Goal: Task Accomplishment & Management: Manage account settings

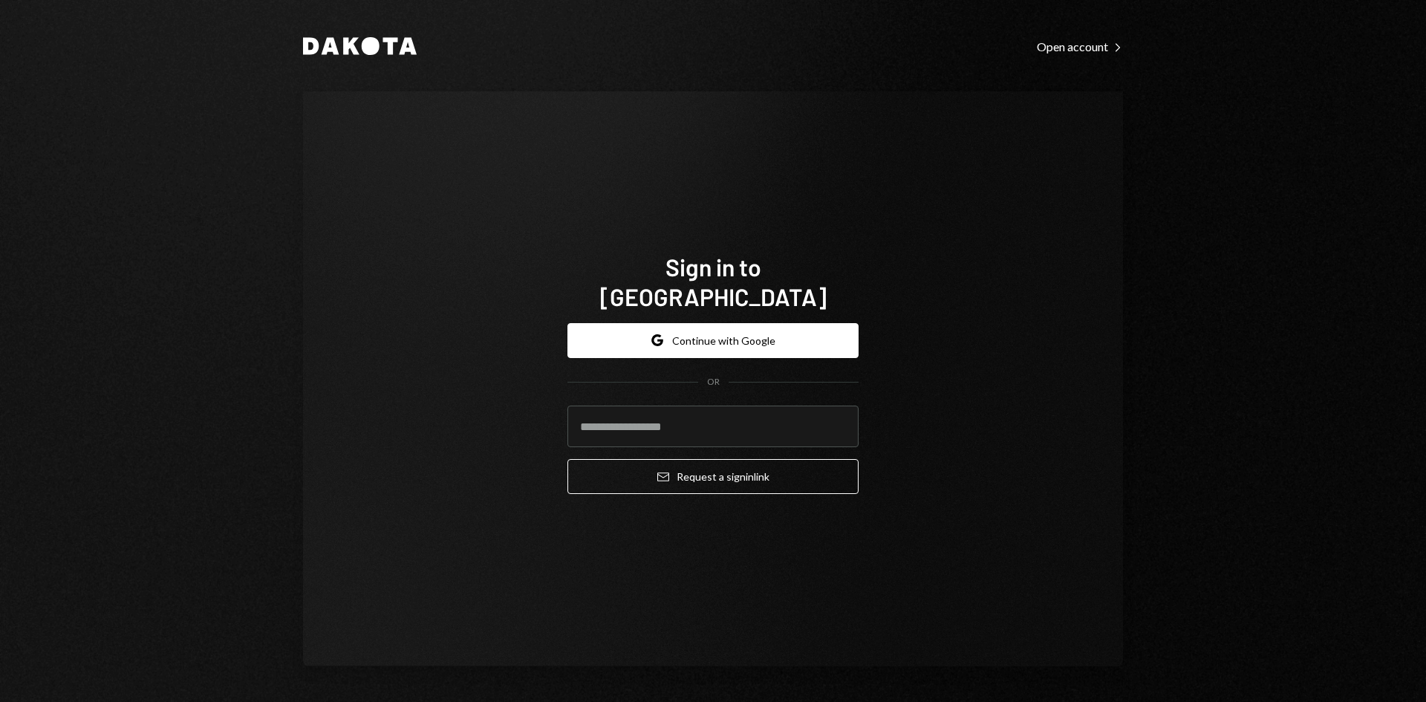
click at [756, 406] on input "email" at bounding box center [713, 427] width 291 height 42
type input "**********"
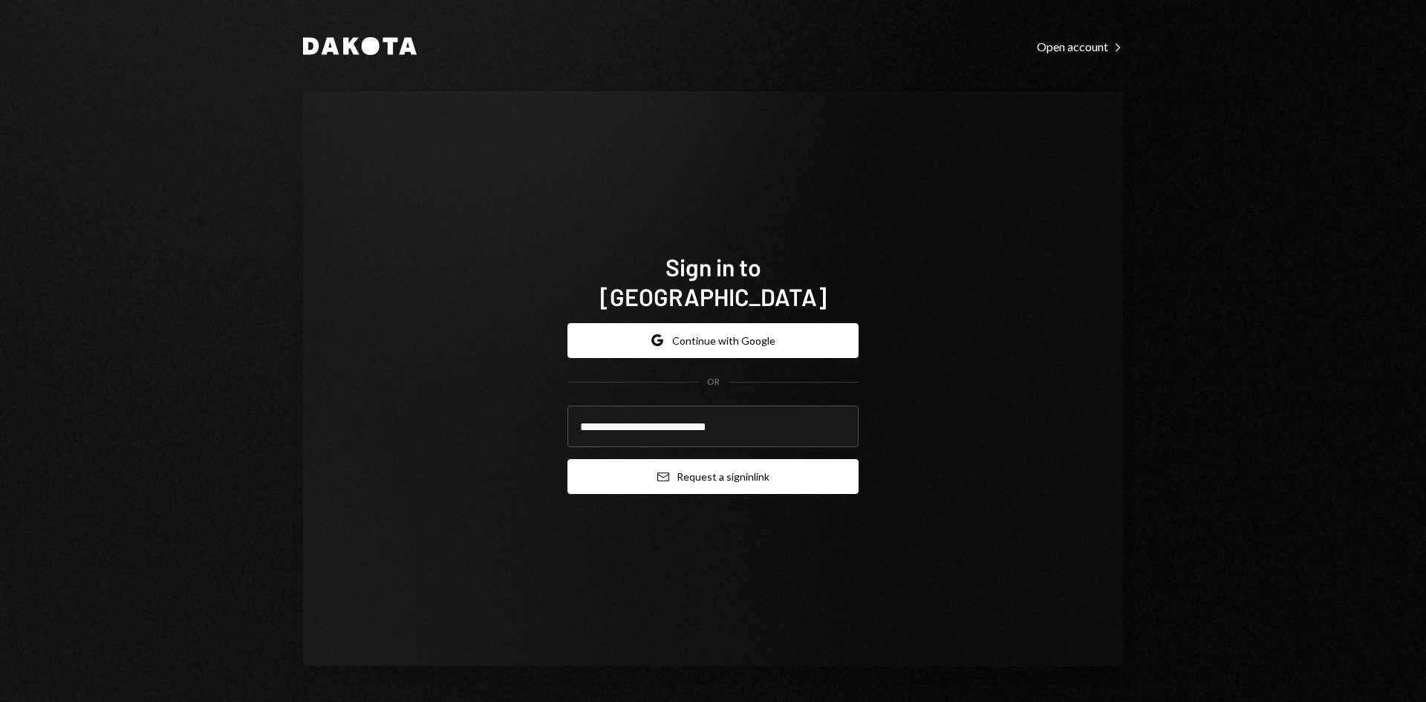
click at [721, 460] on button "Email Request a sign in link" at bounding box center [713, 476] width 291 height 35
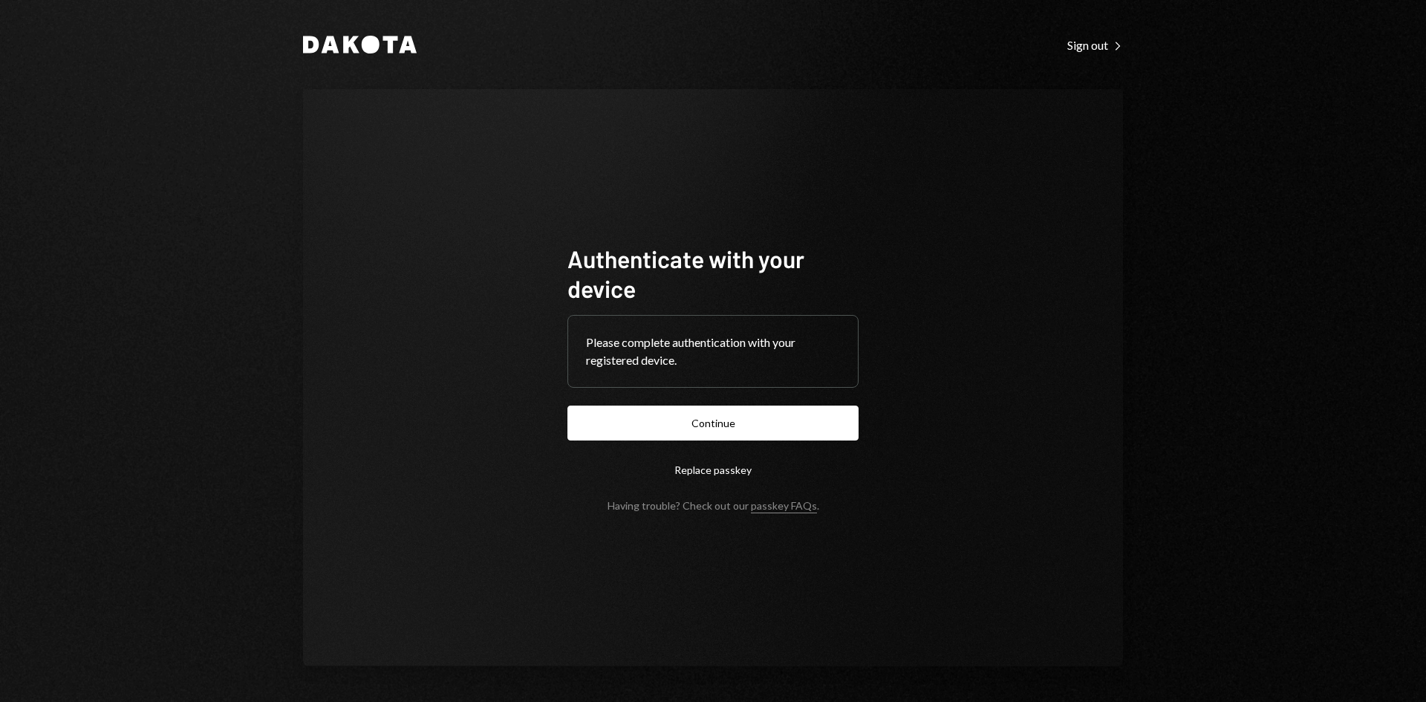
click at [711, 419] on button "Continue" at bounding box center [713, 423] width 291 height 35
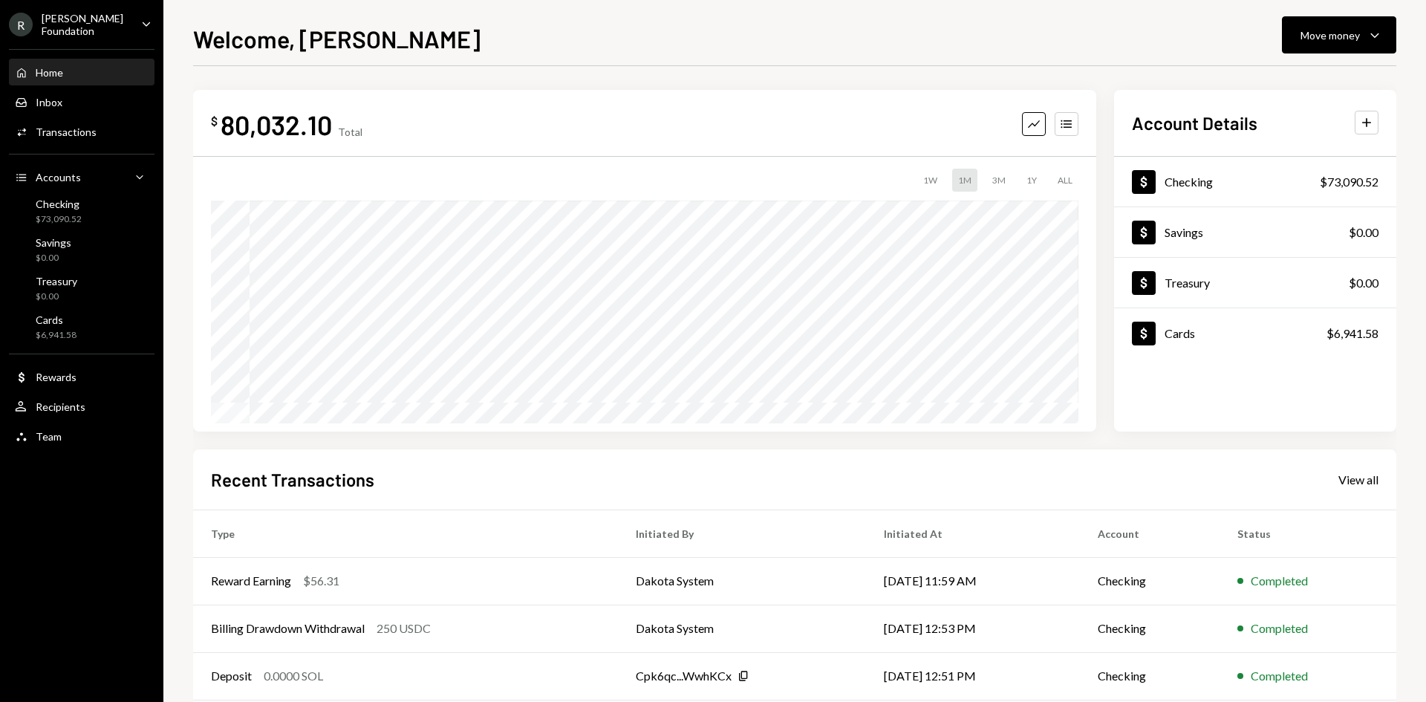
drag, startPoint x: 71, startPoint y: 30, endPoint x: 103, endPoint y: 26, distance: 32.3
click at [71, 30] on div "R Rayls Foundation" at bounding box center [69, 24] width 120 height 25
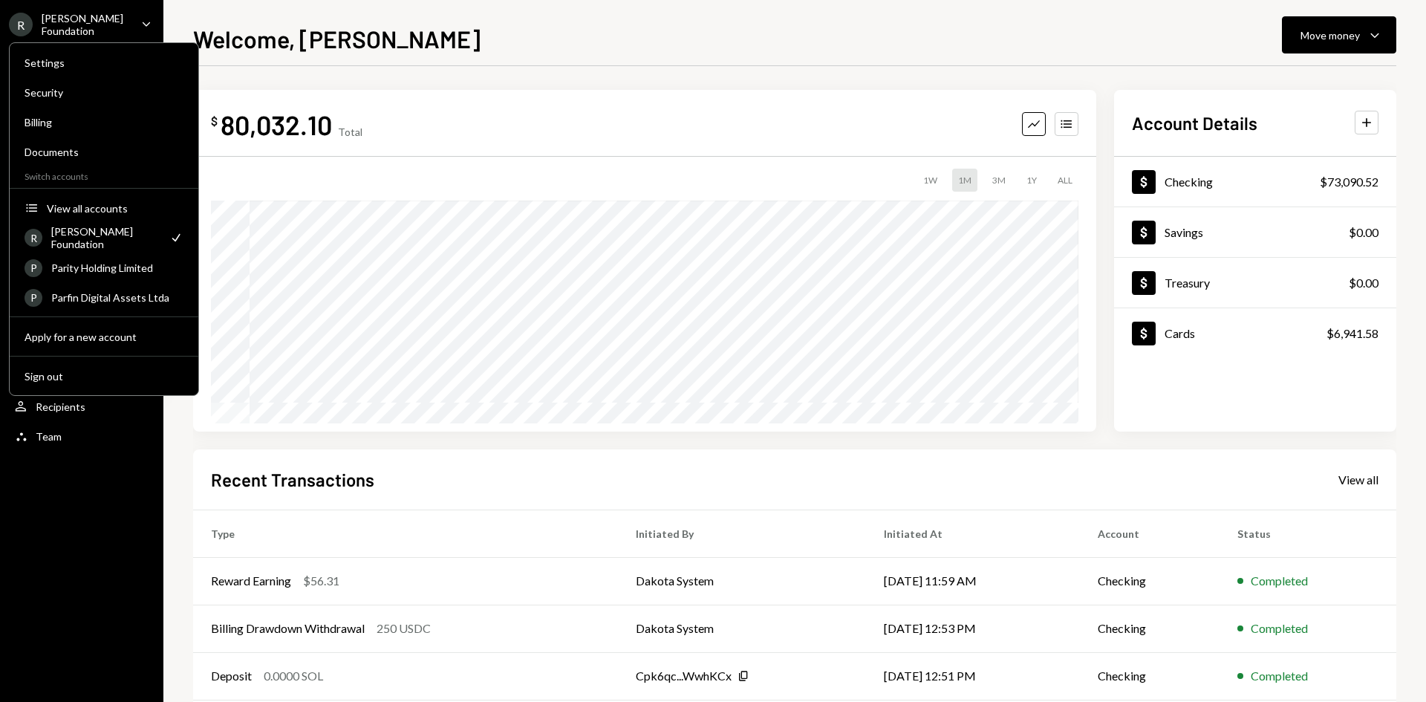
click at [510, 71] on div "$ 80,032.10 Total Graph Accounts 1W 1M 3M 1Y ALL $25,661.14 Jul 23, 2025 Accoun…" at bounding box center [794, 445] width 1203 height 759
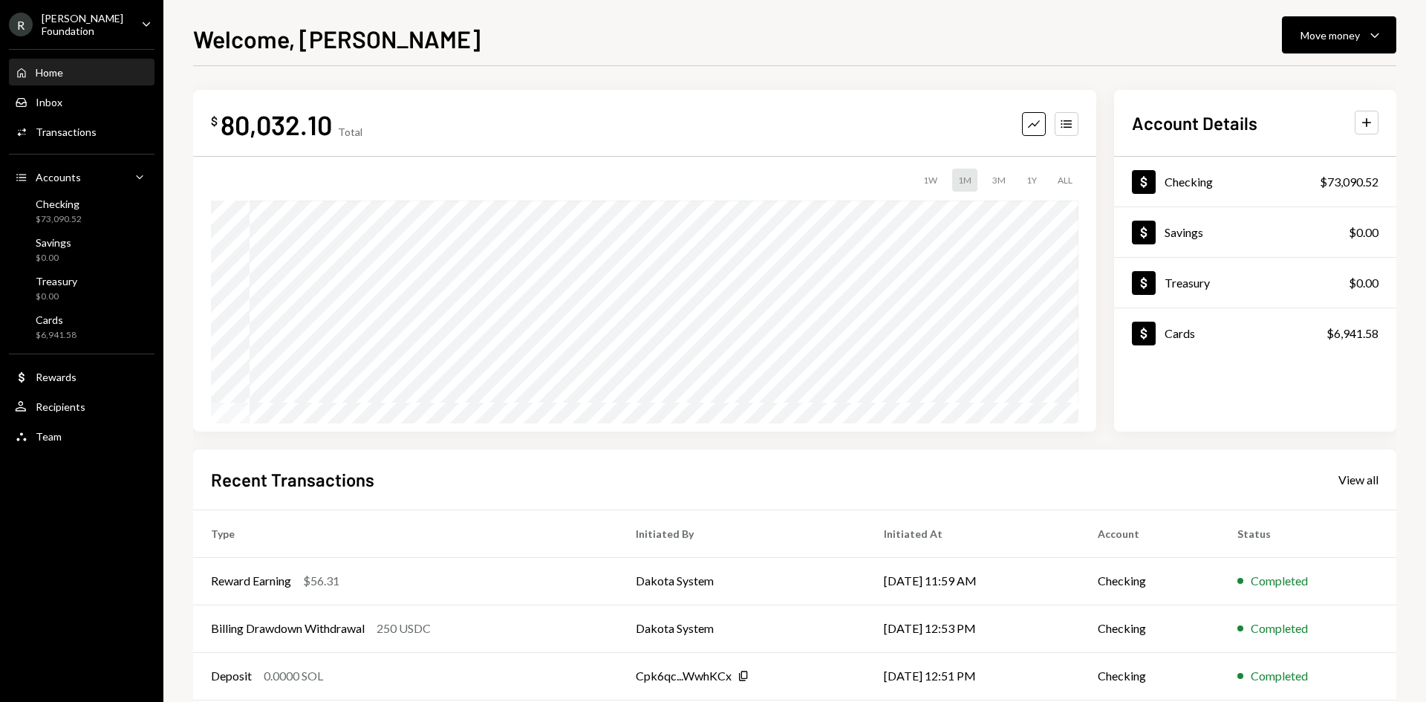
drag, startPoint x: 467, startPoint y: 79, endPoint x: 426, endPoint y: 91, distance: 41.8
click at [467, 79] on div "$ 80,032.10 Total Graph Accounts 1W 1M 3M 1Y ALL $10,583.49 Jul 30, 2025 Accoun…" at bounding box center [794, 445] width 1203 height 759
click at [99, 409] on div "User Recipients" at bounding box center [82, 406] width 134 height 13
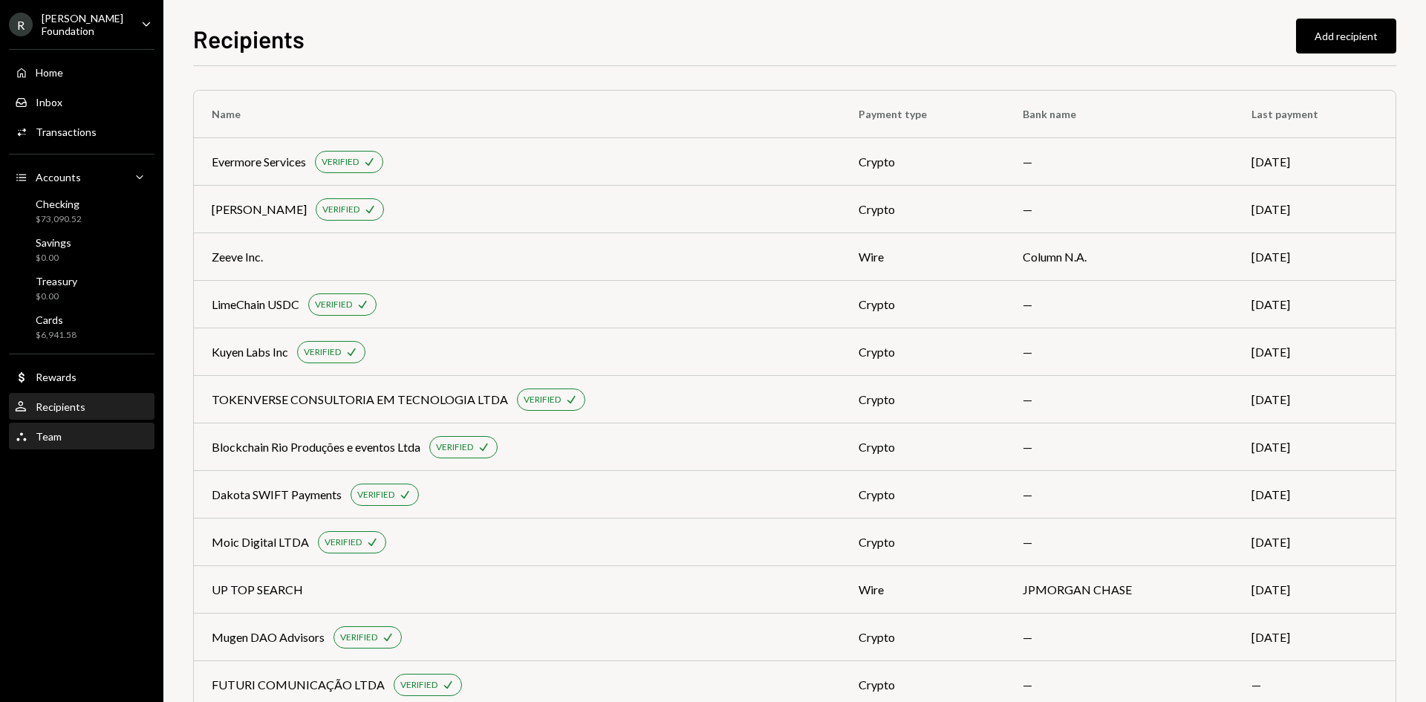
click at [89, 431] on div "Team Team" at bounding box center [82, 436] width 134 height 13
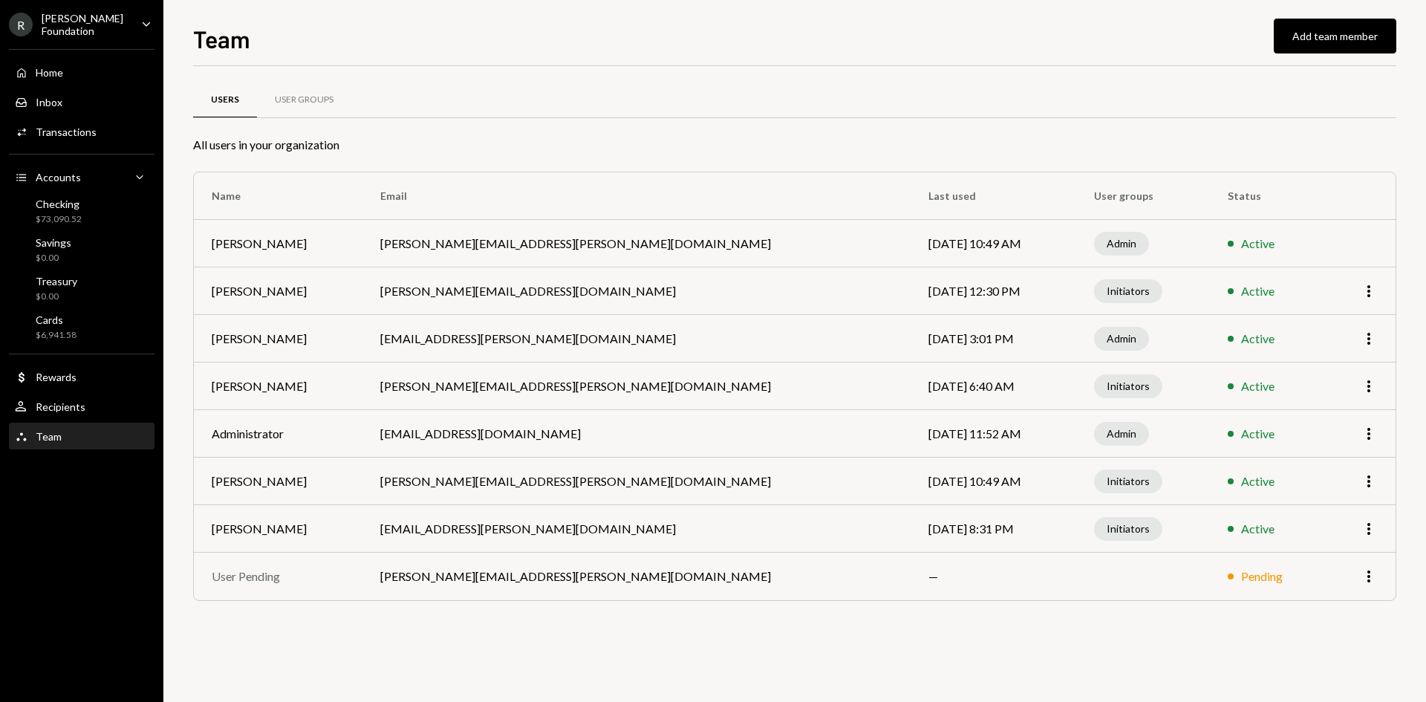
click at [1132, 485] on td "Initiators" at bounding box center [1143, 482] width 134 height 48
click at [1369, 482] on icon "button" at bounding box center [1369, 481] width 3 height 12
click at [1296, 482] on td "Active" at bounding box center [1268, 482] width 117 height 48
click at [1228, 480] on div "Active" at bounding box center [1268, 481] width 81 height 18
click at [113, 30] on div "R Rayls Foundation" at bounding box center [69, 24] width 120 height 25
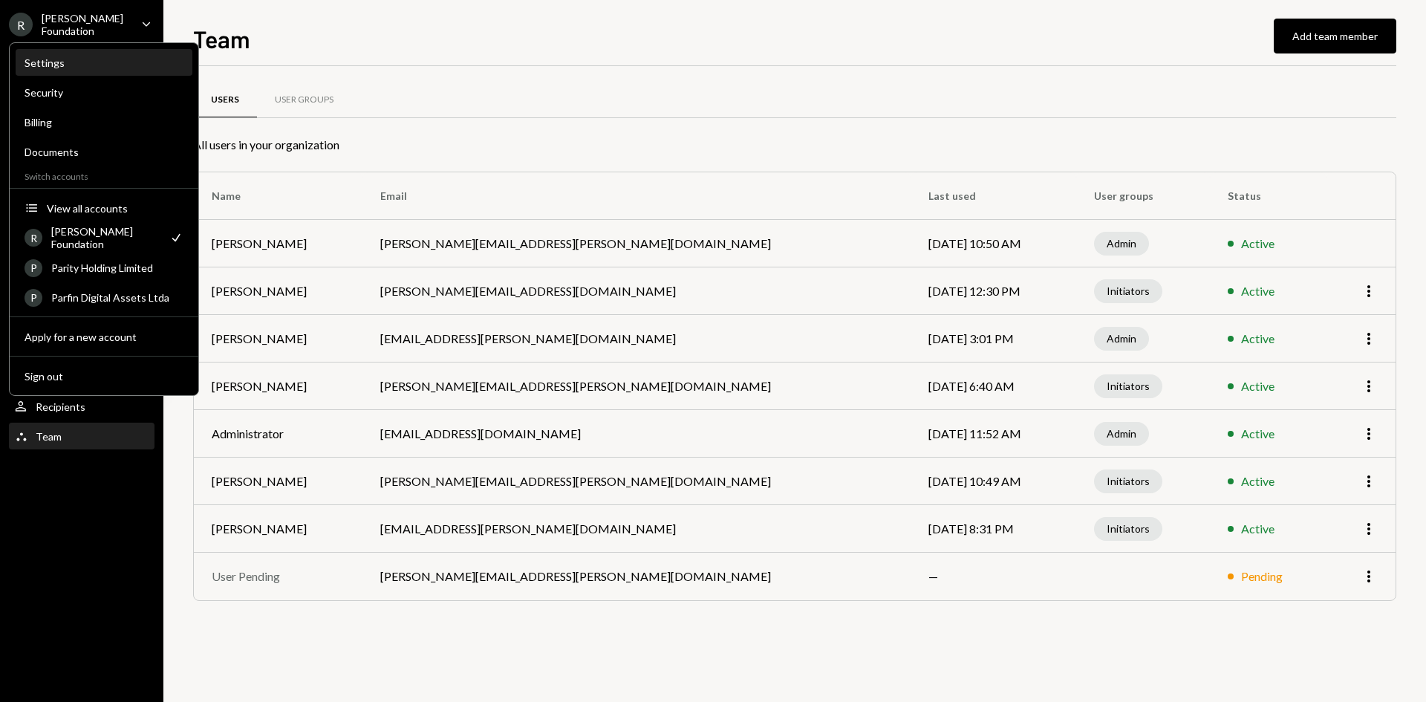
click at [91, 65] on div "Settings" at bounding box center [104, 62] width 159 height 13
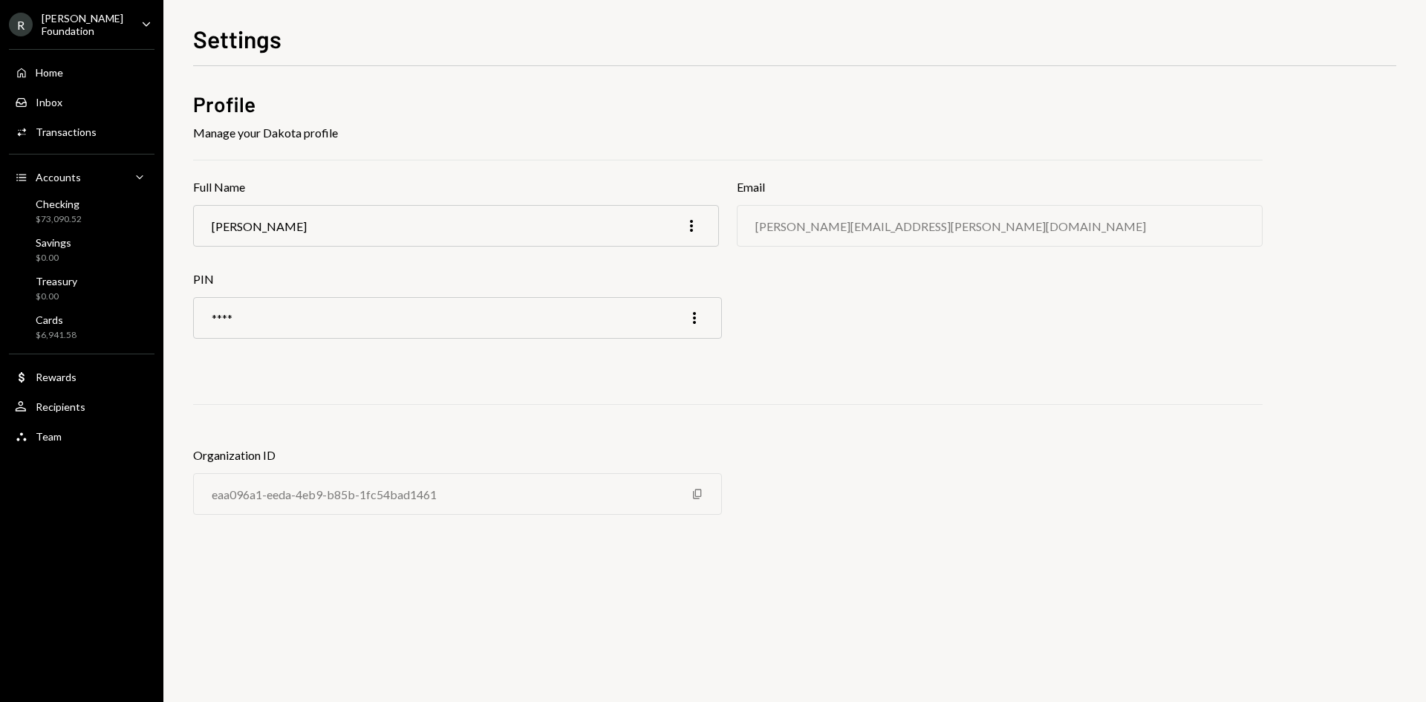
click at [97, 16] on div "R Rayls Foundation" at bounding box center [69, 24] width 120 height 25
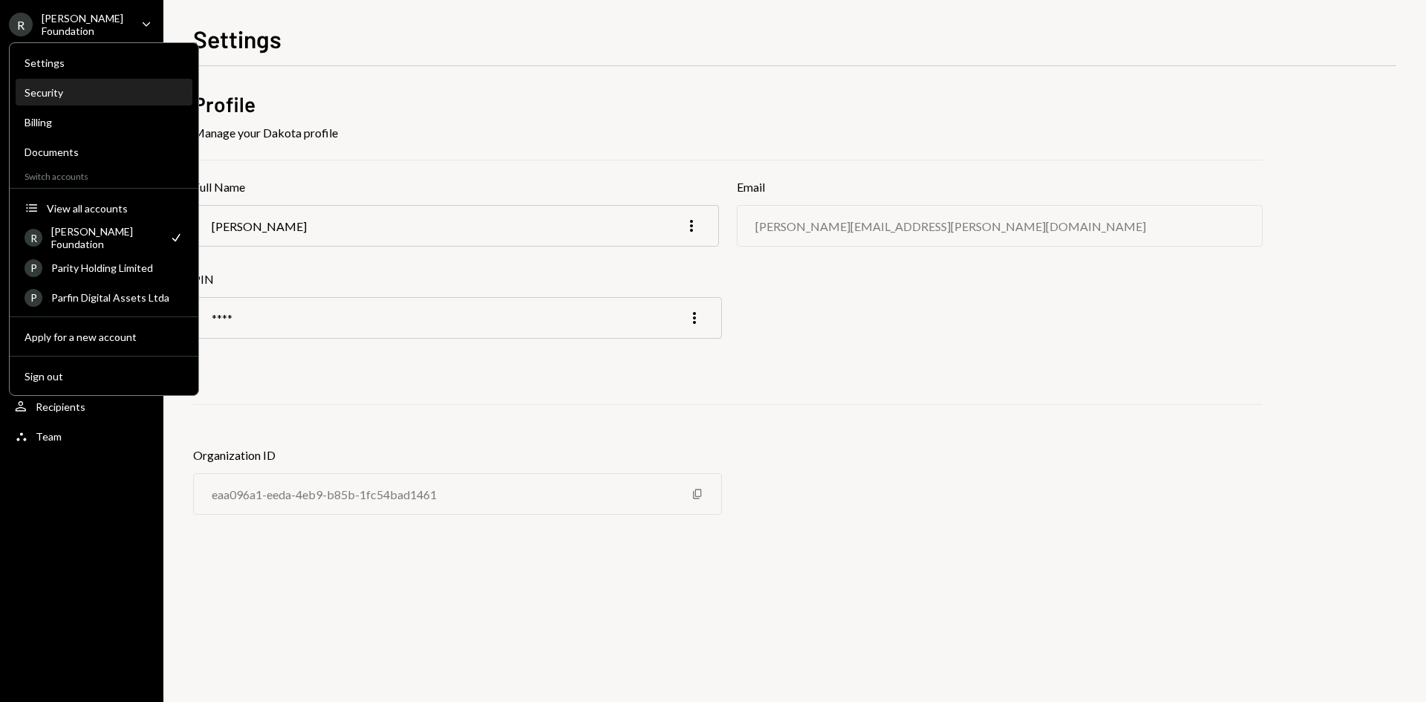
click at [57, 91] on div "Security" at bounding box center [104, 92] width 159 height 13
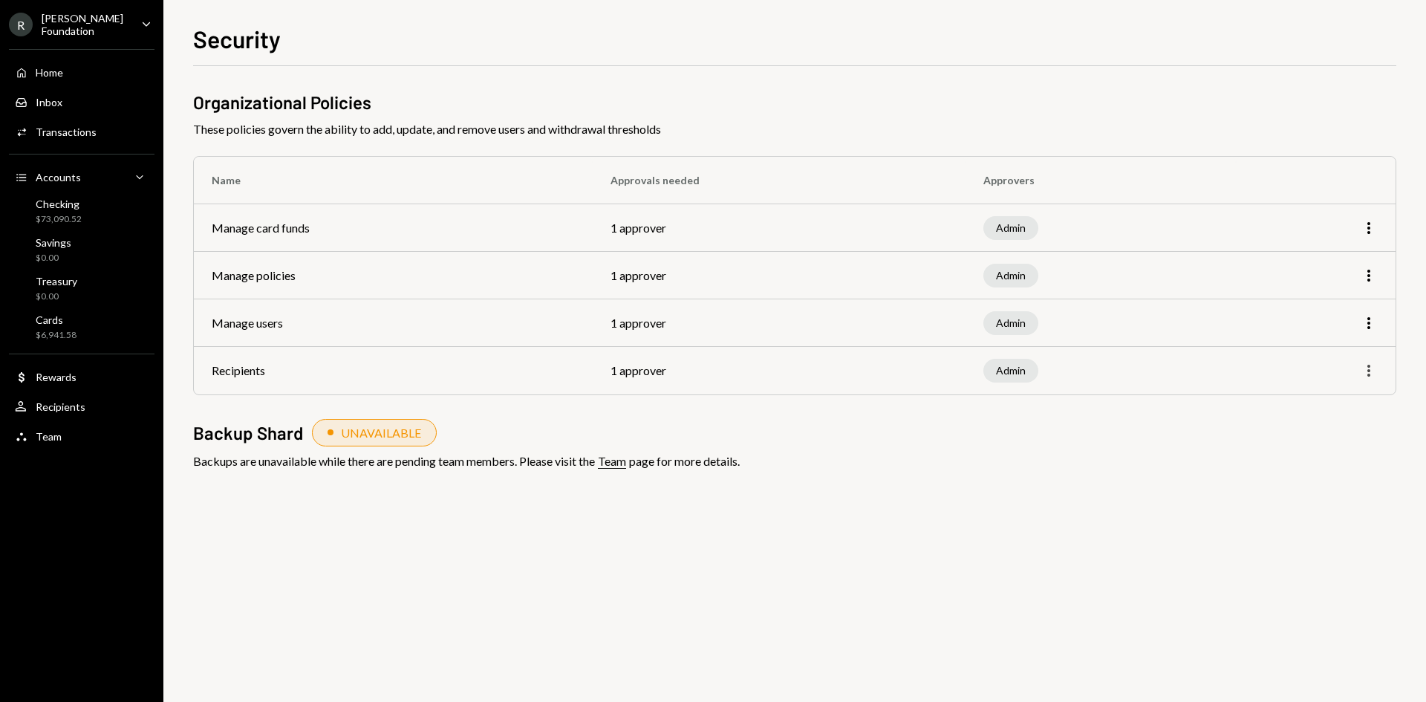
click at [1371, 367] on icon "More" at bounding box center [1369, 371] width 18 height 18
click at [1369, 366] on icon "button" at bounding box center [1369, 371] width 3 height 12
click at [1318, 403] on div "Edit" at bounding box center [1335, 402] width 74 height 26
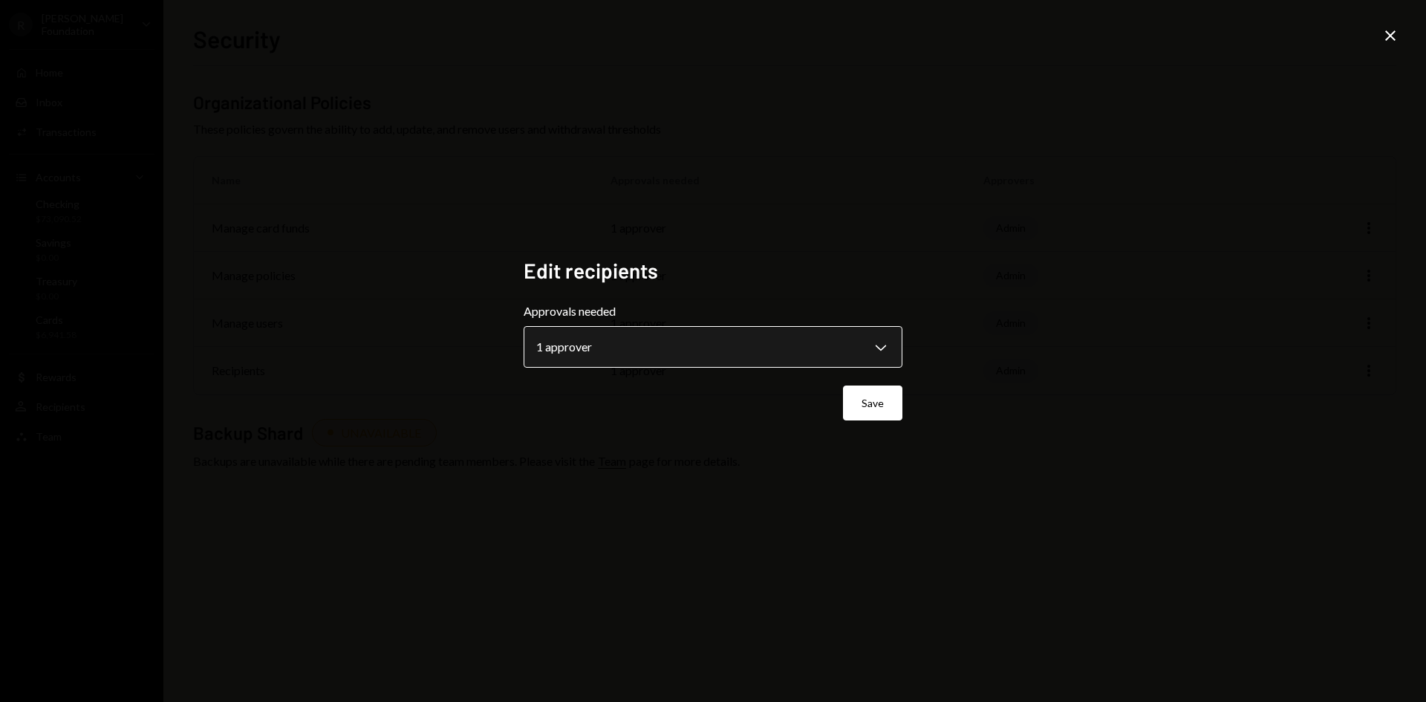
click at [712, 337] on body "**********" at bounding box center [713, 351] width 1426 height 702
click at [761, 391] on div "Save" at bounding box center [713, 403] width 379 height 35
click at [1397, 36] on icon "Close" at bounding box center [1391, 36] width 18 height 18
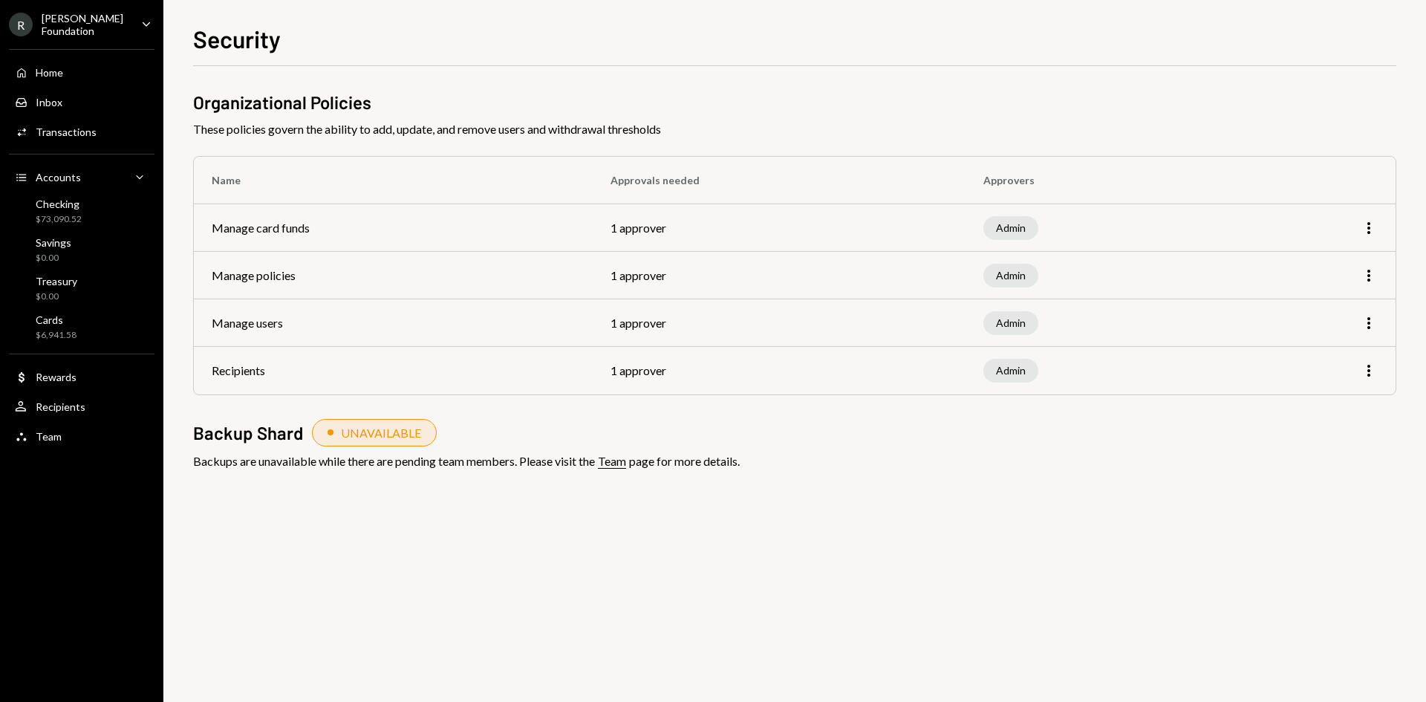
click at [730, 379] on td "1 approver" at bounding box center [779, 371] width 373 height 48
drag, startPoint x: 218, startPoint y: 465, endPoint x: 491, endPoint y: 466, distance: 272.6
click at [478, 472] on div "Organizational Policies These policies govern the ability to add, update, and r…" at bounding box center [794, 304] width 1203 height 428
click at [847, 366] on td "1 approver" at bounding box center [779, 371] width 373 height 48
click at [996, 368] on div "Admin" at bounding box center [1011, 371] width 55 height 24
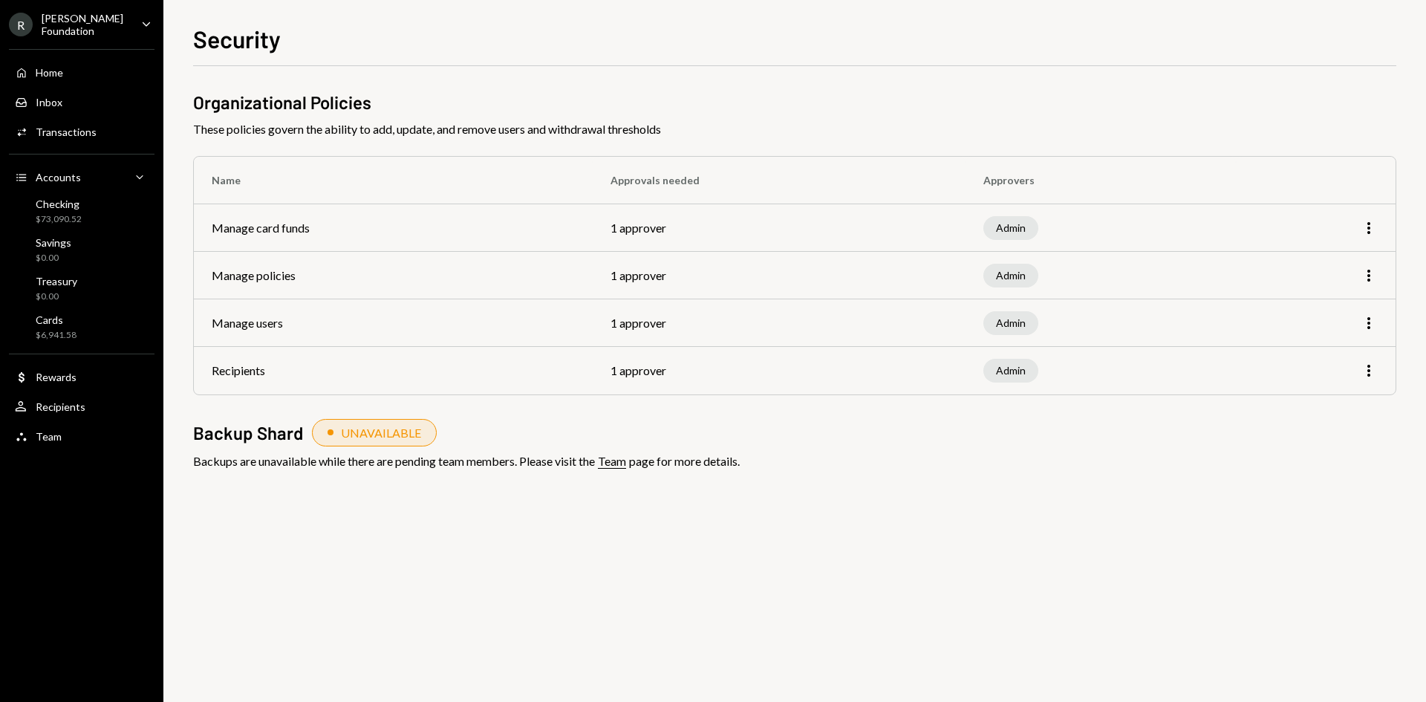
click at [735, 368] on td "1 approver" at bounding box center [779, 371] width 373 height 48
click at [608, 368] on td "1 approver" at bounding box center [779, 371] width 373 height 48
click at [68, 34] on div "R Rayls Foundation" at bounding box center [69, 24] width 120 height 25
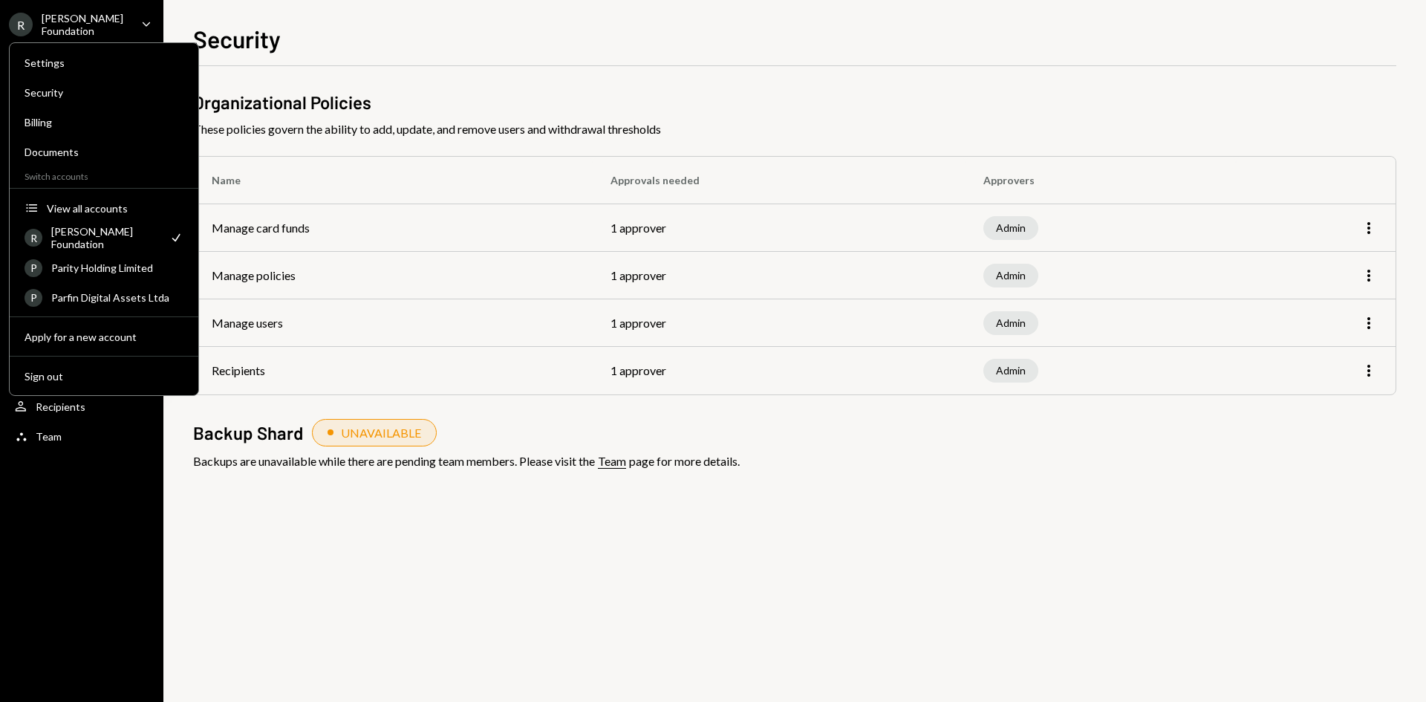
click at [583, 420] on div "Backup Shard UNAVAILABLE" at bounding box center [794, 432] width 1203 height 27
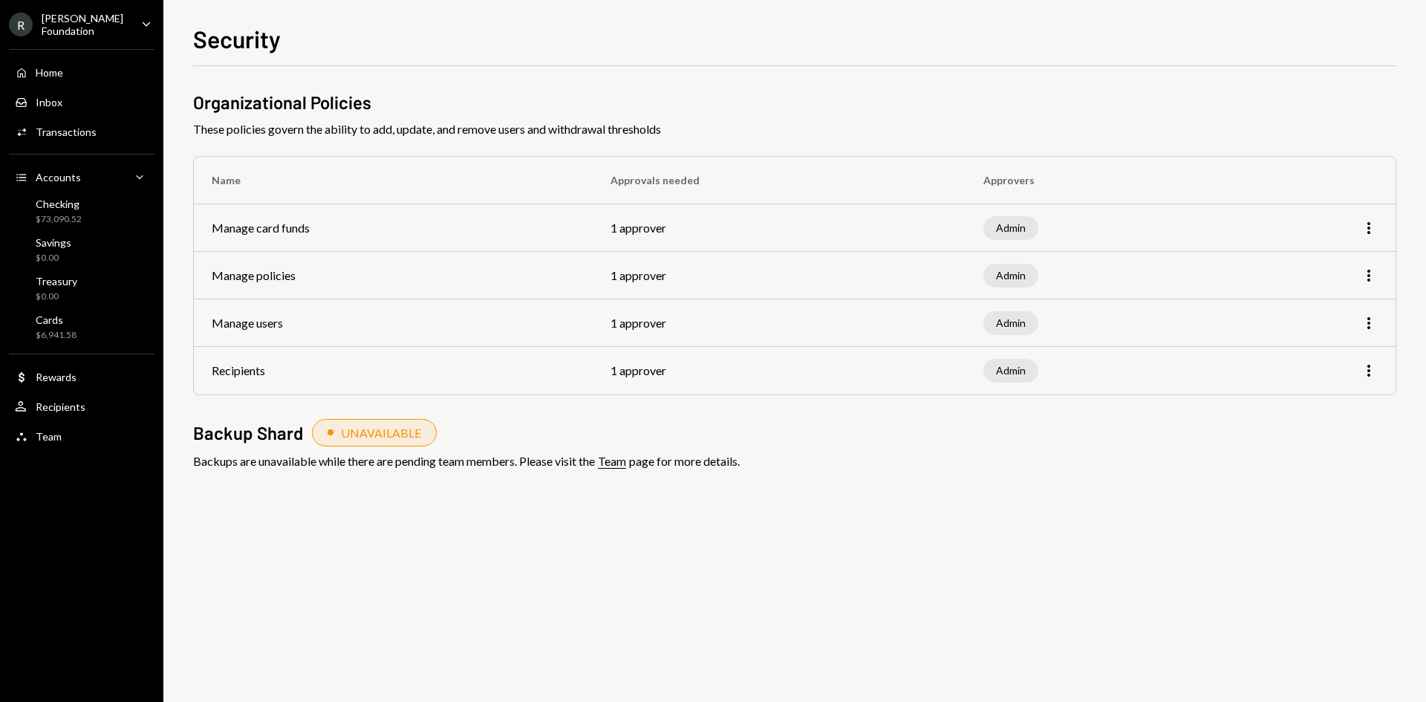
click at [263, 373] on td "Recipients" at bounding box center [393, 371] width 399 height 48
click at [91, 406] on div "User Recipients" at bounding box center [82, 406] width 134 height 13
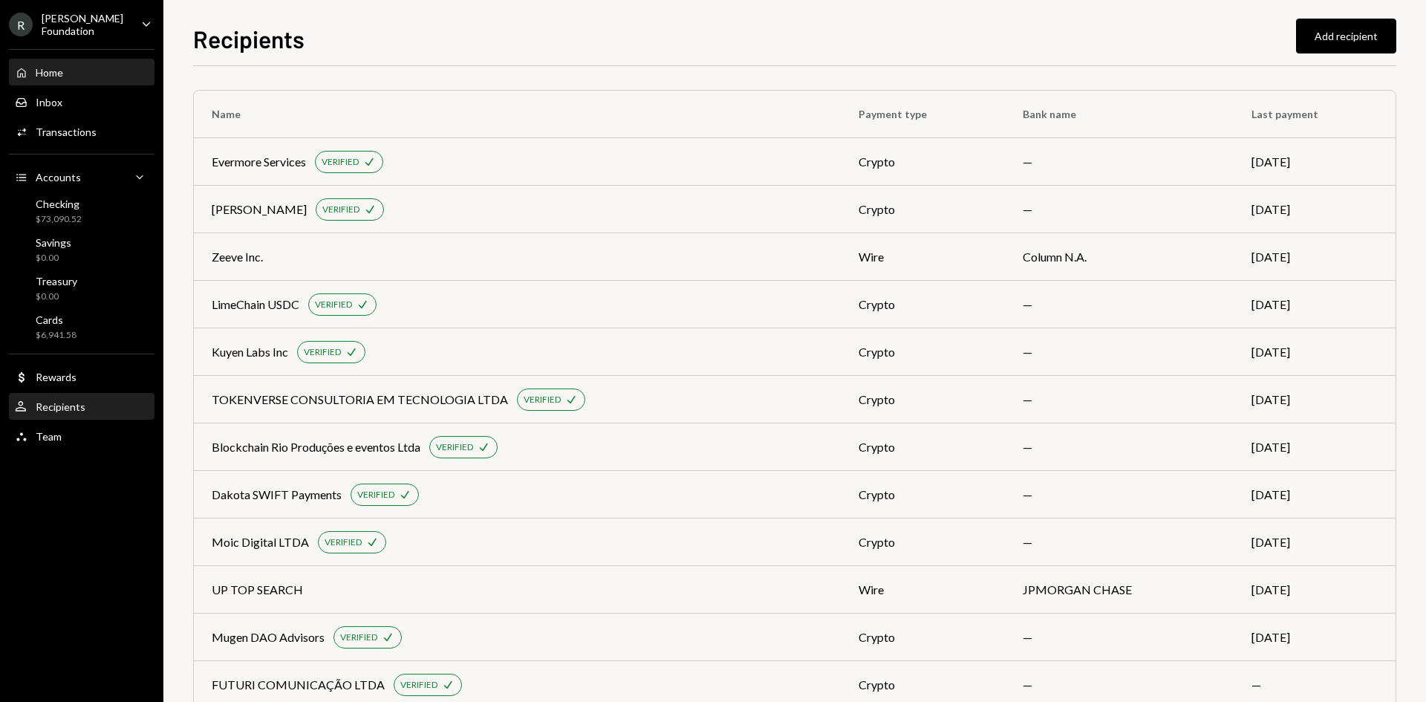
click at [85, 72] on div "Home Home" at bounding box center [82, 72] width 134 height 13
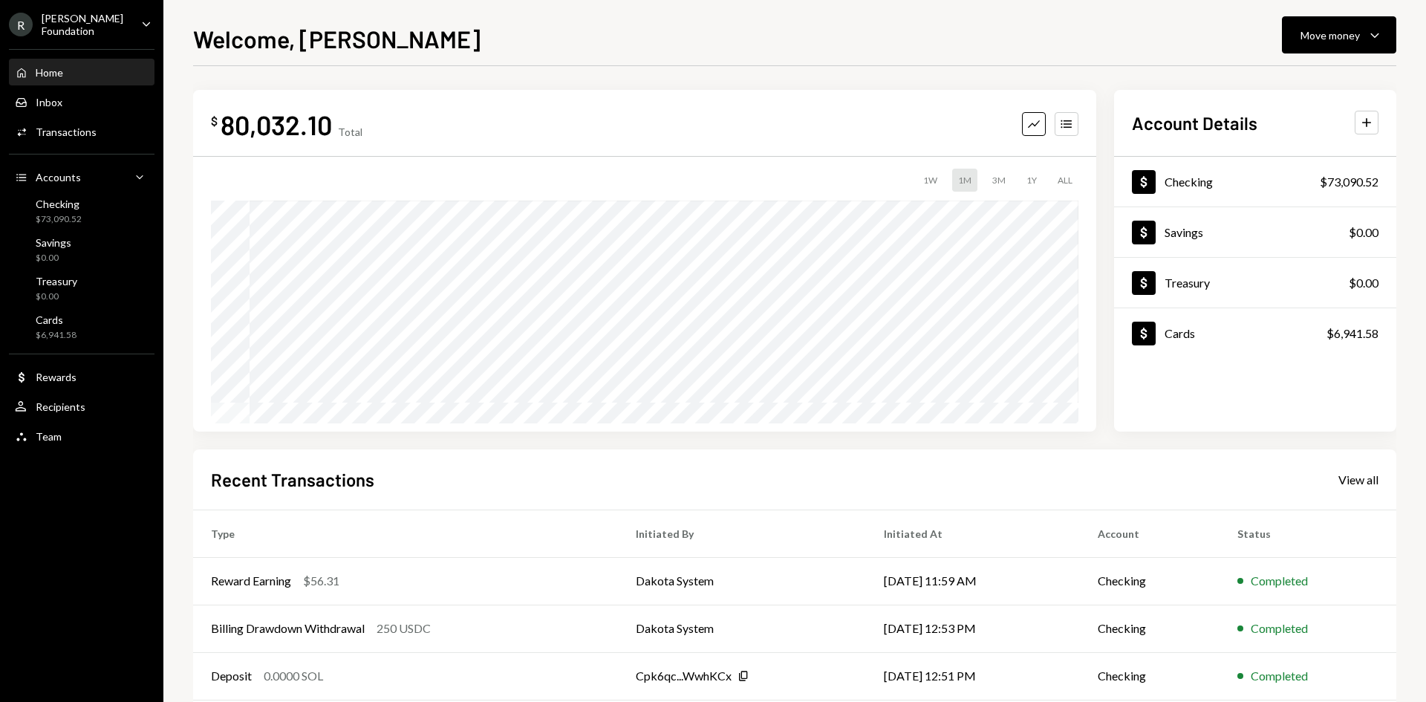
click at [117, 23] on div "[PERSON_NAME] Foundation" at bounding box center [86, 24] width 88 height 25
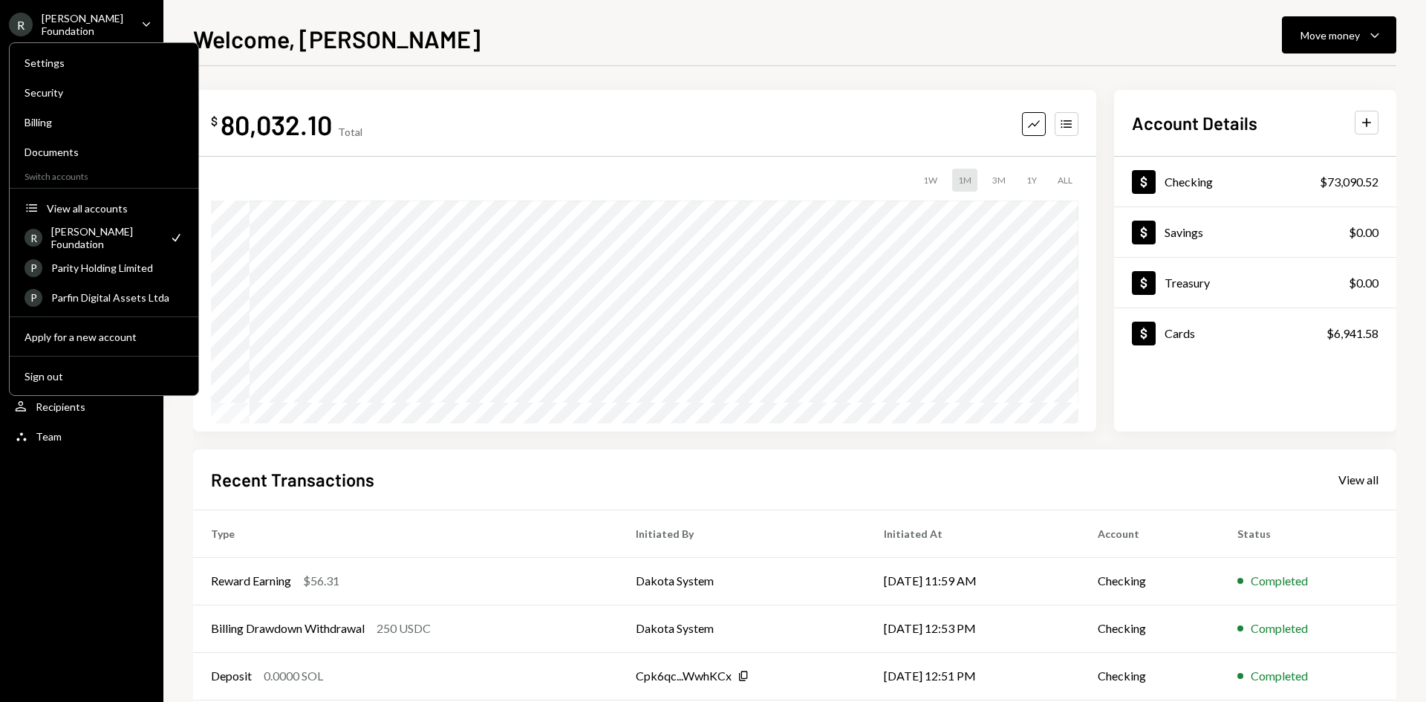
click at [178, 475] on div "Welcome, Bernardo Move money Caret Down $ 80,032.10 Total Graph Accounts 1W 1M …" at bounding box center [794, 351] width 1263 height 702
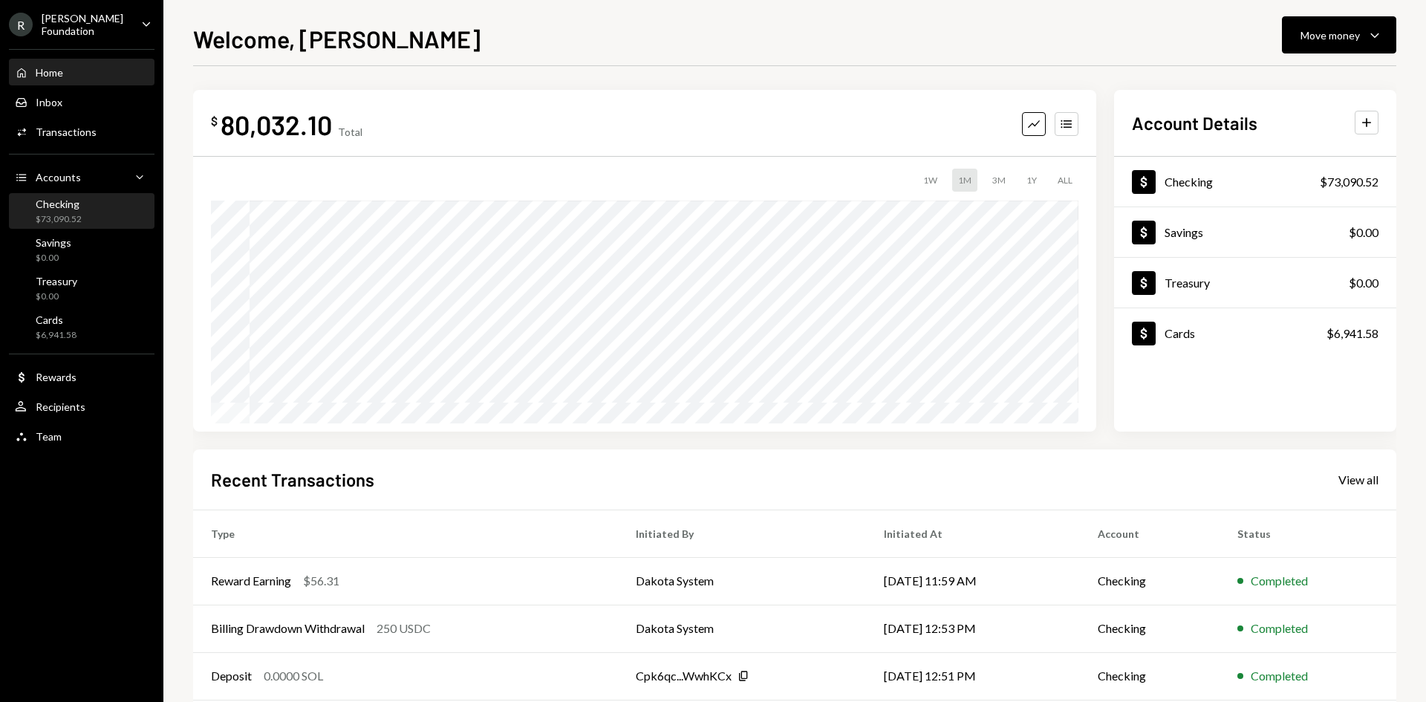
click at [91, 211] on div "Checking $73,090.52" at bounding box center [82, 212] width 134 height 28
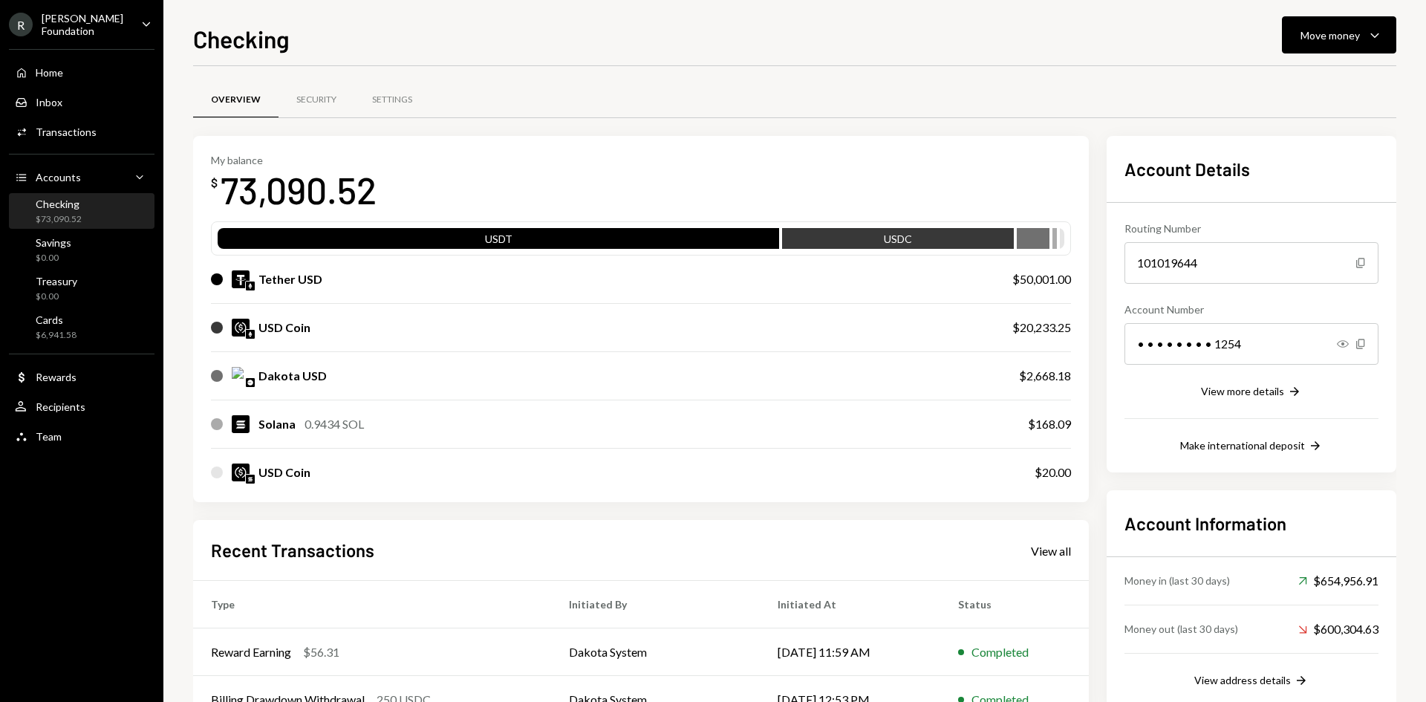
click at [326, 105] on div "Security" at bounding box center [316, 100] width 40 height 13
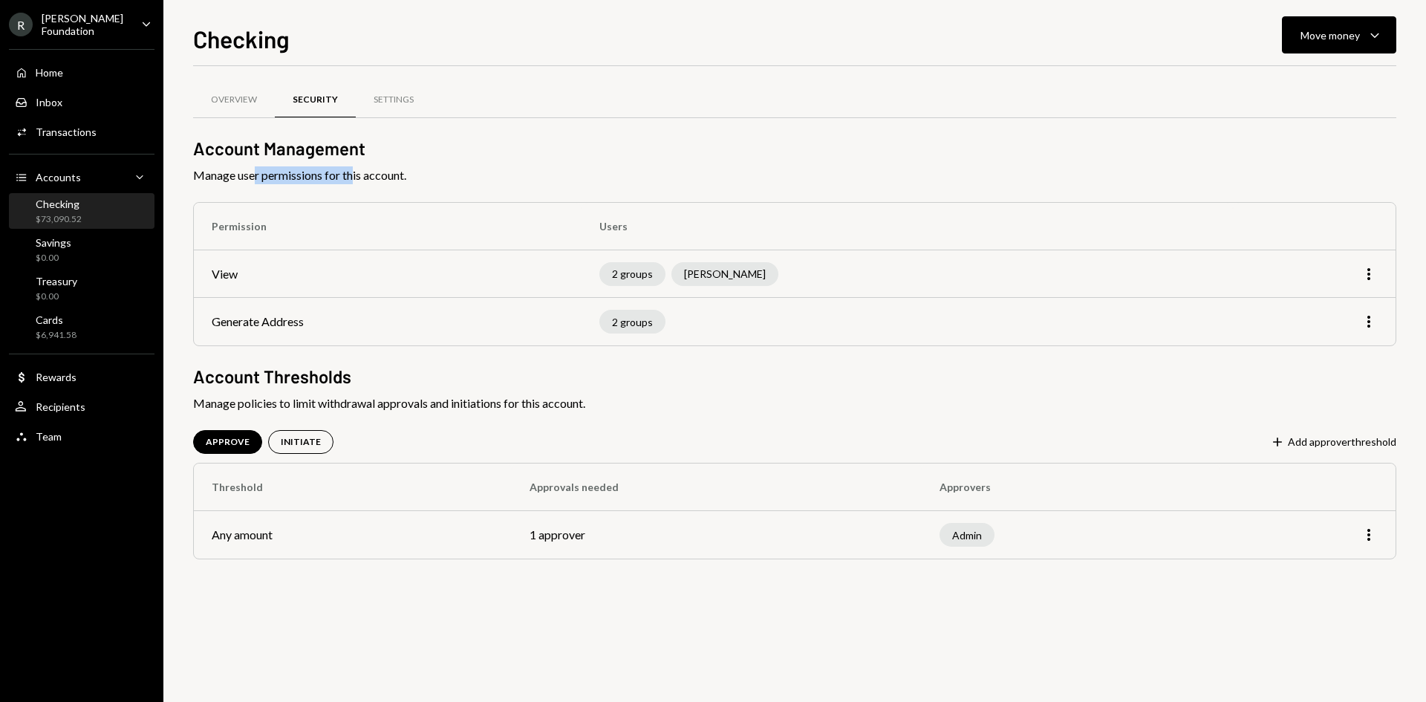
drag, startPoint x: 256, startPoint y: 178, endPoint x: 380, endPoint y: 180, distance: 124.8
click at [363, 181] on span "Manage user permissions for this account." at bounding box center [794, 175] width 1203 height 18
click at [380, 180] on span "Manage user permissions for this account." at bounding box center [794, 175] width 1203 height 18
click at [305, 443] on div "INITIATE" at bounding box center [301, 442] width 40 height 13
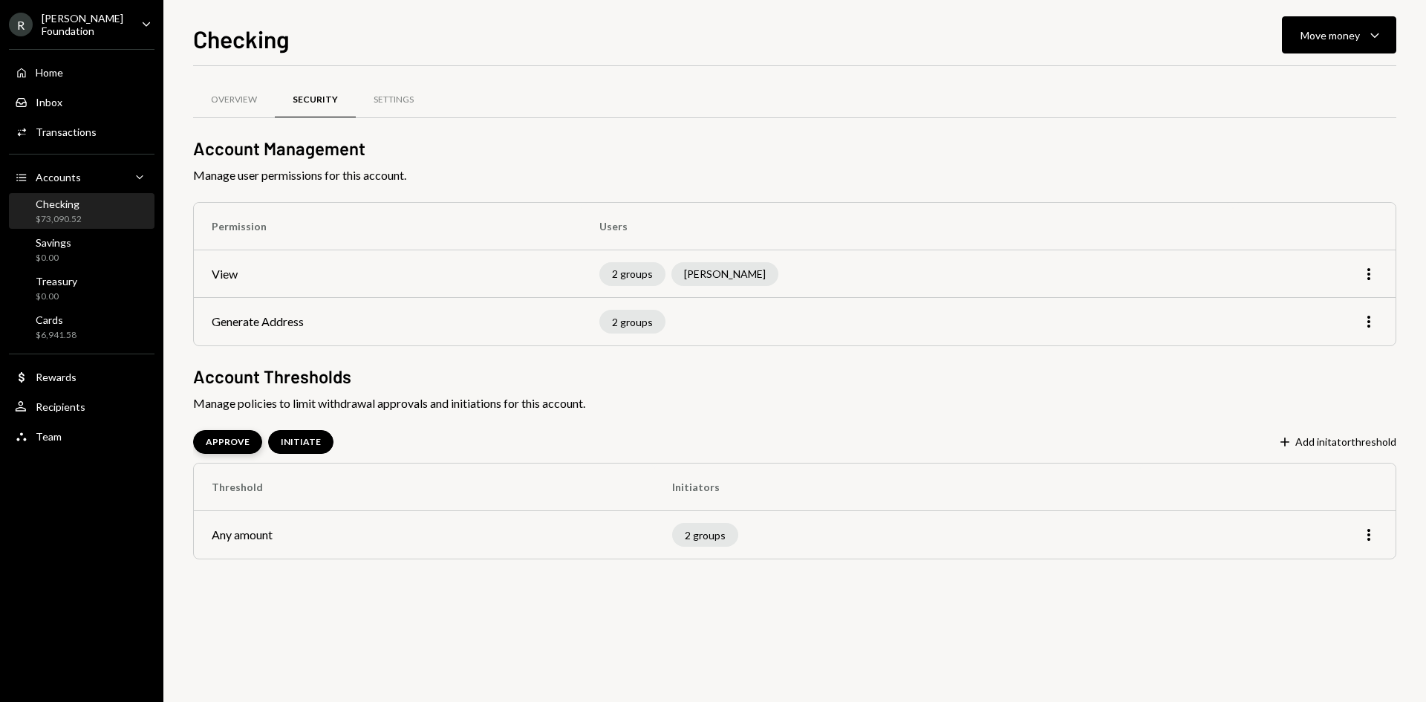
click at [213, 440] on div "APPROVE" at bounding box center [228, 442] width 44 height 13
click at [1089, 532] on div "Admin" at bounding box center [1071, 535] width 262 height 24
click at [1360, 537] on div "More" at bounding box center [1308, 535] width 140 height 18
click at [1376, 532] on icon "More" at bounding box center [1369, 535] width 18 height 18
click at [1341, 568] on div "Edit" at bounding box center [1335, 566] width 74 height 26
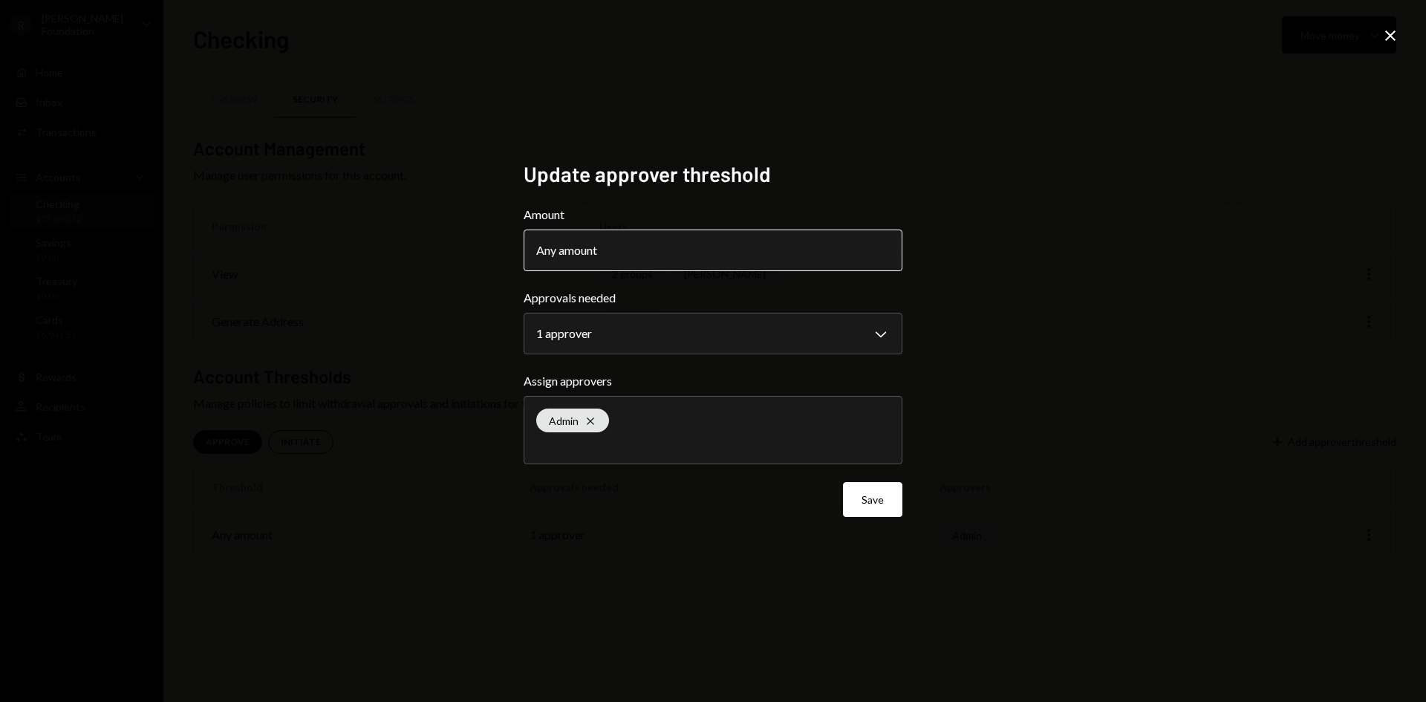
click at [648, 241] on button "Any amount" at bounding box center [713, 251] width 379 height 42
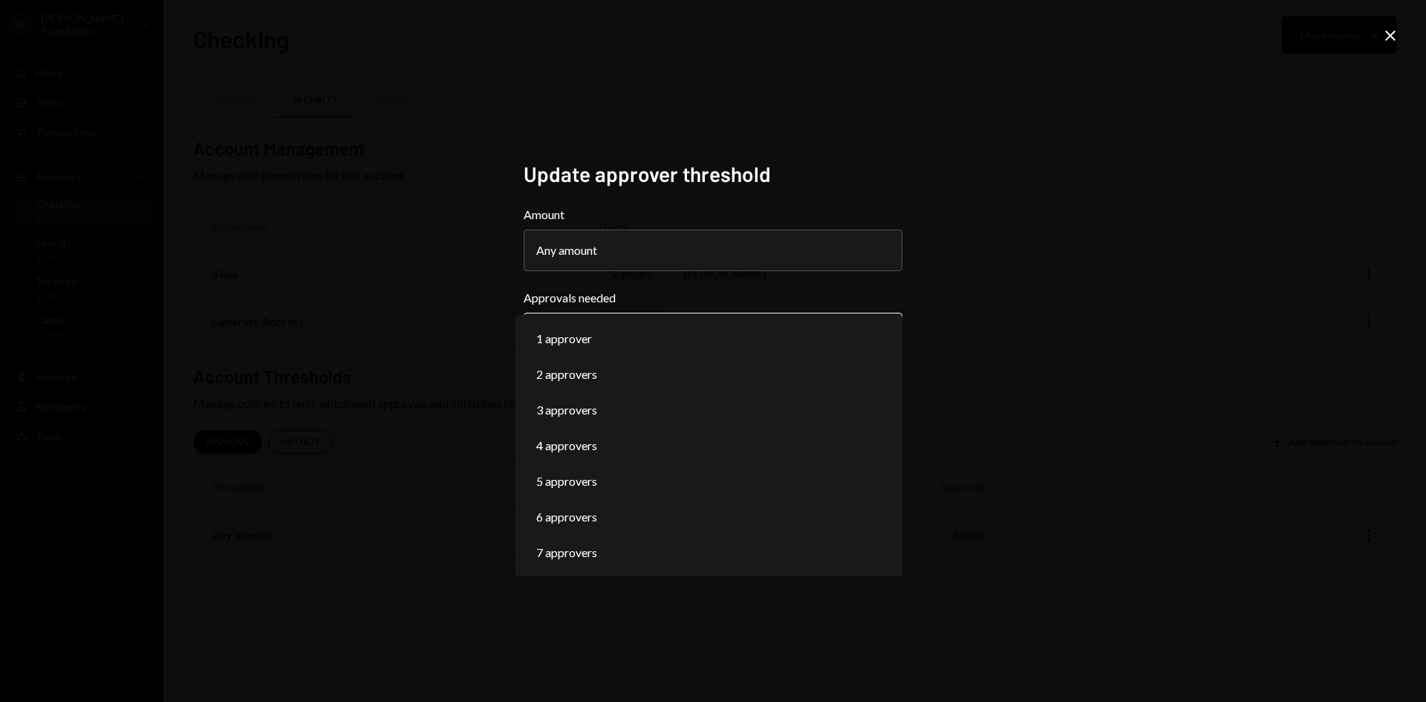
click at [687, 334] on body "**********" at bounding box center [713, 351] width 1426 height 702
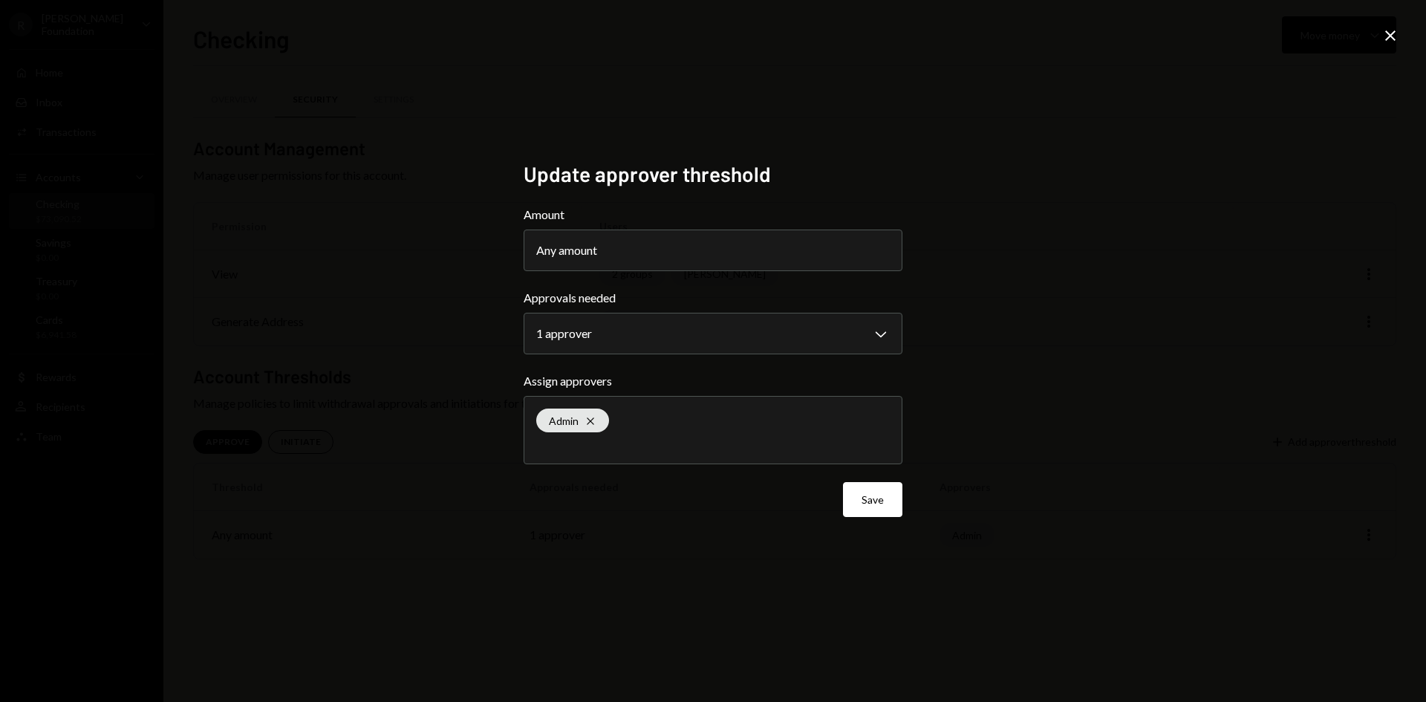
click at [1115, 582] on div "**********" at bounding box center [713, 351] width 1426 height 702
click at [1398, 37] on icon "Close" at bounding box center [1391, 36] width 18 height 18
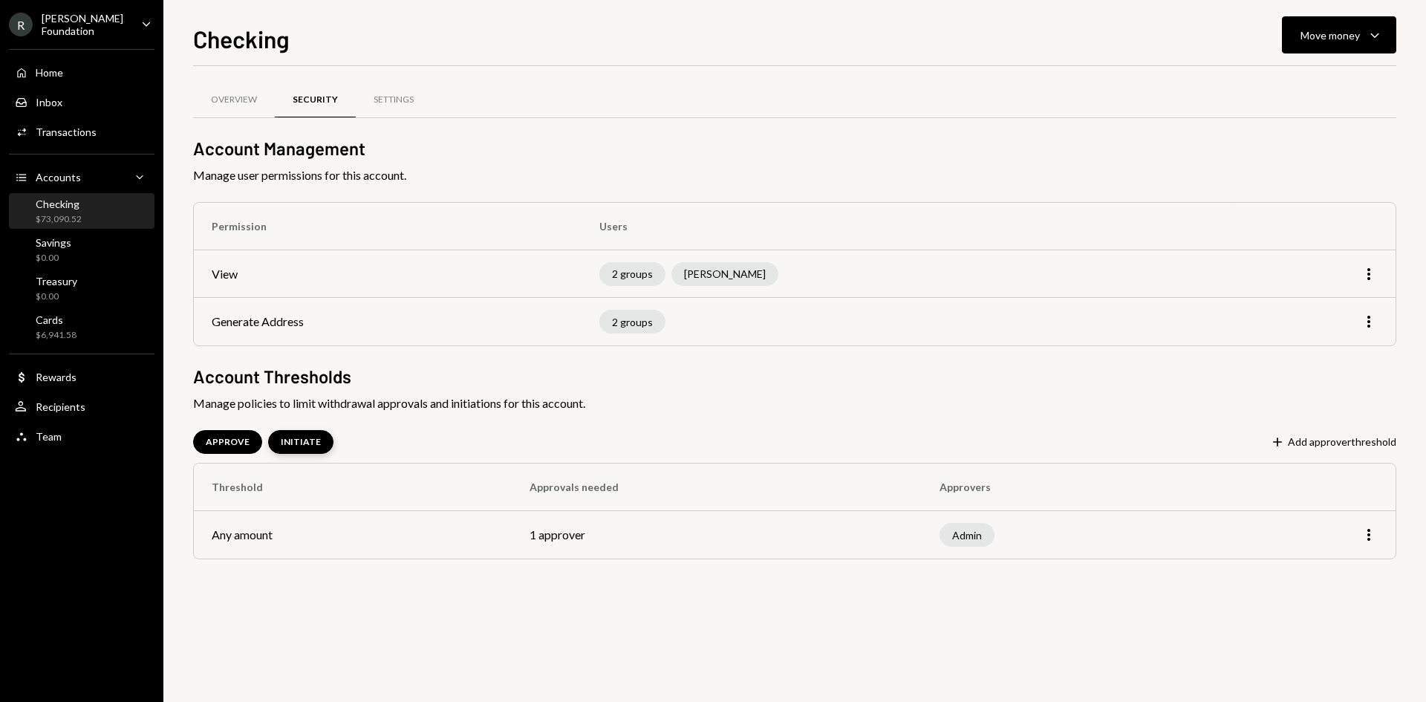
click at [300, 444] on div "INITIATE" at bounding box center [301, 442] width 40 height 13
click at [386, 100] on div "Settings" at bounding box center [394, 100] width 40 height 13
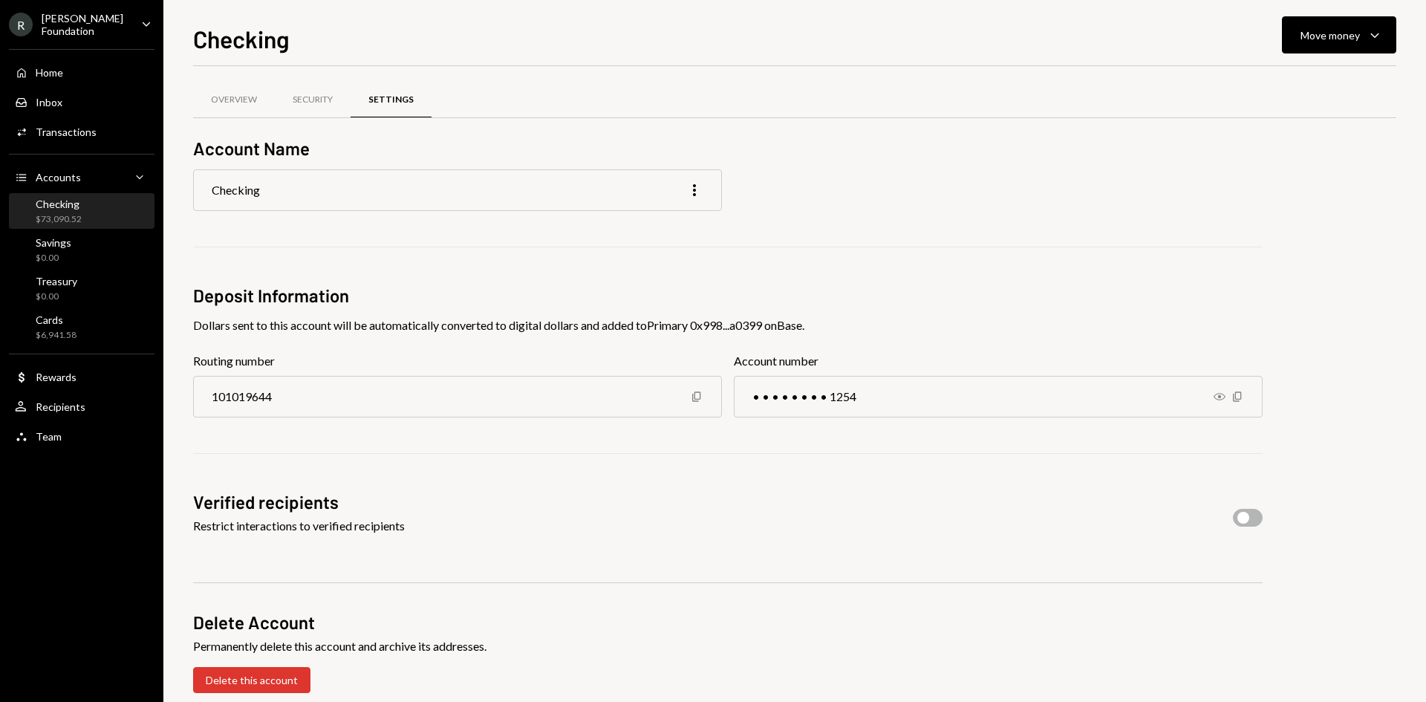
scroll to position [21, 0]
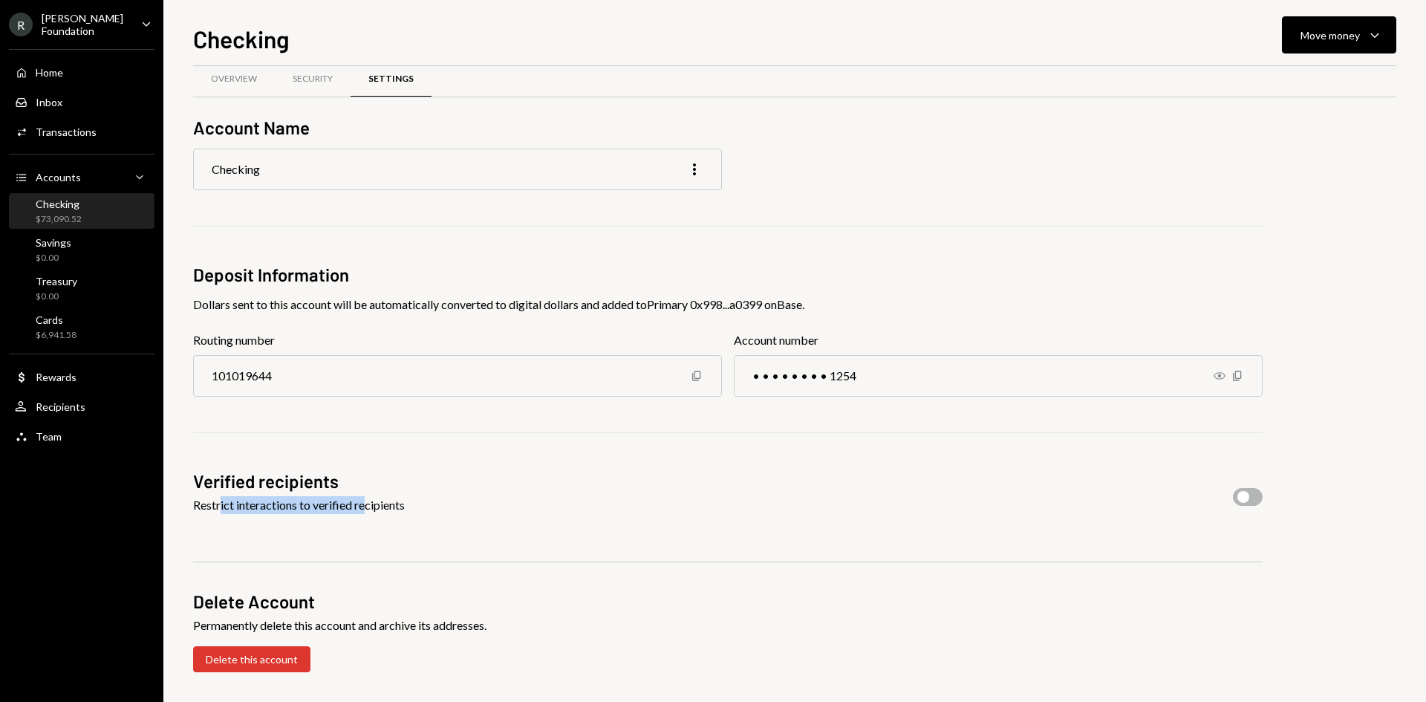
drag, startPoint x: 223, startPoint y: 504, endPoint x: 368, endPoint y: 507, distance: 144.9
click at [368, 507] on div "Restrict interactions to verified recipients" at bounding box center [299, 505] width 212 height 18
click at [397, 505] on div "Restrict interactions to verified recipients" at bounding box center [299, 505] width 212 height 18
drag, startPoint x: 212, startPoint y: 507, endPoint x: 360, endPoint y: 510, distance: 147.9
click at [360, 510] on div "Restrict interactions to verified recipients" at bounding box center [299, 505] width 212 height 18
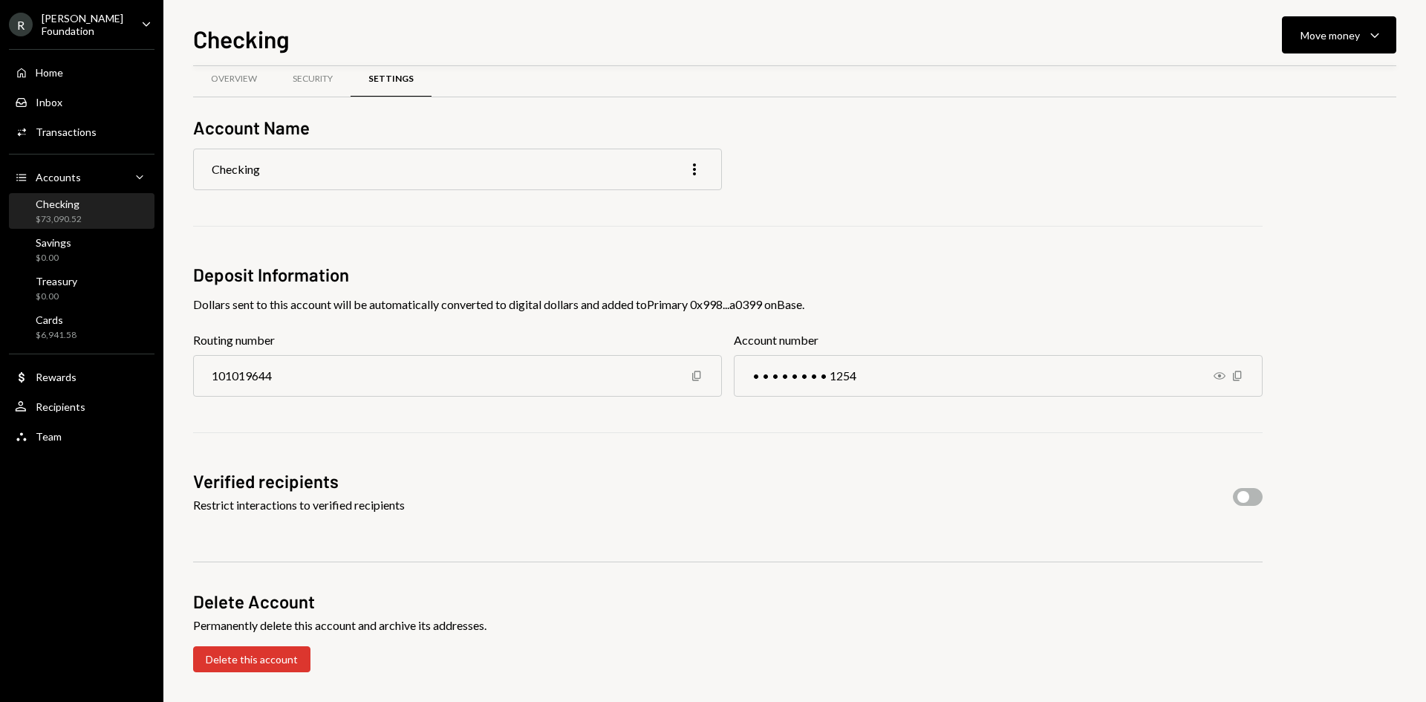
click at [383, 507] on div "Restrict interactions to verified recipients" at bounding box center [299, 505] width 212 height 18
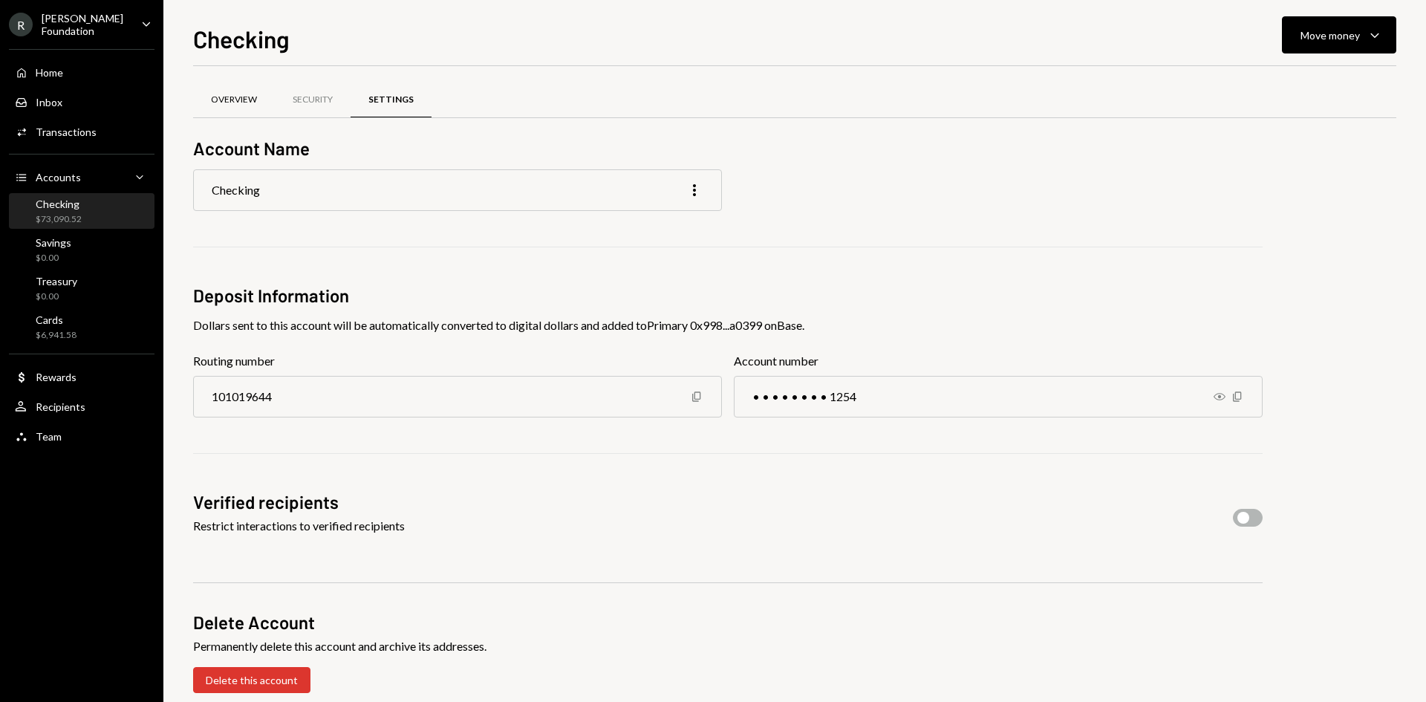
click at [221, 105] on div "Overview" at bounding box center [234, 100] width 46 height 13
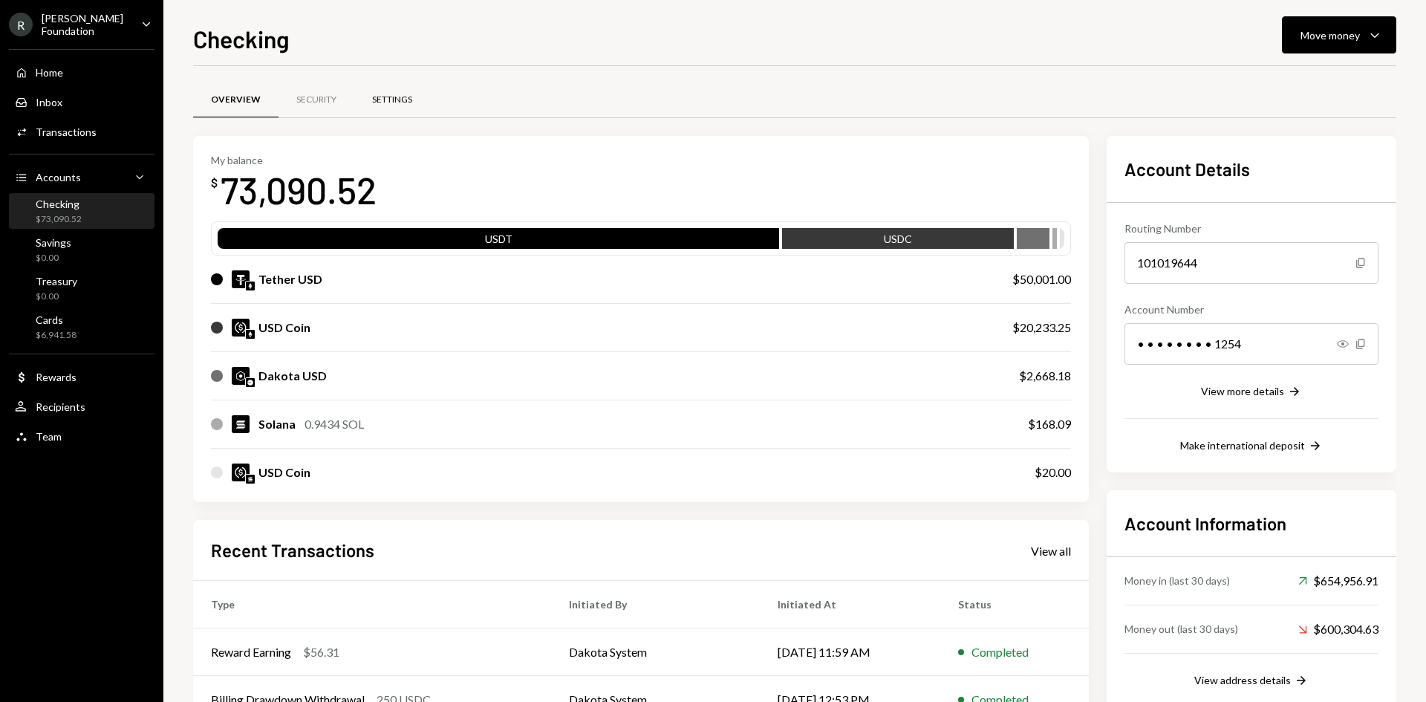
click at [402, 102] on div "Settings" at bounding box center [392, 100] width 40 height 13
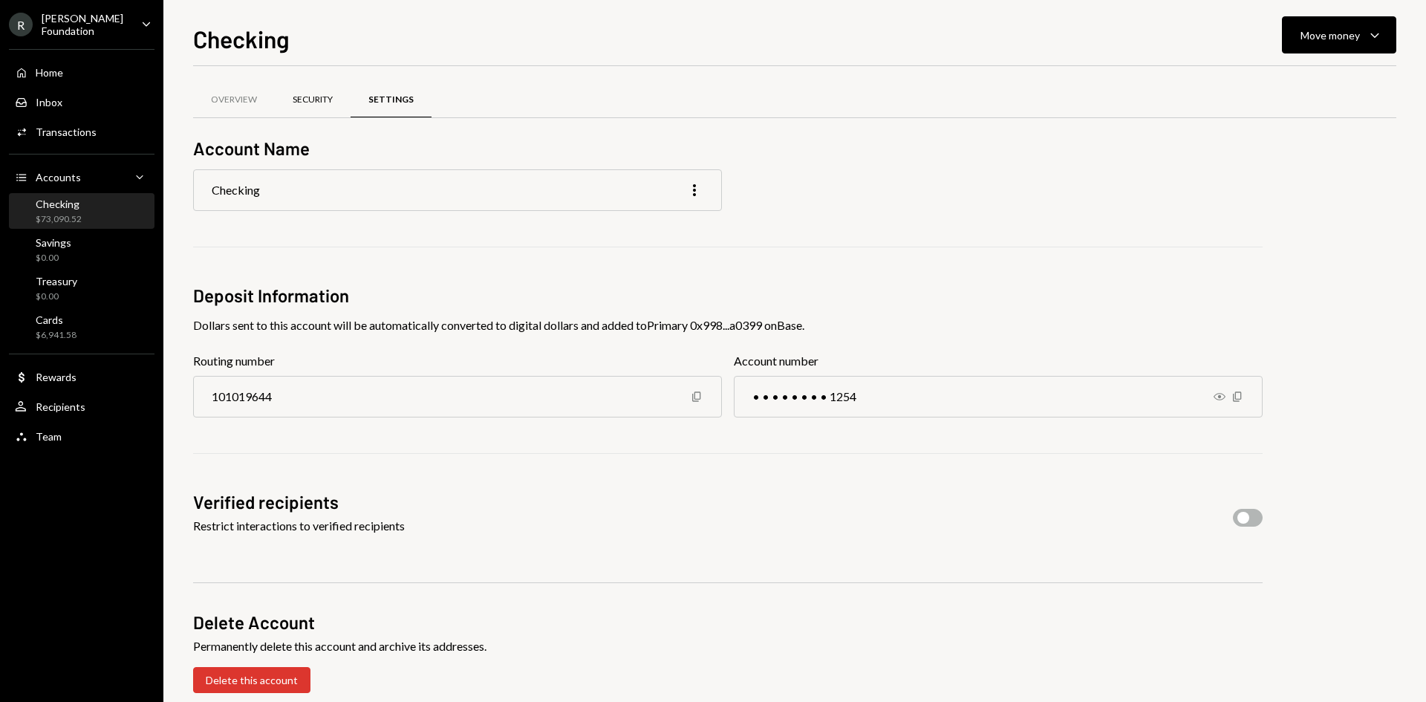
click at [322, 101] on div "Security" at bounding box center [313, 100] width 40 height 13
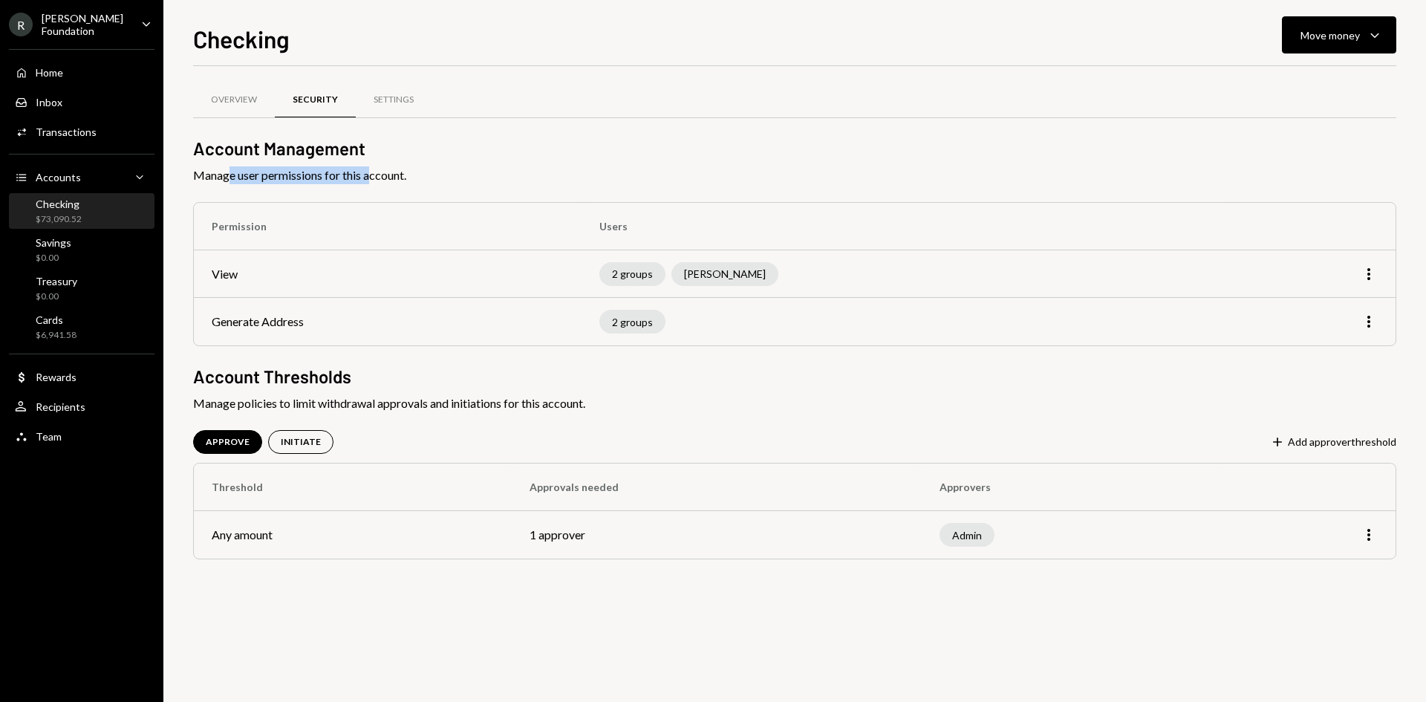
drag, startPoint x: 239, startPoint y: 173, endPoint x: 369, endPoint y: 183, distance: 130.4
click at [369, 183] on span "Manage user permissions for this account." at bounding box center [794, 175] width 1203 height 18
click at [1368, 269] on icon "button" at bounding box center [1369, 274] width 3 height 12
click at [1349, 305] on div "Edit" at bounding box center [1335, 306] width 74 height 26
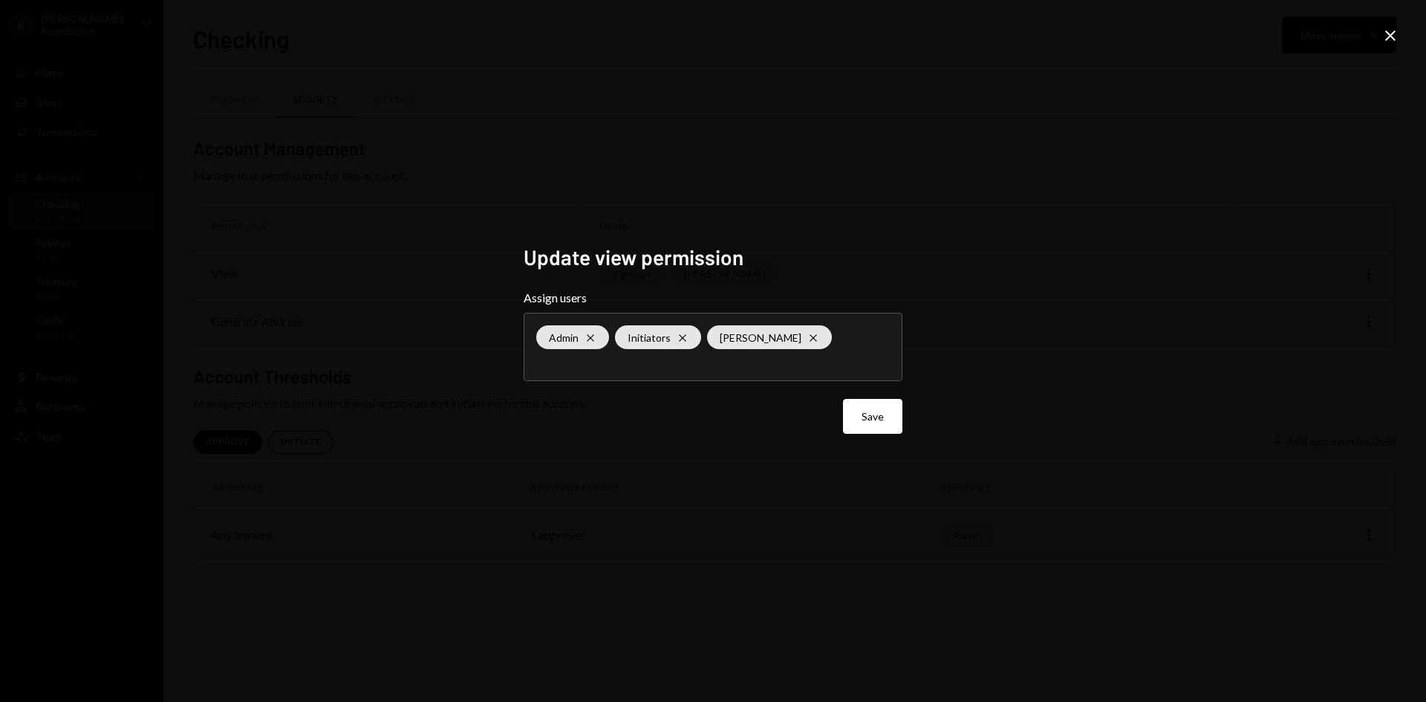
click at [1196, 343] on div "Update view permission Assign users Admin Cross Initiators Cross Stefne Breyten…" at bounding box center [713, 351] width 1426 height 702
click at [1395, 36] on icon "Close" at bounding box center [1391, 36] width 18 height 18
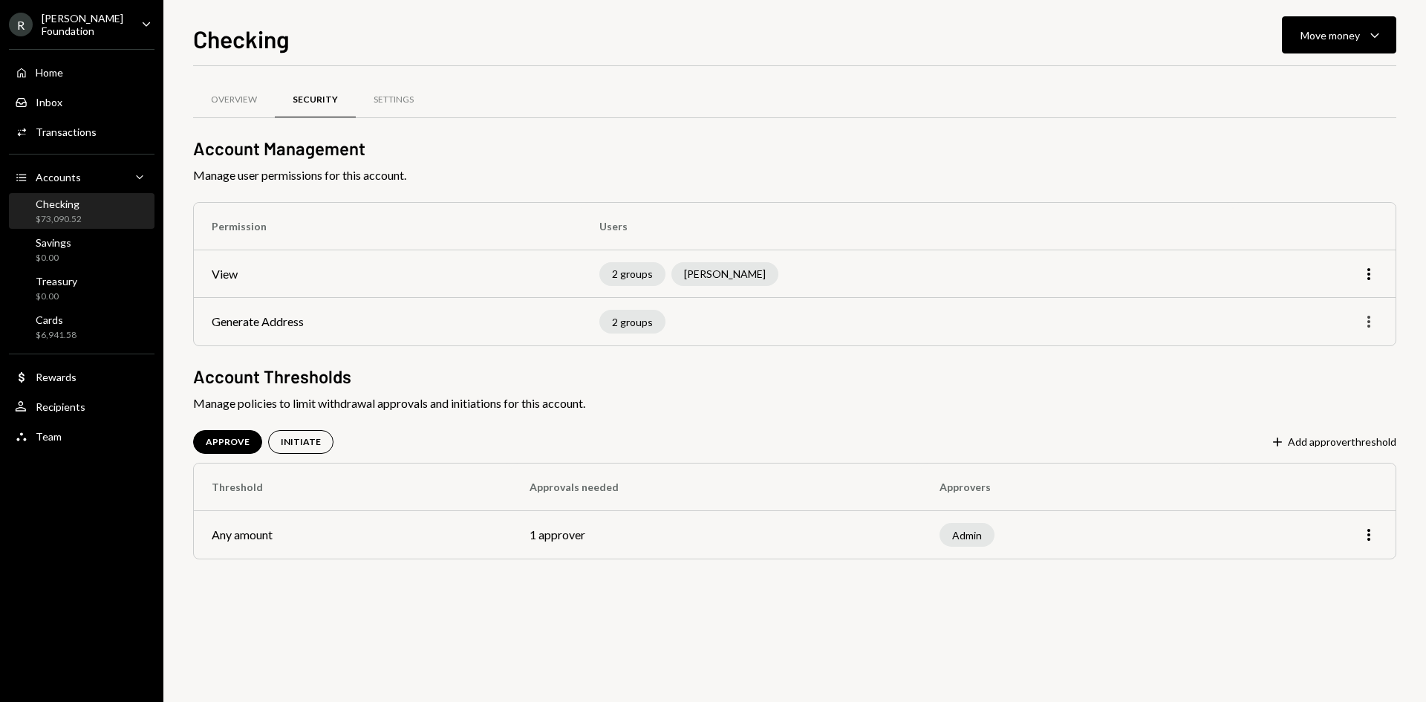
click at [1362, 321] on div "More" at bounding box center [1314, 322] width 127 height 18
click at [1369, 321] on icon "button" at bounding box center [1369, 322] width 3 height 12
click at [1328, 350] on div "Edit" at bounding box center [1335, 353] width 74 height 26
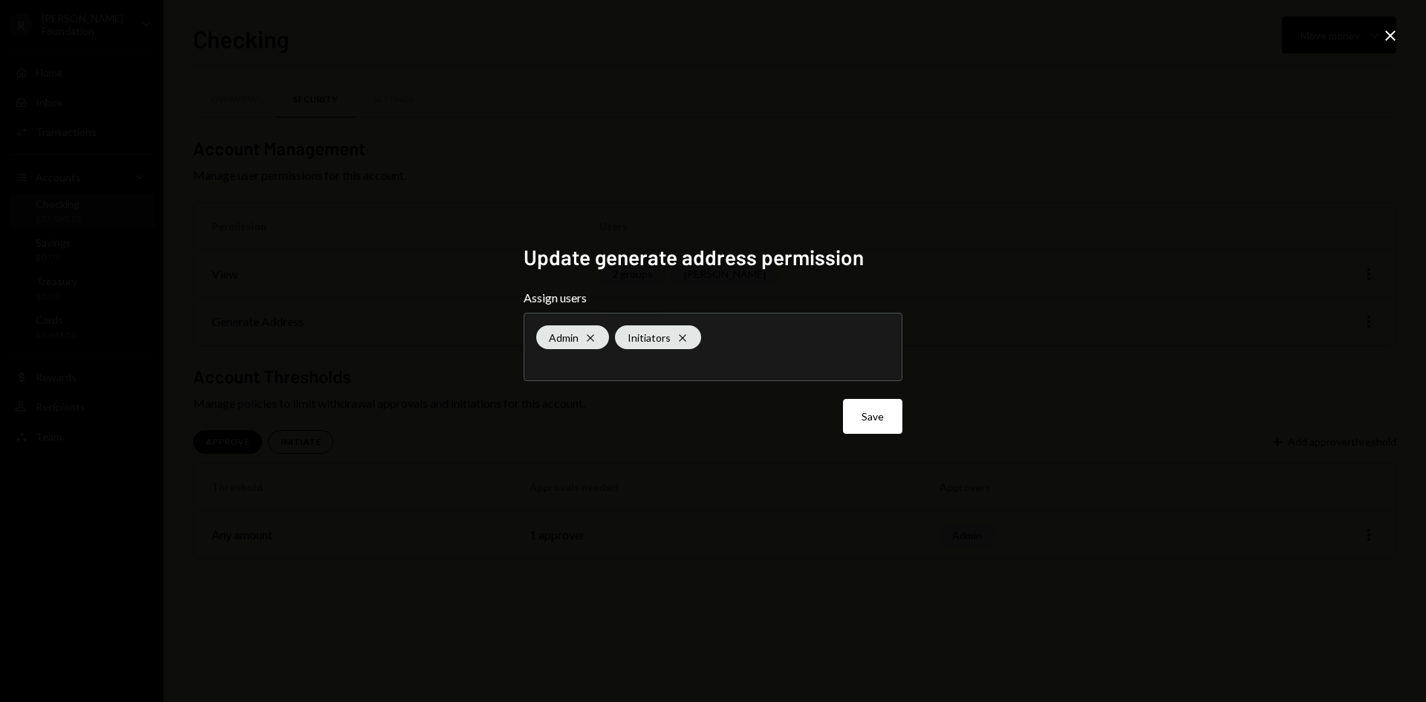
click at [1393, 36] on icon "Close" at bounding box center [1391, 36] width 18 height 18
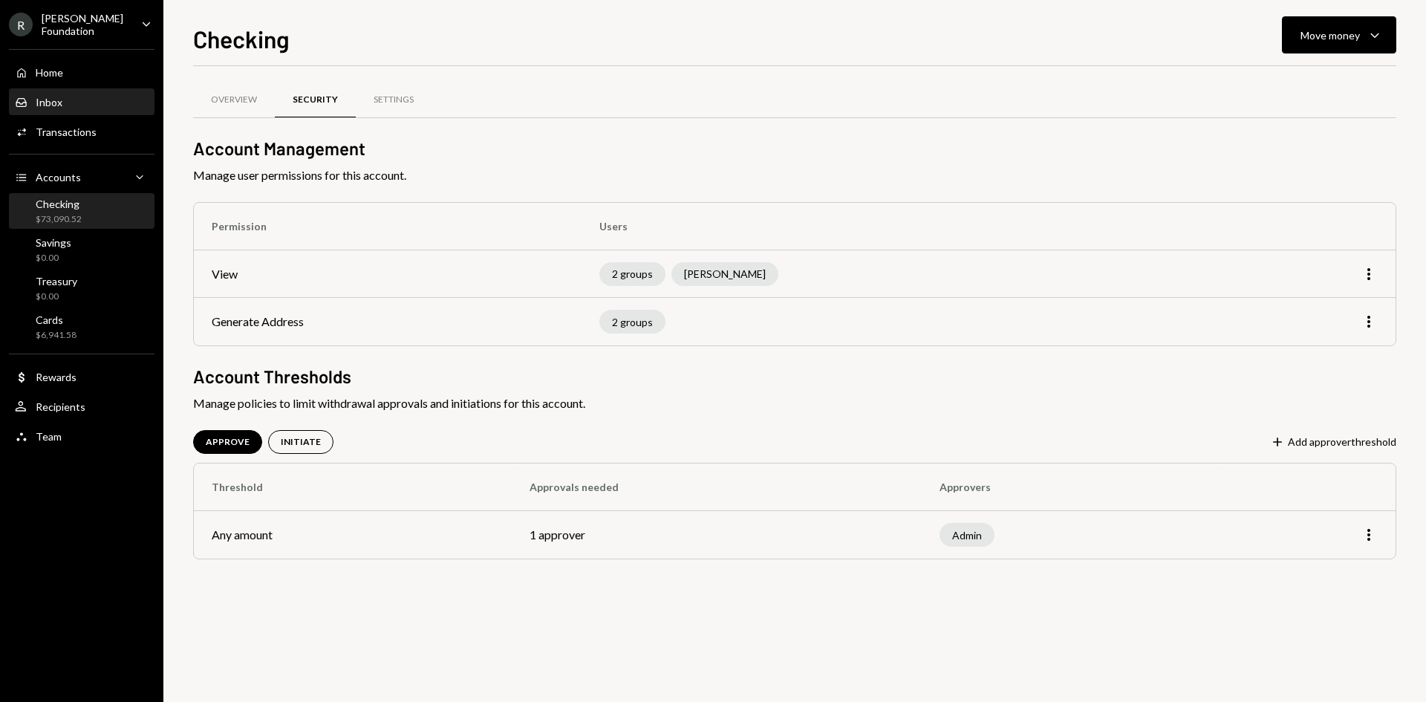
click at [72, 108] on div "Inbox Inbox" at bounding box center [82, 102] width 134 height 25
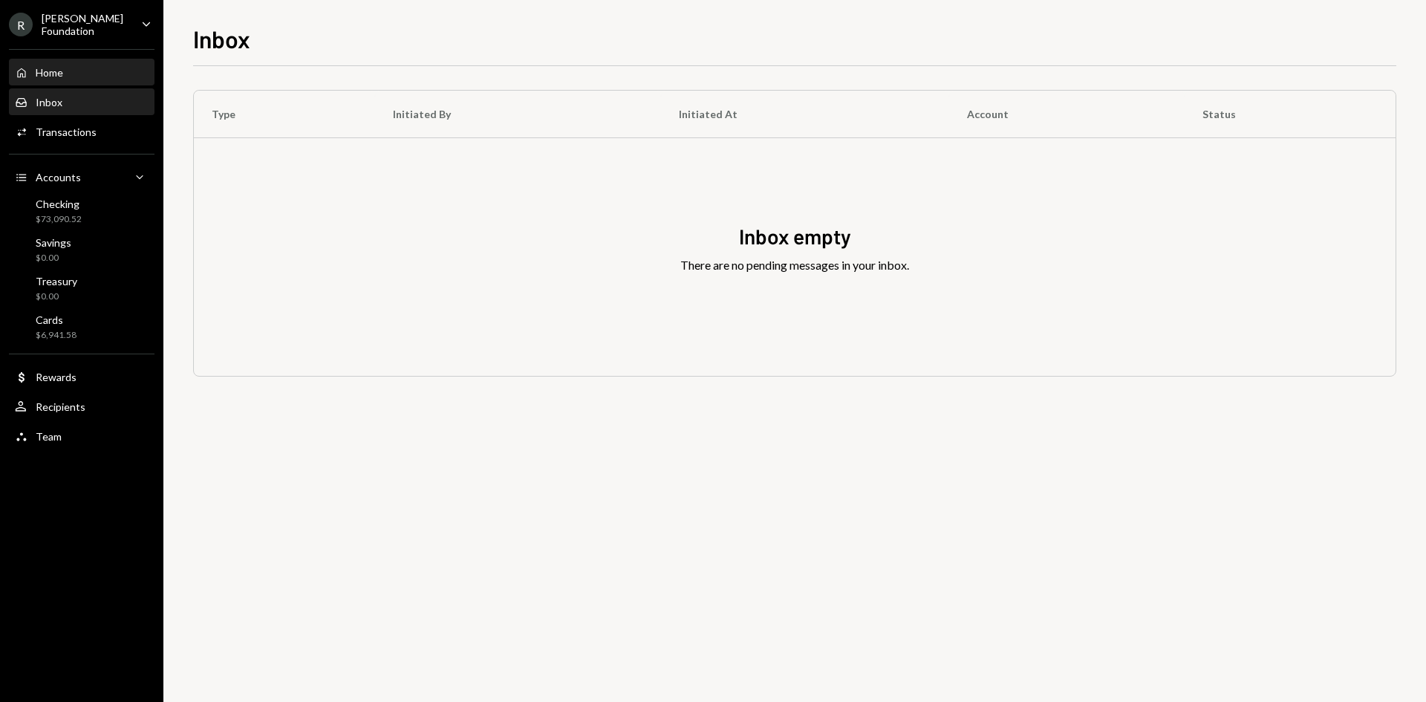
click at [65, 77] on div "Home Home" at bounding box center [82, 72] width 134 height 13
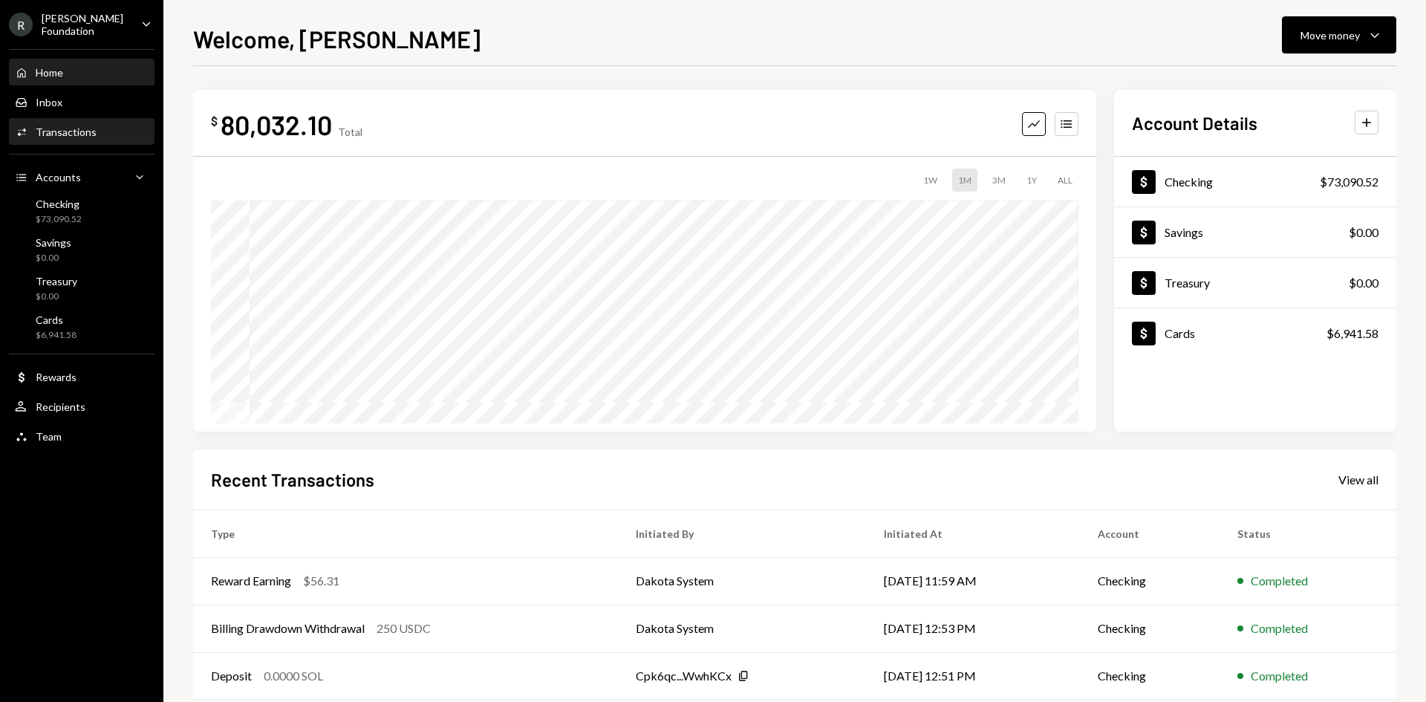
click at [82, 134] on div "Transactions" at bounding box center [66, 132] width 61 height 13
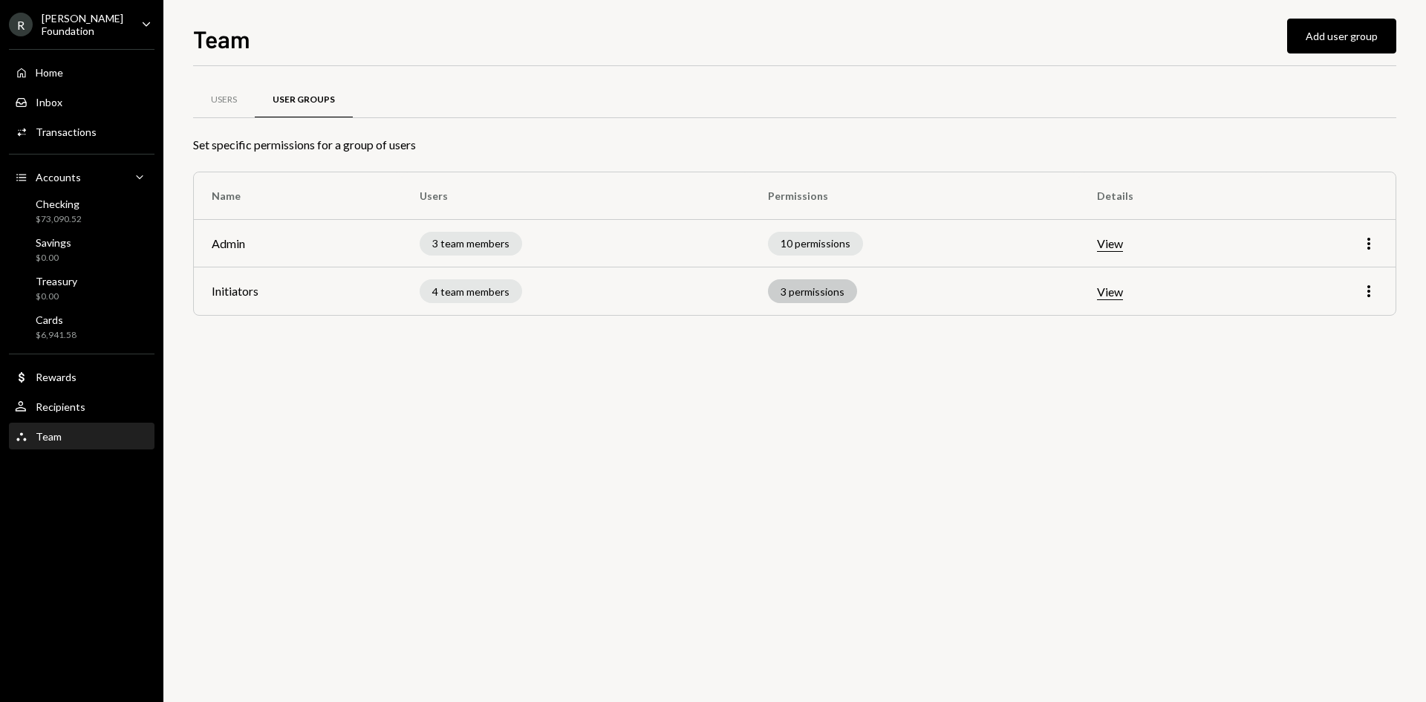
click at [839, 289] on div "3 permissions" at bounding box center [812, 291] width 89 height 24
click at [1369, 293] on icon "More" at bounding box center [1369, 291] width 18 height 18
click at [1349, 321] on div "Edit" at bounding box center [1335, 323] width 74 height 26
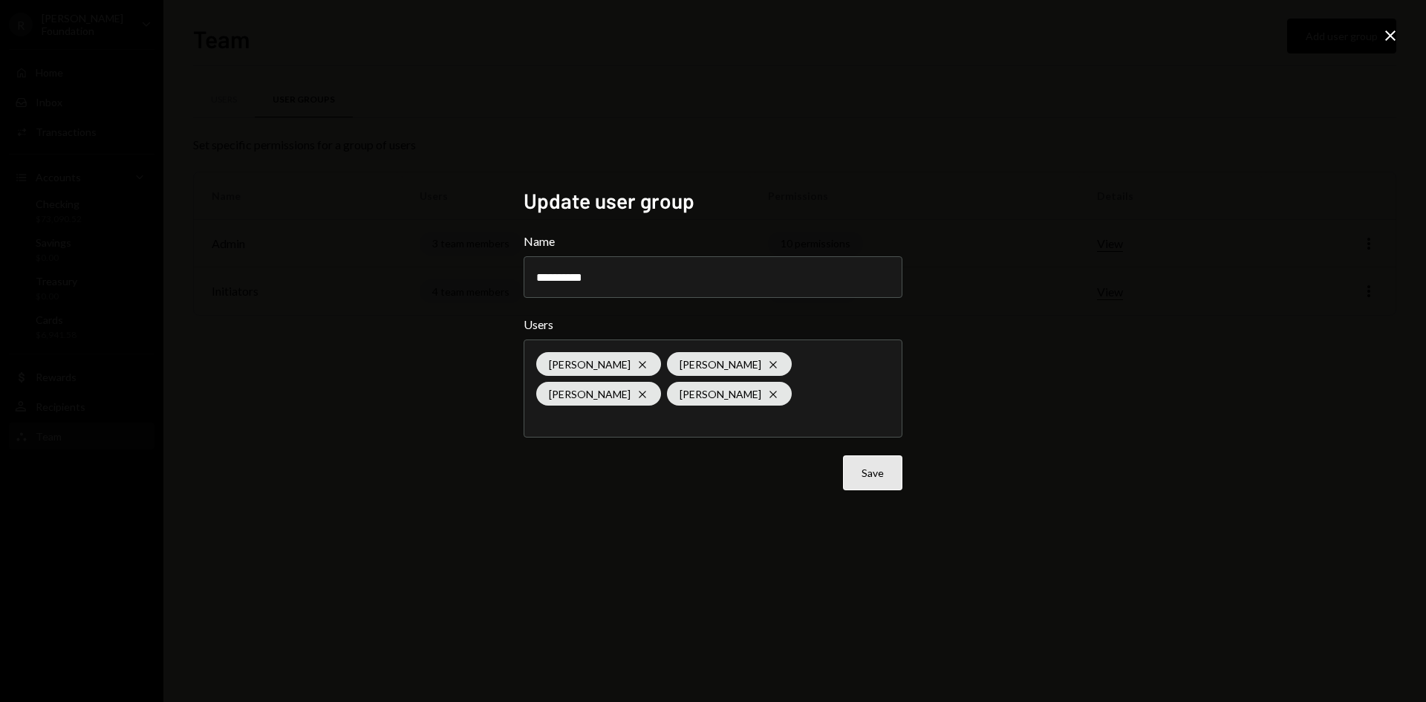
click at [867, 472] on button "Save" at bounding box center [872, 472] width 59 height 35
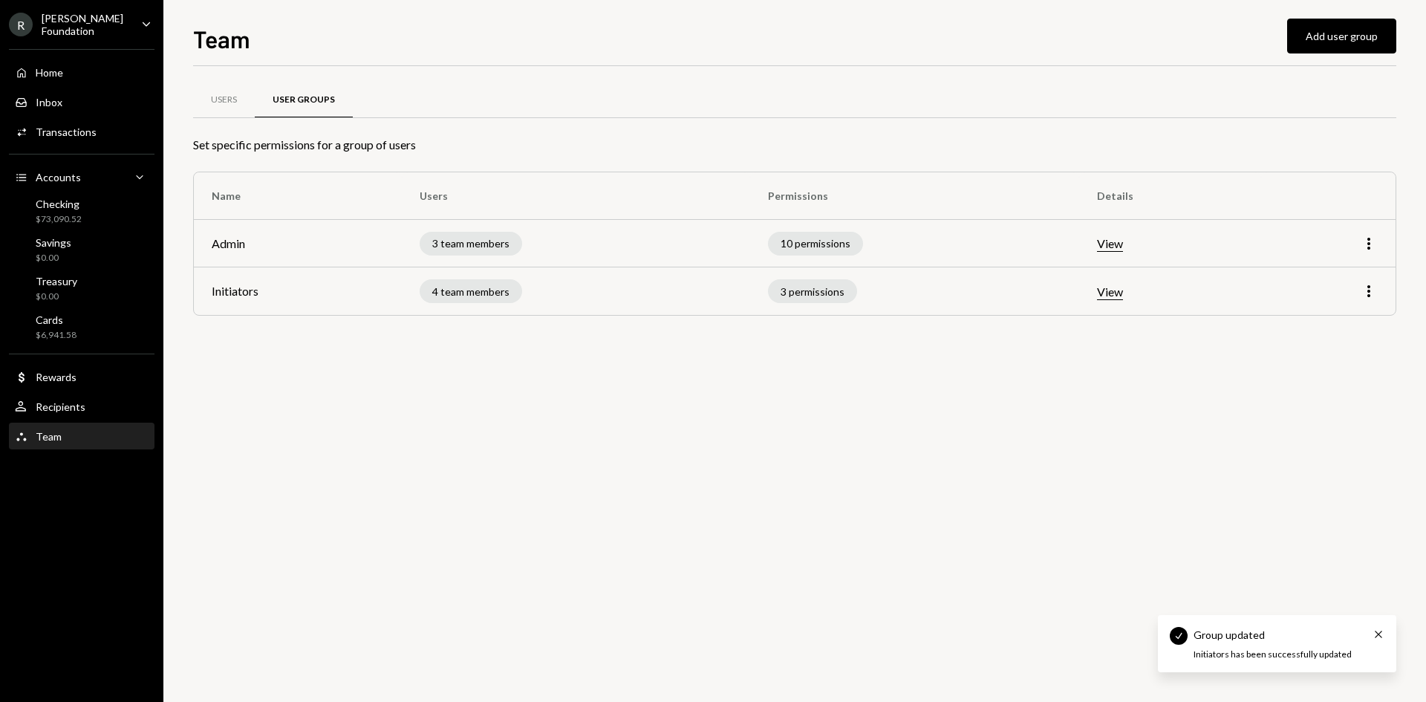
click at [803, 275] on td "3 permissions" at bounding box center [915, 291] width 330 height 48
click at [809, 289] on div "3 permissions" at bounding box center [812, 291] width 89 height 24
click at [801, 296] on div "3 permissions" at bounding box center [812, 291] width 89 height 24
click at [799, 289] on div "3 permissions" at bounding box center [812, 291] width 89 height 24
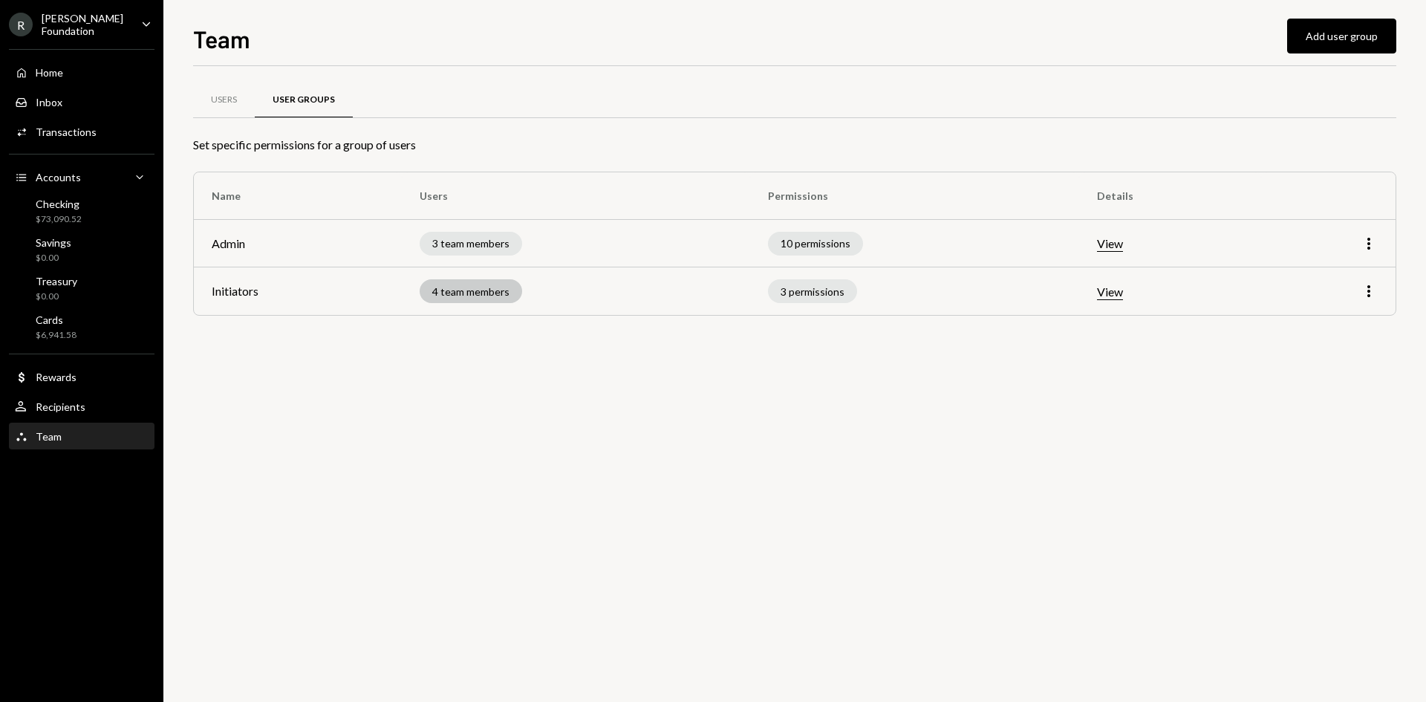
click at [490, 291] on div "4 team members" at bounding box center [471, 291] width 103 height 24
click at [831, 299] on div "3 permissions" at bounding box center [812, 291] width 89 height 24
click at [1091, 293] on td "View" at bounding box center [1169, 291] width 181 height 48
click at [1118, 295] on button "View" at bounding box center [1110, 293] width 26 height 16
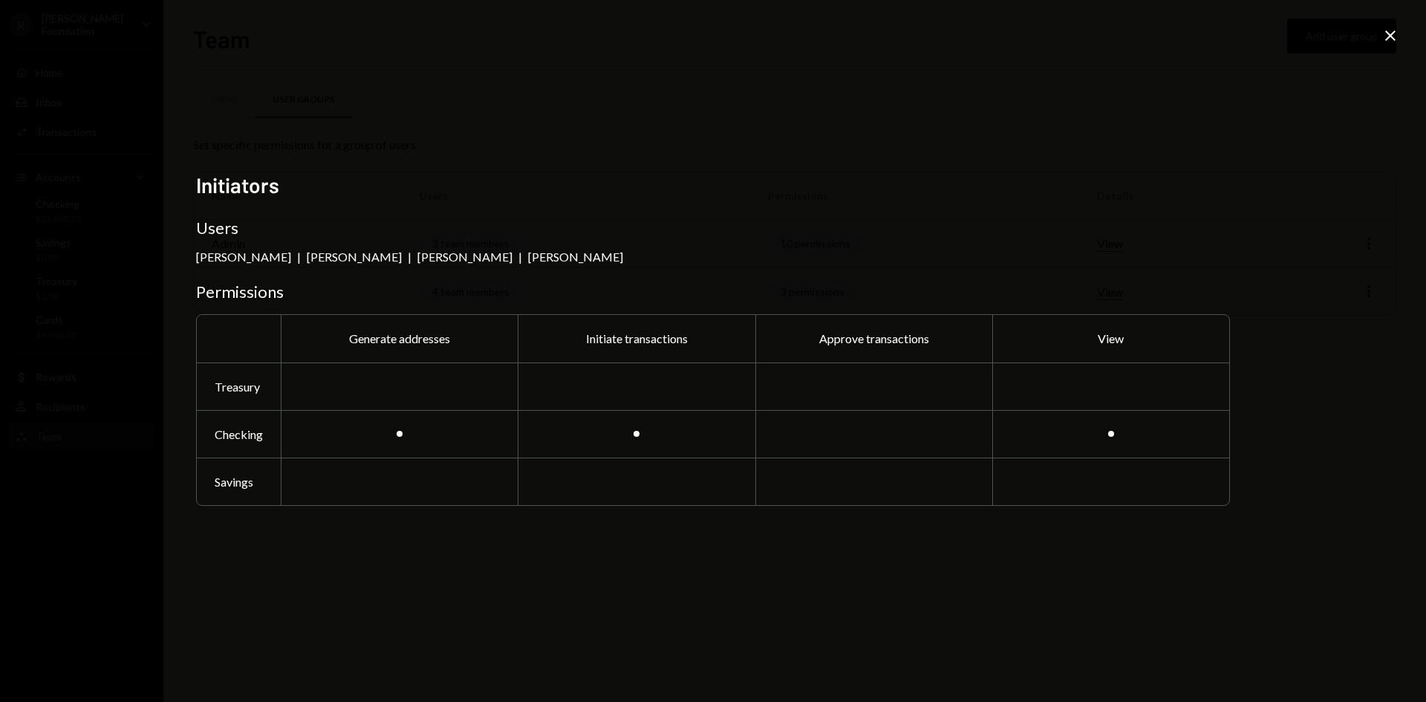
click at [1045, 183] on h2 "Initiators" at bounding box center [713, 185] width 1034 height 29
click at [1388, 37] on icon at bounding box center [1391, 35] width 10 height 10
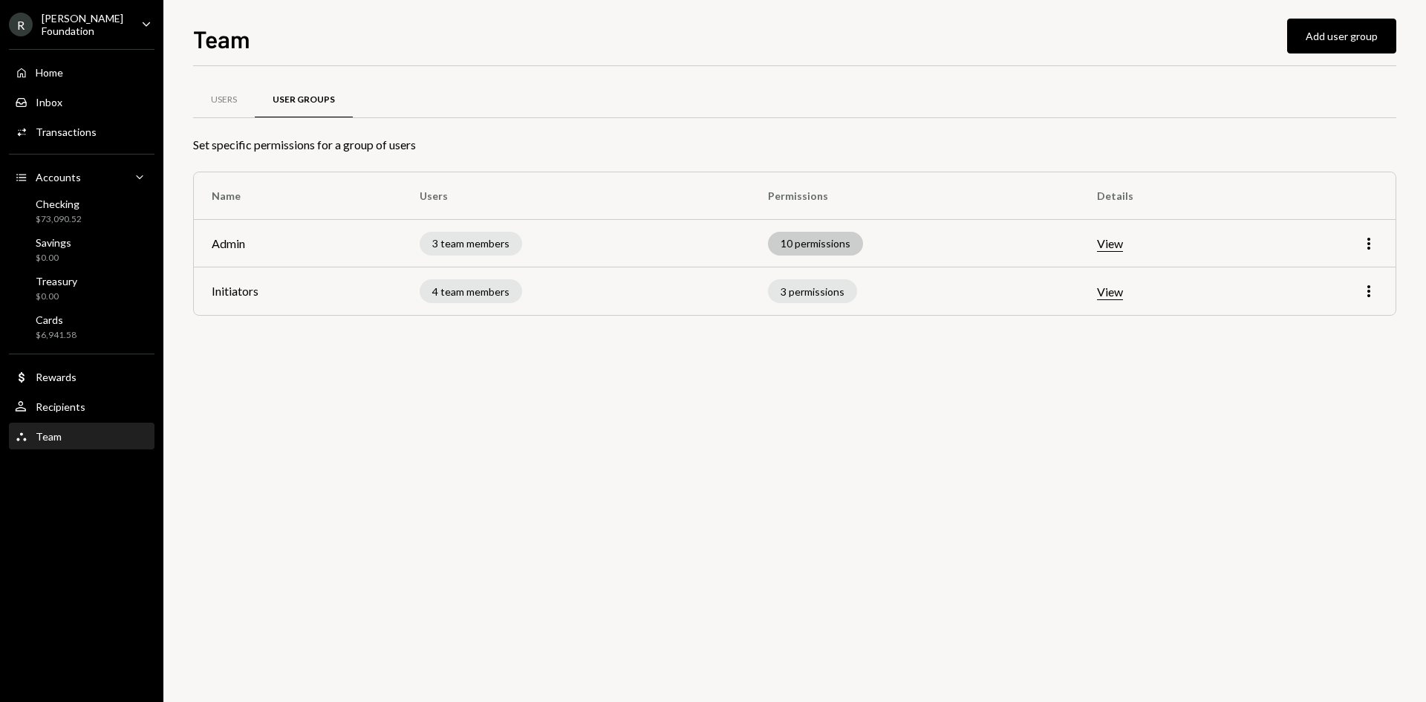
click at [833, 246] on div "10 permissions" at bounding box center [815, 244] width 95 height 24
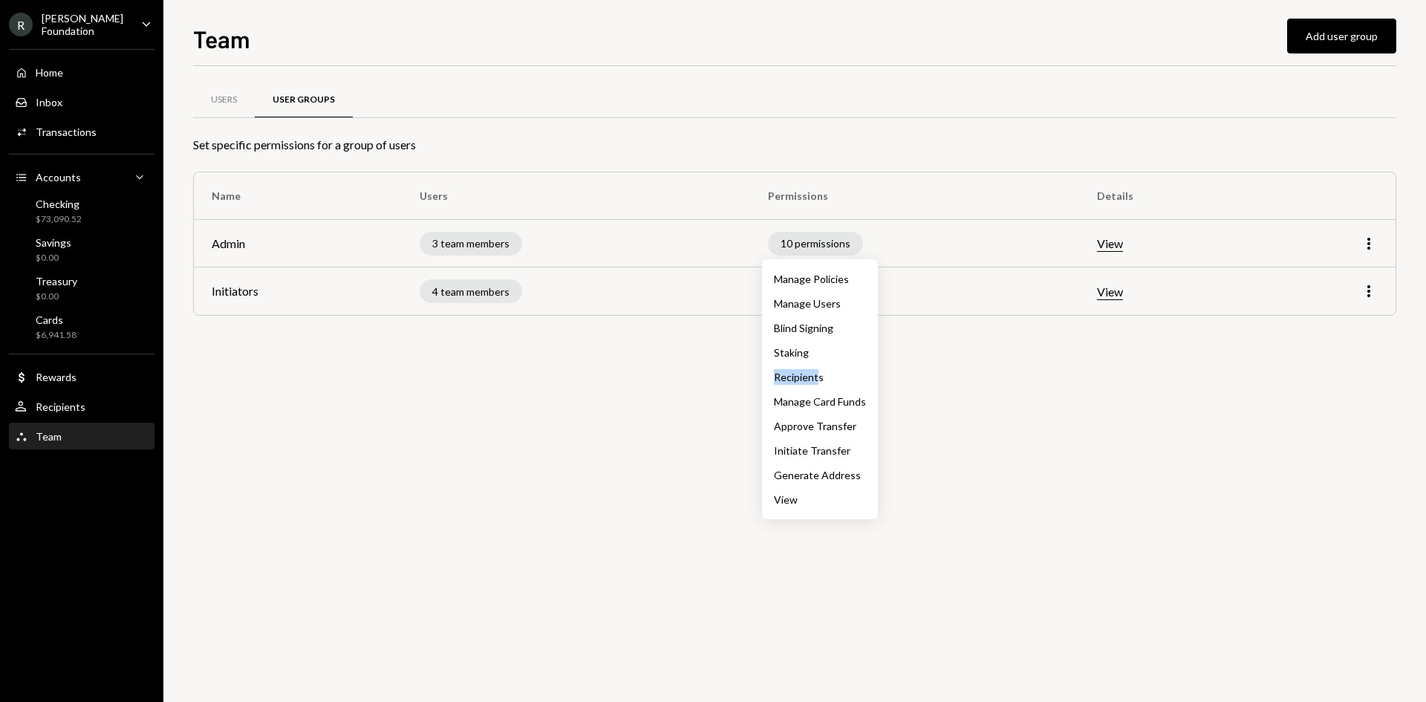
drag, startPoint x: 819, startPoint y: 379, endPoint x: 766, endPoint y: 380, distance: 52.8
click at [766, 380] on div "Manage Policies Manage Users Blind Signing Staking Recipients Manage Card Funds…" at bounding box center [820, 389] width 116 height 260
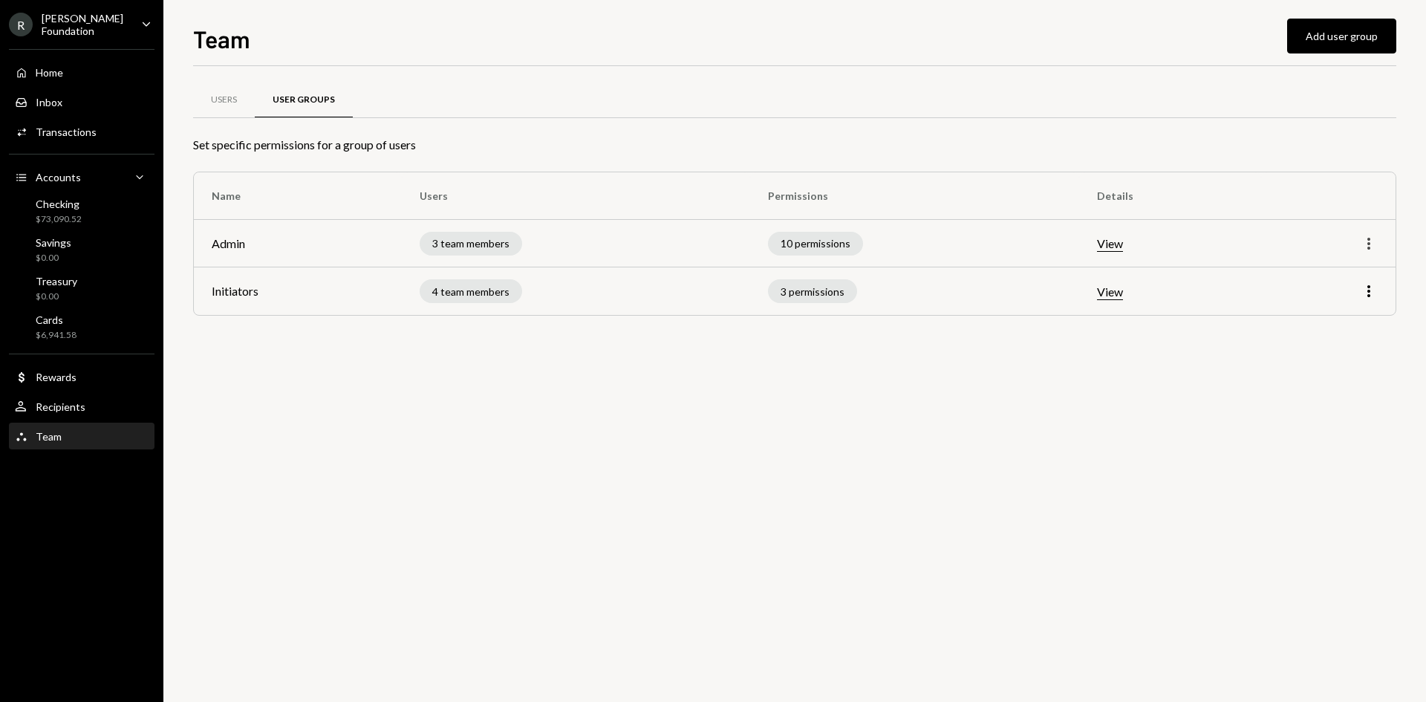
click at [1370, 241] on icon "More" at bounding box center [1369, 244] width 18 height 18
click at [1342, 267] on div "Edit" at bounding box center [1335, 275] width 74 height 26
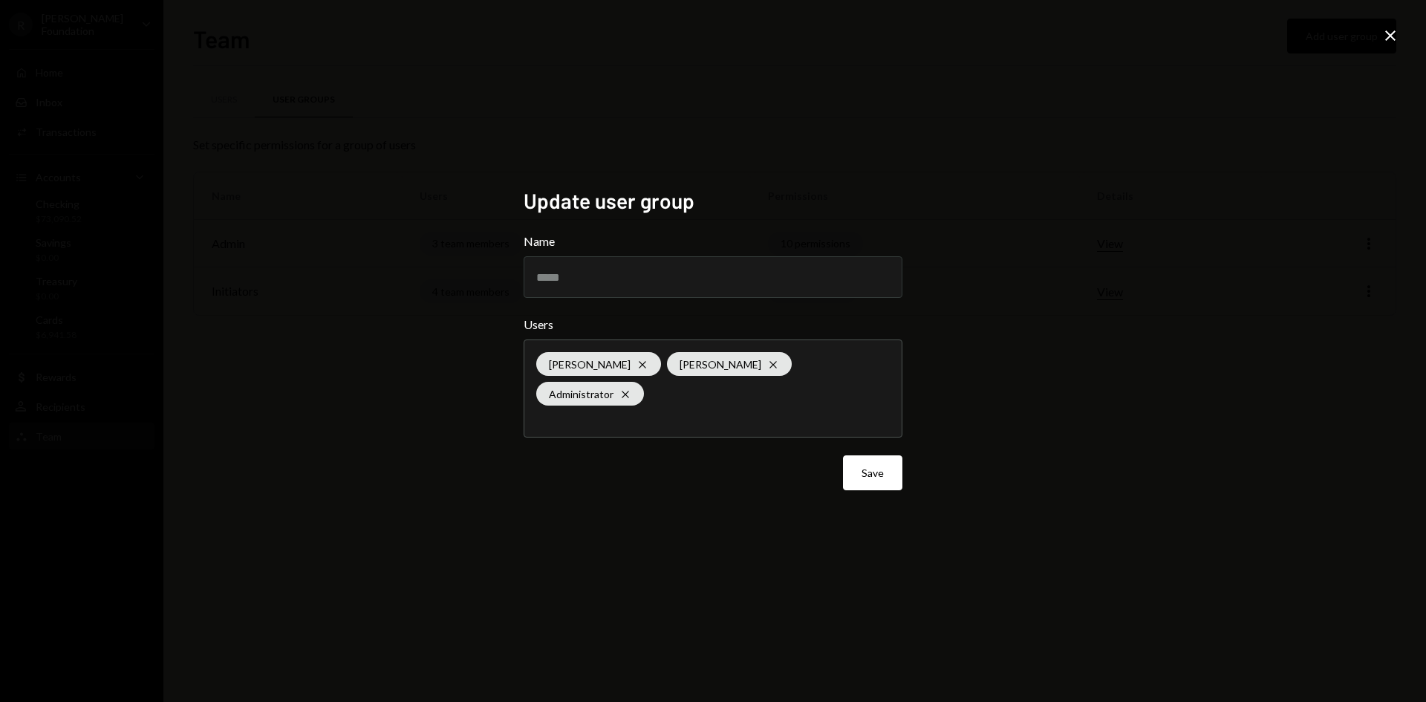
click at [976, 465] on div "Update user group Name ***** Users Carlos Lopes Cross Bernardo Fleichman Cross …" at bounding box center [713, 351] width 1426 height 702
click at [1386, 39] on icon "Close" at bounding box center [1391, 36] width 18 height 18
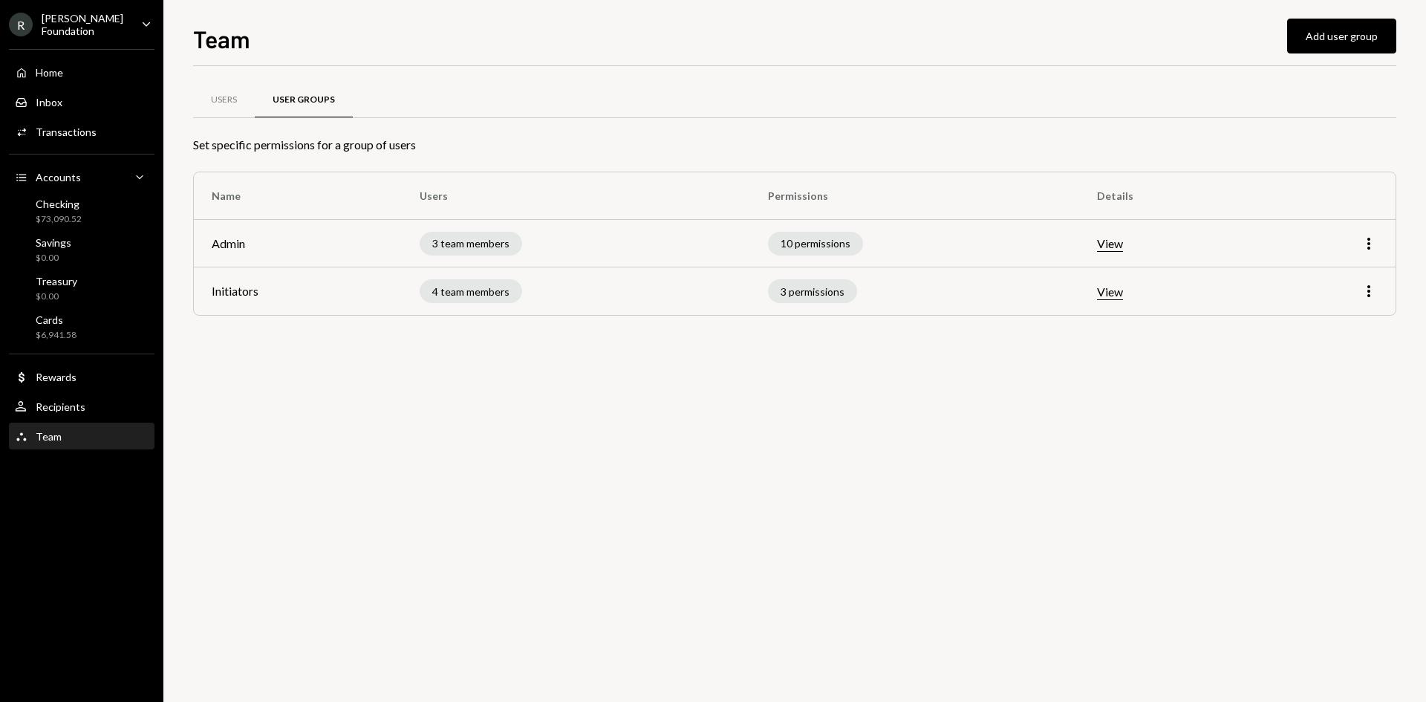
click at [1108, 244] on button "View" at bounding box center [1110, 244] width 26 height 16
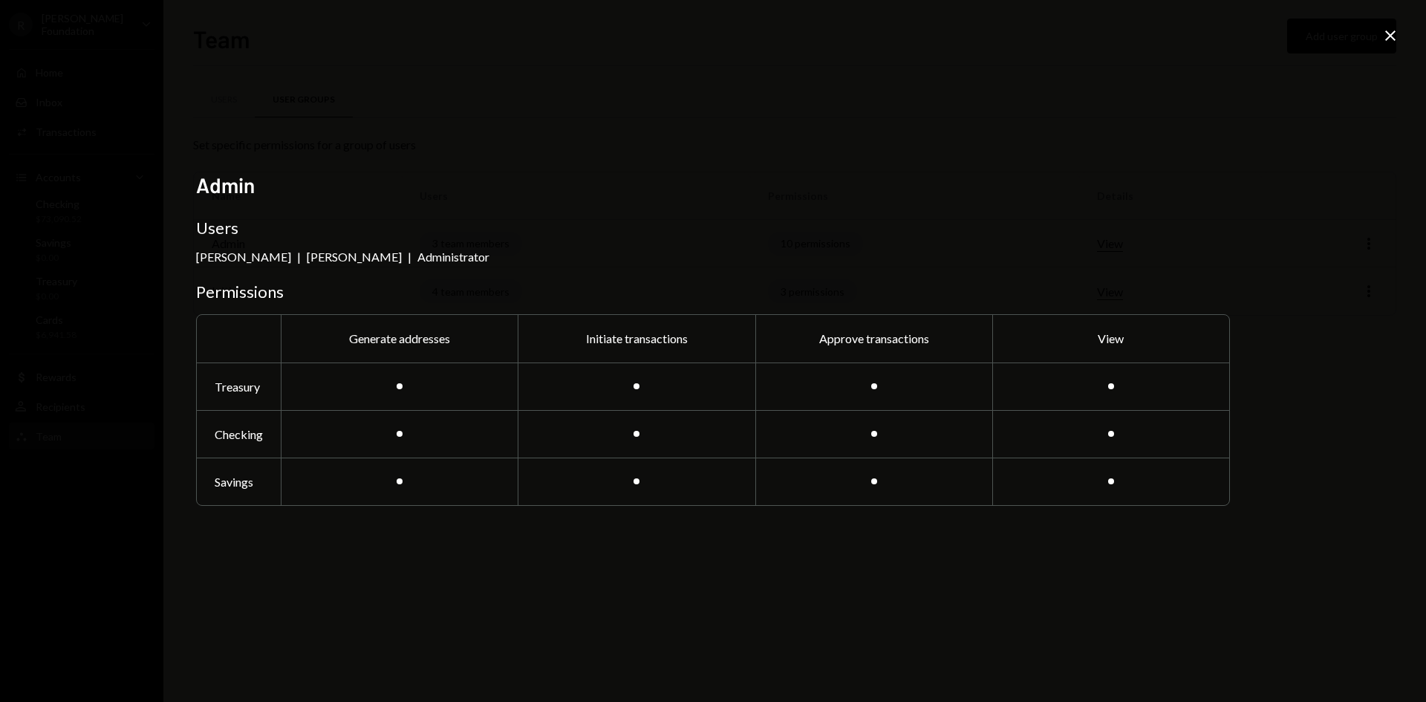
click at [791, 253] on div "Carlos Lopes | Bernardo Fleichman | Administrator" at bounding box center [713, 257] width 1034 height 14
click at [1389, 37] on icon at bounding box center [1391, 35] width 10 height 10
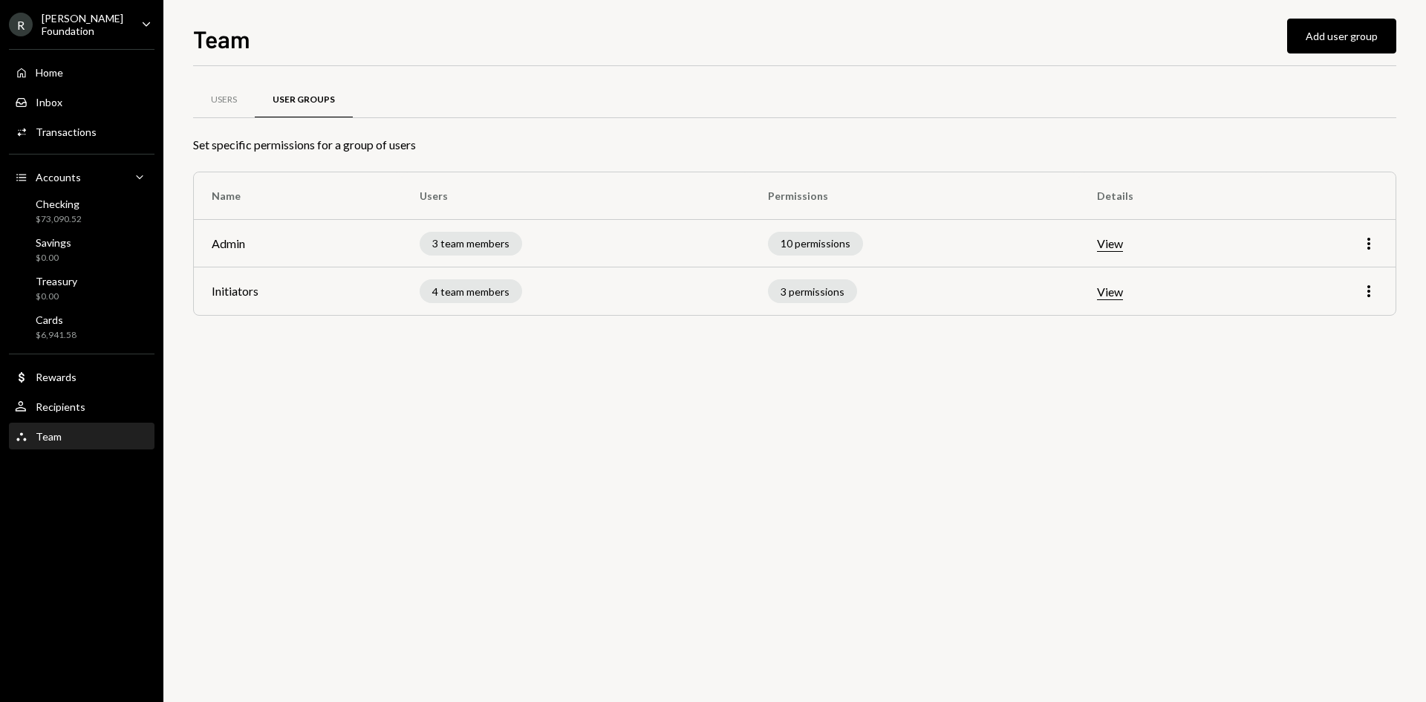
click at [1117, 293] on button "View" at bounding box center [1110, 293] width 26 height 16
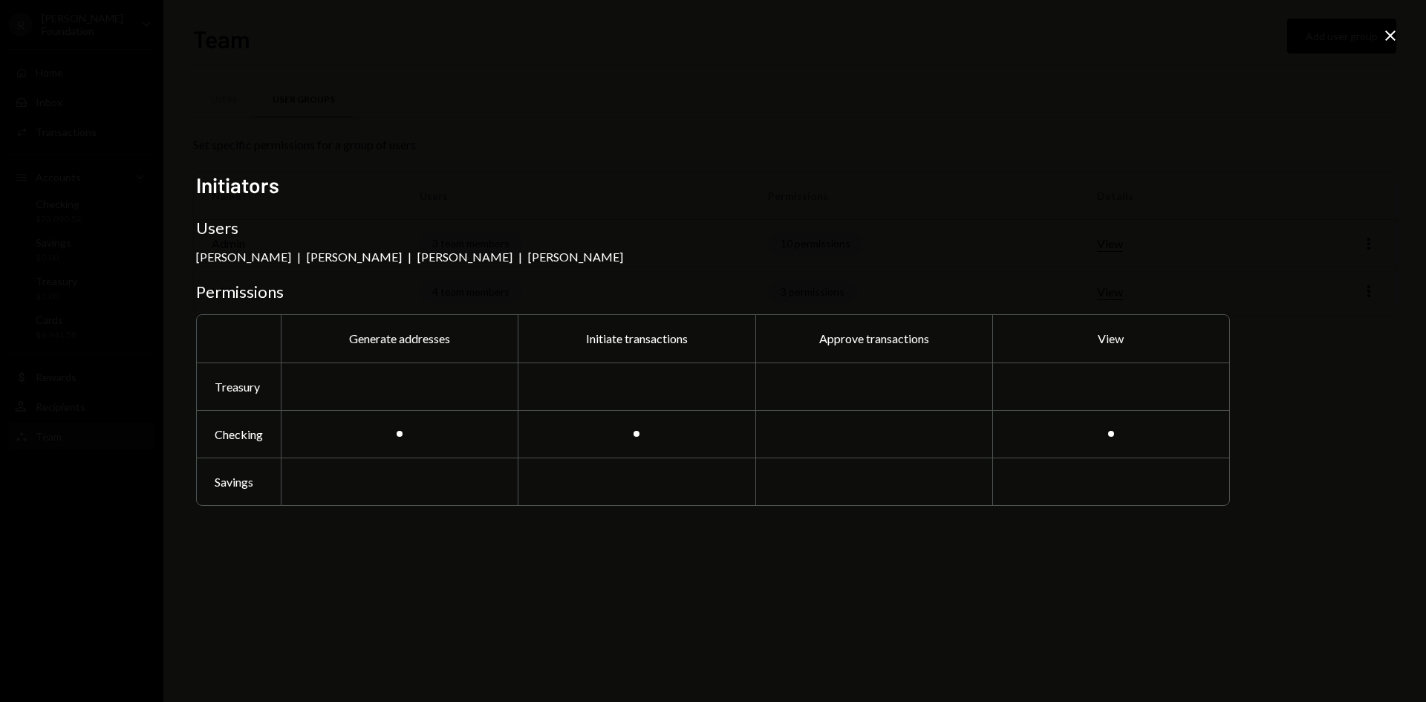
click at [1104, 297] on h3 "Permissions" at bounding box center [713, 292] width 1034 height 21
click at [1114, 259] on div "SILVANA PIMENTEL | Stefne Breytenbach | James Harker | Carli Jerling" at bounding box center [713, 257] width 1034 height 14
click at [1386, 39] on icon "Close" at bounding box center [1391, 36] width 18 height 18
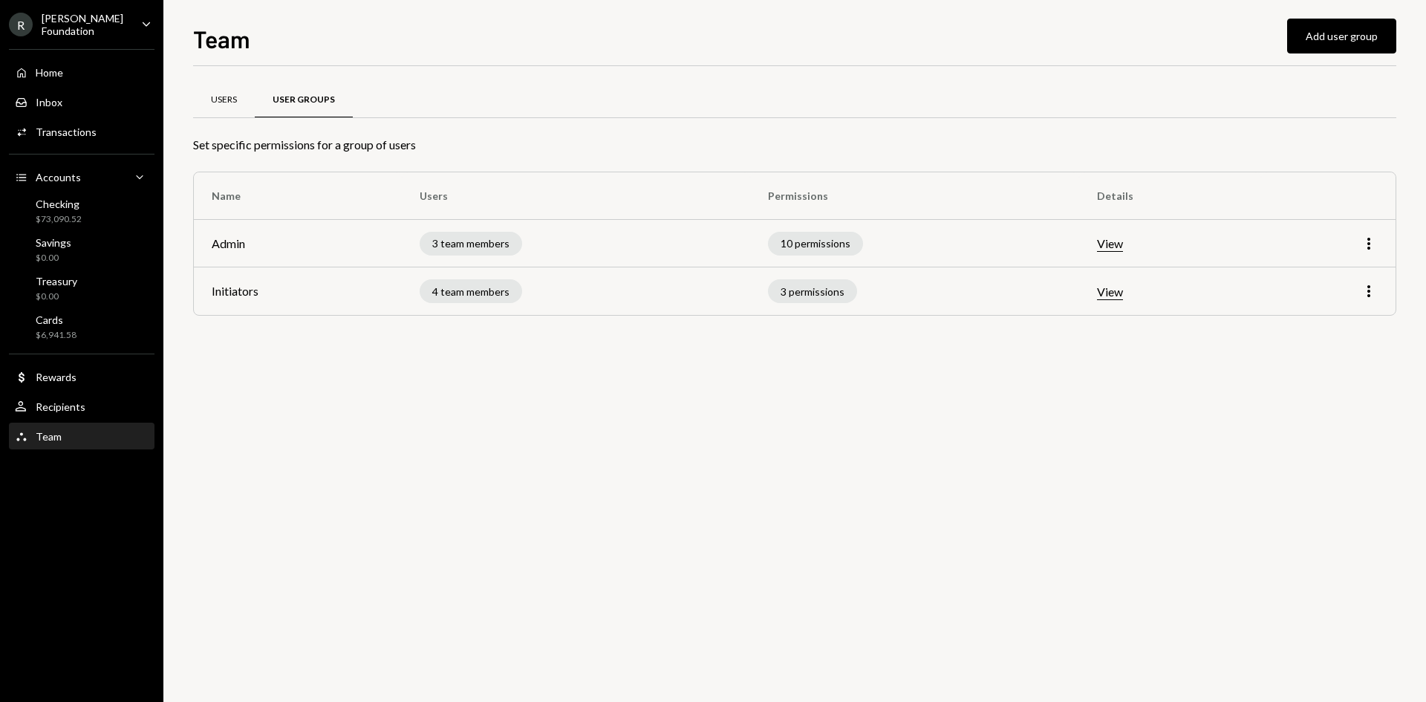
click at [224, 108] on div "Users" at bounding box center [224, 100] width 62 height 36
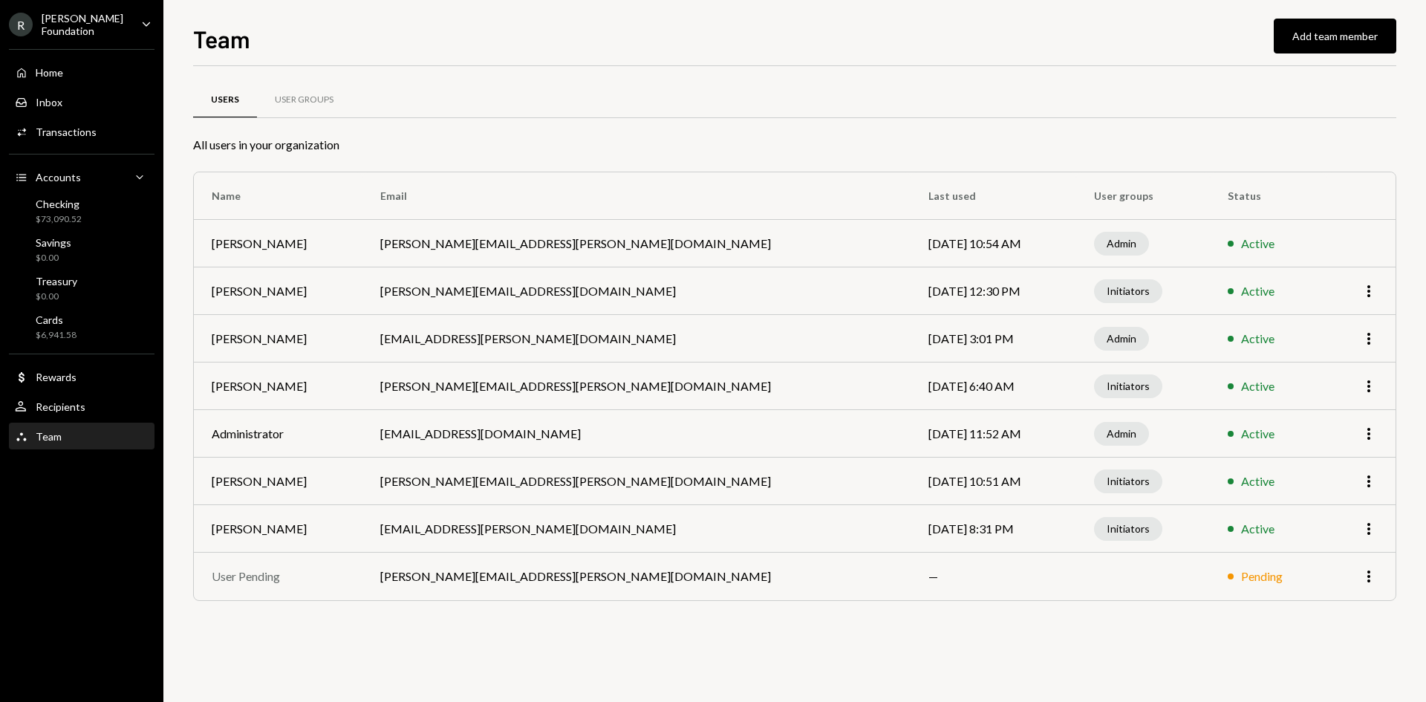
click at [1381, 481] on td "More" at bounding box center [1361, 482] width 69 height 48
click at [1373, 481] on icon "More" at bounding box center [1369, 481] width 18 height 18
click at [1099, 483] on td "Initiators" at bounding box center [1143, 482] width 134 height 48
click at [1094, 481] on div "Initiators" at bounding box center [1128, 482] width 68 height 24
drag, startPoint x: 1045, startPoint y: 481, endPoint x: 971, endPoint y: 470, distance: 75.0
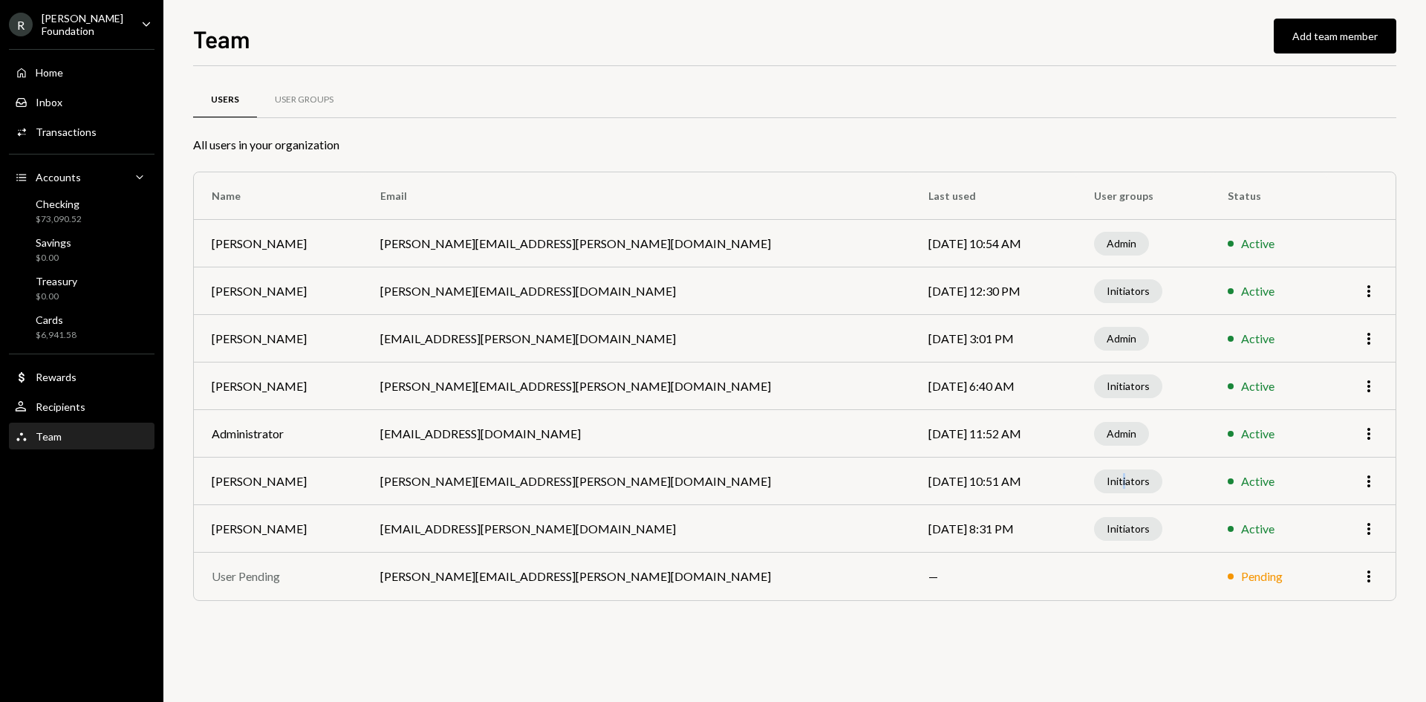
click at [1094, 480] on div "Initiators" at bounding box center [1128, 482] width 68 height 24
click at [286, 103] on div "User Groups" at bounding box center [304, 100] width 59 height 13
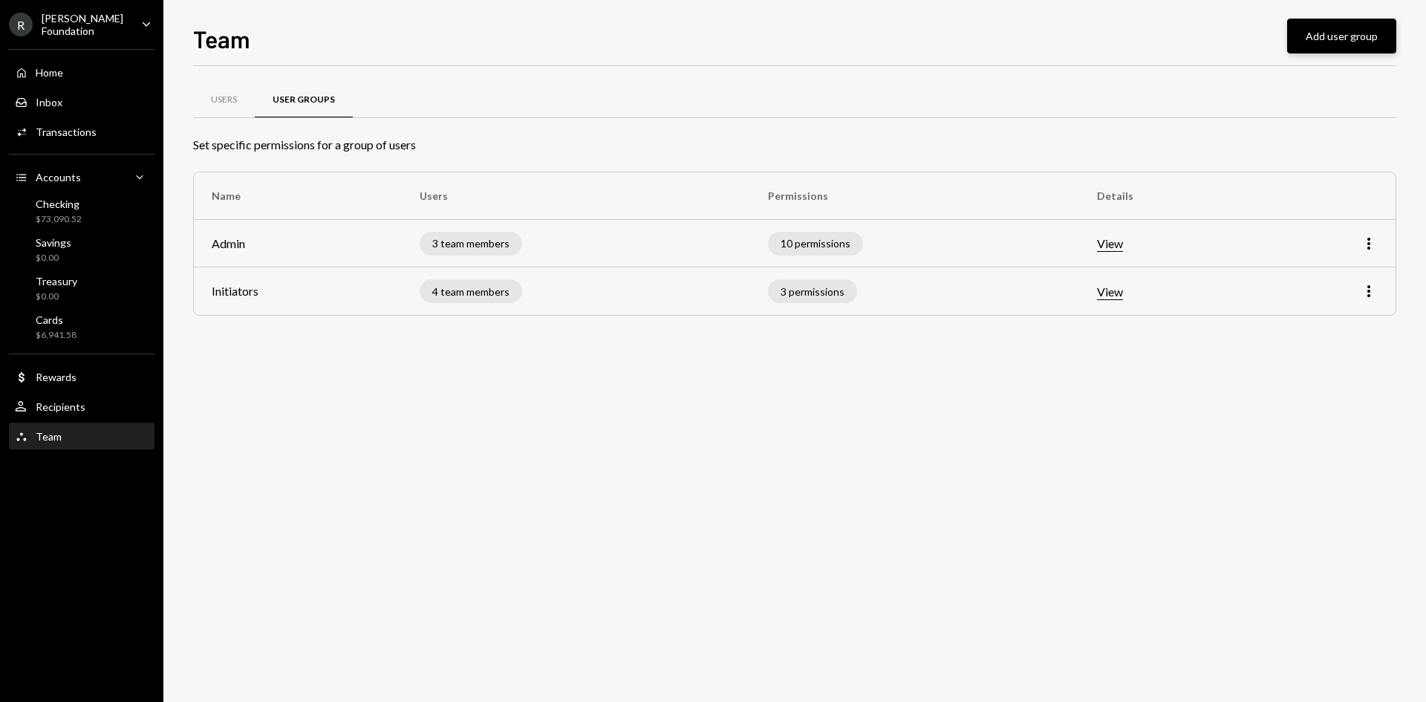
click at [1352, 38] on button "Add user group" at bounding box center [1341, 36] width 109 height 35
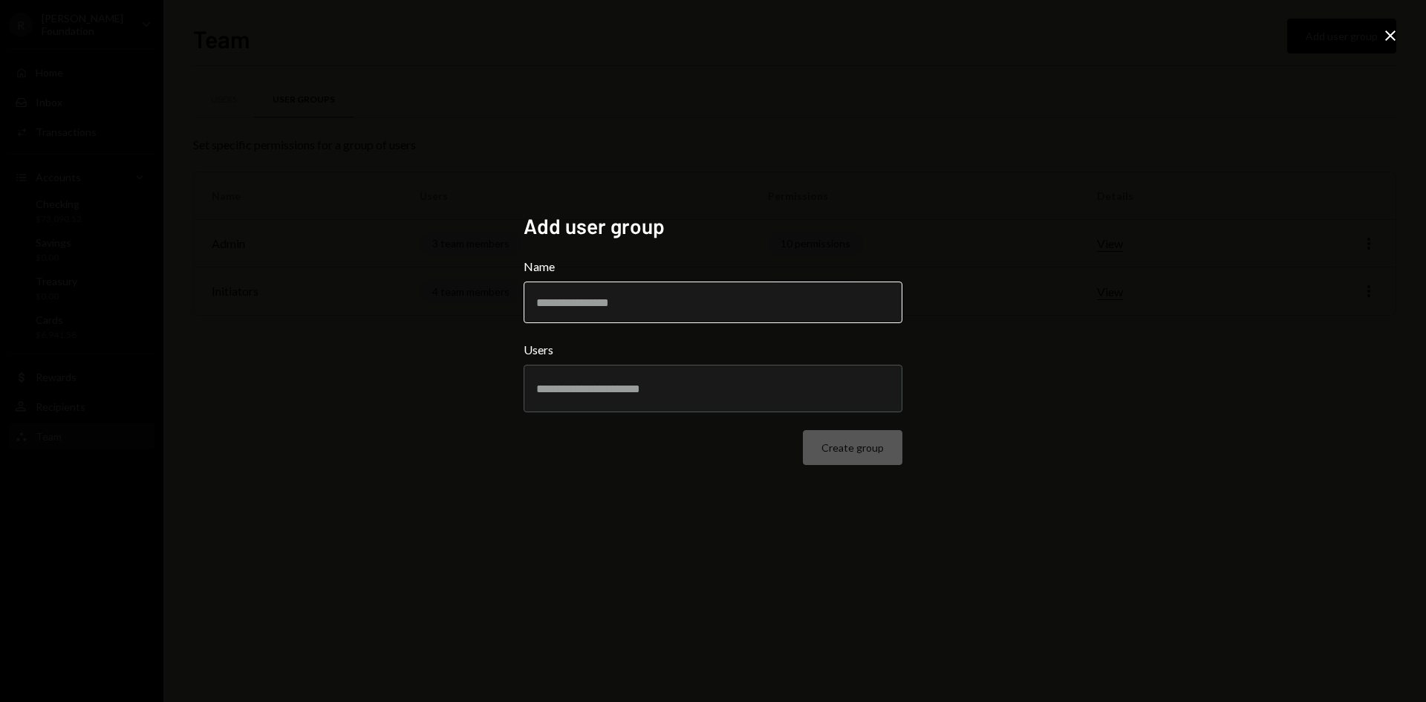
click at [620, 296] on input "Name" at bounding box center [713, 303] width 379 height 42
type input "****"
click at [596, 382] on input "text" at bounding box center [713, 388] width 354 height 13
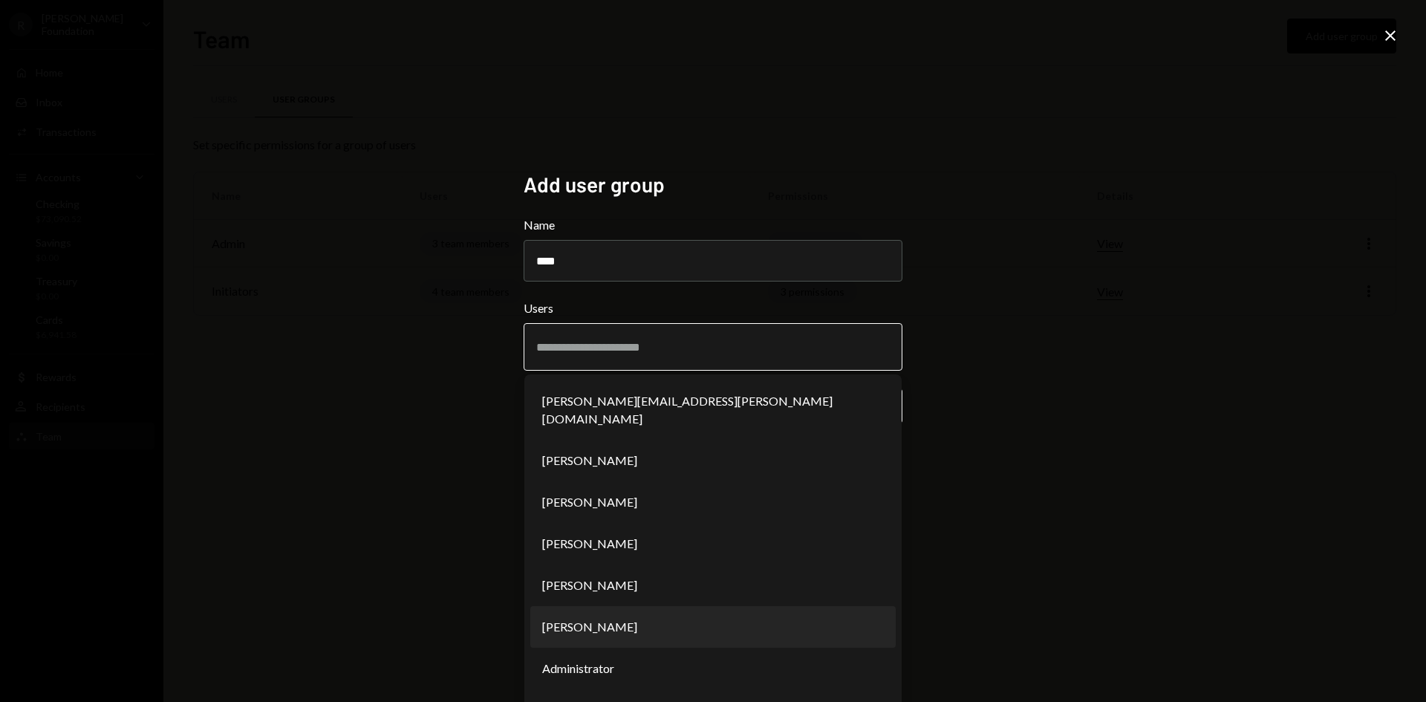
scroll to position [59, 0]
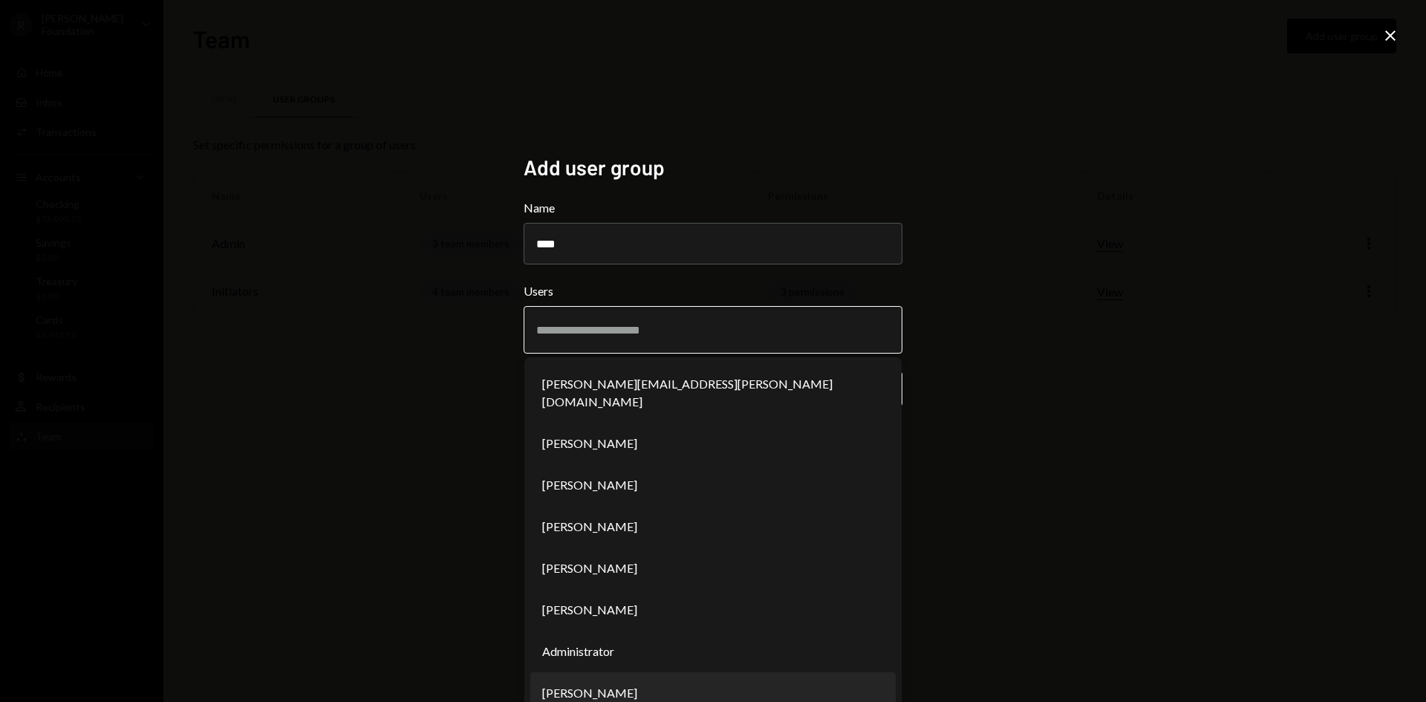
click at [649, 672] on li "SILVANA PIMENTEL" at bounding box center [713, 693] width 366 height 42
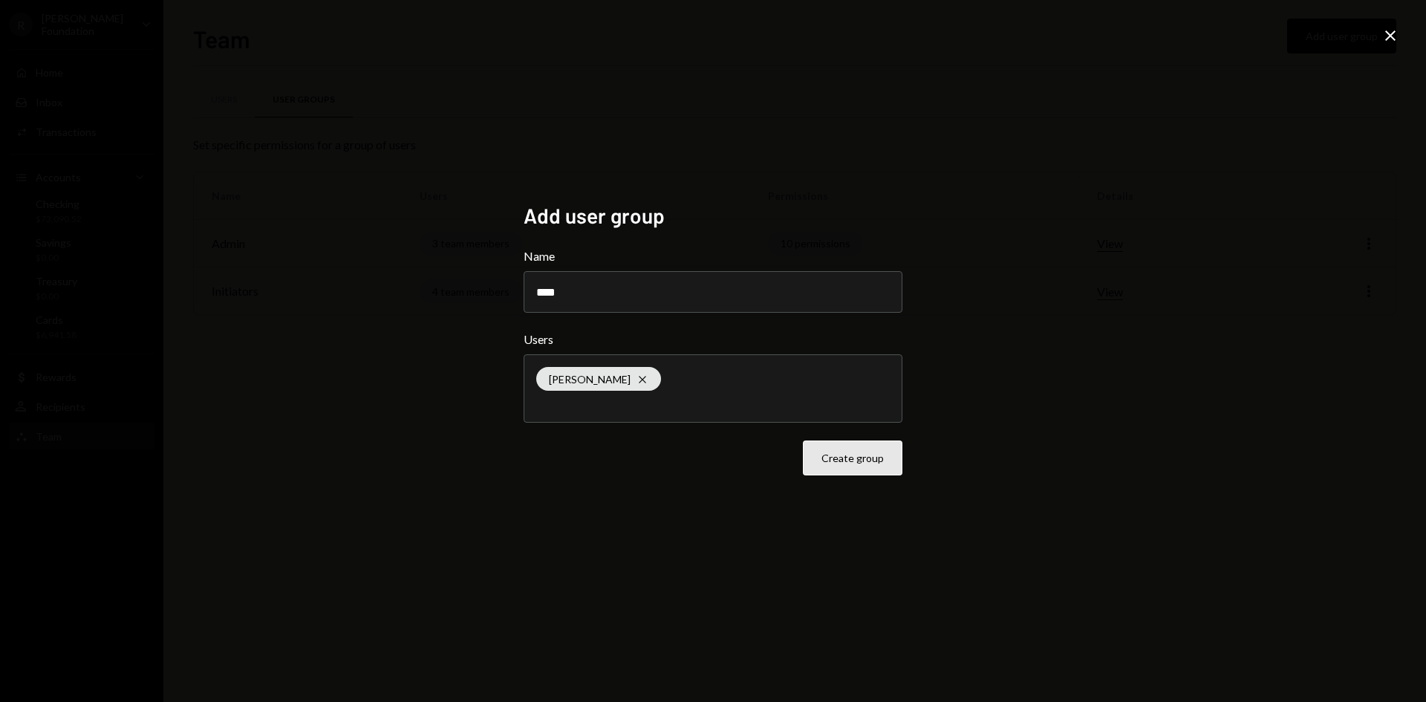
click at [867, 469] on button "Create group" at bounding box center [853, 458] width 100 height 35
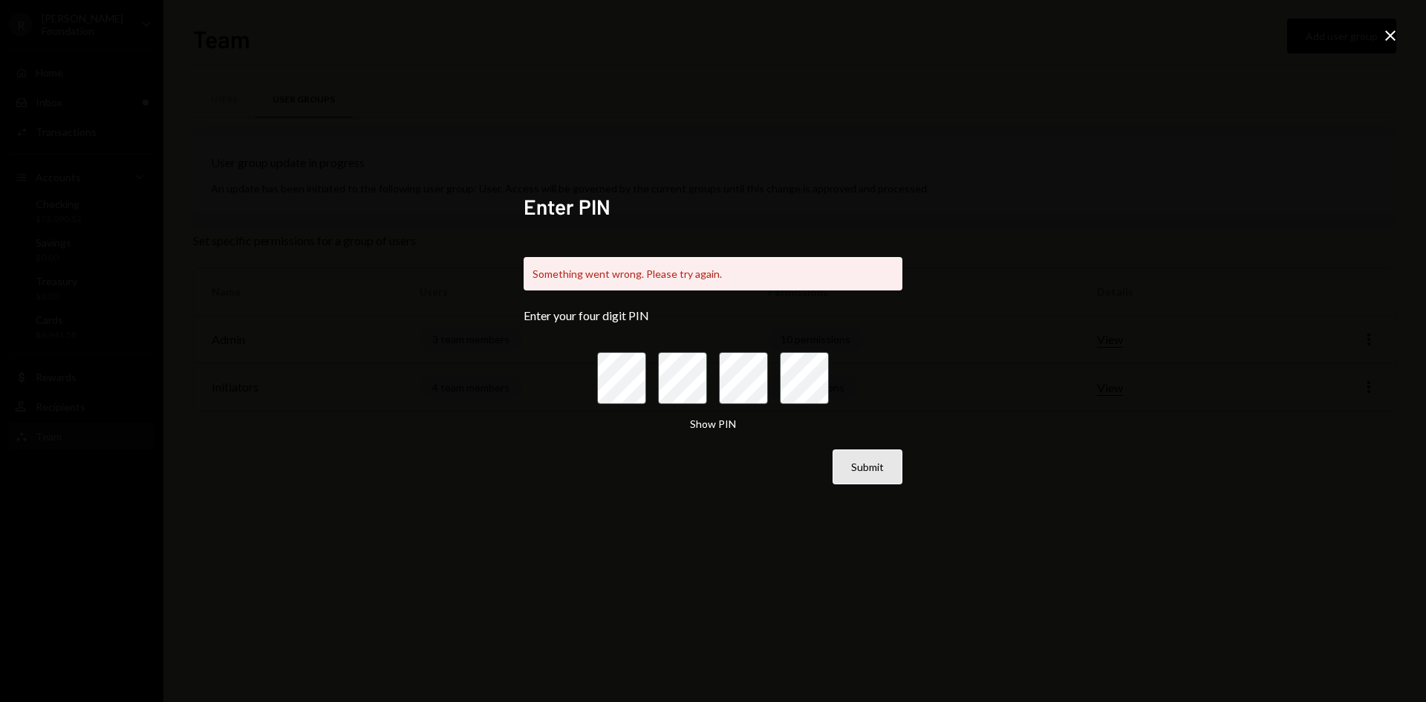
click at [886, 467] on button "Submit" at bounding box center [868, 466] width 70 height 35
click at [1393, 38] on icon at bounding box center [1391, 35] width 10 height 10
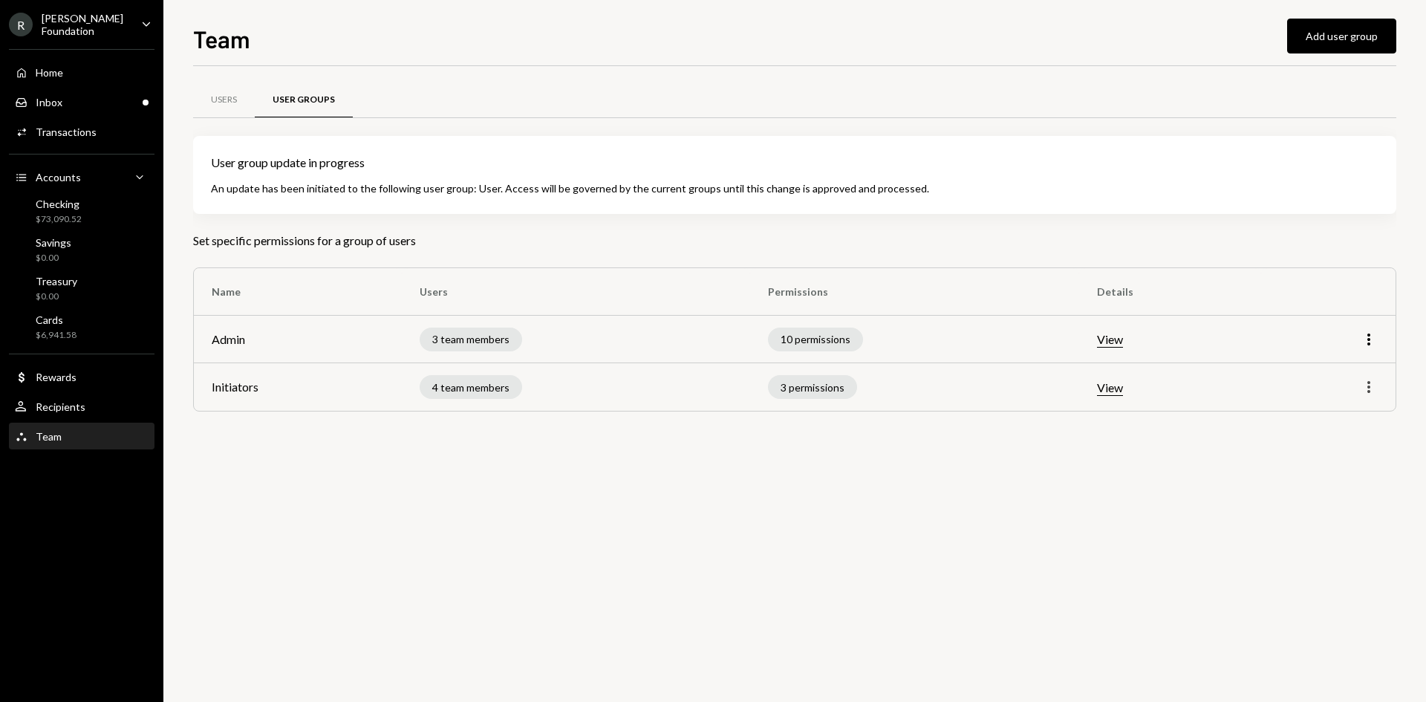
click at [1371, 386] on icon "More" at bounding box center [1369, 387] width 18 height 18
click at [1321, 415] on div "Edit" at bounding box center [1335, 419] width 74 height 26
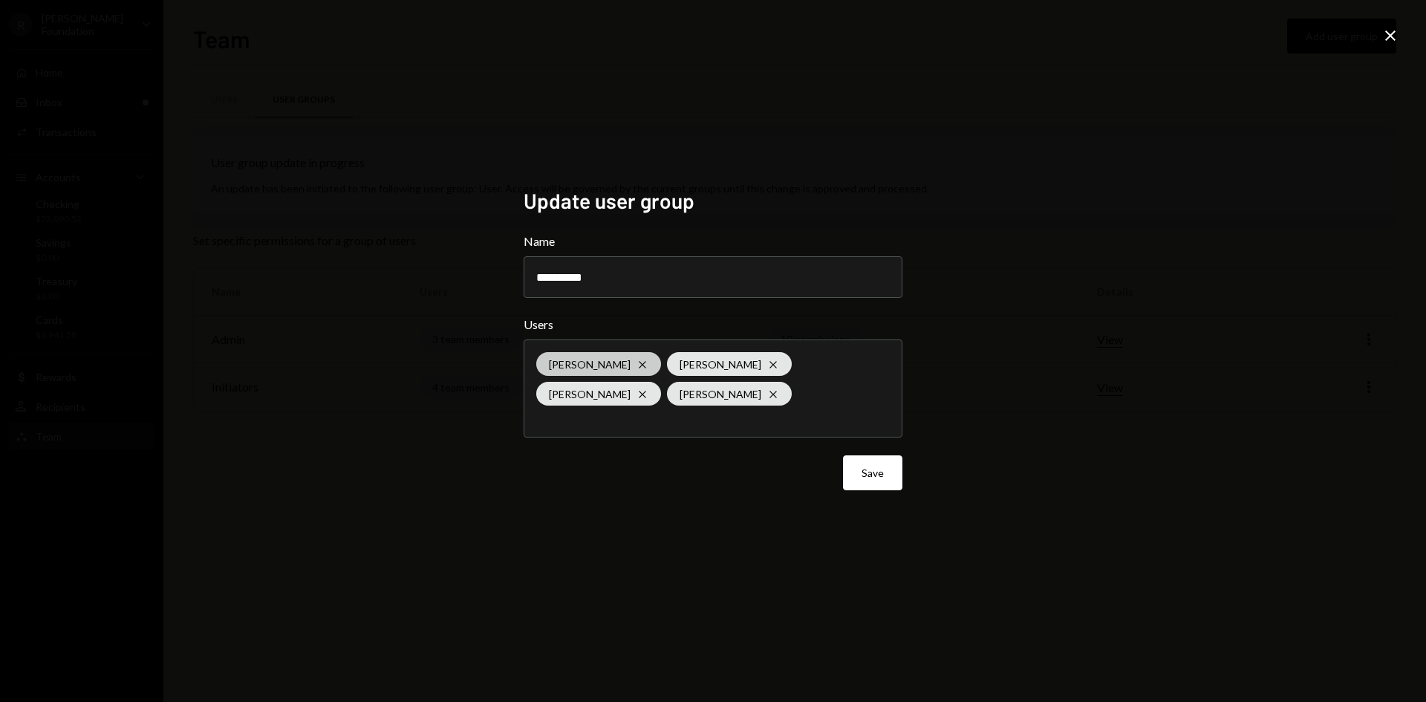
click at [646, 366] on icon at bounding box center [642, 364] width 7 height 7
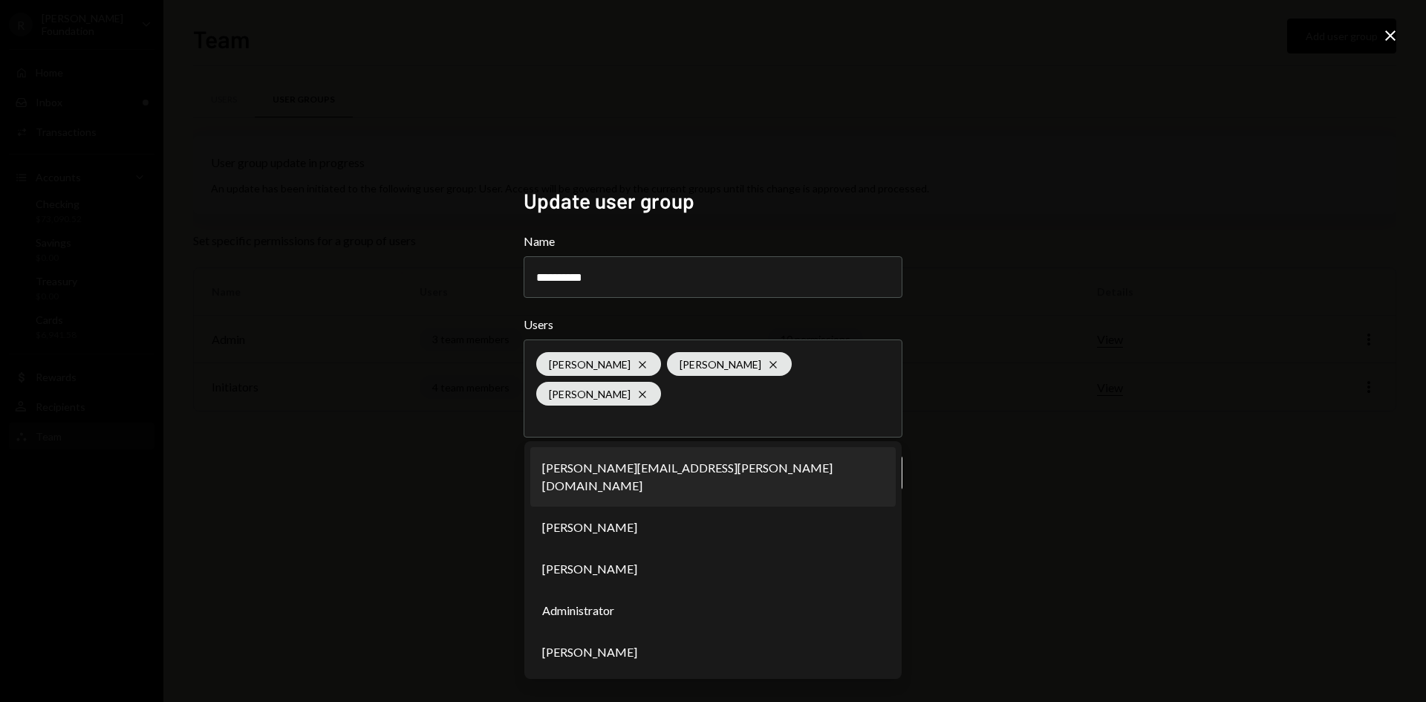
click at [989, 510] on div "**********" at bounding box center [713, 351] width 1426 height 702
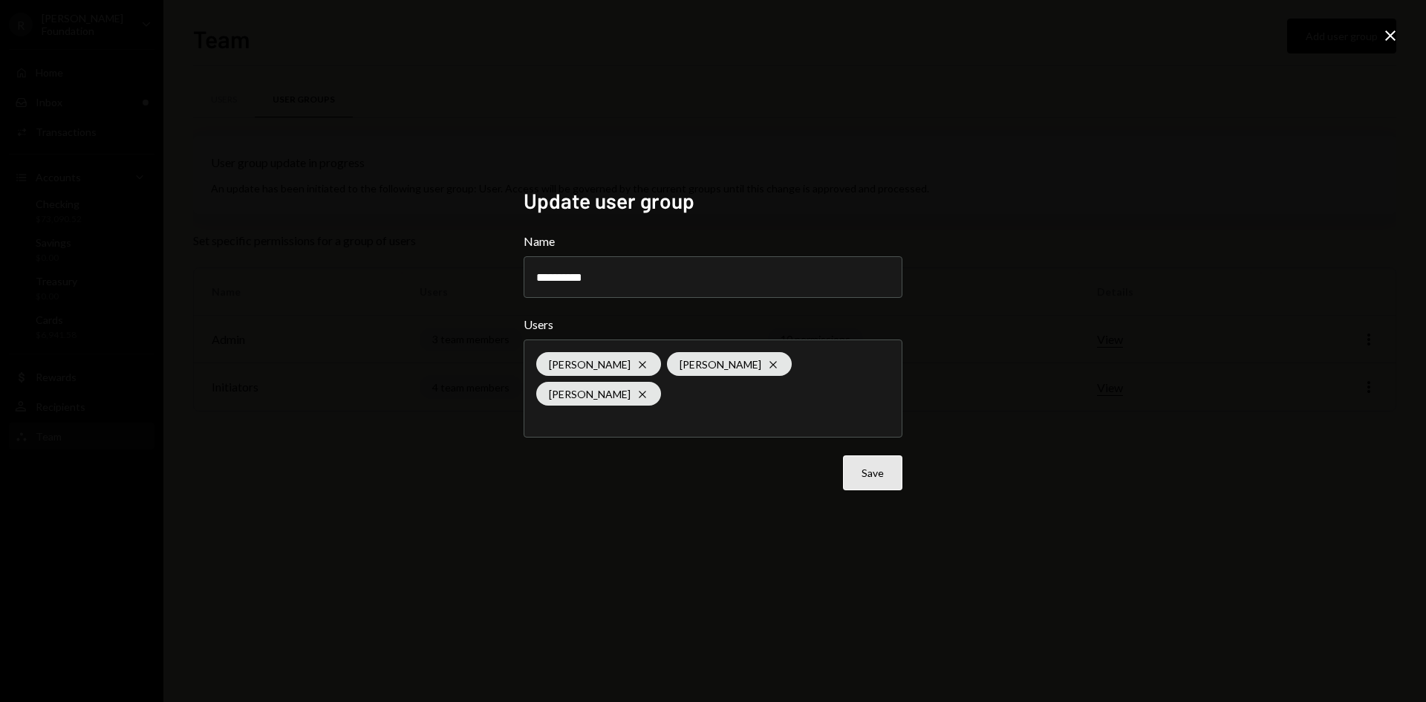
click at [885, 462] on button "Save" at bounding box center [872, 472] width 59 height 35
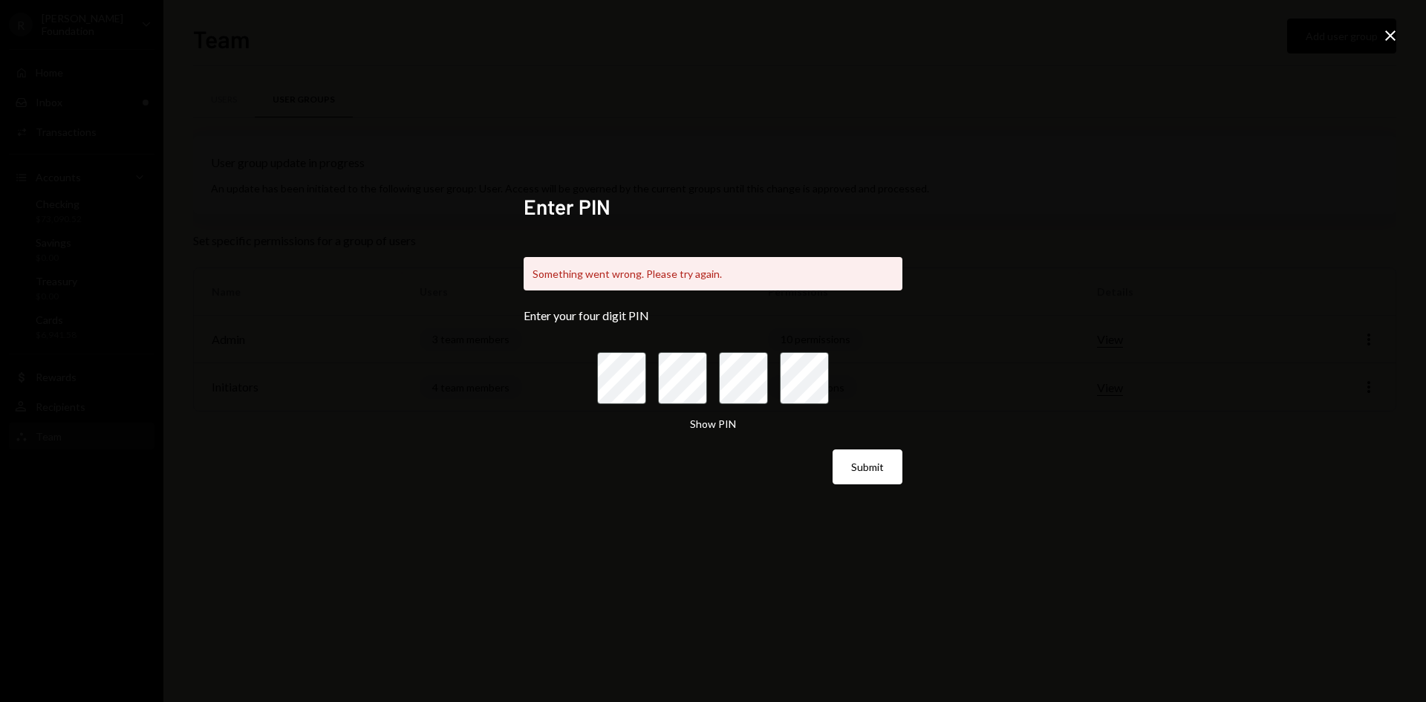
click at [1395, 39] on icon at bounding box center [1391, 35] width 10 height 10
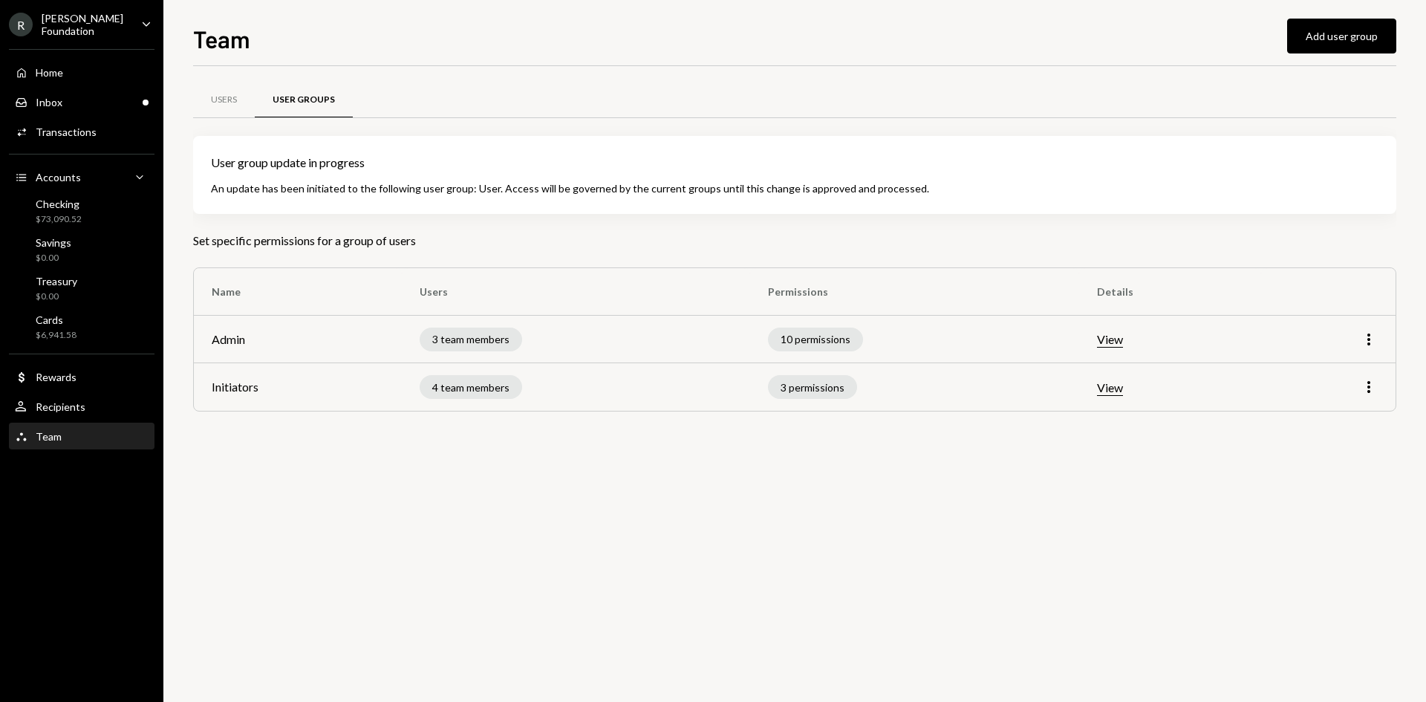
click at [1111, 394] on button "View" at bounding box center [1110, 388] width 26 height 16
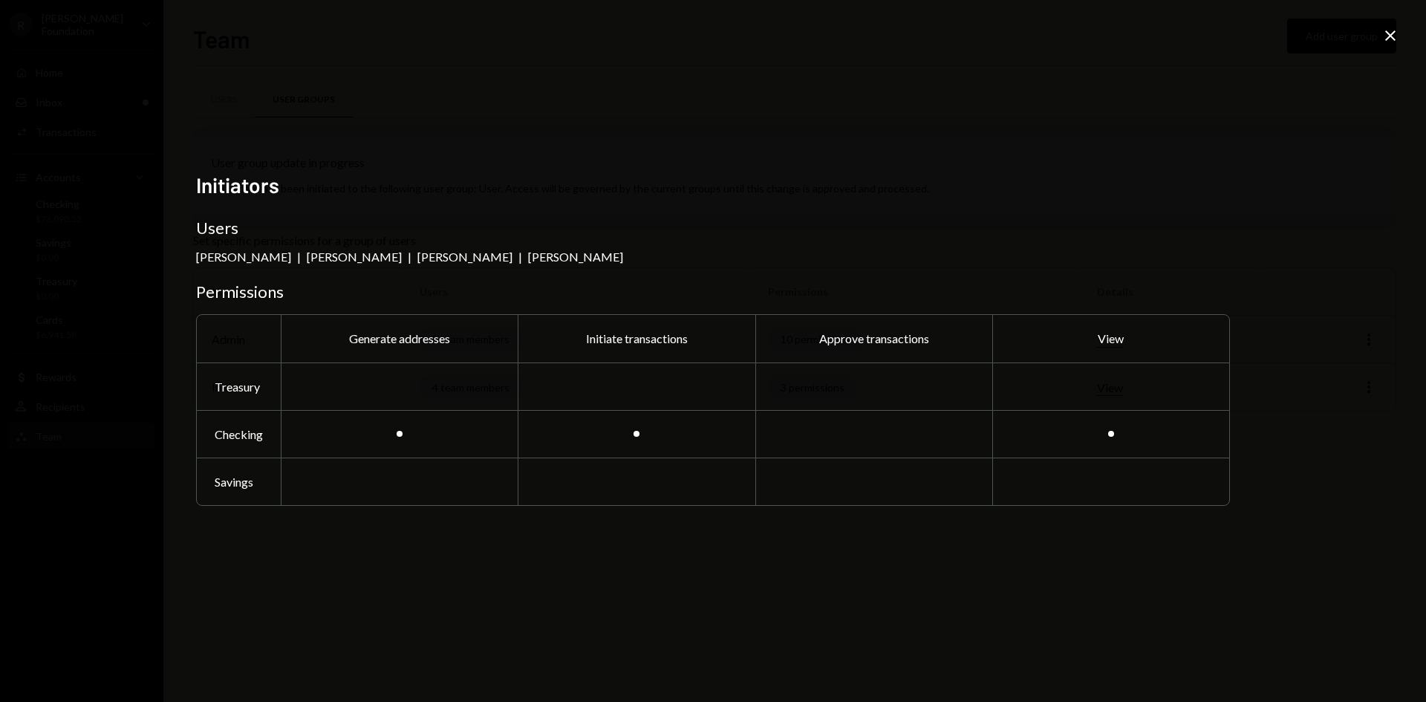
click at [1397, 33] on icon "Close" at bounding box center [1391, 36] width 18 height 18
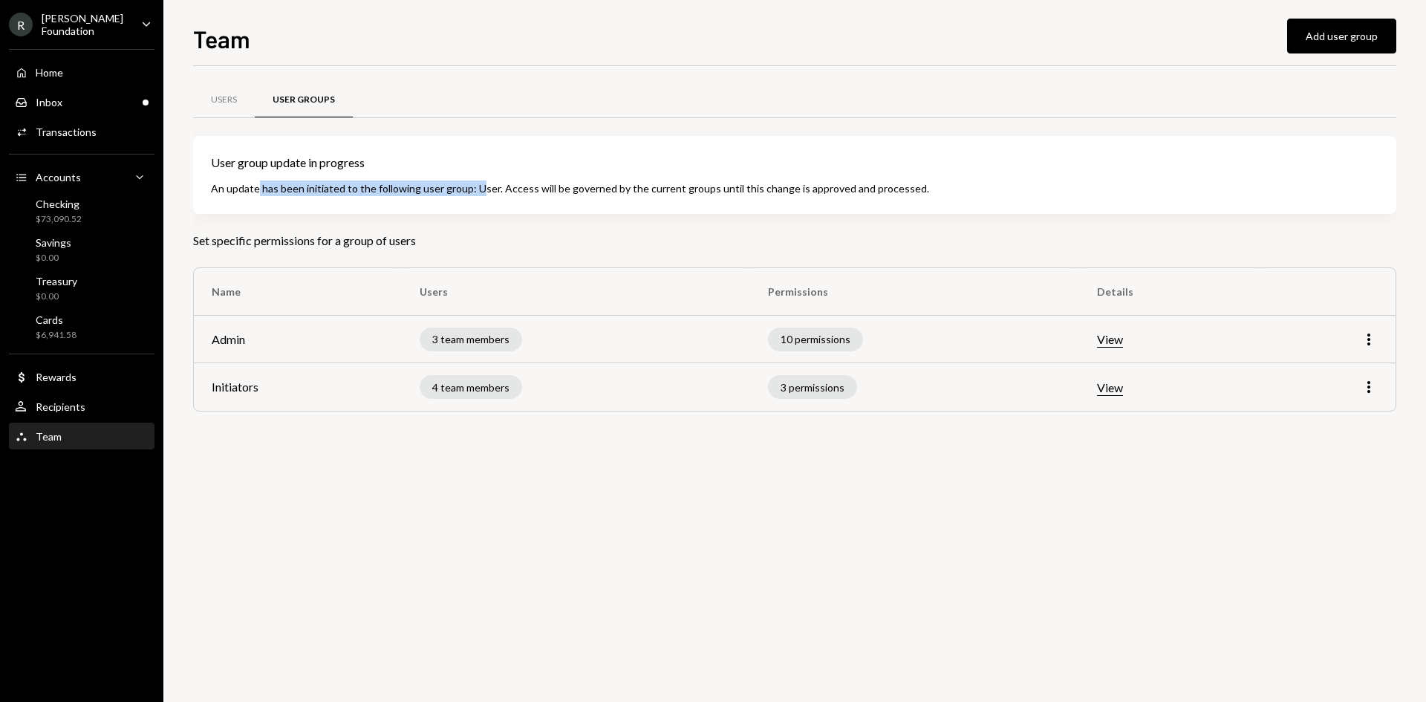
drag, startPoint x: 258, startPoint y: 192, endPoint x: 478, endPoint y: 190, distance: 219.9
click at [478, 190] on div "An update has been initiated to the following user group : User . Access will b…" at bounding box center [795, 189] width 1168 height 16
click at [626, 181] on div "An update has been initiated to the following user group : User . Access will b…" at bounding box center [795, 189] width 1168 height 16
drag, startPoint x: 210, startPoint y: 100, endPoint x: 257, endPoint y: 97, distance: 46.9
click at [210, 100] on div "Users" at bounding box center [224, 100] width 62 height 36
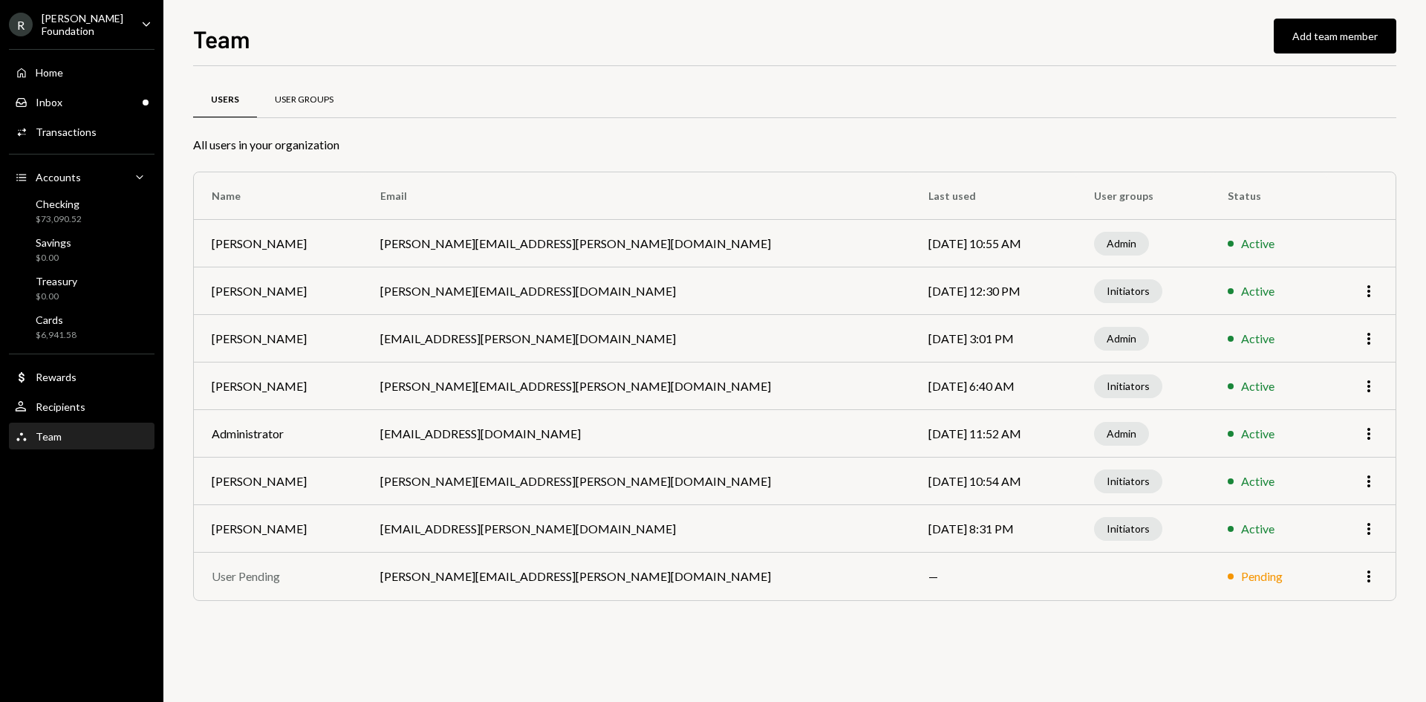
click at [310, 100] on div "User Groups" at bounding box center [304, 100] width 59 height 13
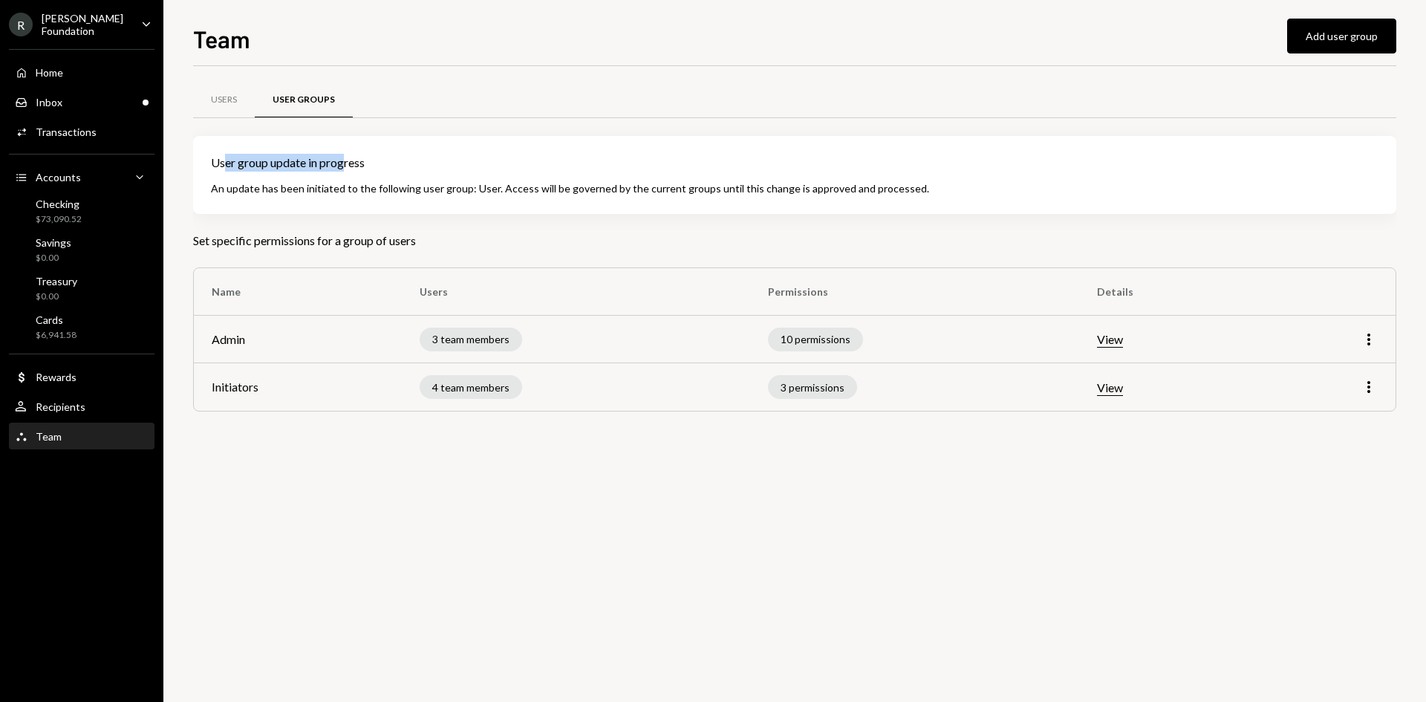
drag, startPoint x: 224, startPoint y: 161, endPoint x: 343, endPoint y: 166, distance: 118.9
click at [343, 166] on div "User group update in progress" at bounding box center [795, 163] width 1168 height 18
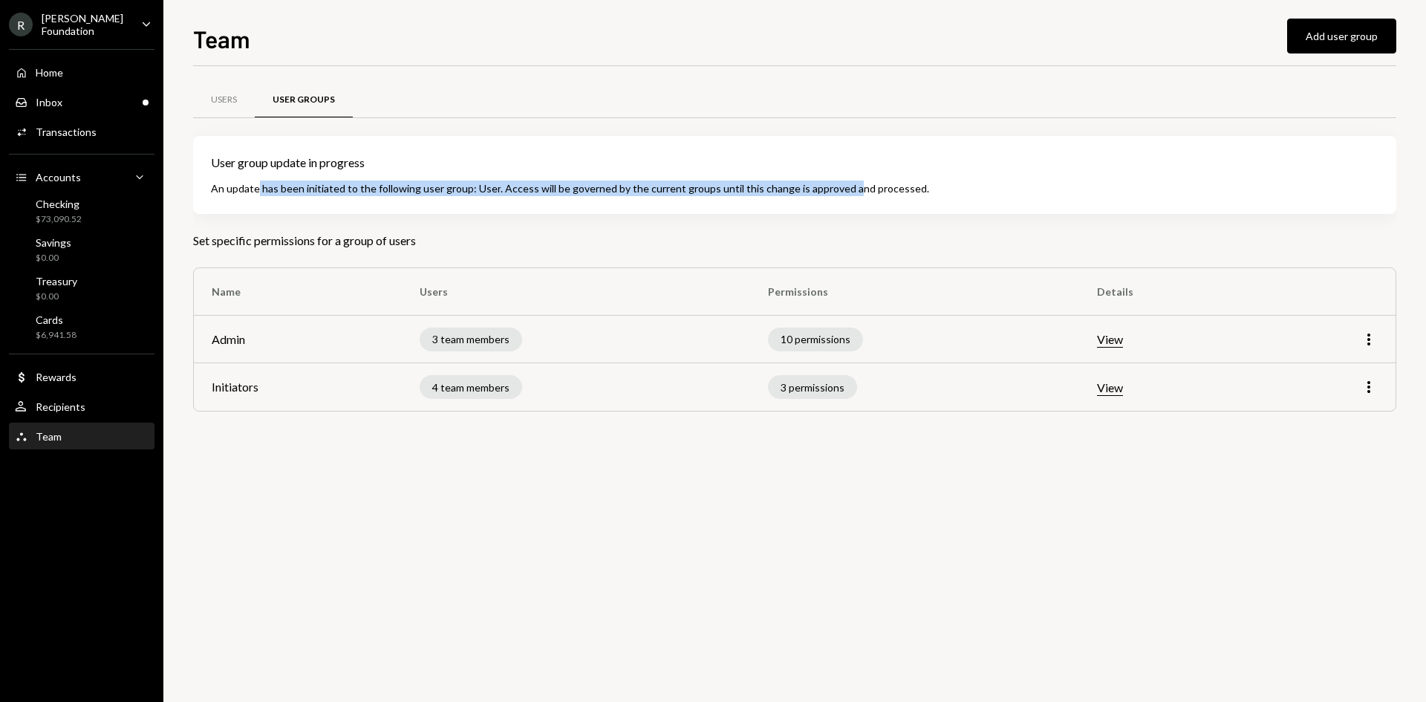
drag, startPoint x: 256, startPoint y: 186, endPoint x: 838, endPoint y: 188, distance: 582.4
click at [838, 188] on div "An update has been initiated to the following user group : User . Access will b…" at bounding box center [795, 189] width 1168 height 16
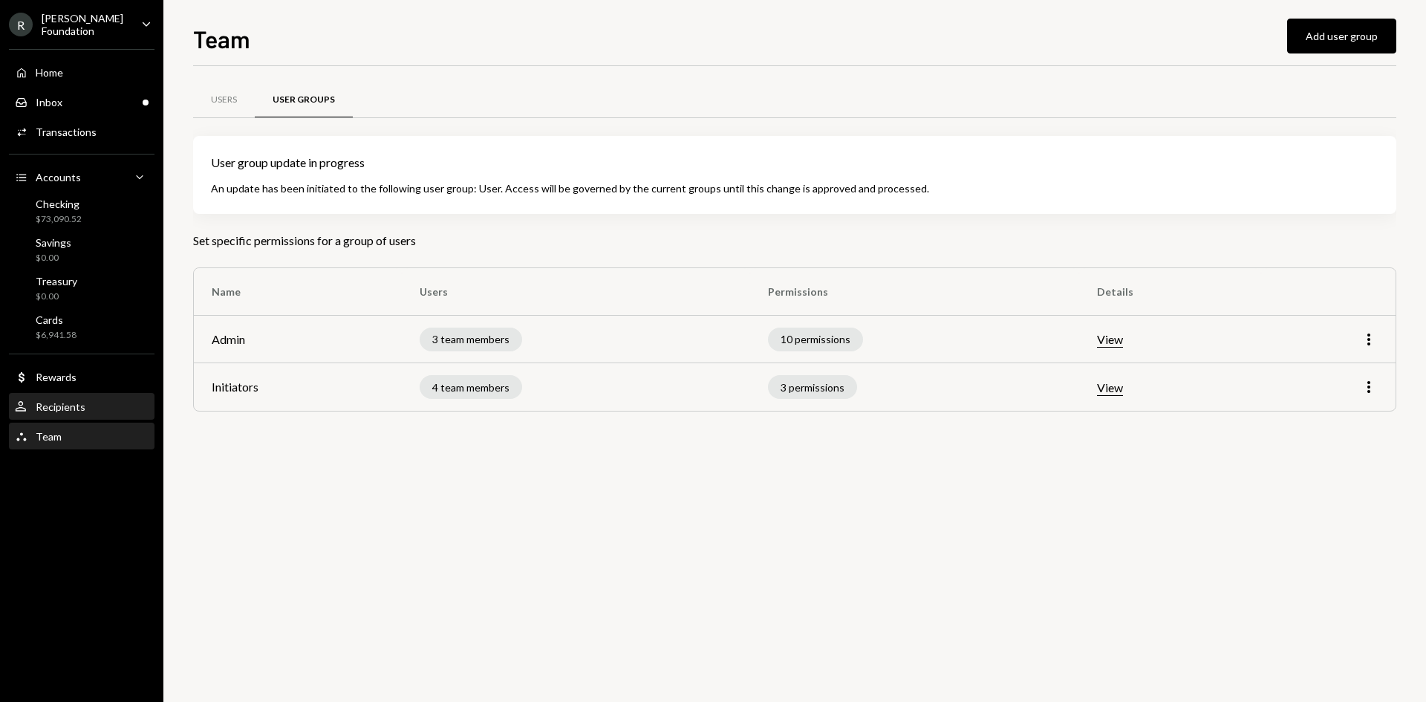
click at [99, 410] on div "User Recipients" at bounding box center [82, 406] width 134 height 13
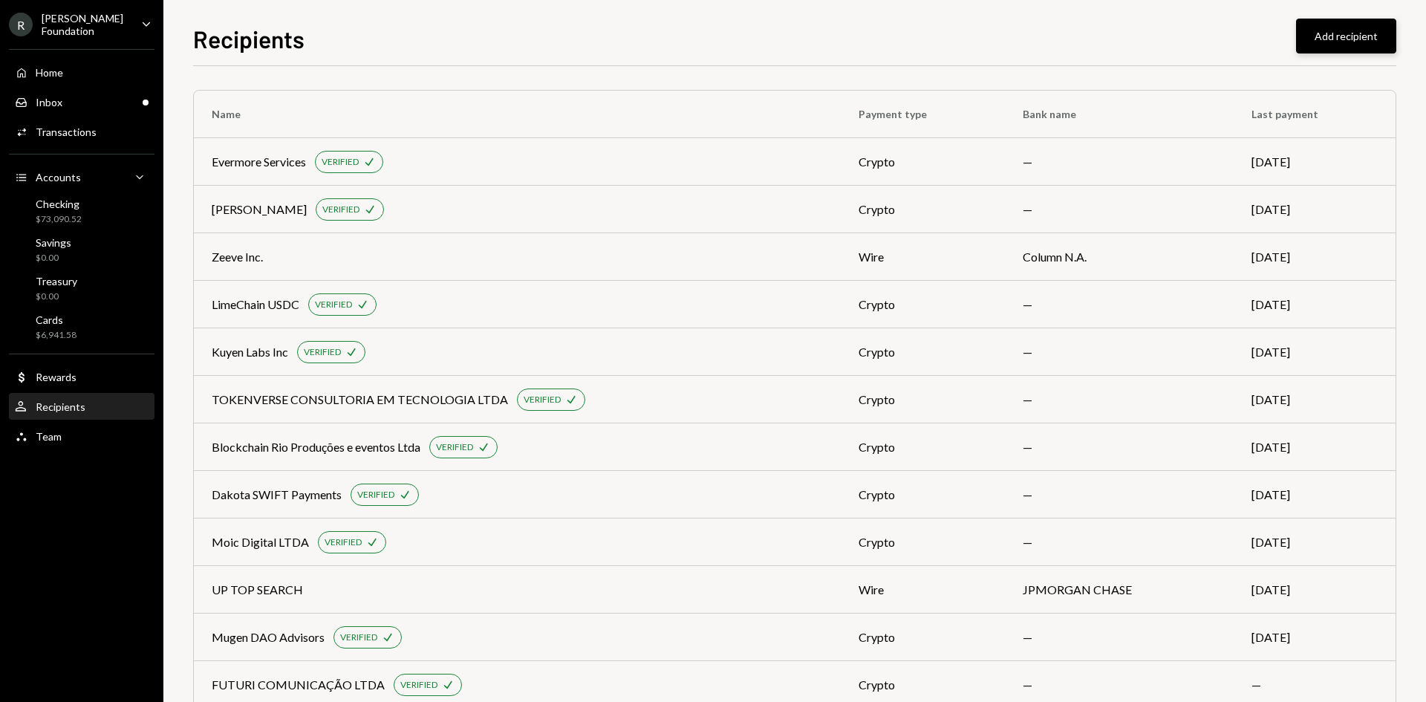
click at [1342, 50] on button "Add recipient" at bounding box center [1346, 36] width 100 height 35
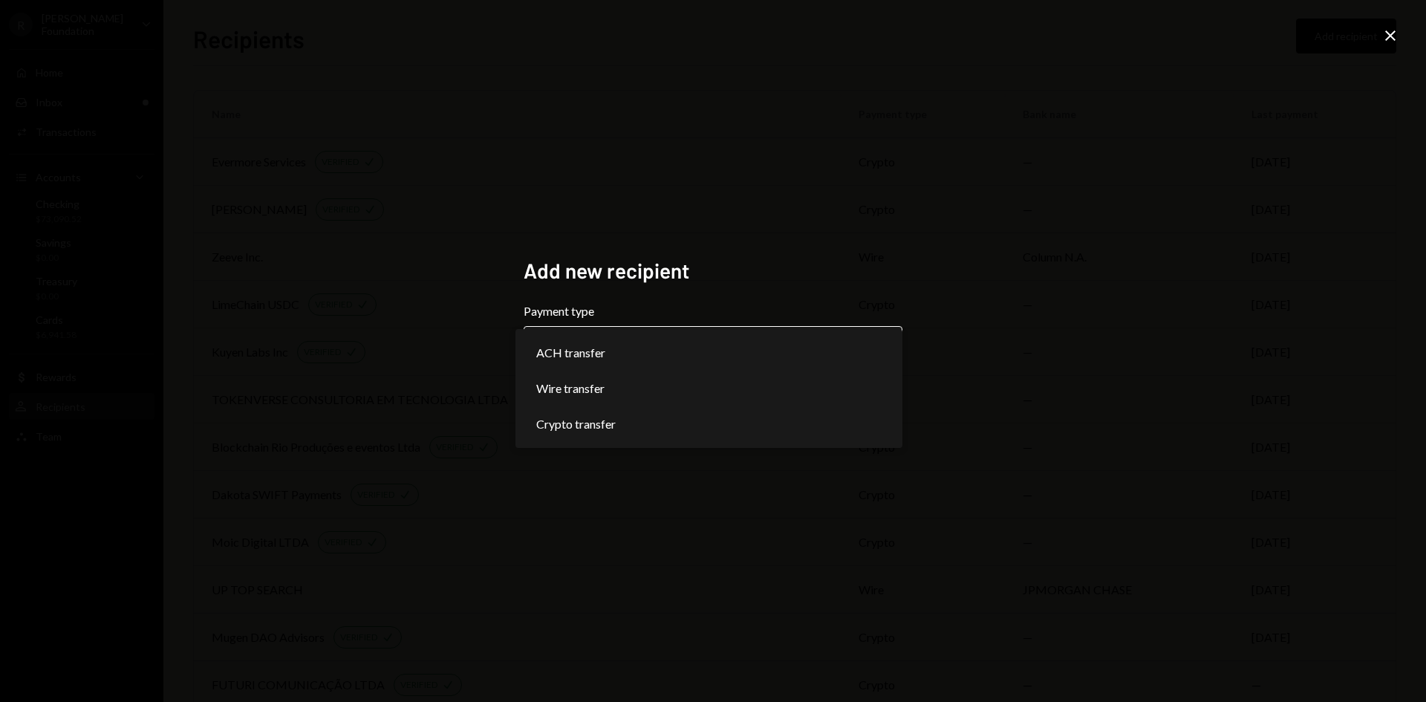
click at [655, 357] on body "R Rayls Foundation Caret Down Home Home Inbox Inbox Activities Transactions Acc…" at bounding box center [713, 351] width 1426 height 702
select select "******"
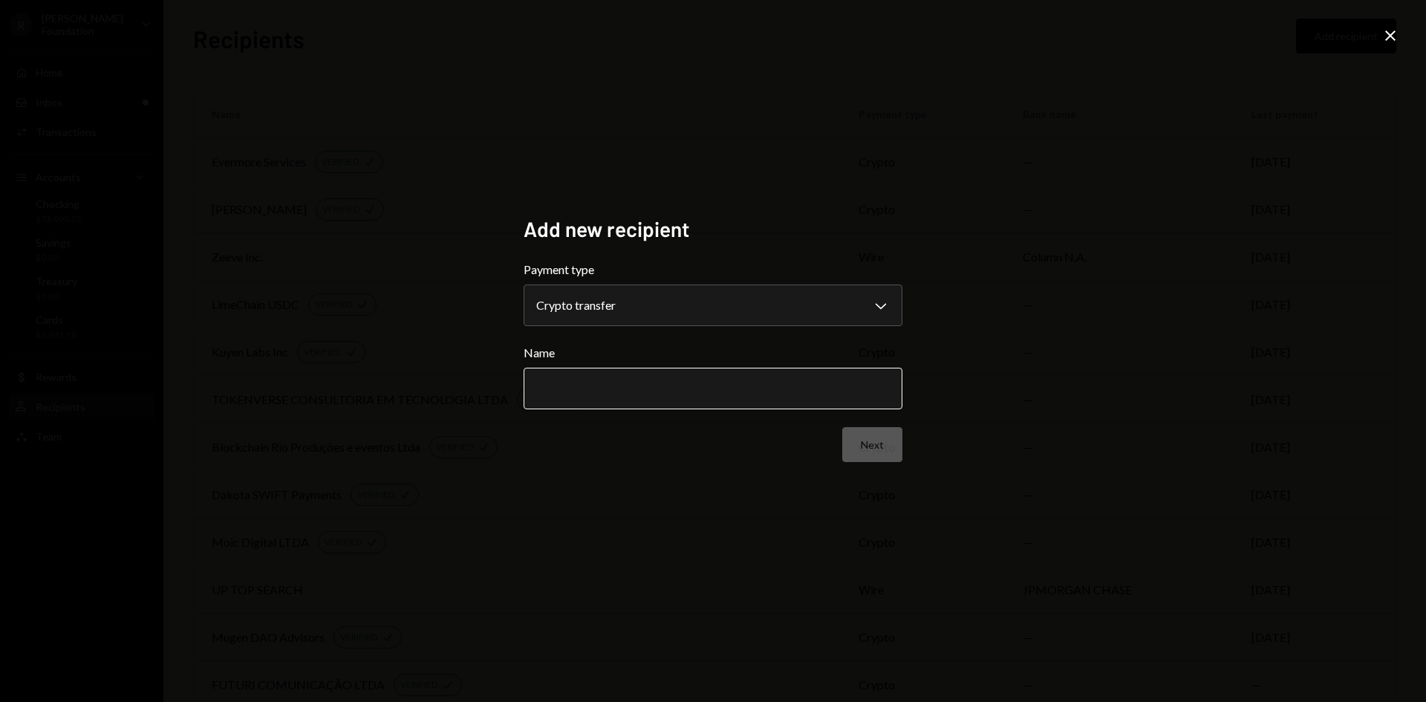
click at [596, 391] on input "Name" at bounding box center [713, 389] width 379 height 42
drag, startPoint x: 423, startPoint y: 428, endPoint x: 573, endPoint y: 372, distance: 160.1
click at [422, 428] on div "**********" at bounding box center [713, 351] width 1426 height 702
click at [573, 377] on input "Name" at bounding box center [713, 389] width 379 height 42
paste input "**********"
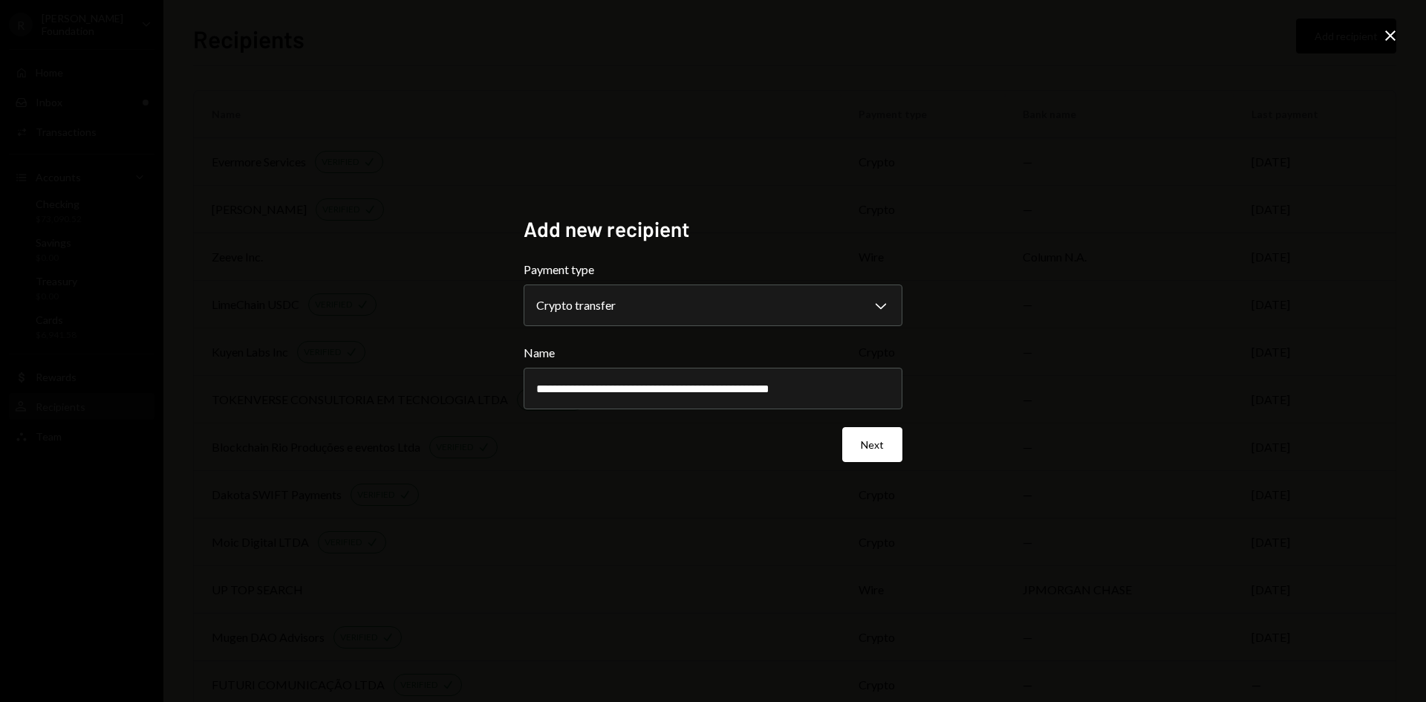
type input "**********"
click at [868, 450] on button "Next" at bounding box center [872, 444] width 60 height 35
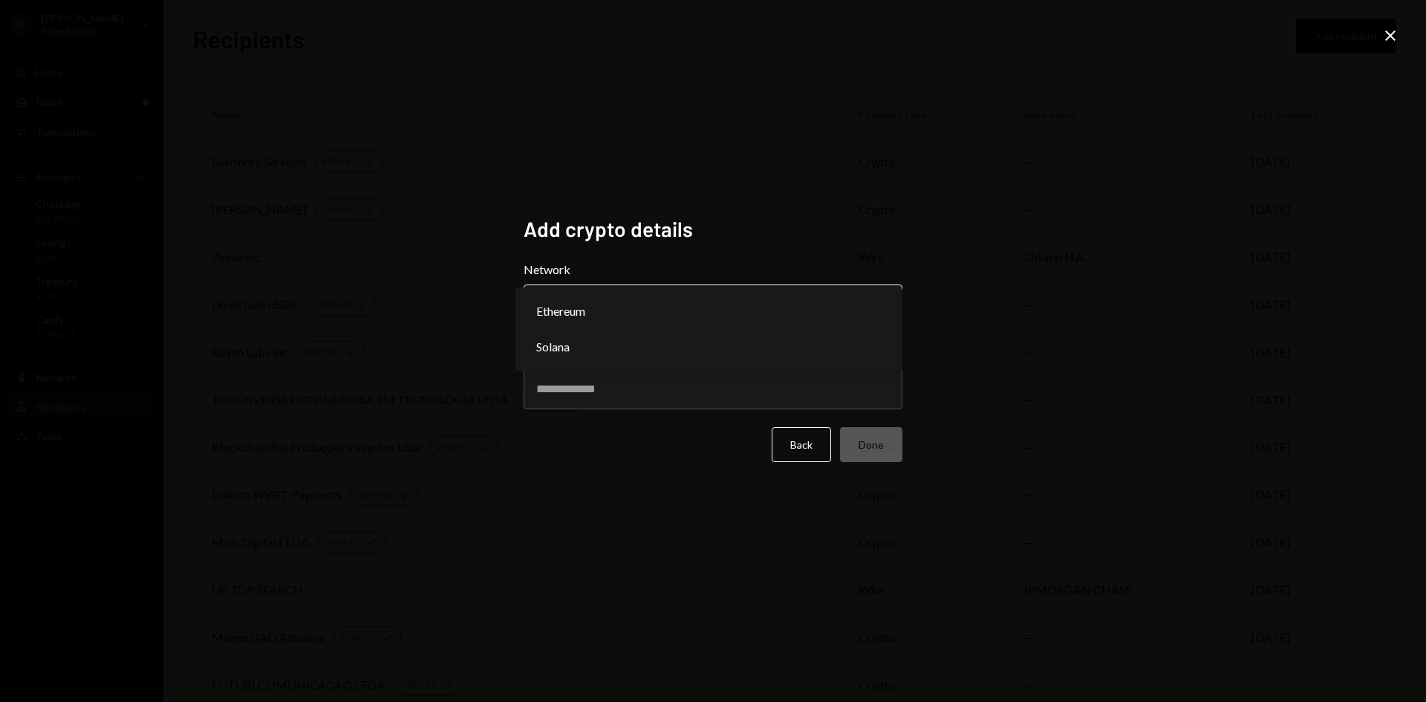
click at [581, 296] on body "R Rayls Foundation Caret Down Home Home Inbox Inbox Activities Transactions Acc…" at bounding box center [713, 351] width 1426 height 702
click at [683, 290] on body "R Rayls Foundation Caret Down Home Home Inbox Inbox Activities Transactions Acc…" at bounding box center [713, 351] width 1426 height 702
click at [676, 294] on body "R Rayls Foundation Caret Down Home Home Inbox Inbox Activities Transactions Acc…" at bounding box center [713, 351] width 1426 height 702
select select "**********"
drag, startPoint x: 589, startPoint y: 391, endPoint x: 546, endPoint y: 363, distance: 51.1
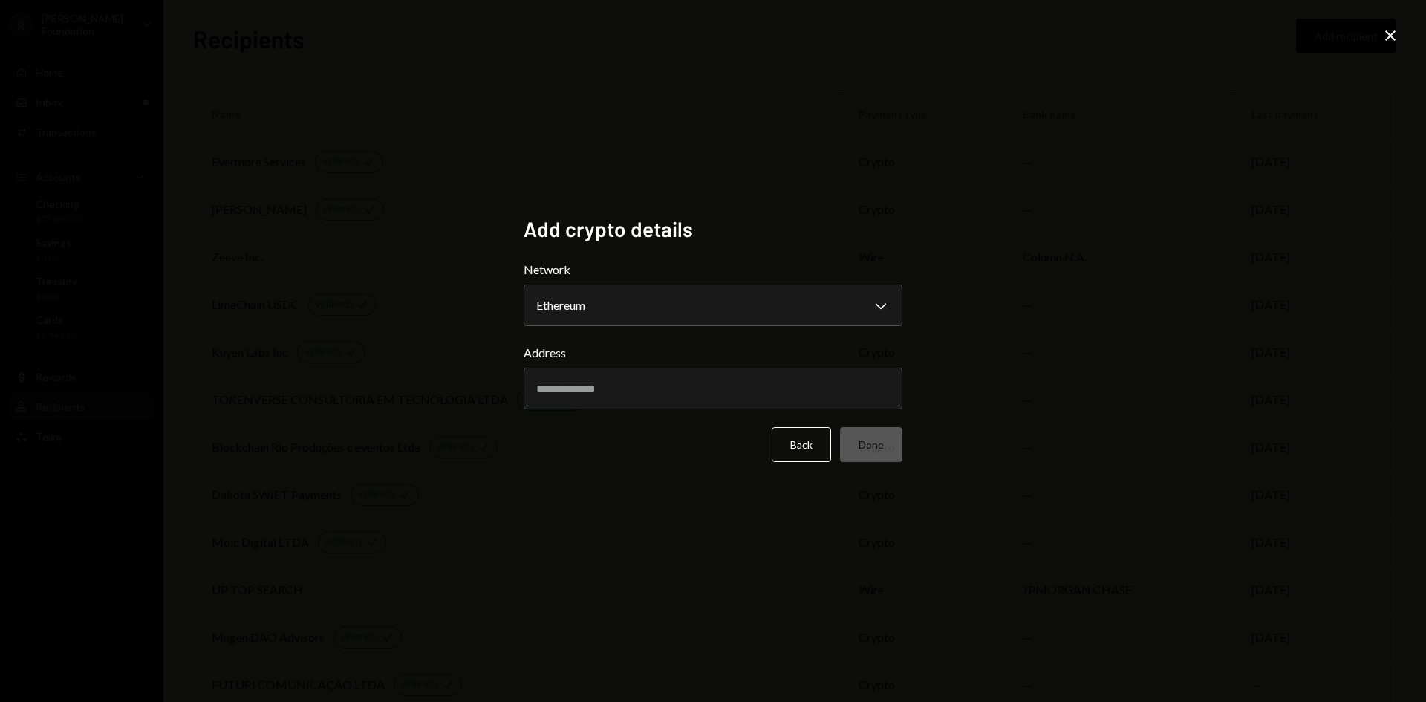
click at [589, 391] on input "Address" at bounding box center [713, 389] width 379 height 42
click at [656, 388] on input "Address" at bounding box center [713, 389] width 379 height 42
paste input "**********"
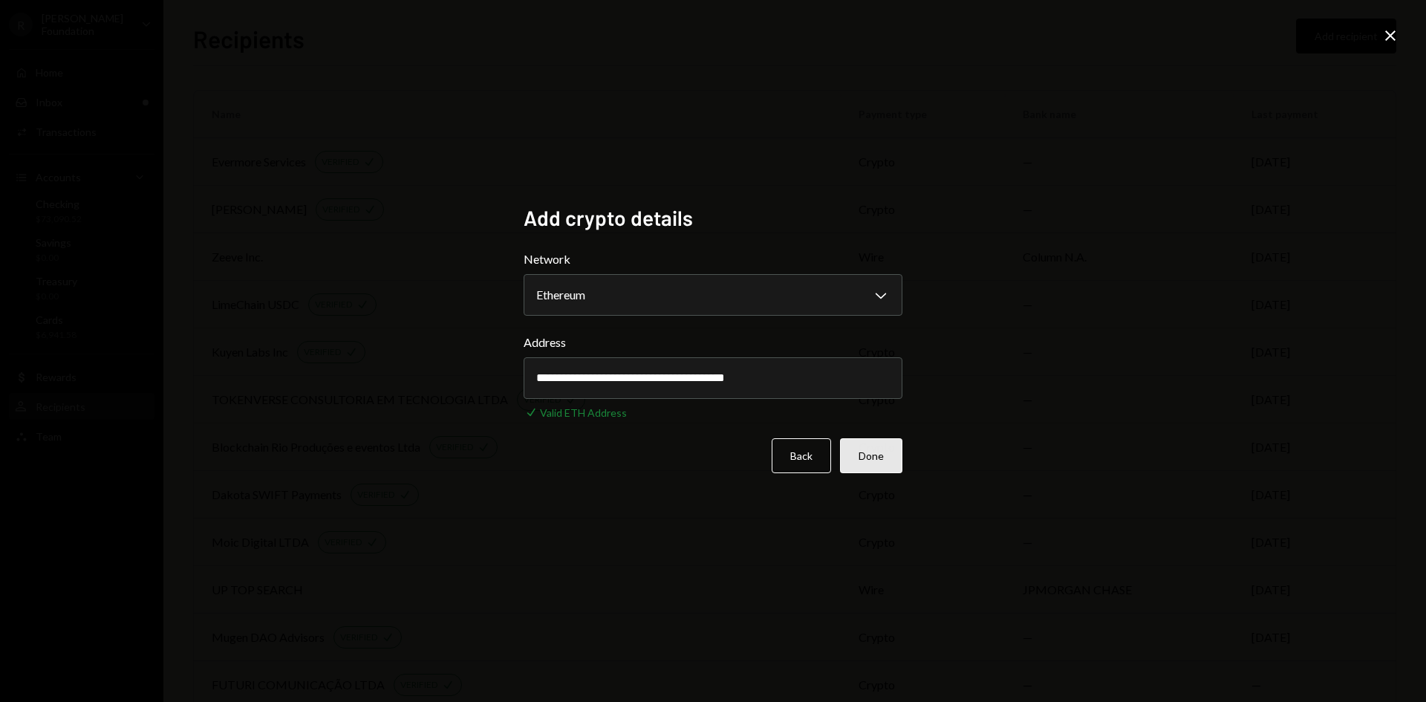
type input "**********"
click at [884, 458] on button "Done" at bounding box center [871, 455] width 62 height 35
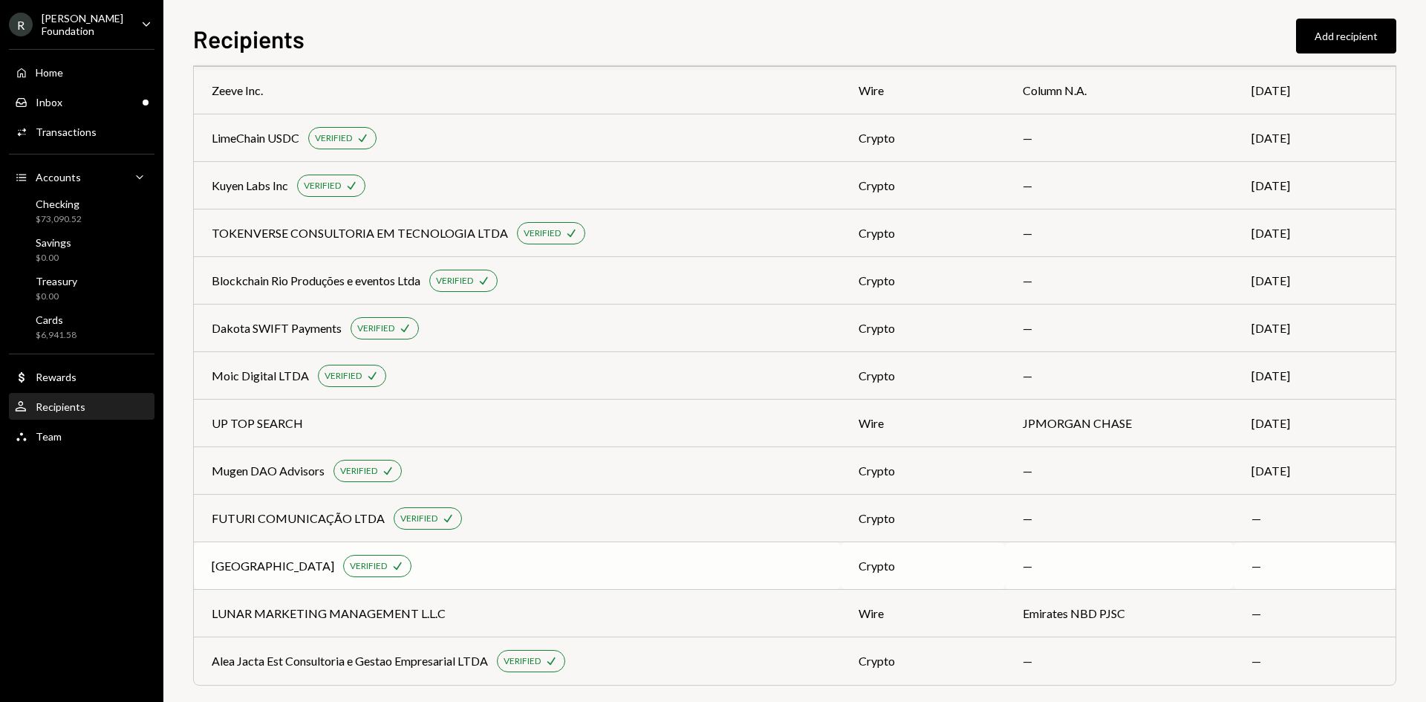
scroll to position [180, 0]
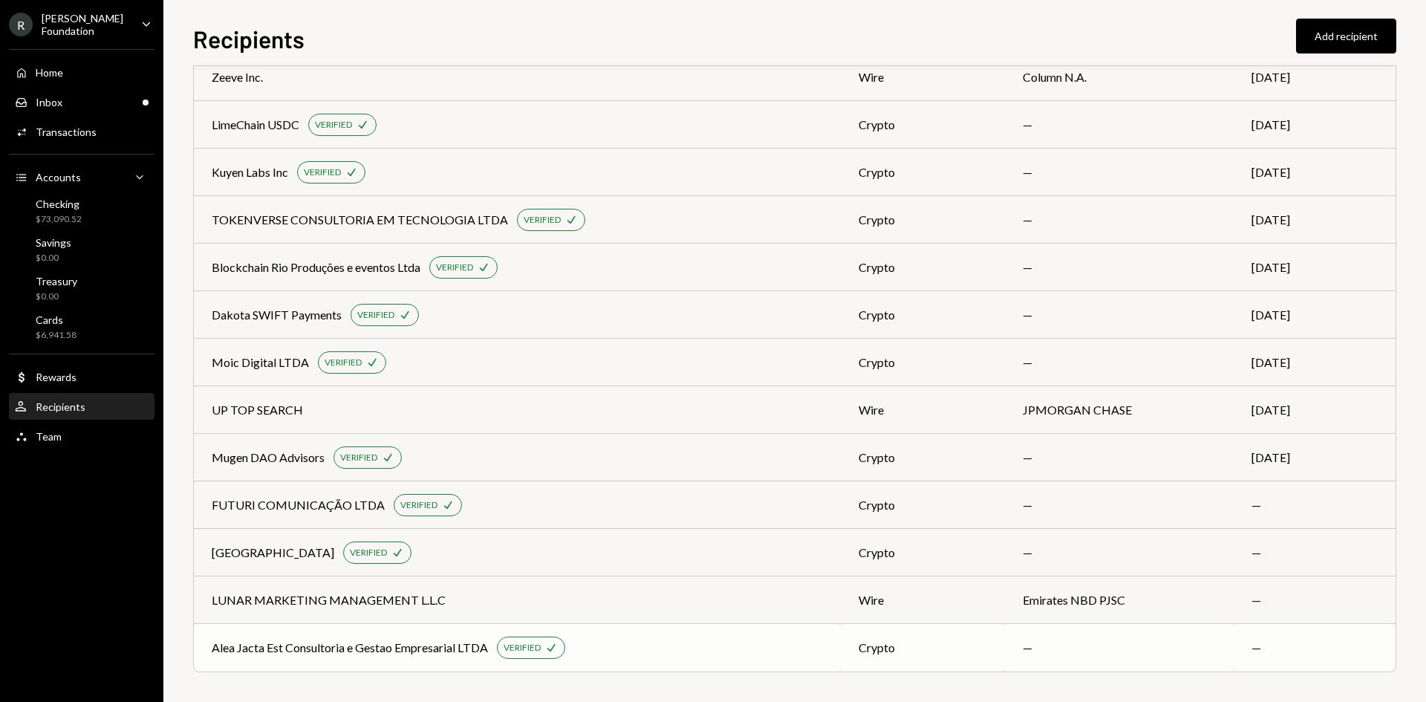
click at [937, 653] on div "crypto" at bounding box center [923, 648] width 129 height 18
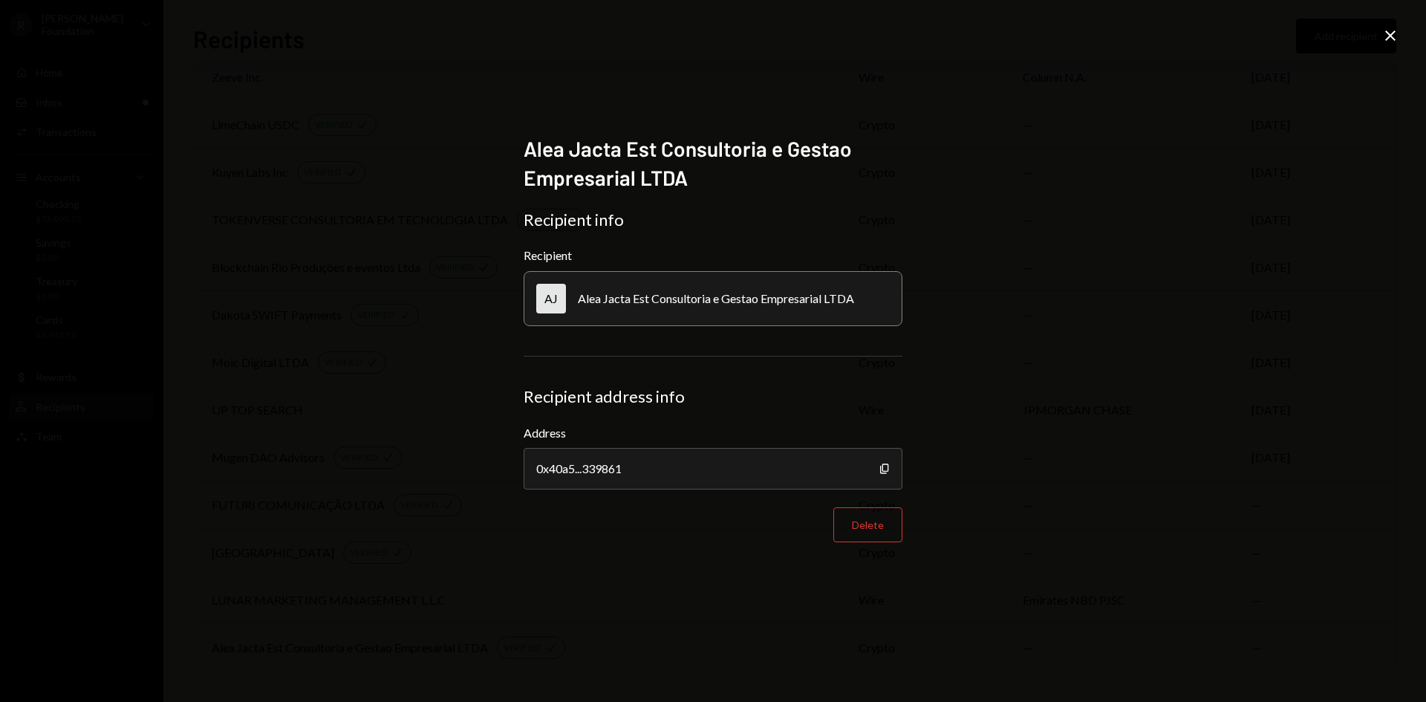
click at [1385, 35] on icon "Close" at bounding box center [1391, 36] width 18 height 18
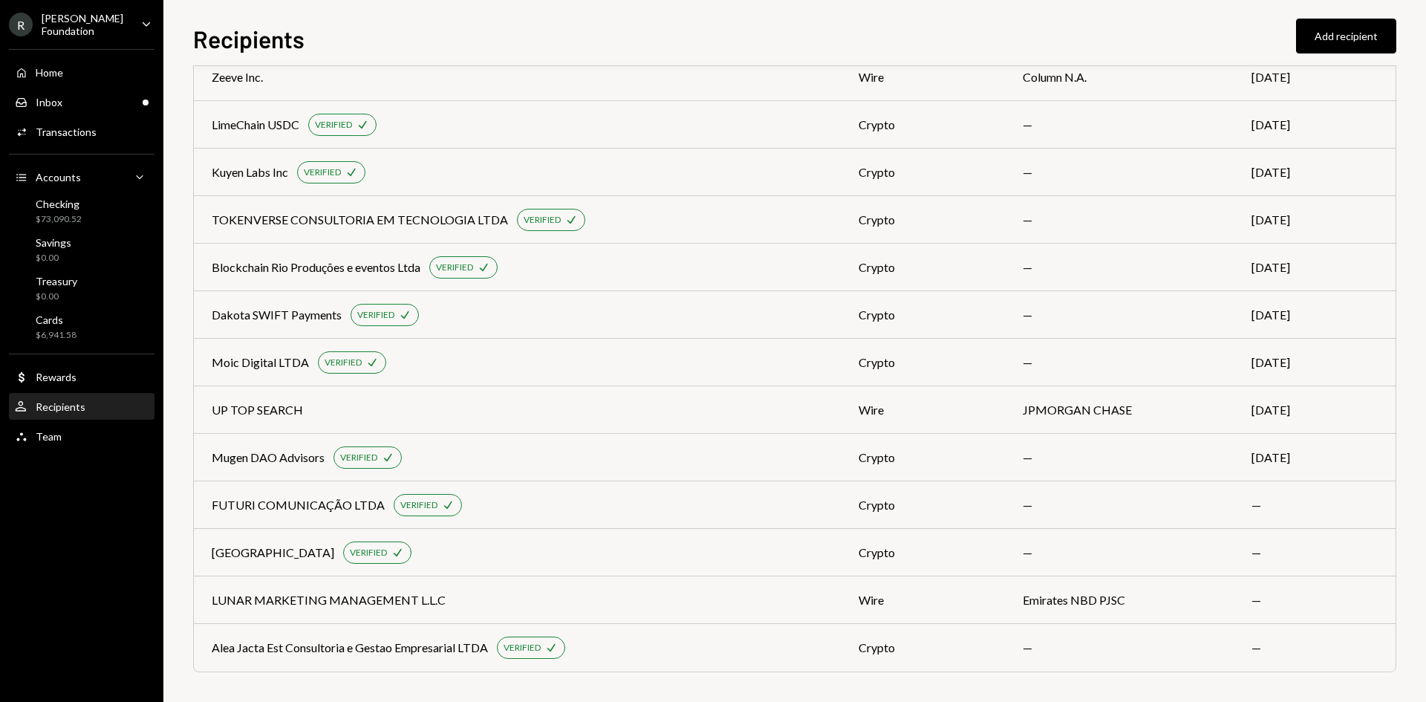
scroll to position [0, 0]
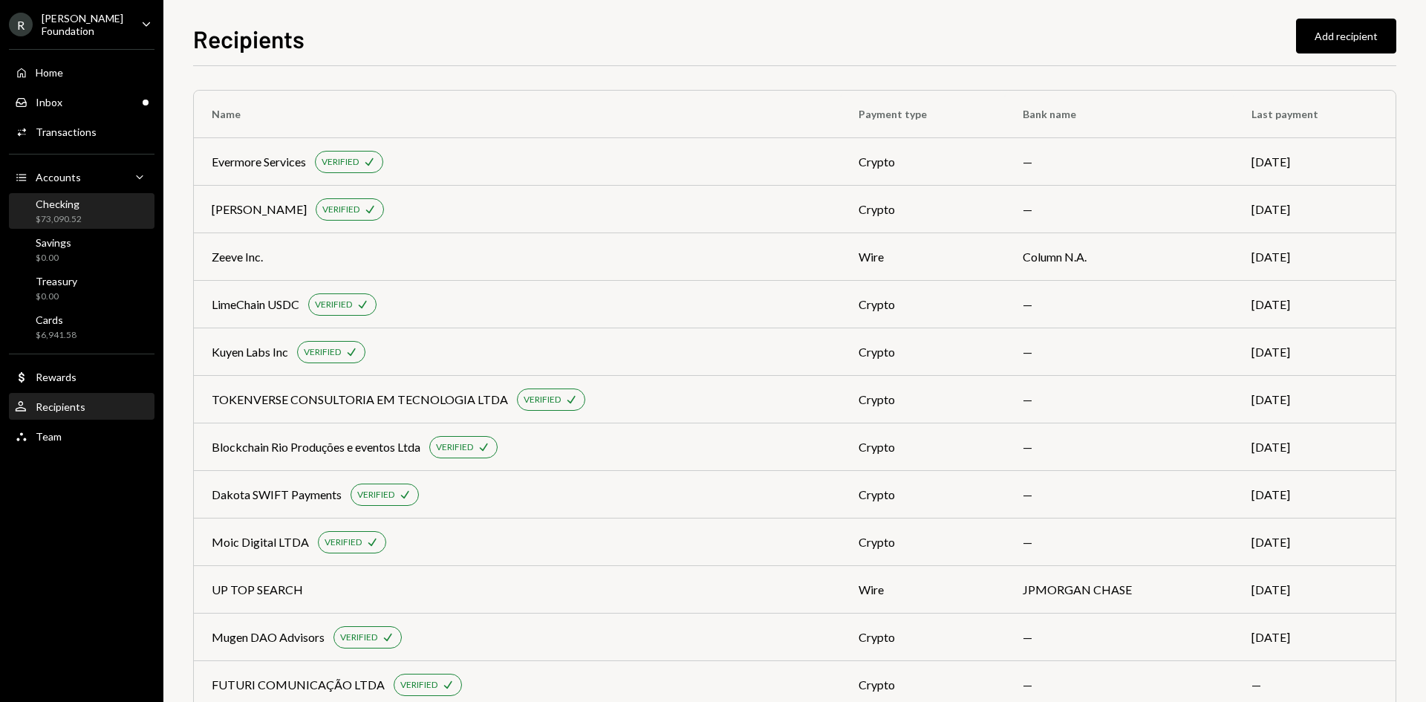
click at [86, 216] on div "Checking $73,090.52" at bounding box center [82, 212] width 134 height 28
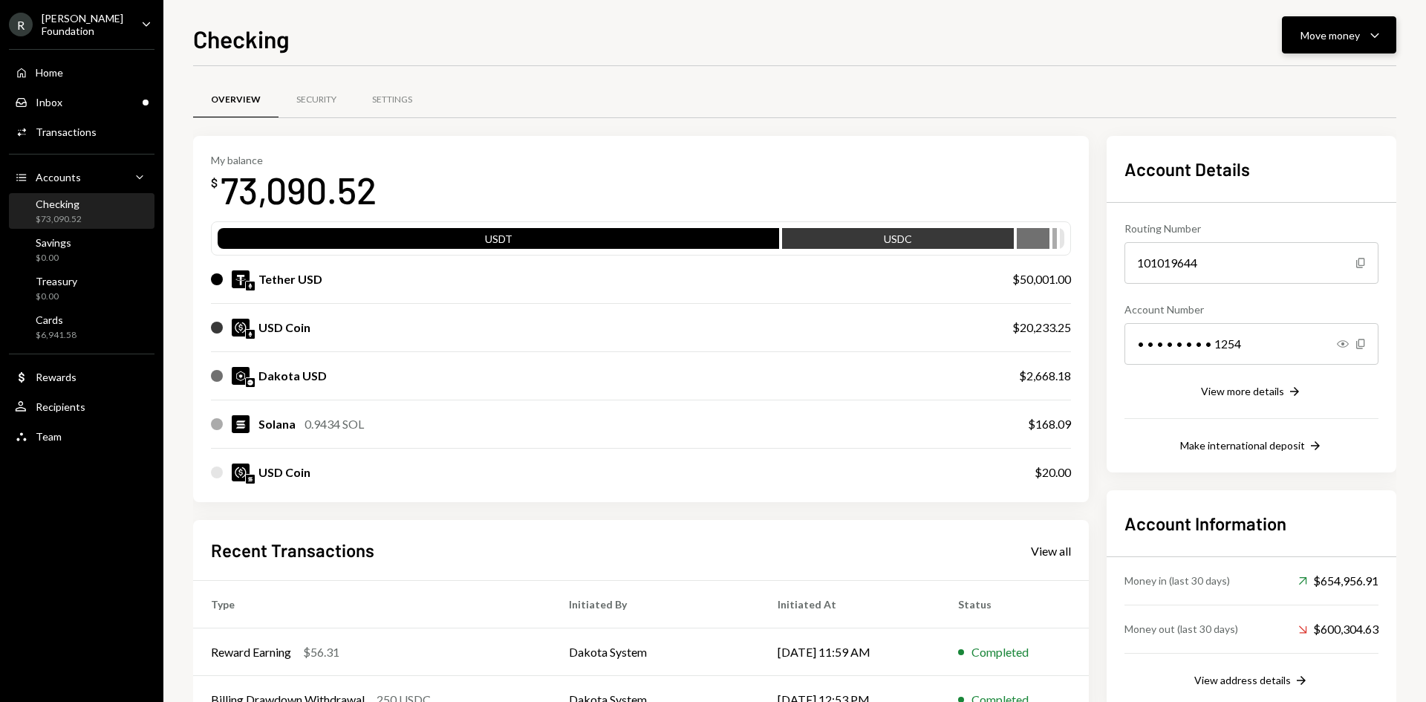
click at [1343, 37] on div "Move money" at bounding box center [1330, 35] width 59 height 16
click at [1319, 81] on div "Send" at bounding box center [1327, 80] width 108 height 16
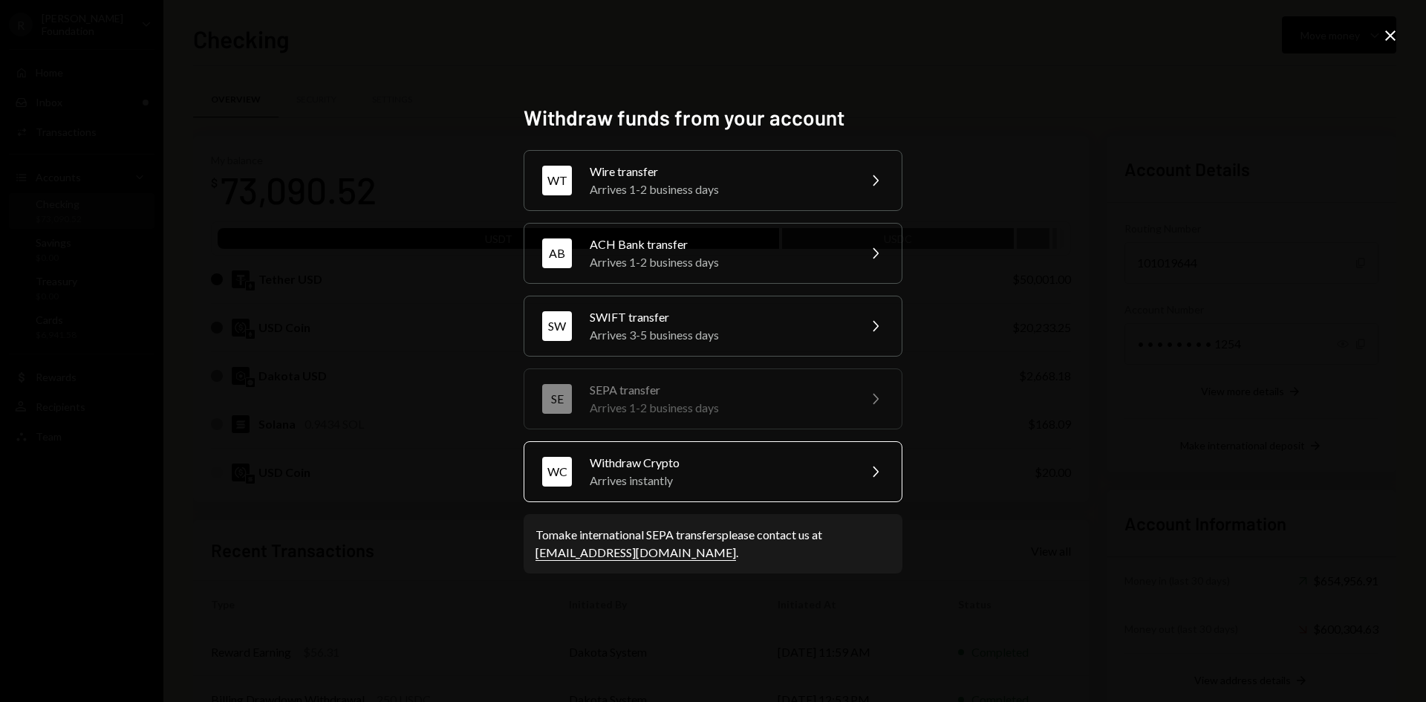
click at [679, 487] on div "Arrives instantly" at bounding box center [719, 481] width 259 height 18
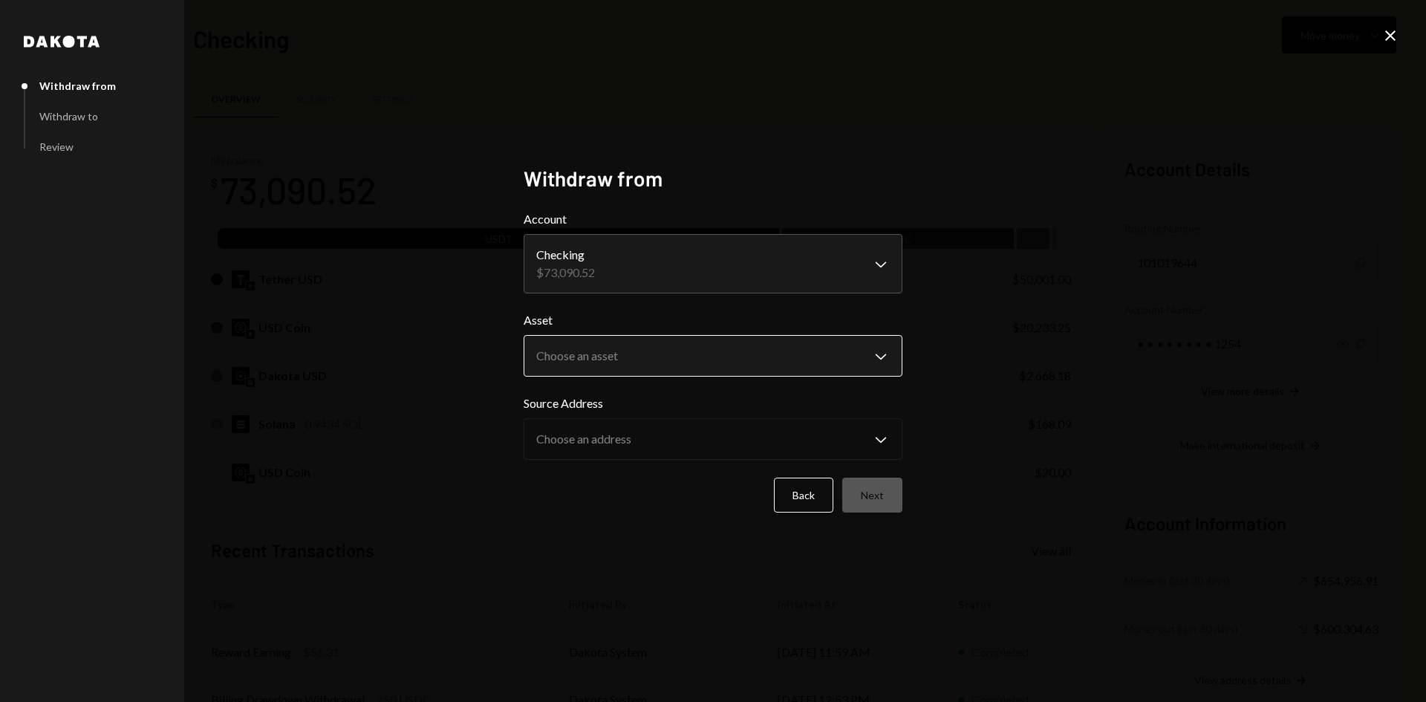
click at [617, 361] on body "R Rayls Foundation Caret Down Home Home Inbox Inbox Activities Transactions Acc…" at bounding box center [713, 351] width 1426 height 702
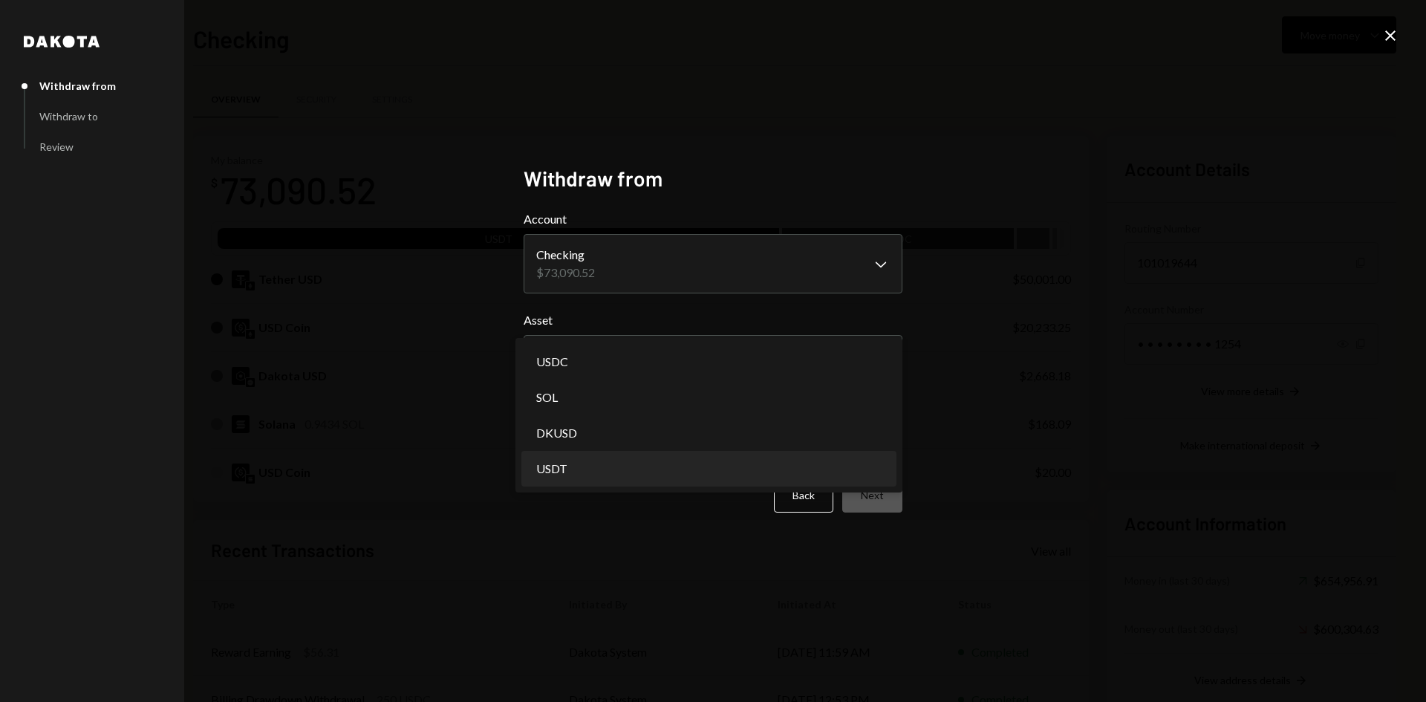
select select "****"
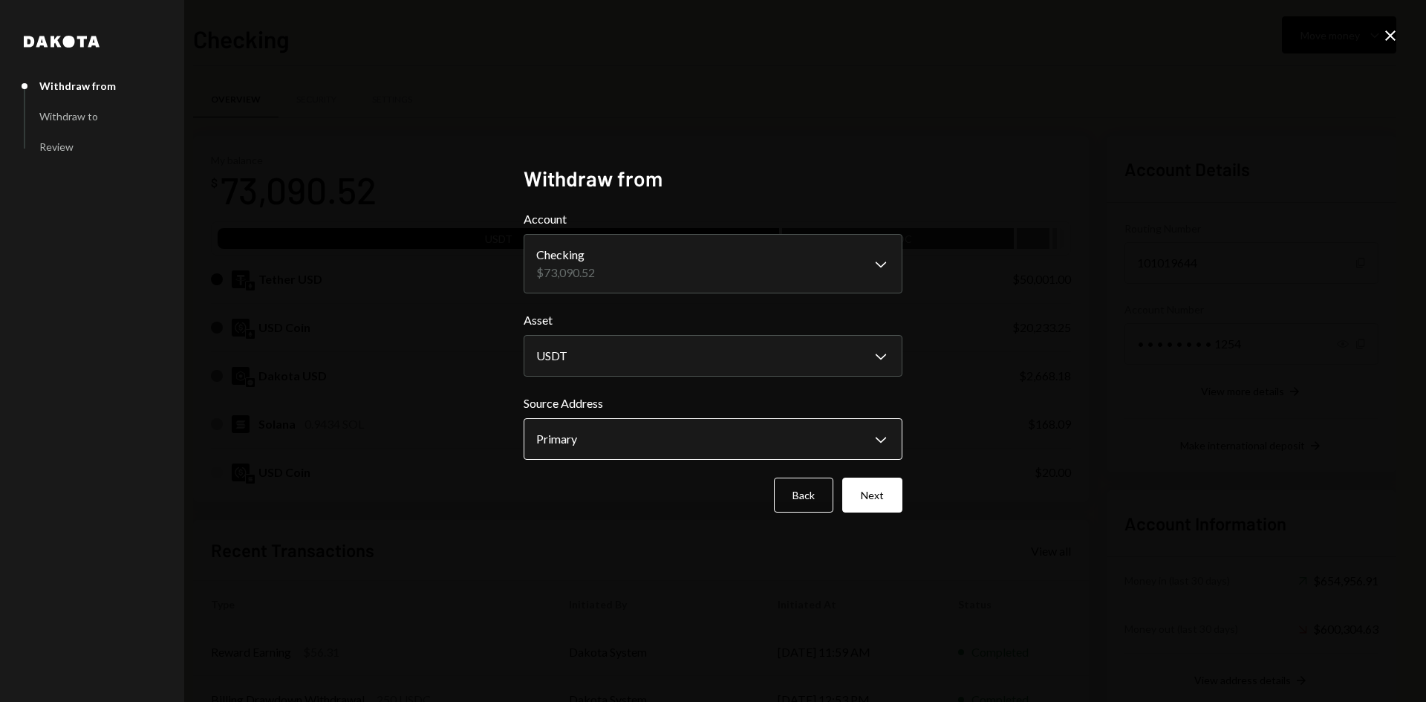
click at [572, 449] on body "R Rayls Foundation Caret Down Home Home Inbox Inbox Activities Transactions Acc…" at bounding box center [713, 351] width 1426 height 702
click at [880, 491] on button "Next" at bounding box center [872, 495] width 60 height 35
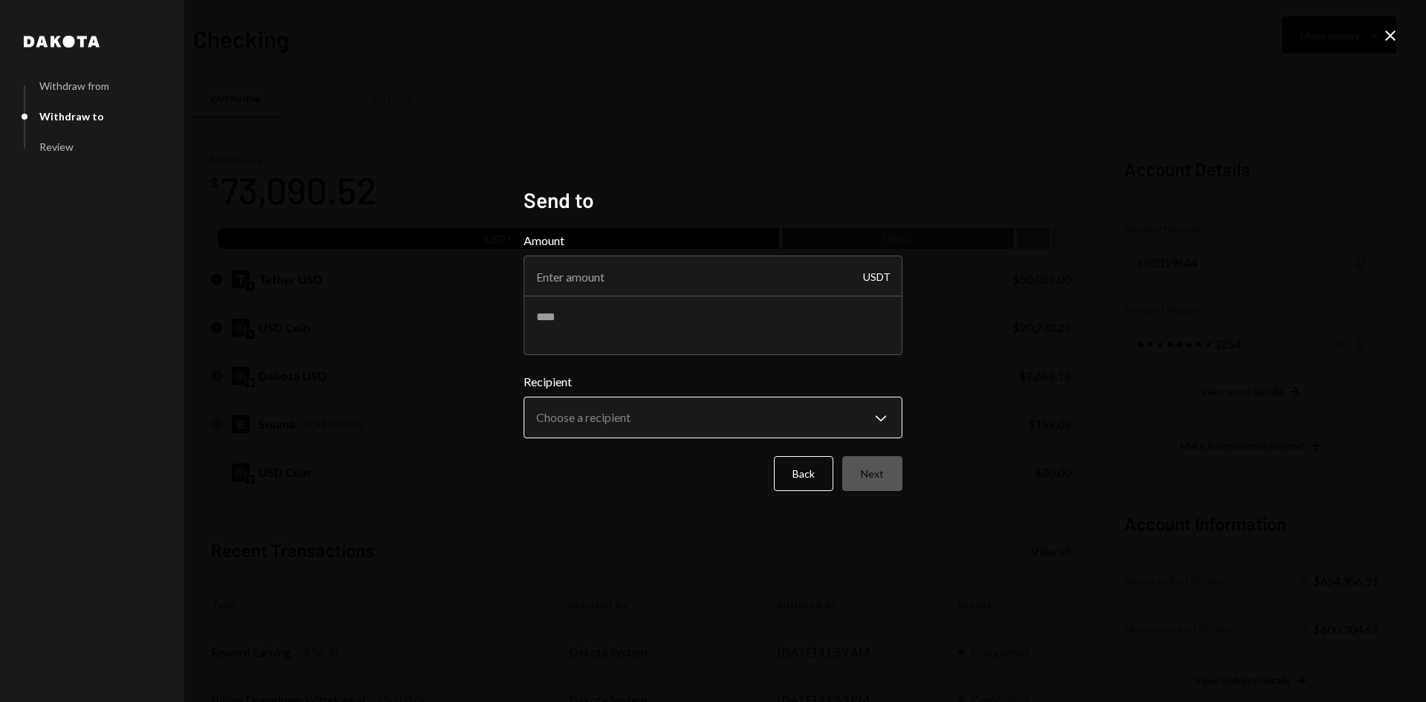
click at [619, 416] on body "R Rayls Foundation Caret Down Home Home Inbox Inbox Activities Transactions Acc…" at bounding box center [713, 351] width 1426 height 702
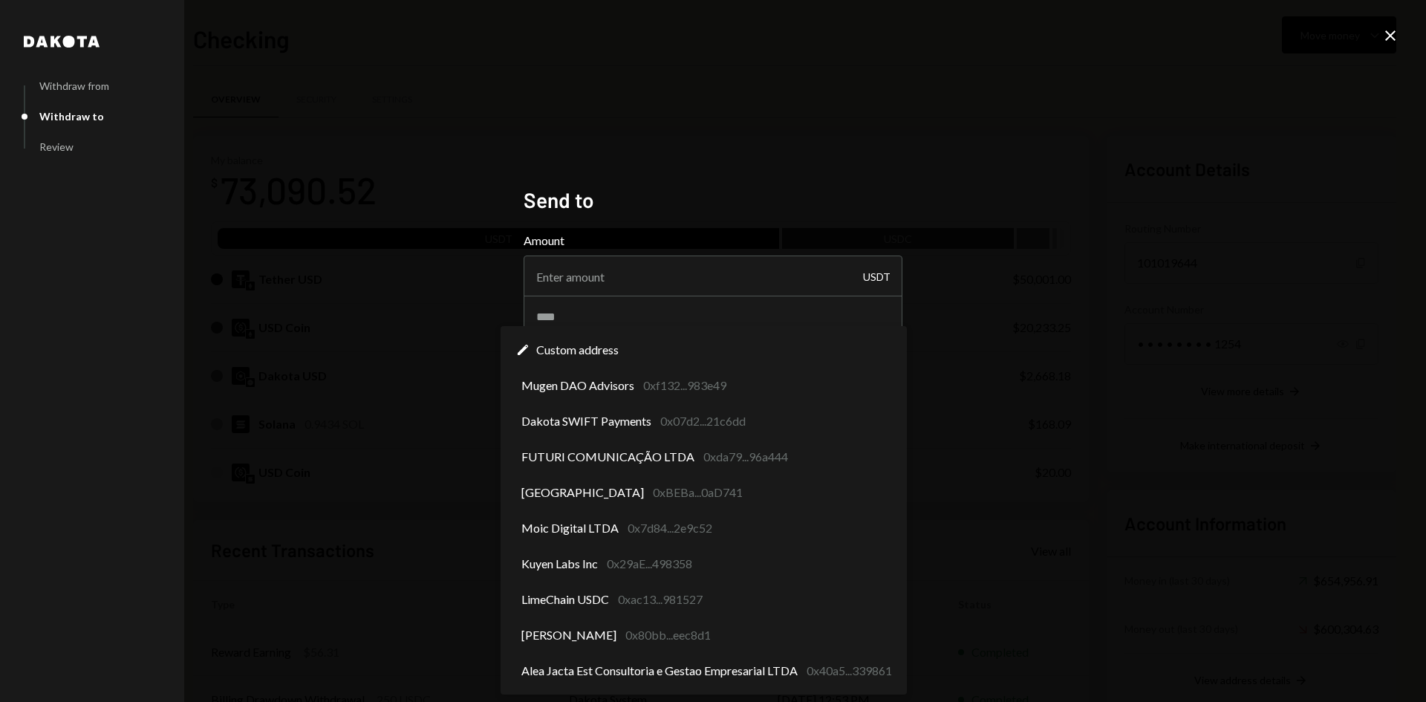
click at [946, 578] on div "**********" at bounding box center [713, 351] width 1426 height 702
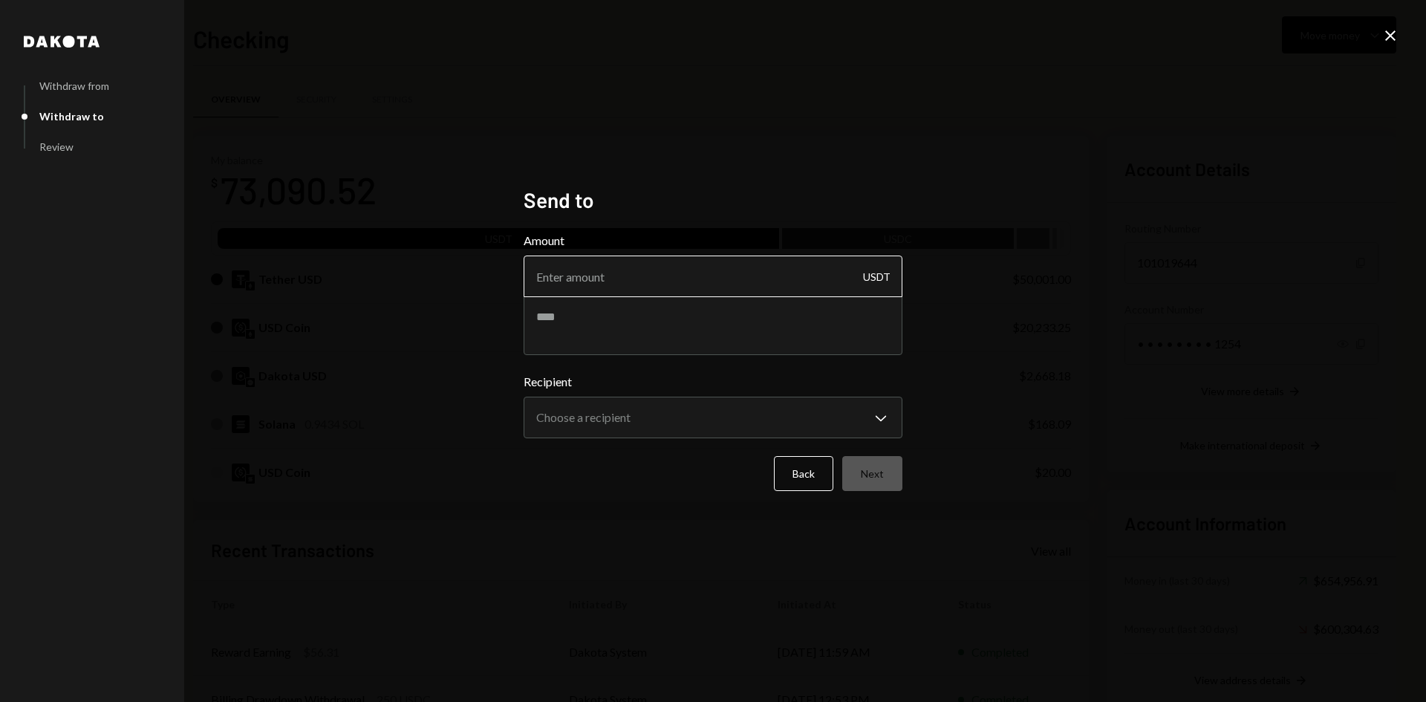
drag, startPoint x: 716, startPoint y: 277, endPoint x: 724, endPoint y: 277, distance: 8.2
click at [716, 277] on input "Amount" at bounding box center [713, 277] width 379 height 42
click at [801, 482] on button "Back" at bounding box center [803, 473] width 59 height 35
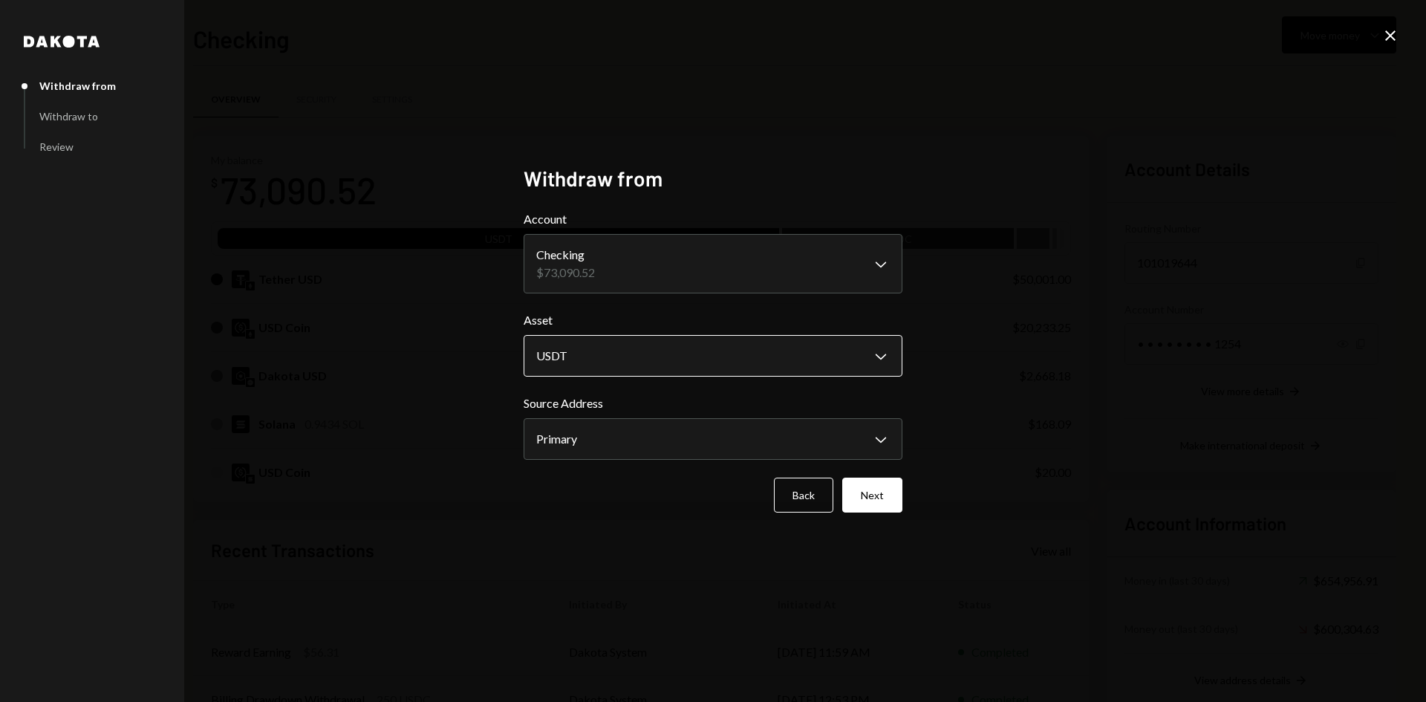
click at [623, 348] on body "R Rayls Foundation Caret Down Home Home Inbox Inbox Activities Transactions Acc…" at bounding box center [713, 351] width 1426 height 702
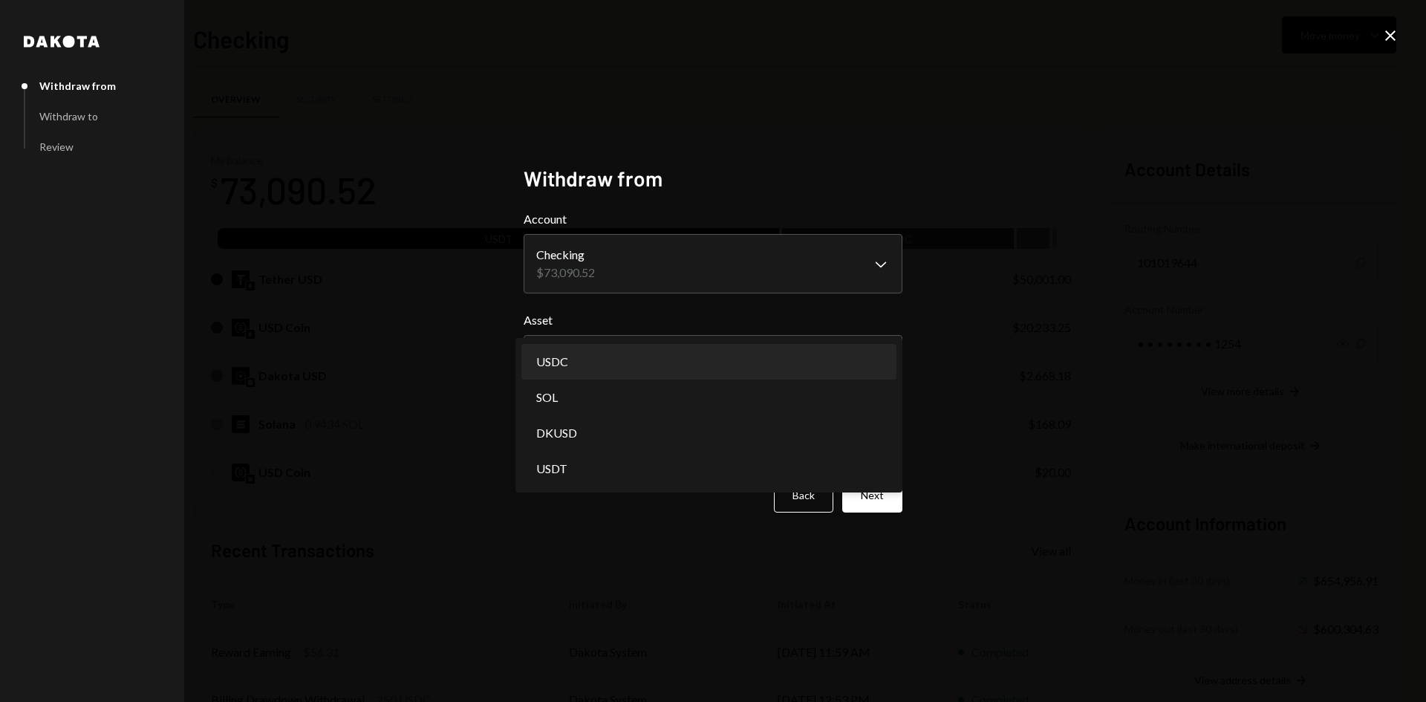
click at [609, 362] on body "R Rayls Foundation Caret Down Home Home Inbox Inbox Activities Transactions Acc…" at bounding box center [713, 351] width 1426 height 702
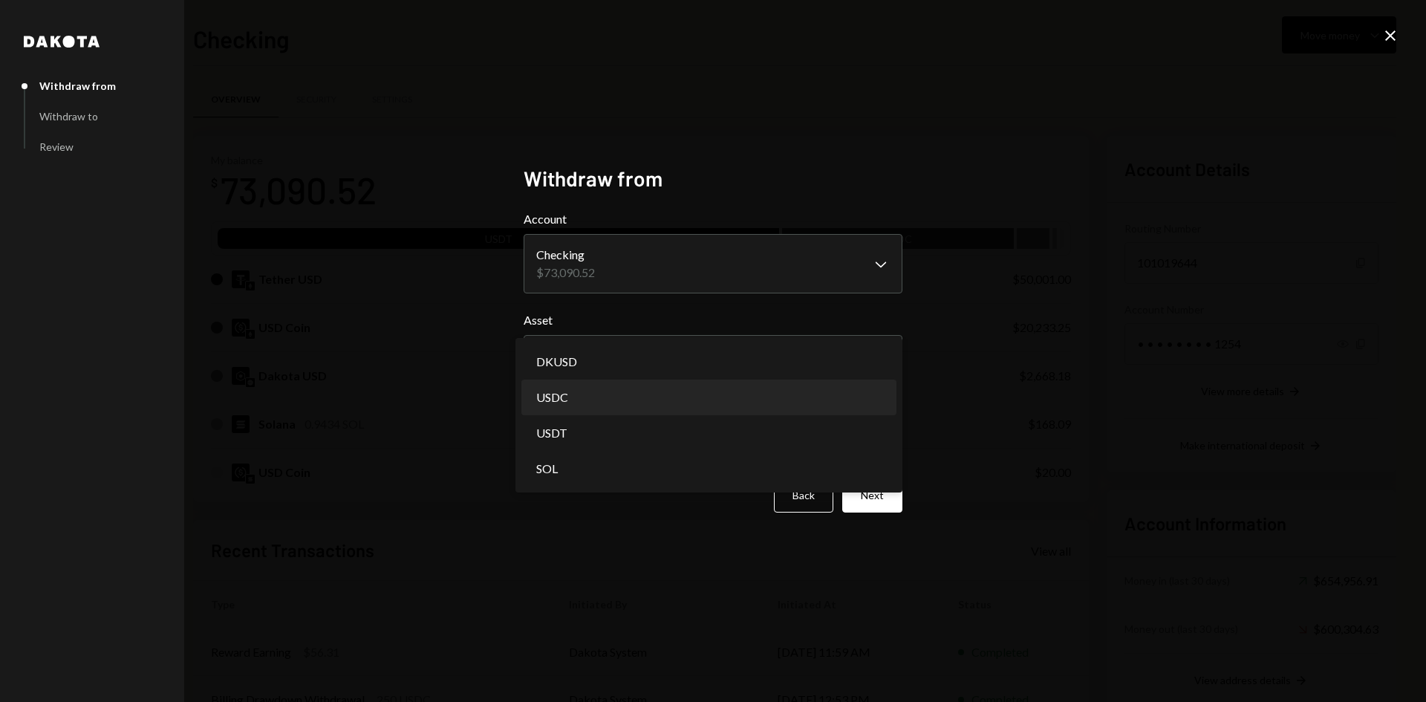
select select "****"
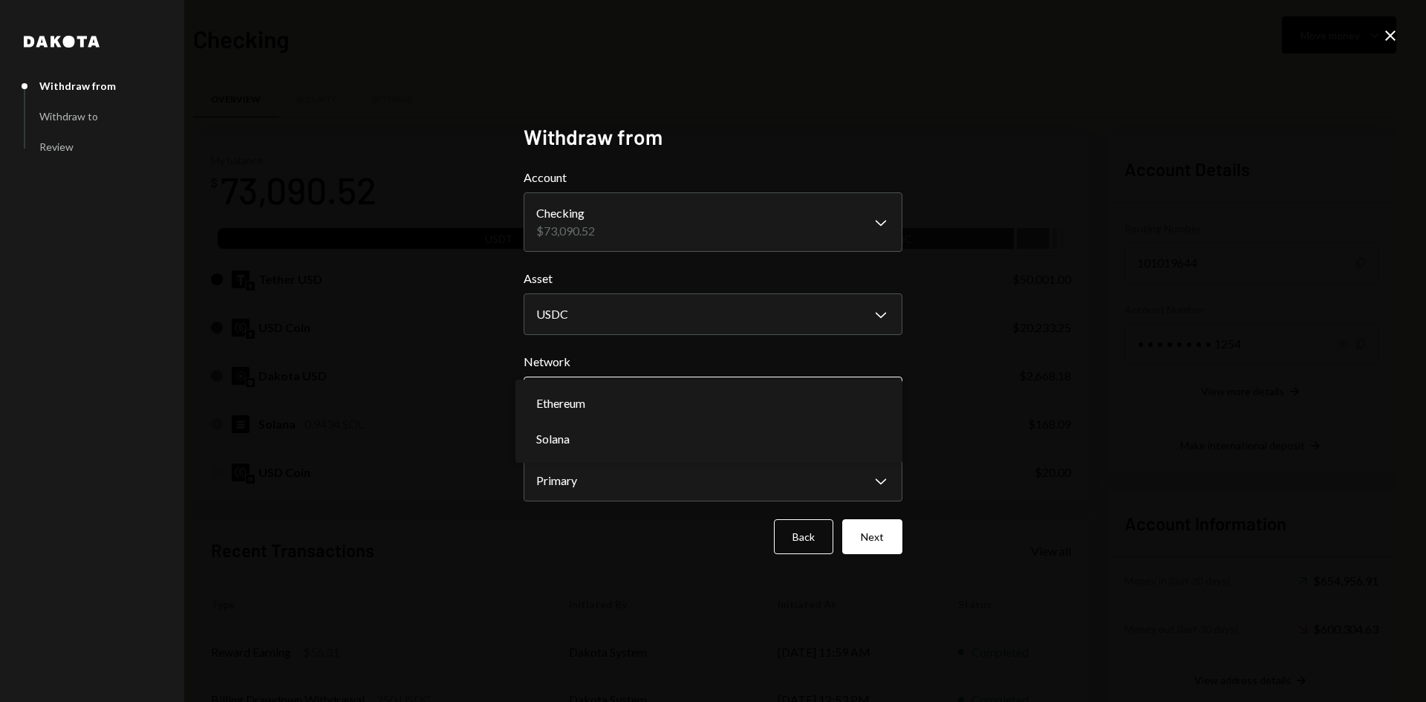
click at [594, 397] on body "R Rayls Foundation Caret Down Home Home Inbox Inbox Activities Transactions Acc…" at bounding box center [713, 351] width 1426 height 702
click at [464, 404] on div "**********" at bounding box center [713, 351] width 1426 height 702
click at [889, 536] on button "Next" at bounding box center [872, 536] width 60 height 35
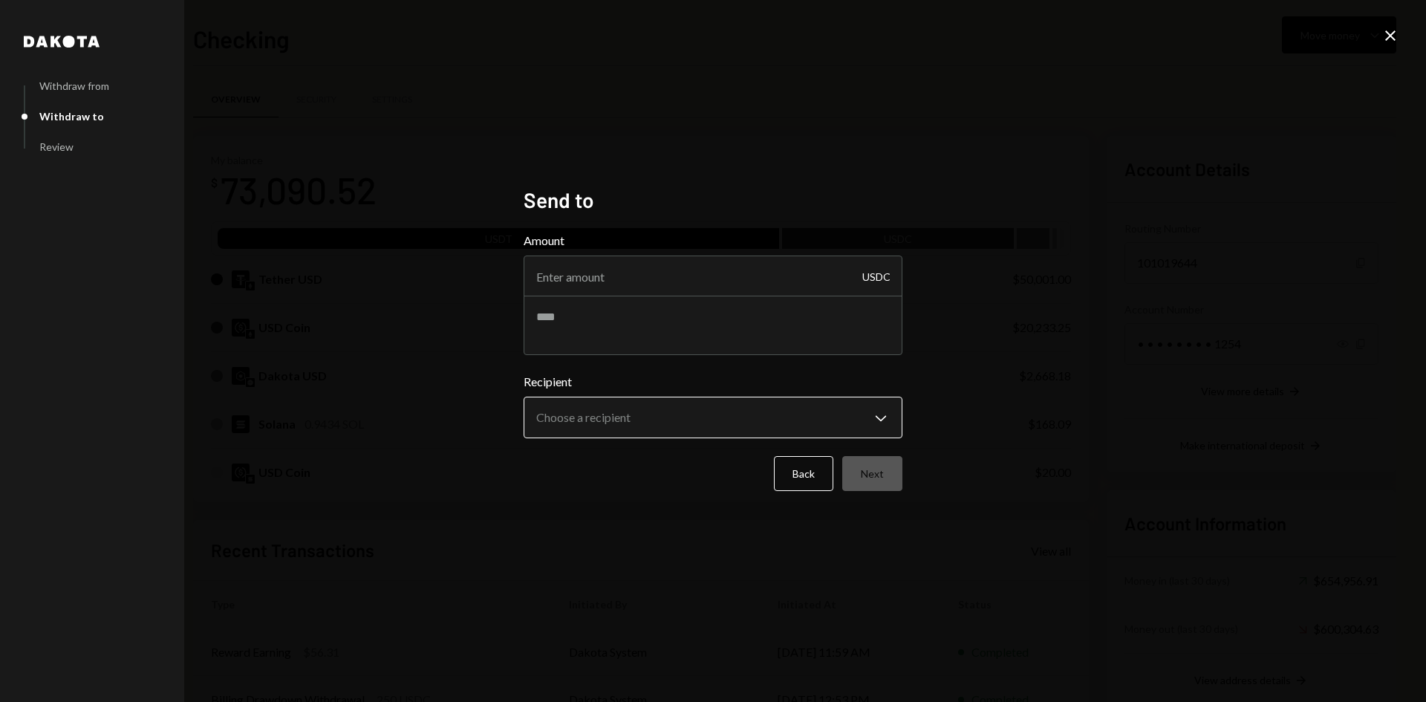
click at [620, 409] on body "R Rayls Foundation Caret Down Home Home Inbox Inbox Activities Transactions Acc…" at bounding box center [713, 351] width 1426 height 702
click at [1031, 628] on div "**********" at bounding box center [713, 351] width 1426 height 702
click at [808, 487] on button "Back" at bounding box center [803, 473] width 59 height 35
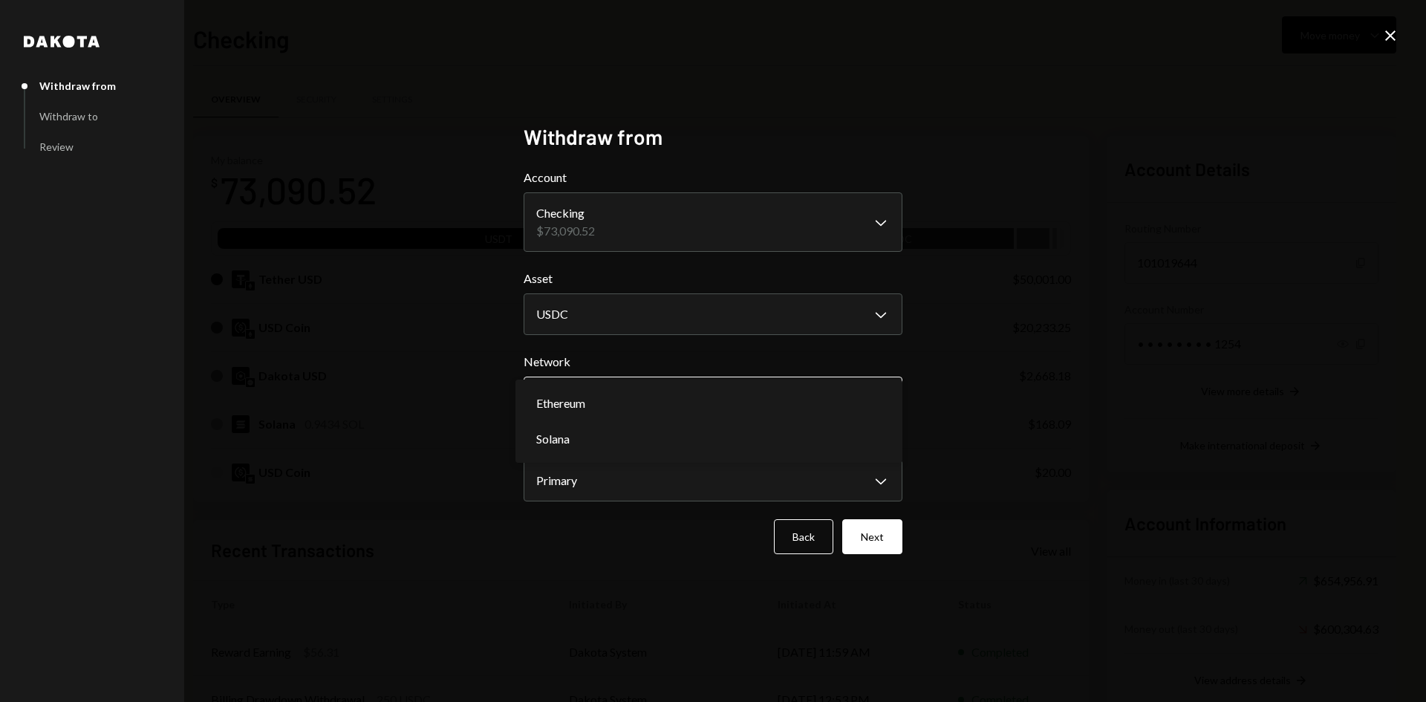
click at [646, 409] on body "R Rayls Foundation Caret Down Home Home Inbox Inbox Activities Transactions Acc…" at bounding box center [713, 351] width 1426 height 702
select select "**********"
click at [879, 536] on button "Next" at bounding box center [872, 536] width 60 height 35
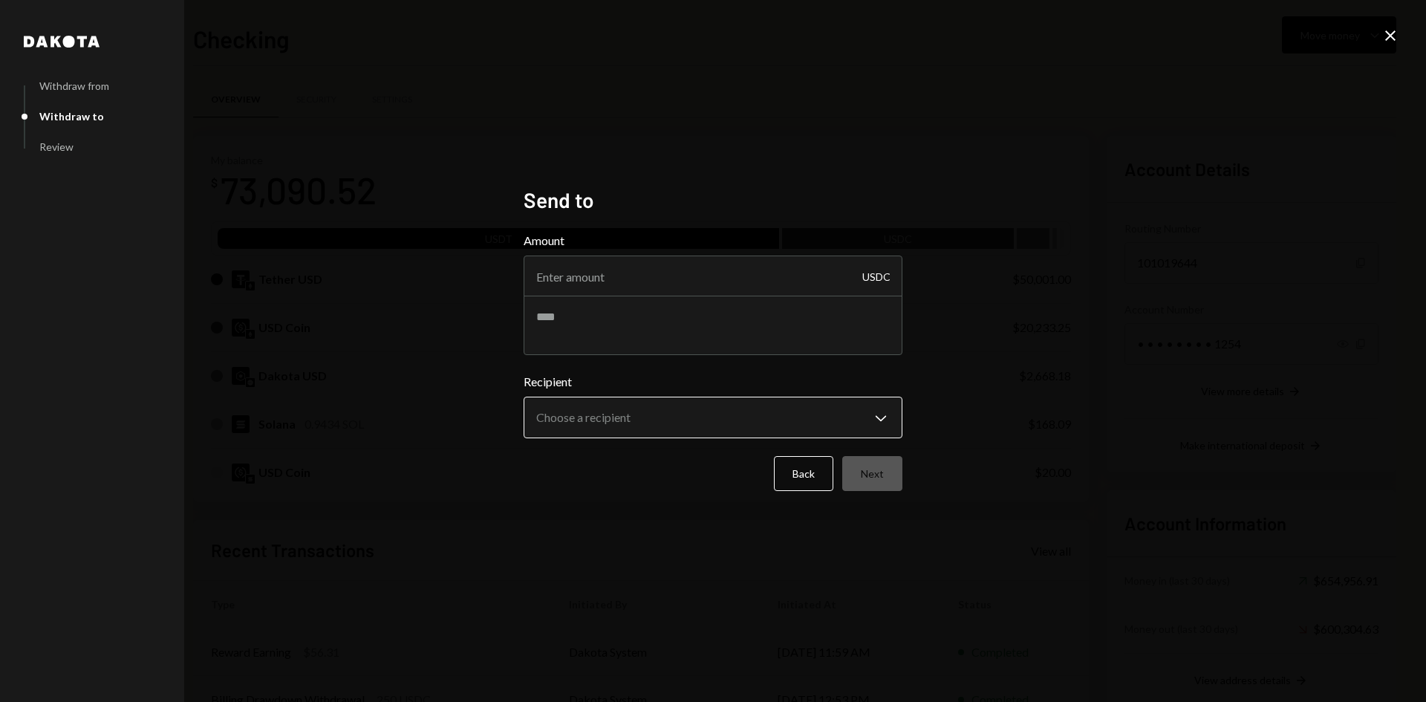
click at [641, 413] on body "R Rayls Foundation Caret Down Home Home Inbox Inbox Activities Transactions Acc…" at bounding box center [713, 351] width 1426 height 702
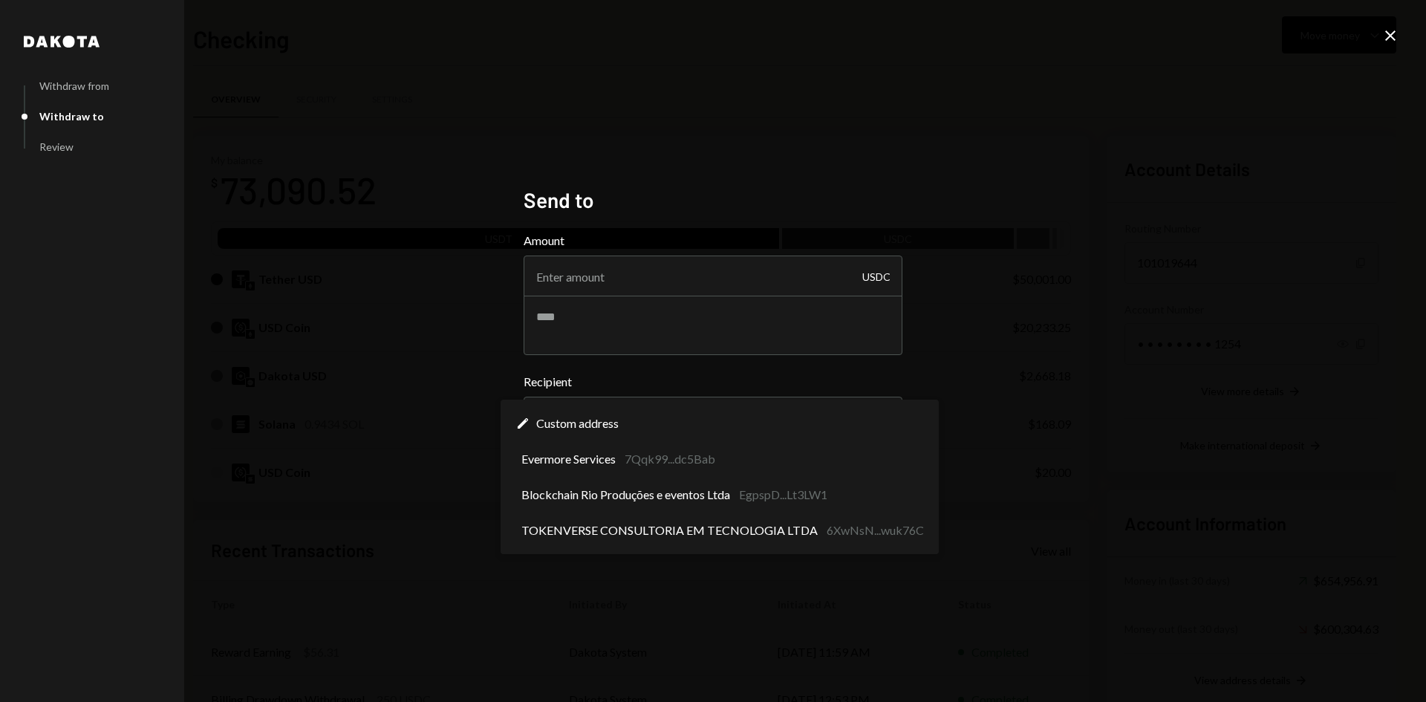
click at [663, 563] on div "**********" at bounding box center [713, 351] width 1426 height 702
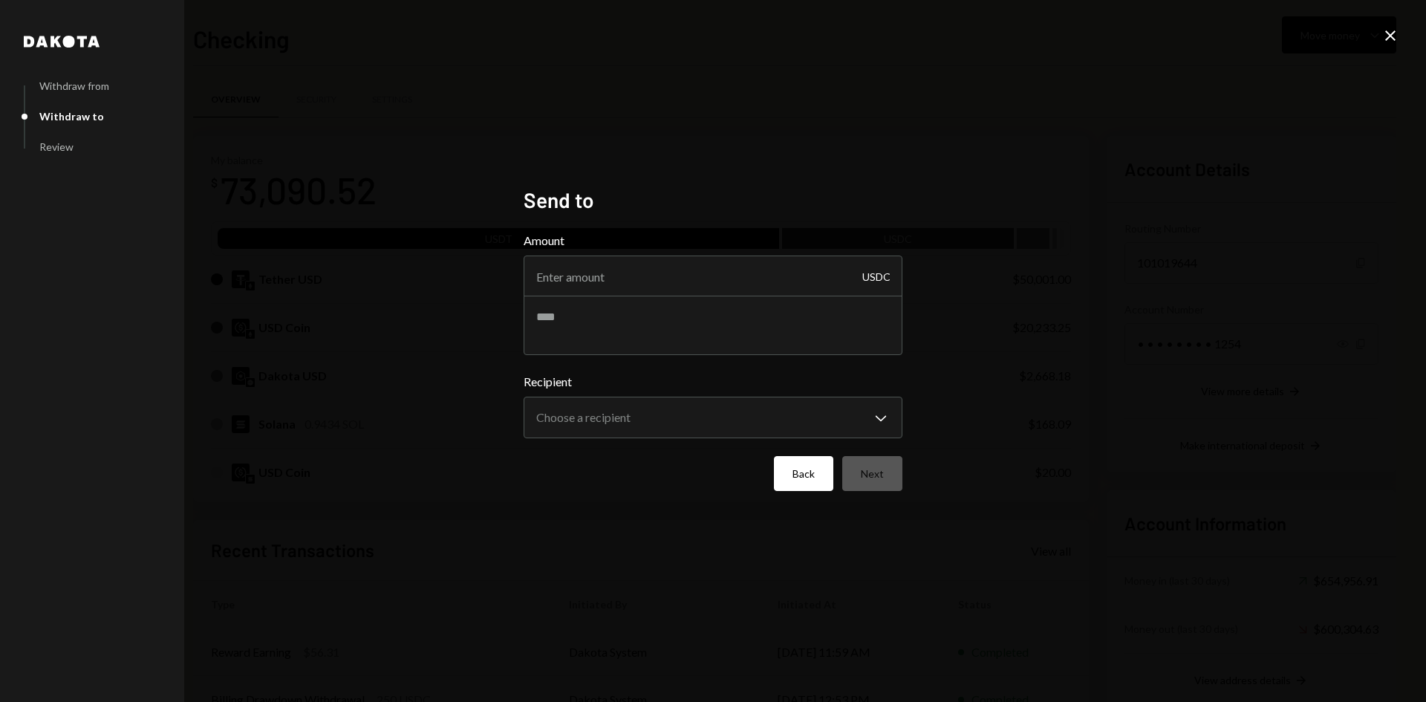
click at [814, 479] on button "Back" at bounding box center [803, 473] width 59 height 35
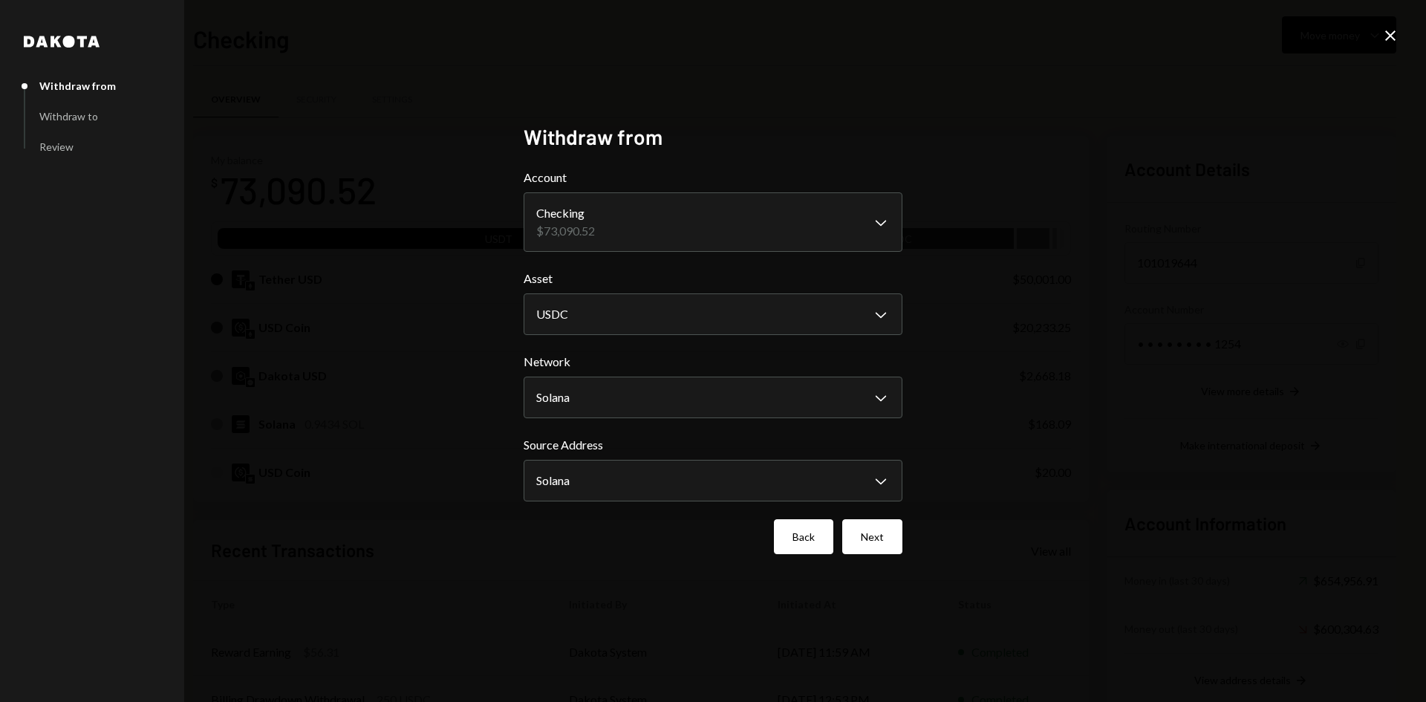
click at [792, 541] on button "Back" at bounding box center [803, 536] width 59 height 35
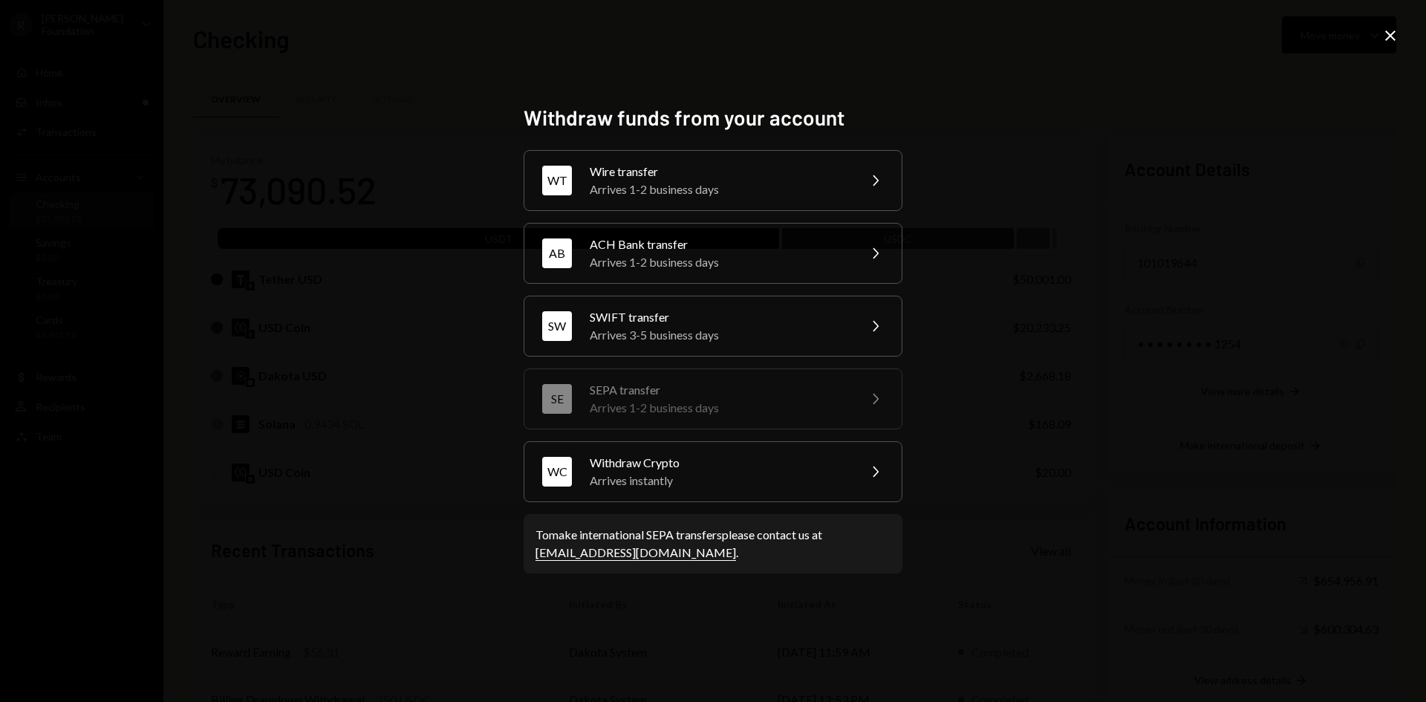
click at [1394, 30] on icon "Close" at bounding box center [1391, 36] width 18 height 18
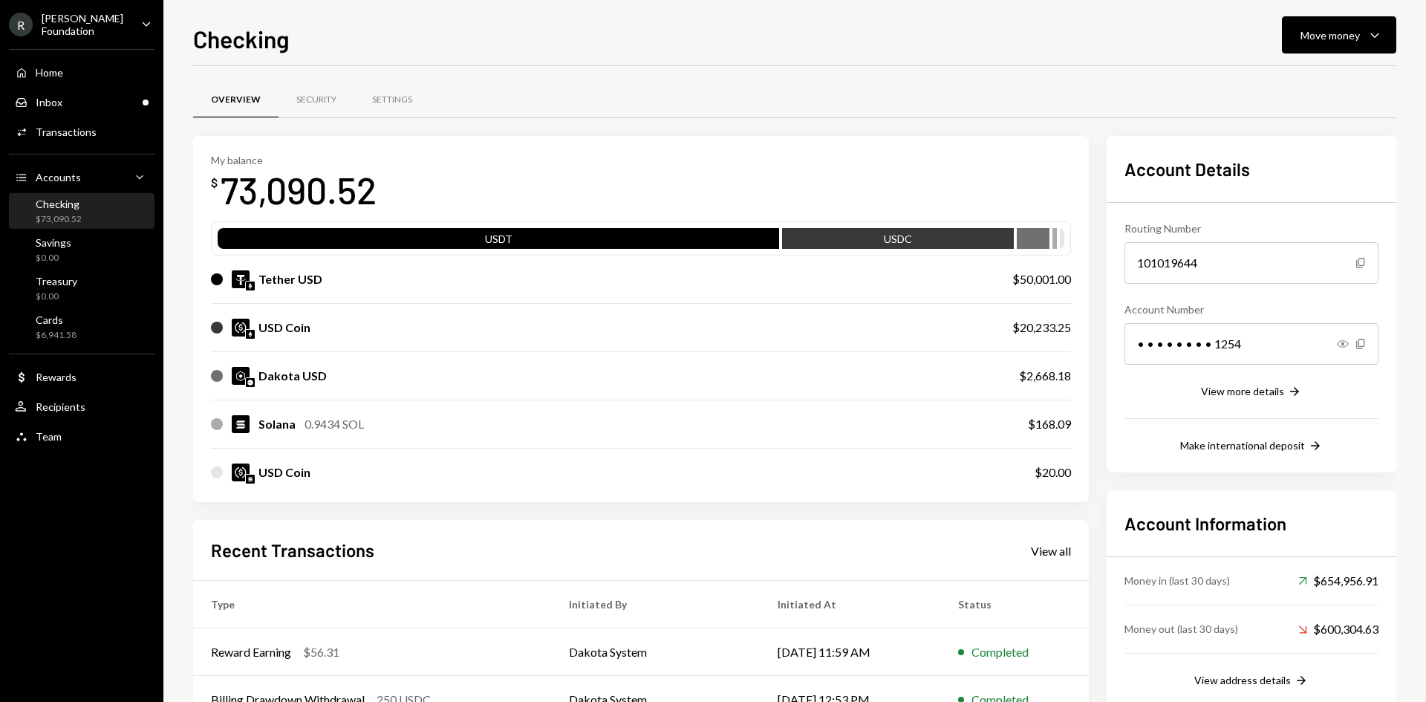
click at [71, 210] on div "Checking $73,090.52" at bounding box center [59, 212] width 46 height 28
click at [57, 68] on div "Home" at bounding box center [49, 72] width 27 height 13
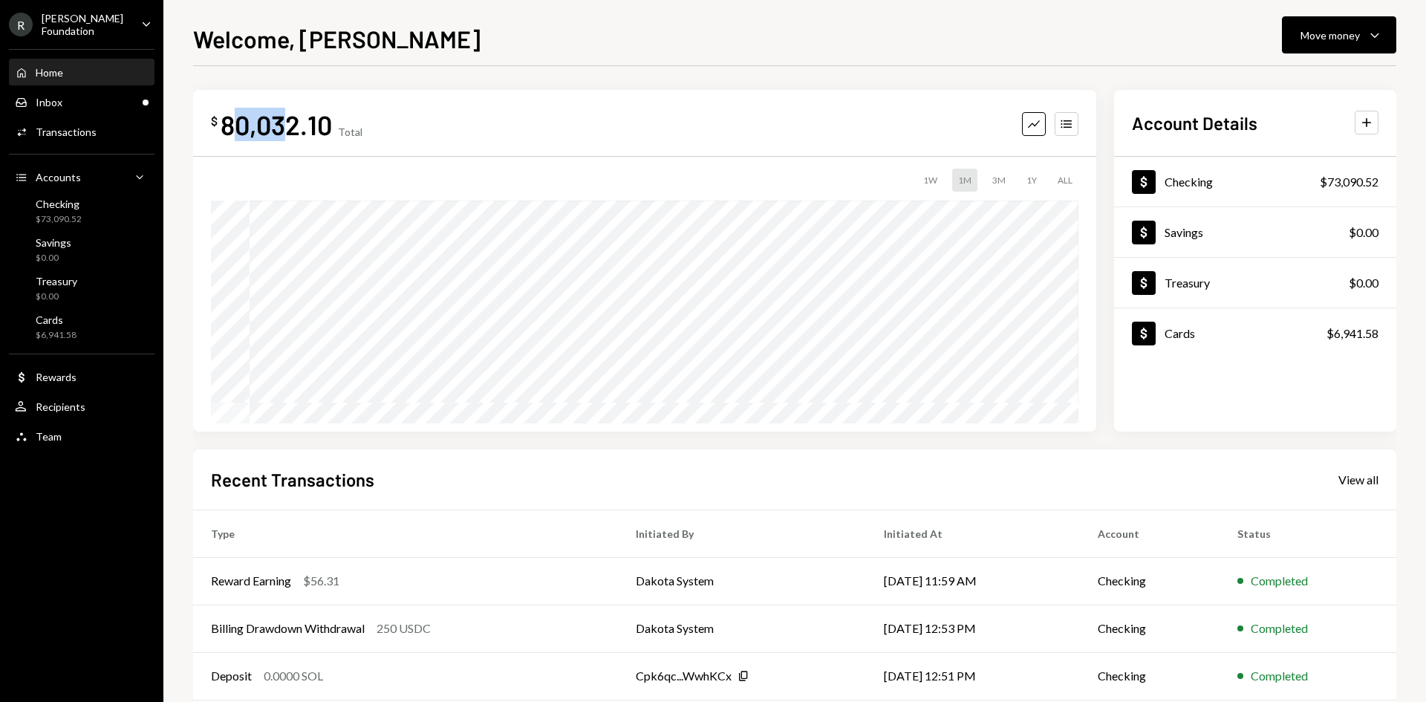
drag, startPoint x: 231, startPoint y: 126, endPoint x: 287, endPoint y: 132, distance: 56.0
click at [287, 132] on div "80,032.10" at bounding box center [276, 124] width 111 height 33
click at [67, 216] on div "$73,090.52" at bounding box center [59, 219] width 46 height 13
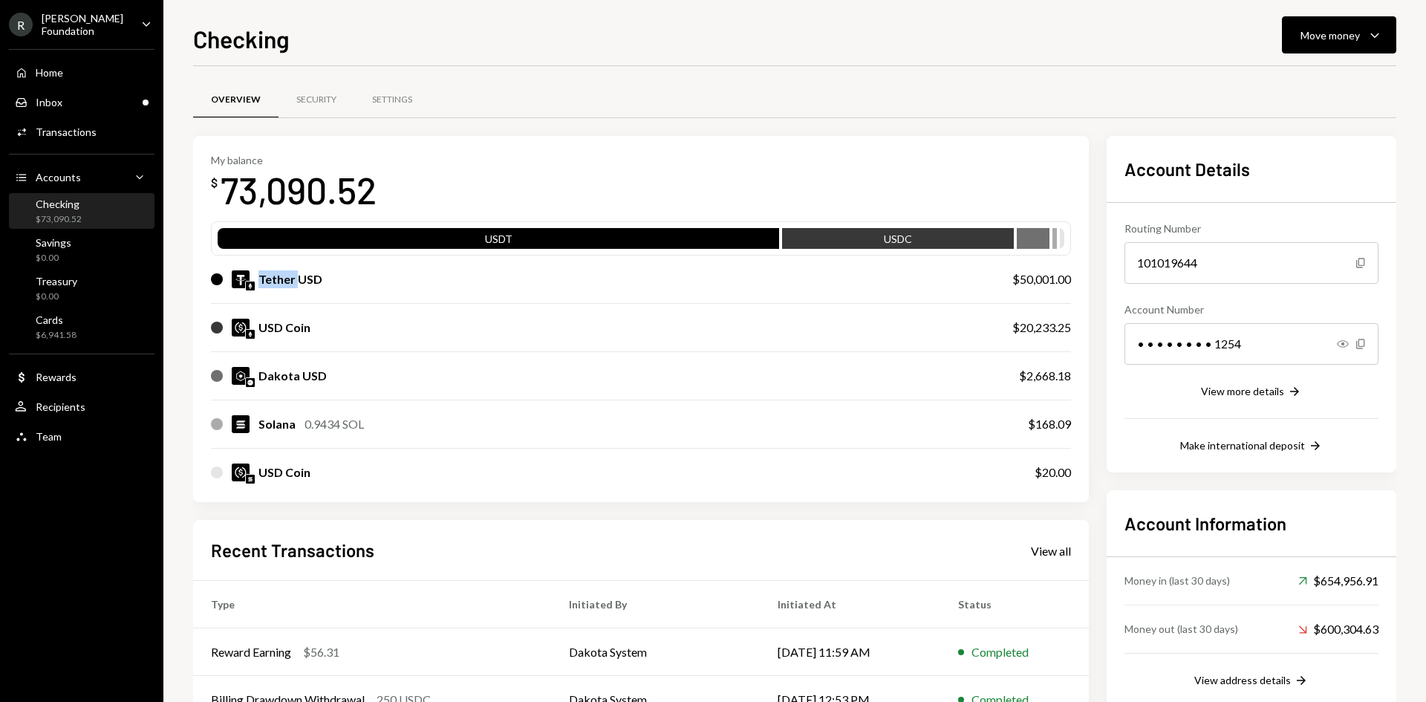
drag, startPoint x: 256, startPoint y: 275, endPoint x: 299, endPoint y: 275, distance: 43.1
click at [299, 275] on div "Tether USD" at bounding box center [597, 279] width 772 height 18
drag, startPoint x: 262, startPoint y: 323, endPoint x: 284, endPoint y: 323, distance: 22.3
click at [281, 323] on div "USD Coin" at bounding box center [285, 328] width 52 height 18
click at [901, 244] on div "USDC" at bounding box center [897, 241] width 231 height 21
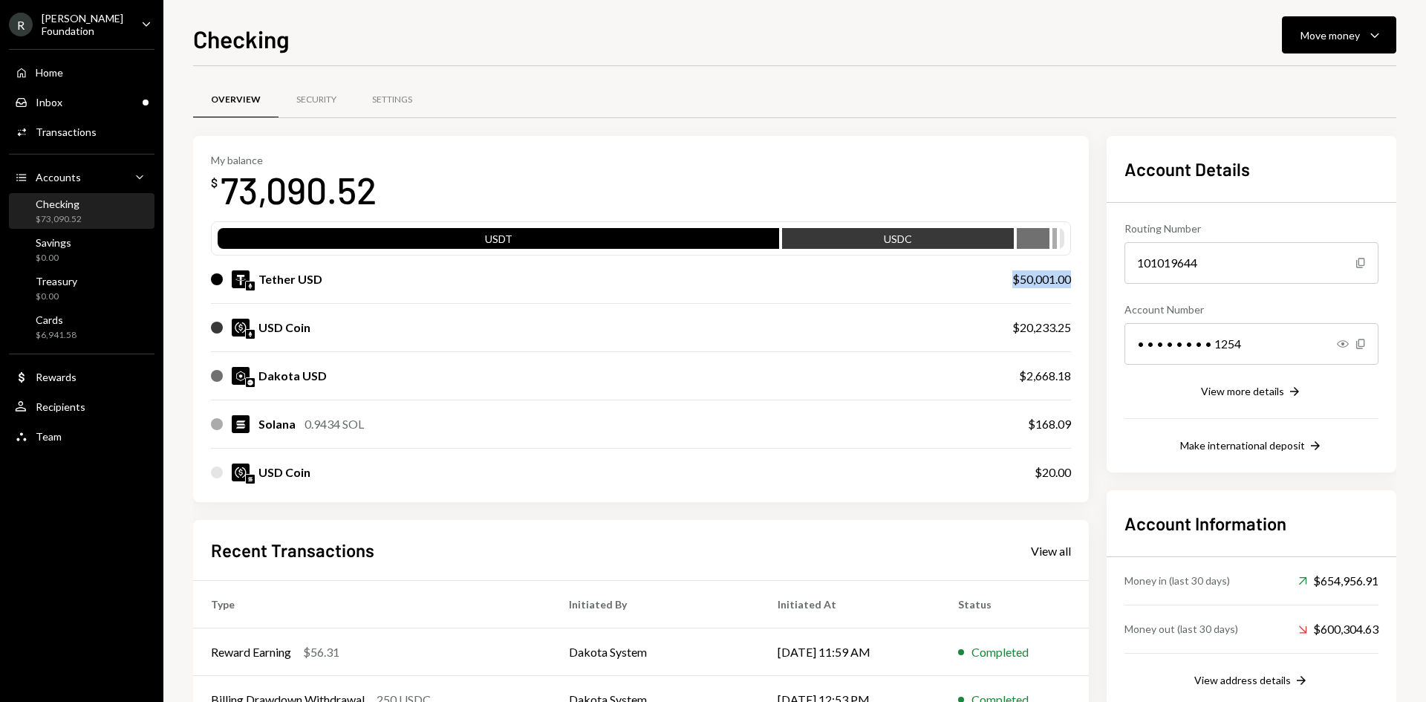
drag, startPoint x: 1007, startPoint y: 277, endPoint x: 1071, endPoint y: 276, distance: 63.9
click at [1071, 276] on div "Tether USD $50,001.00" at bounding box center [641, 280] width 860 height 48
drag, startPoint x: 1021, startPoint y: 329, endPoint x: 1077, endPoint y: 328, distance: 56.5
click at [1077, 328] on div "My balance $ 73,090.52 USDT USDC Tether USD $50,001.00 USD Coin $20,233.25 Dako…" at bounding box center [641, 319] width 896 height 367
drag, startPoint x: 263, startPoint y: 373, endPoint x: 319, endPoint y: 371, distance: 55.8
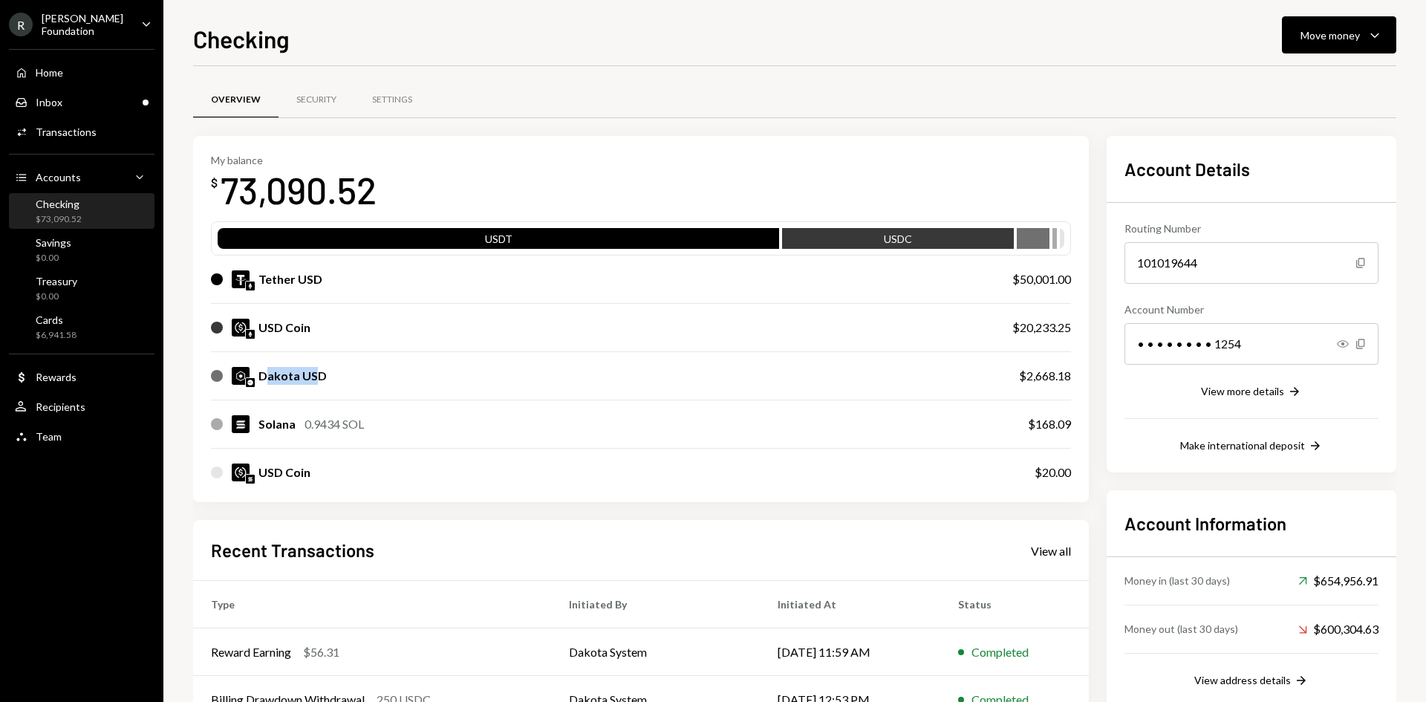
click at [319, 371] on div "Dakota USD" at bounding box center [293, 376] width 68 height 18
click at [326, 375] on div "Dakota USD" at bounding box center [600, 376] width 779 height 18
drag, startPoint x: 265, startPoint y: 376, endPoint x: 331, endPoint y: 370, distance: 65.6
click at [331, 370] on div "Dakota USD" at bounding box center [600, 376] width 779 height 18
click at [292, 380] on div "Dakota USD" at bounding box center [293, 376] width 68 height 18
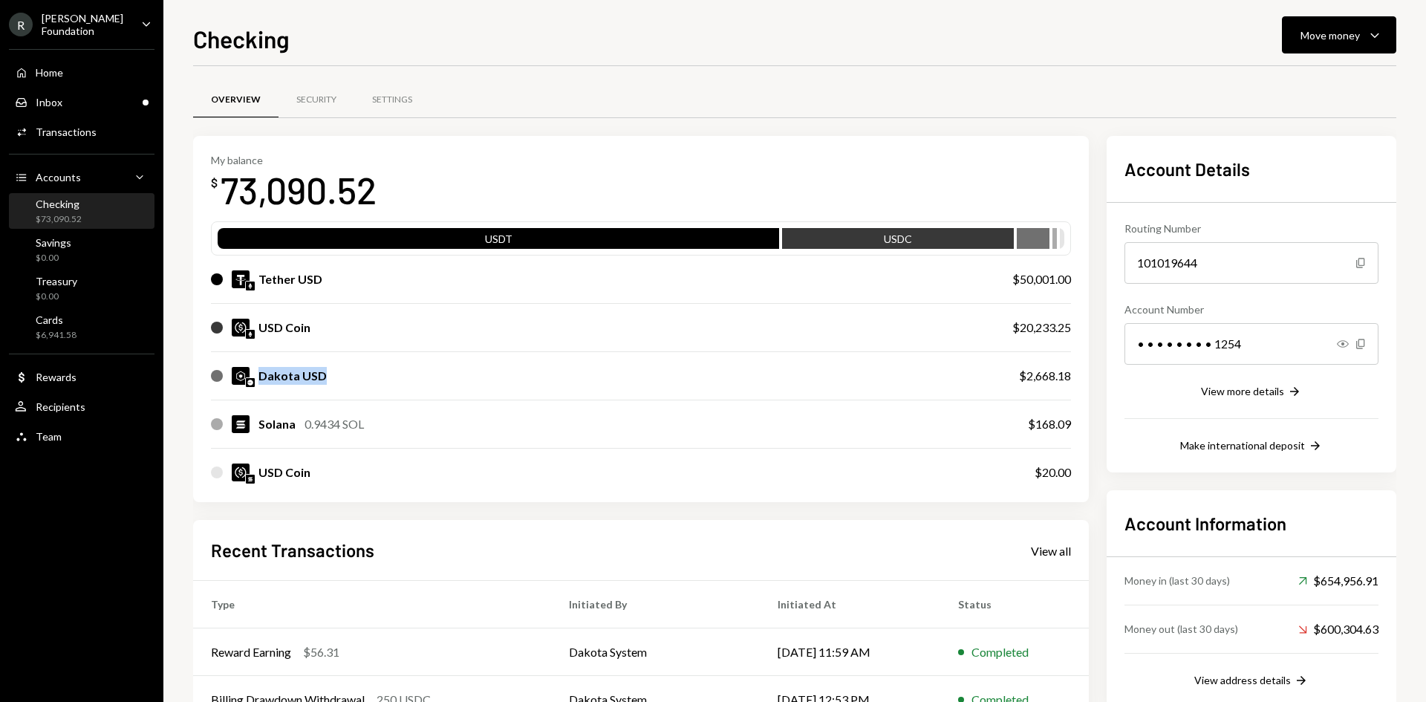
drag, startPoint x: 256, startPoint y: 377, endPoint x: 331, endPoint y: 374, distance: 75.8
click at [331, 374] on div "Dakota USD" at bounding box center [600, 376] width 779 height 18
drag, startPoint x: 1026, startPoint y: 378, endPoint x: 1068, endPoint y: 375, distance: 41.7
click at [1068, 375] on div "$2,668.18" at bounding box center [1045, 376] width 52 height 18
drag, startPoint x: 262, startPoint y: 425, endPoint x: 272, endPoint y: 426, distance: 10.4
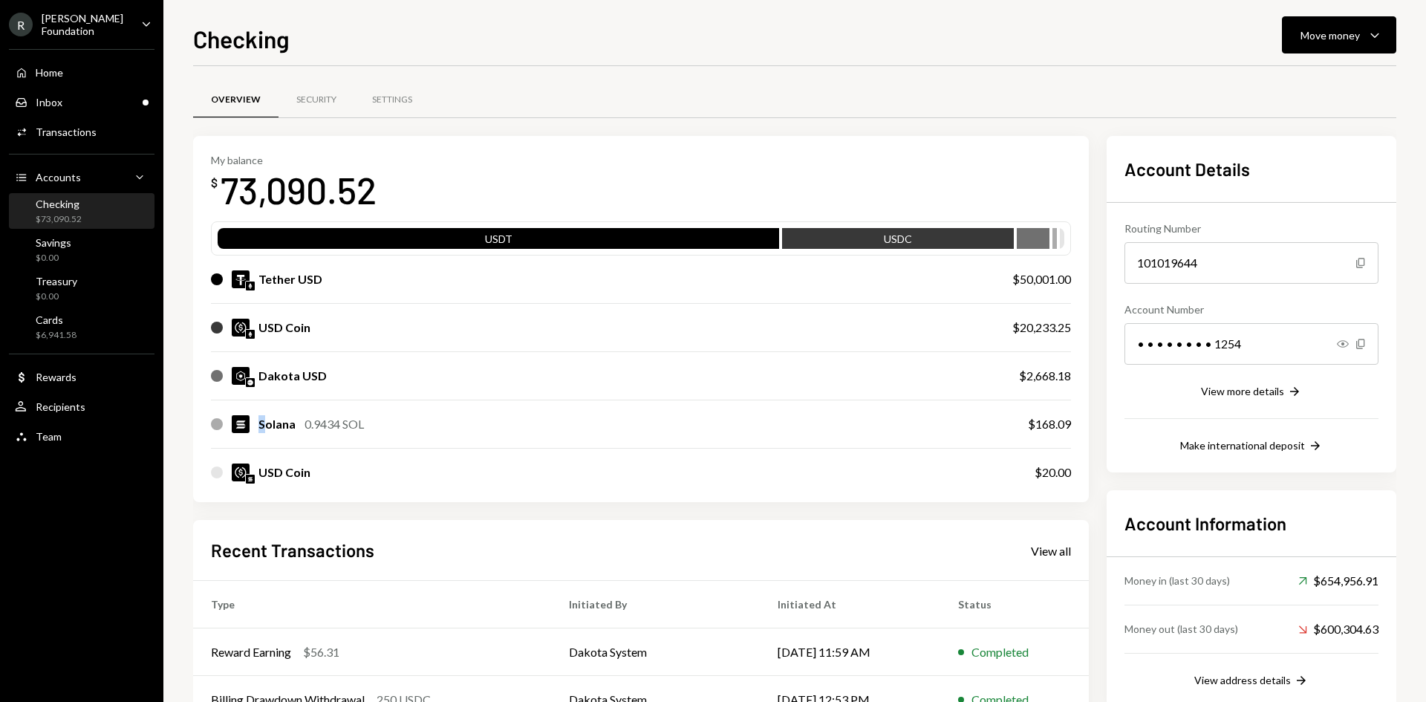
click at [269, 426] on div "Solana" at bounding box center [277, 424] width 37 height 18
click at [305, 426] on div "0.9434 SOL" at bounding box center [334, 424] width 59 height 18
drag, startPoint x: 1037, startPoint y: 426, endPoint x: 1053, endPoint y: 427, distance: 15.7
click at [1053, 427] on div "$168.09" at bounding box center [1049, 424] width 43 height 18
drag, startPoint x: 279, startPoint y: 472, endPoint x: 308, endPoint y: 419, distance: 60.2
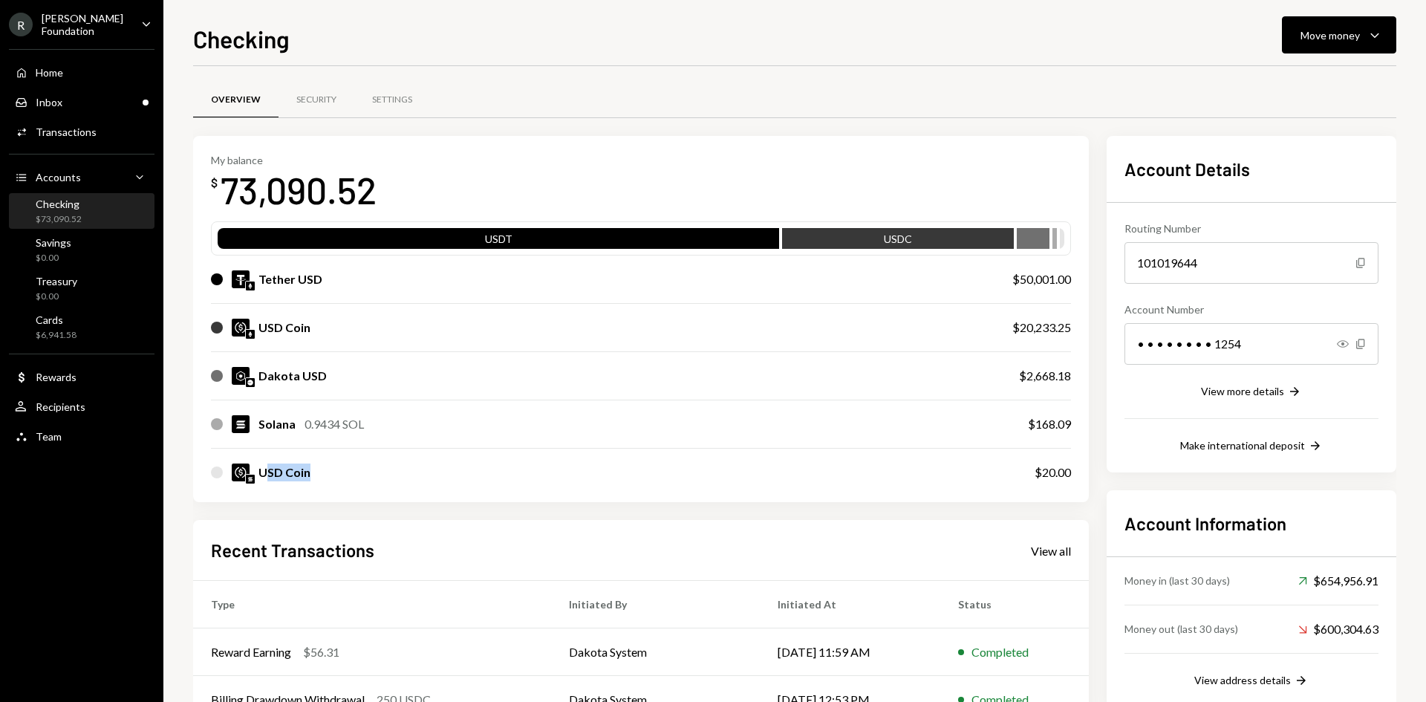
click at [314, 472] on div "USD Coin" at bounding box center [608, 473] width 794 height 18
drag, startPoint x: 278, startPoint y: 329, endPoint x: 314, endPoint y: 331, distance: 36.5
click at [314, 331] on div "USD Coin" at bounding box center [597, 328] width 772 height 18
drag, startPoint x: 263, startPoint y: 470, endPoint x: 299, endPoint y: 475, distance: 36.7
click at [297, 471] on div "USD Coin" at bounding box center [285, 473] width 52 height 18
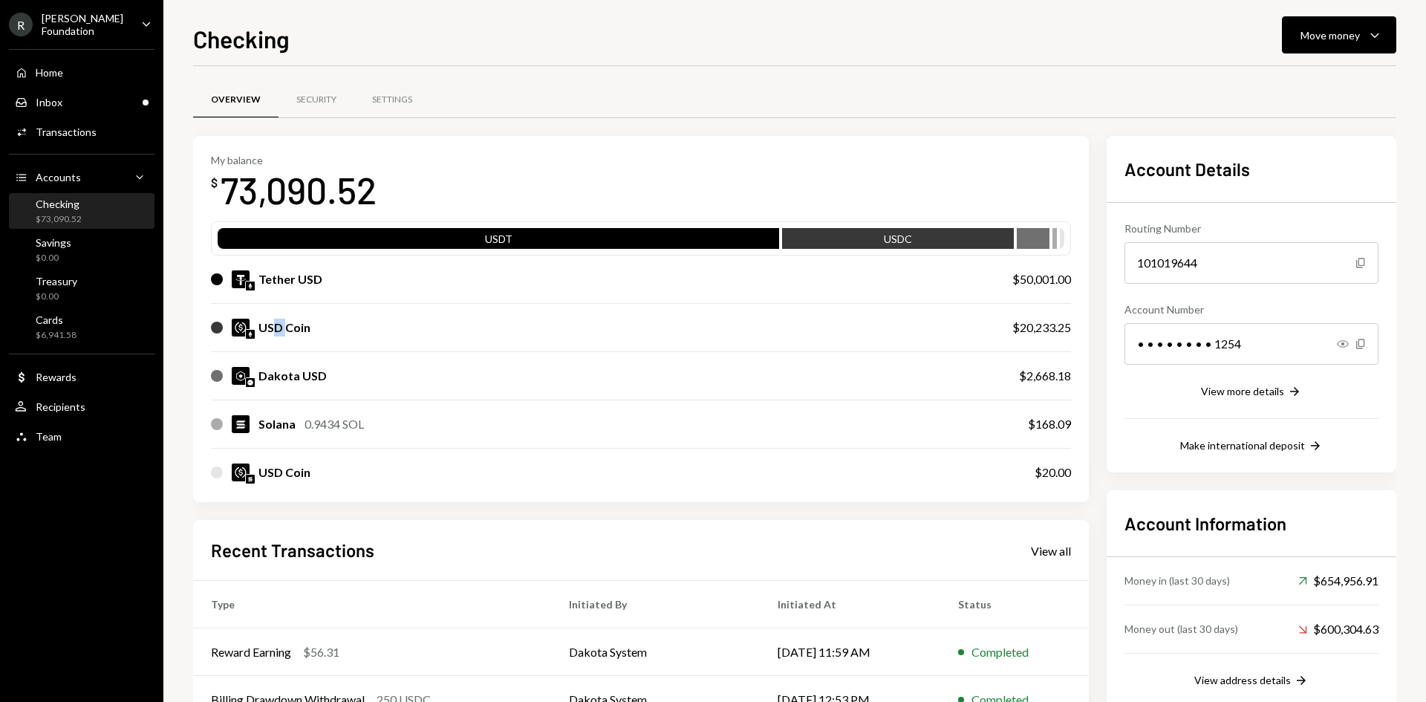
drag, startPoint x: 286, startPoint y: 331, endPoint x: 299, endPoint y: 334, distance: 13.2
click at [296, 333] on div "USD Coin" at bounding box center [285, 328] width 52 height 18
click at [305, 471] on div "USD Coin" at bounding box center [285, 473] width 52 height 18
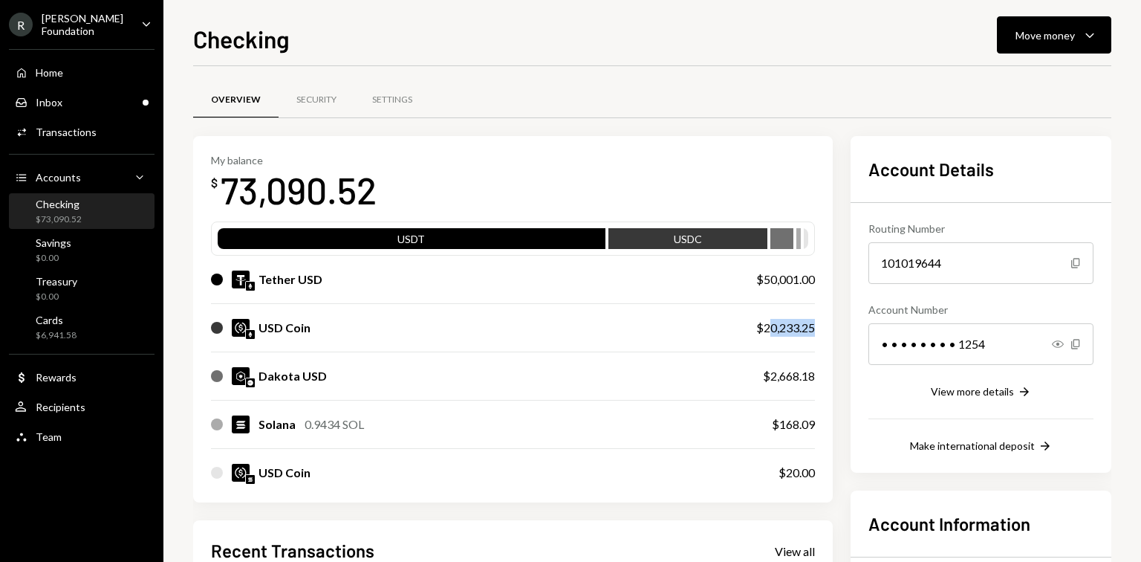
drag, startPoint x: 787, startPoint y: 325, endPoint x: 828, endPoint y: 323, distance: 40.1
click at [815, 323] on div "$20,233.25" at bounding box center [785, 328] width 59 height 18
click at [671, 331] on div "USD Coin" at bounding box center [469, 328] width 516 height 18
drag, startPoint x: 262, startPoint y: 323, endPoint x: 306, endPoint y: 330, distance: 45.1
click at [306, 330] on div "USD Coin" at bounding box center [285, 328] width 52 height 18
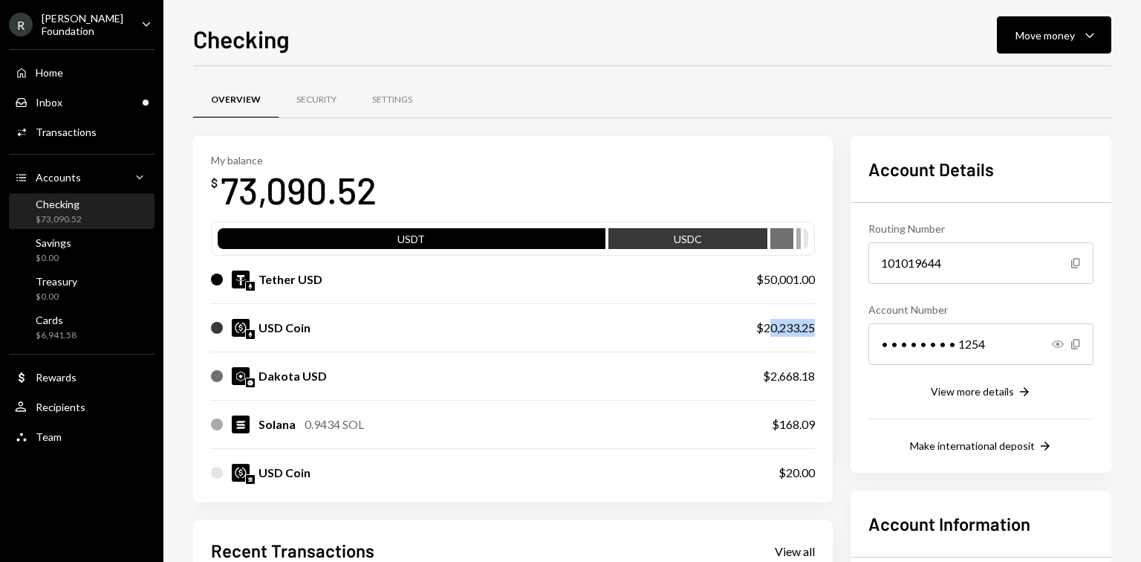
drag, startPoint x: 787, startPoint y: 328, endPoint x: 834, endPoint y: 329, distance: 46.8
click at [833, 329] on div "My balance $ 73,090.52 USDT USDC Tether USD $50,001.00 USD Coin $20,233.25 Dako…" at bounding box center [513, 319] width 640 height 367
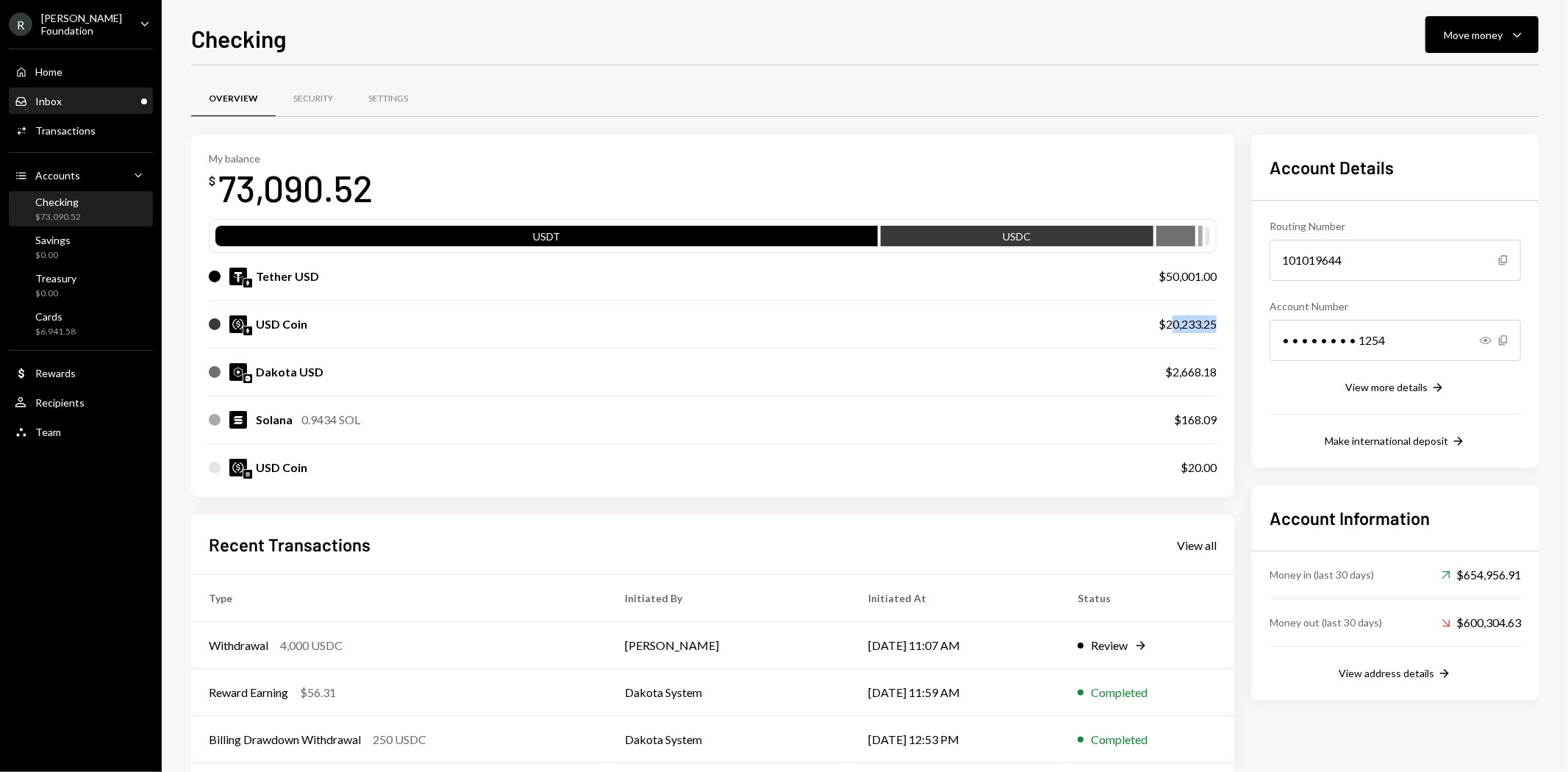
click at [98, 89] on div "Inbox Inbox" at bounding box center [81, 101] width 133 height 25
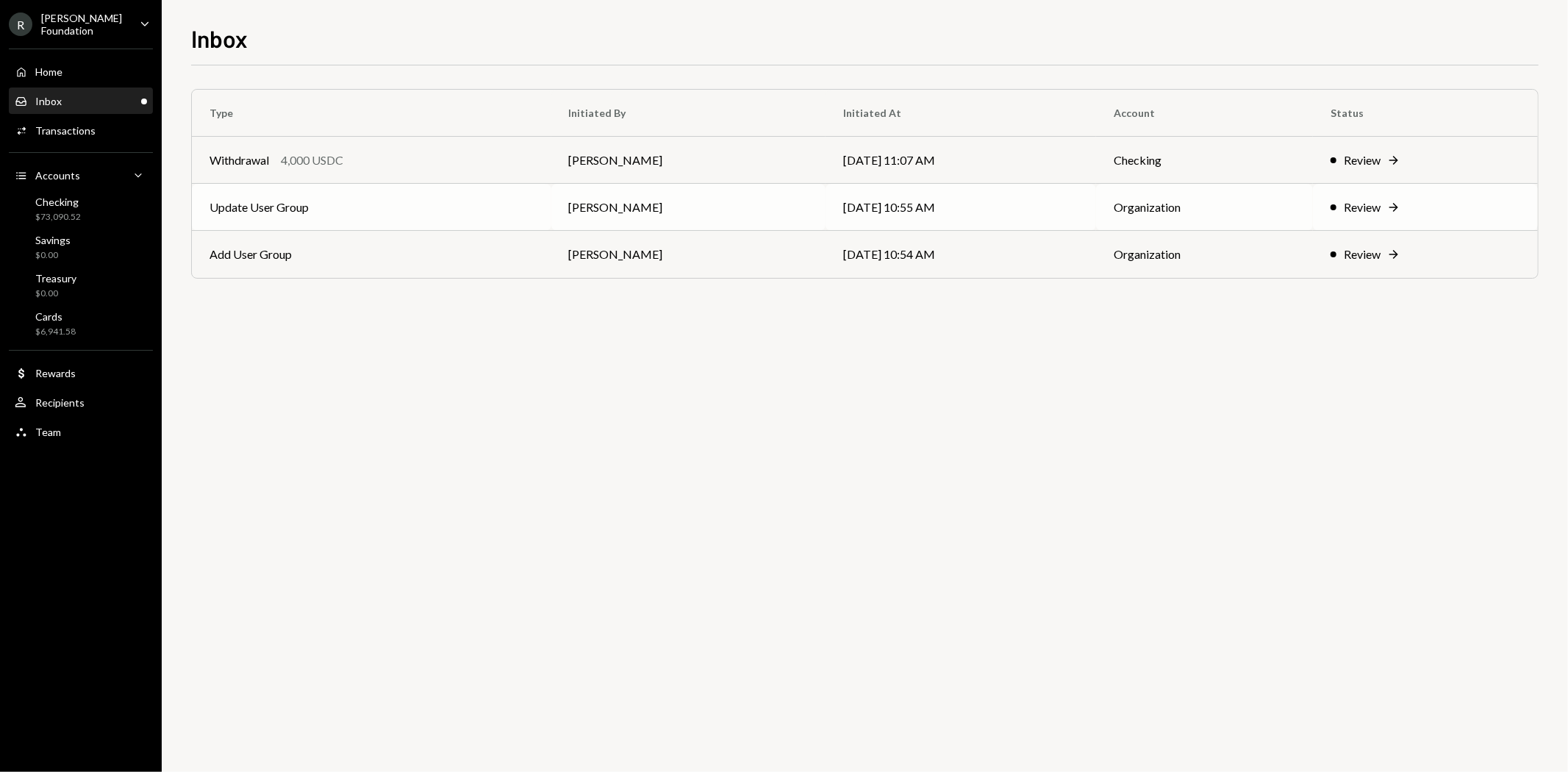
click at [1372, 202] on div "Review" at bounding box center [1361, 208] width 37 height 18
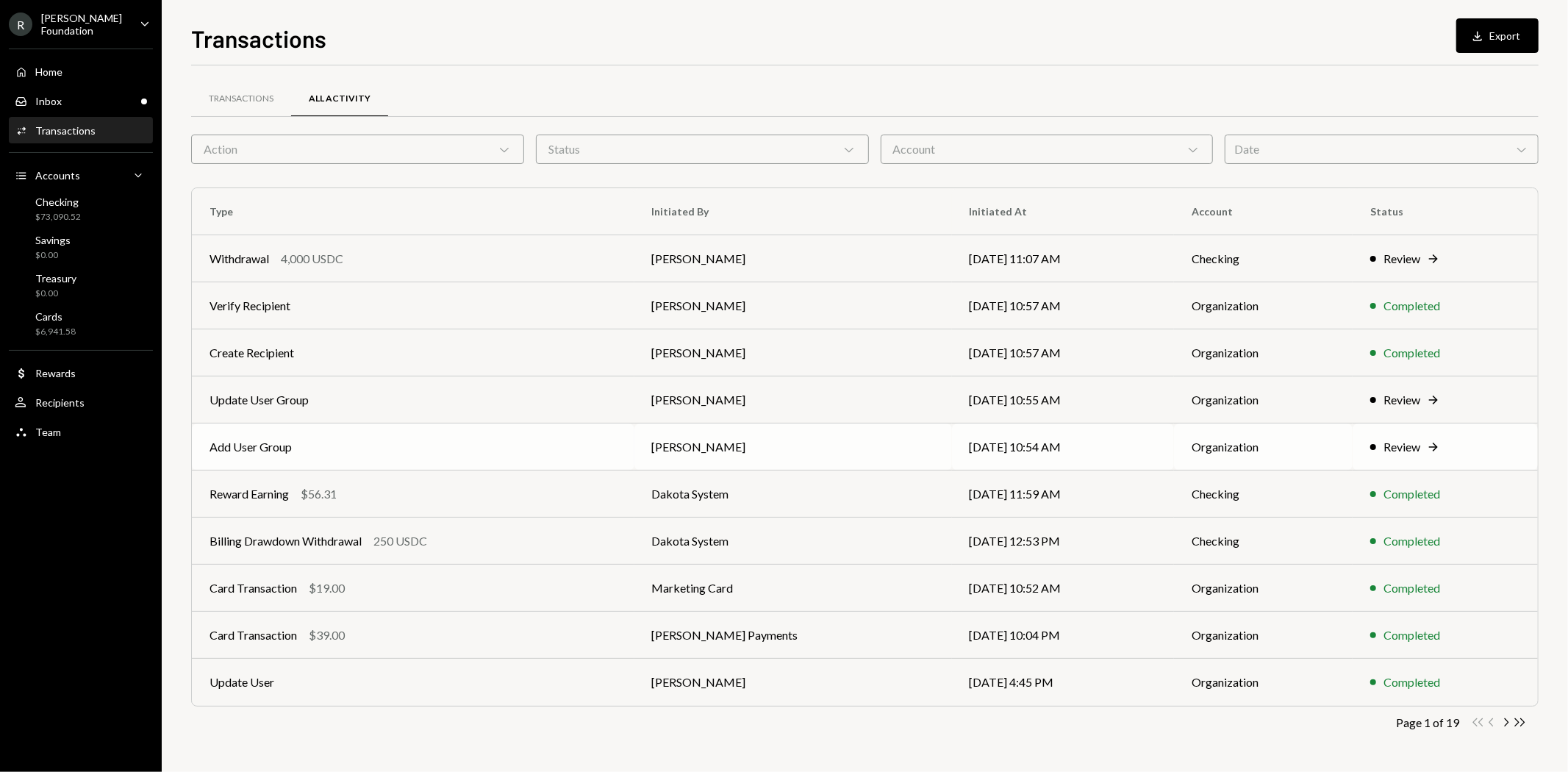
click at [1360, 457] on td "Review Right Arrow" at bounding box center [1444, 447] width 185 height 48
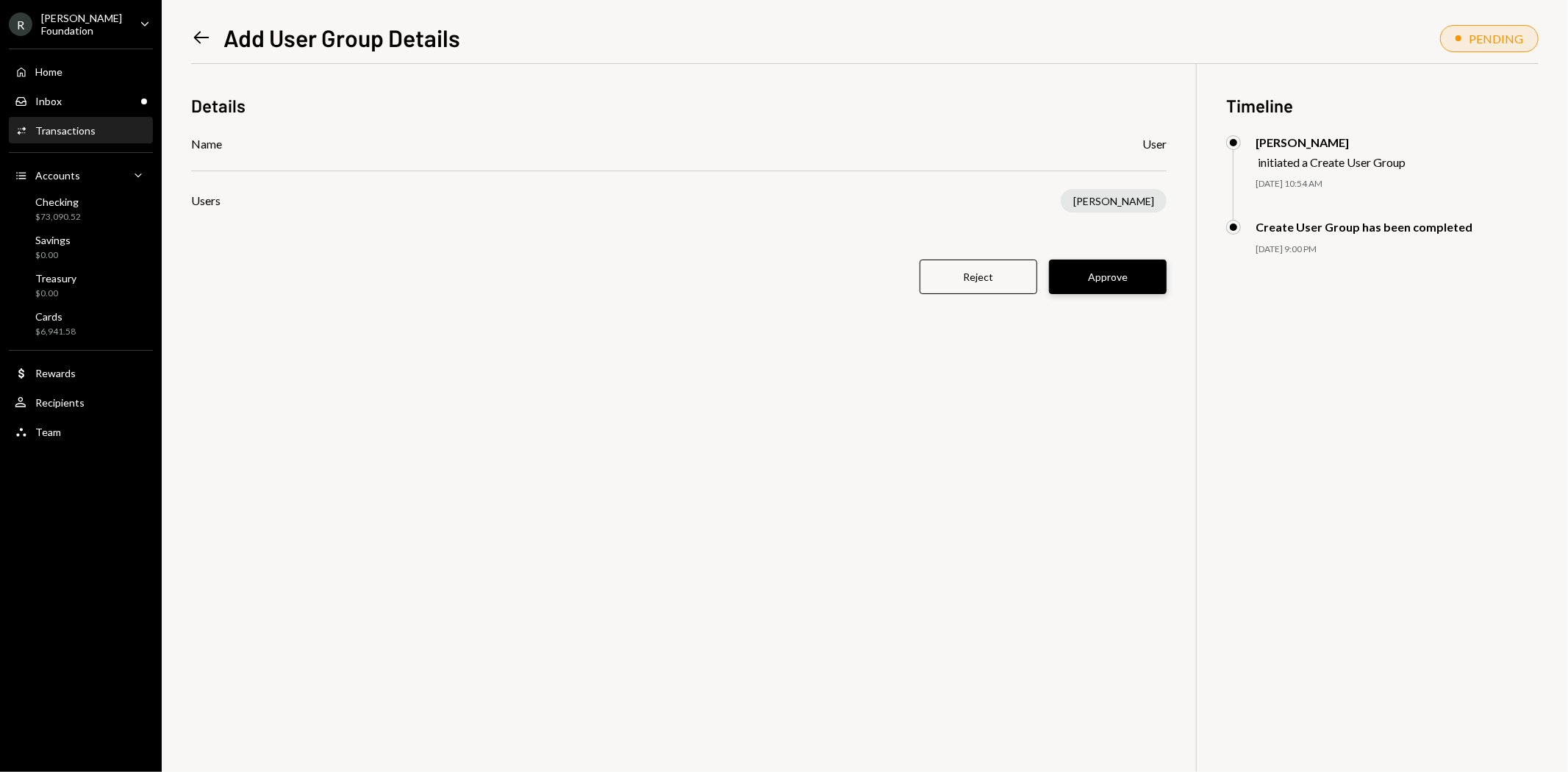
click at [1090, 276] on button "Approve" at bounding box center [1107, 276] width 118 height 35
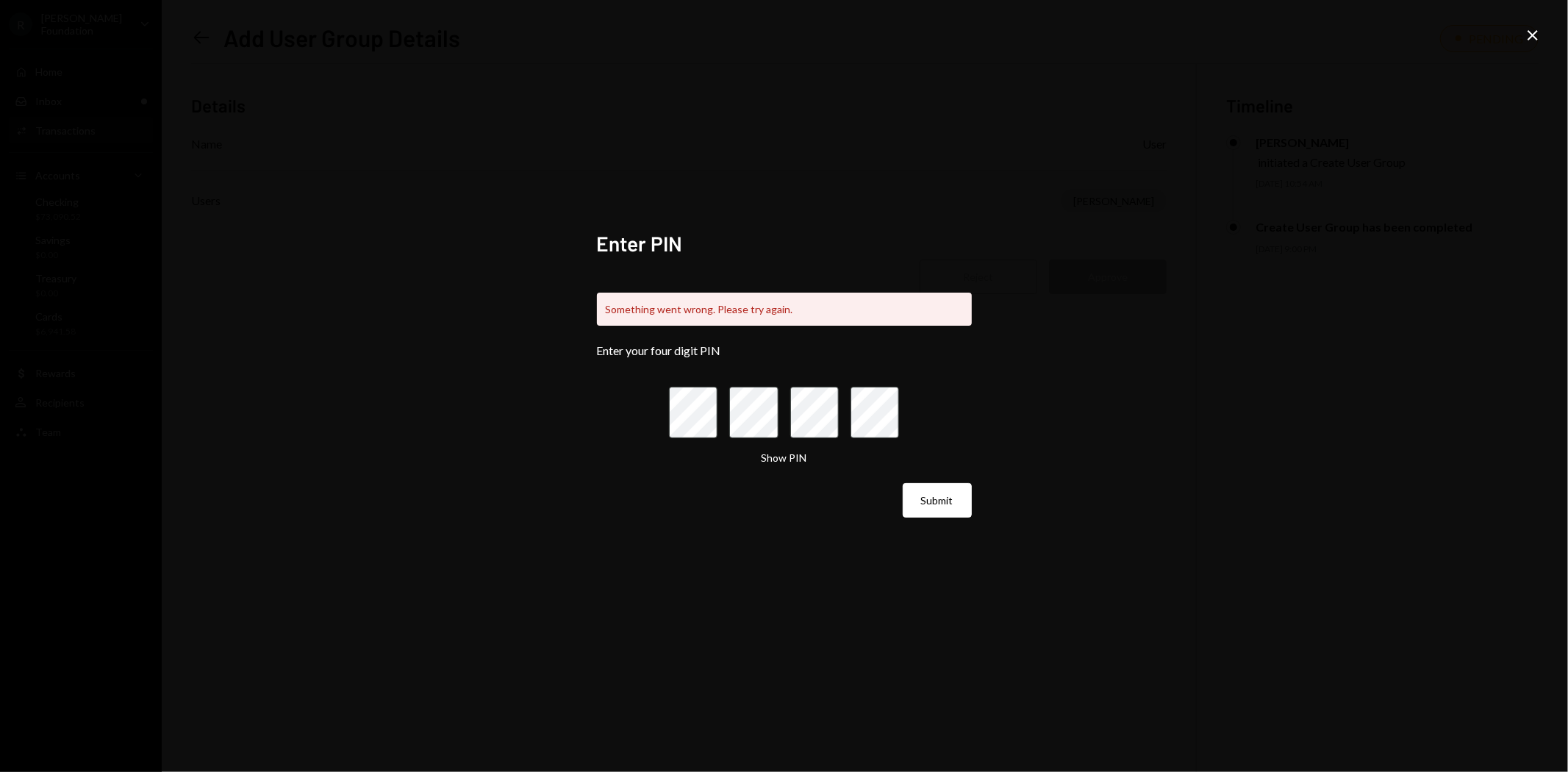
click at [1533, 28] on icon "Close" at bounding box center [1532, 36] width 18 height 18
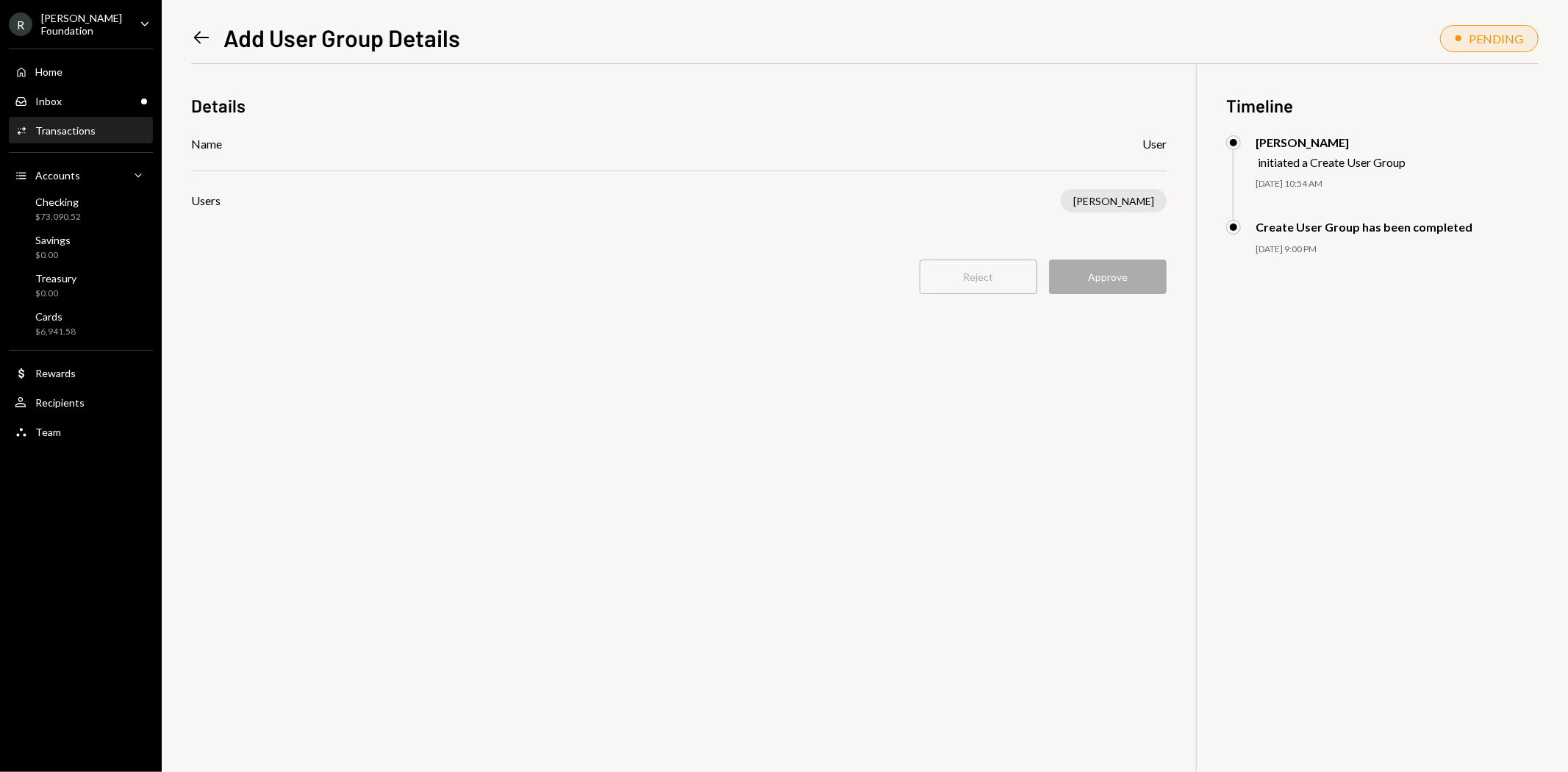
click at [208, 30] on icon "Left Arrow" at bounding box center [201, 37] width 21 height 21
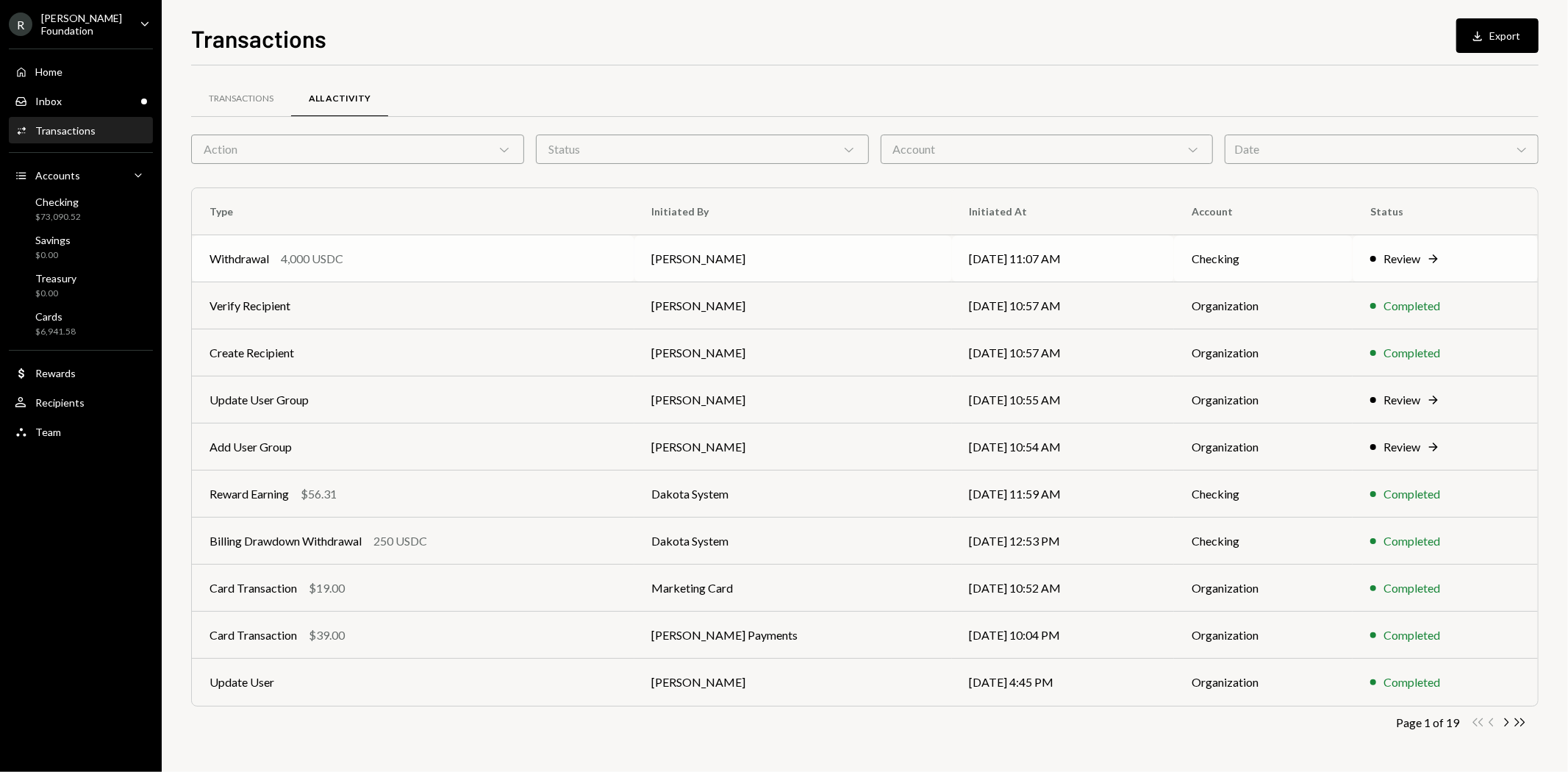
click at [952, 267] on td "08/20/25 11:07 AM" at bounding box center [1062, 259] width 223 height 48
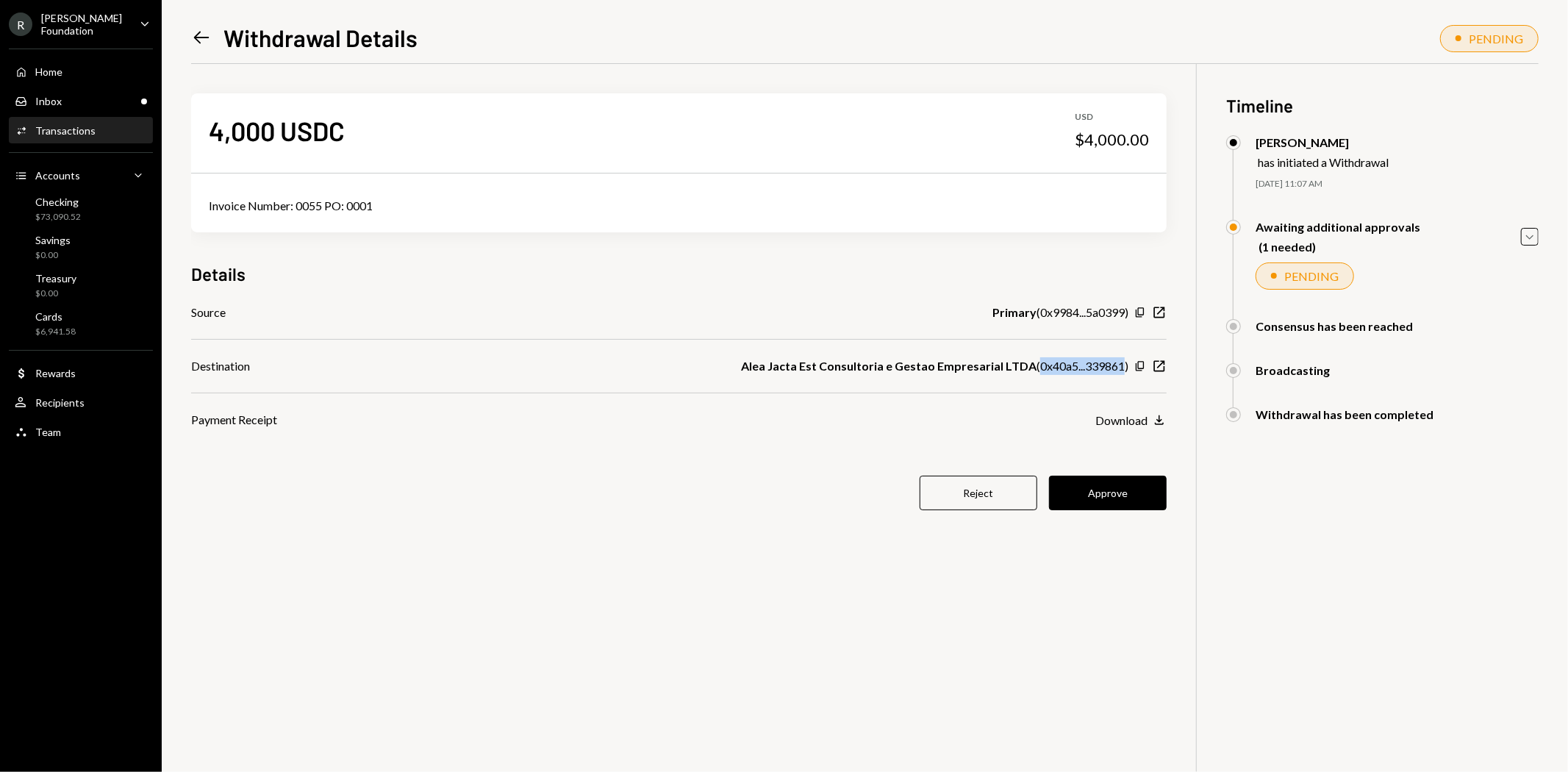
drag, startPoint x: 1039, startPoint y: 370, endPoint x: 1122, endPoint y: 367, distance: 83.1
click at [1122, 367] on div "Alea Jacta Est Consultoria e Gestao Empresarial LTDA ( 0x40a5...339861 )" at bounding box center [935, 366] width 388 height 18
click at [1108, 494] on button "Approve" at bounding box center [1107, 493] width 118 height 35
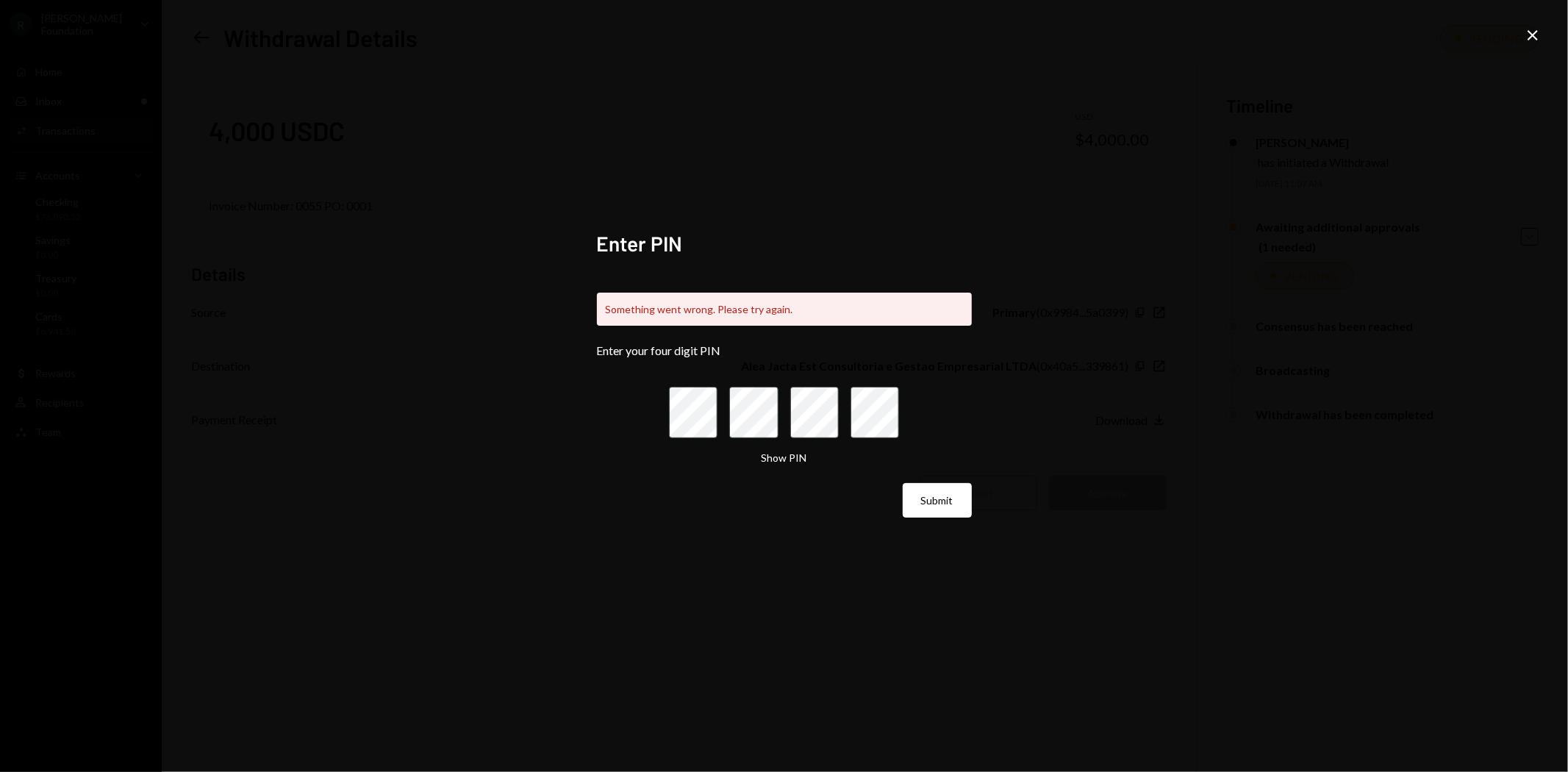
click at [1530, 31] on icon "Close" at bounding box center [1532, 36] width 18 height 18
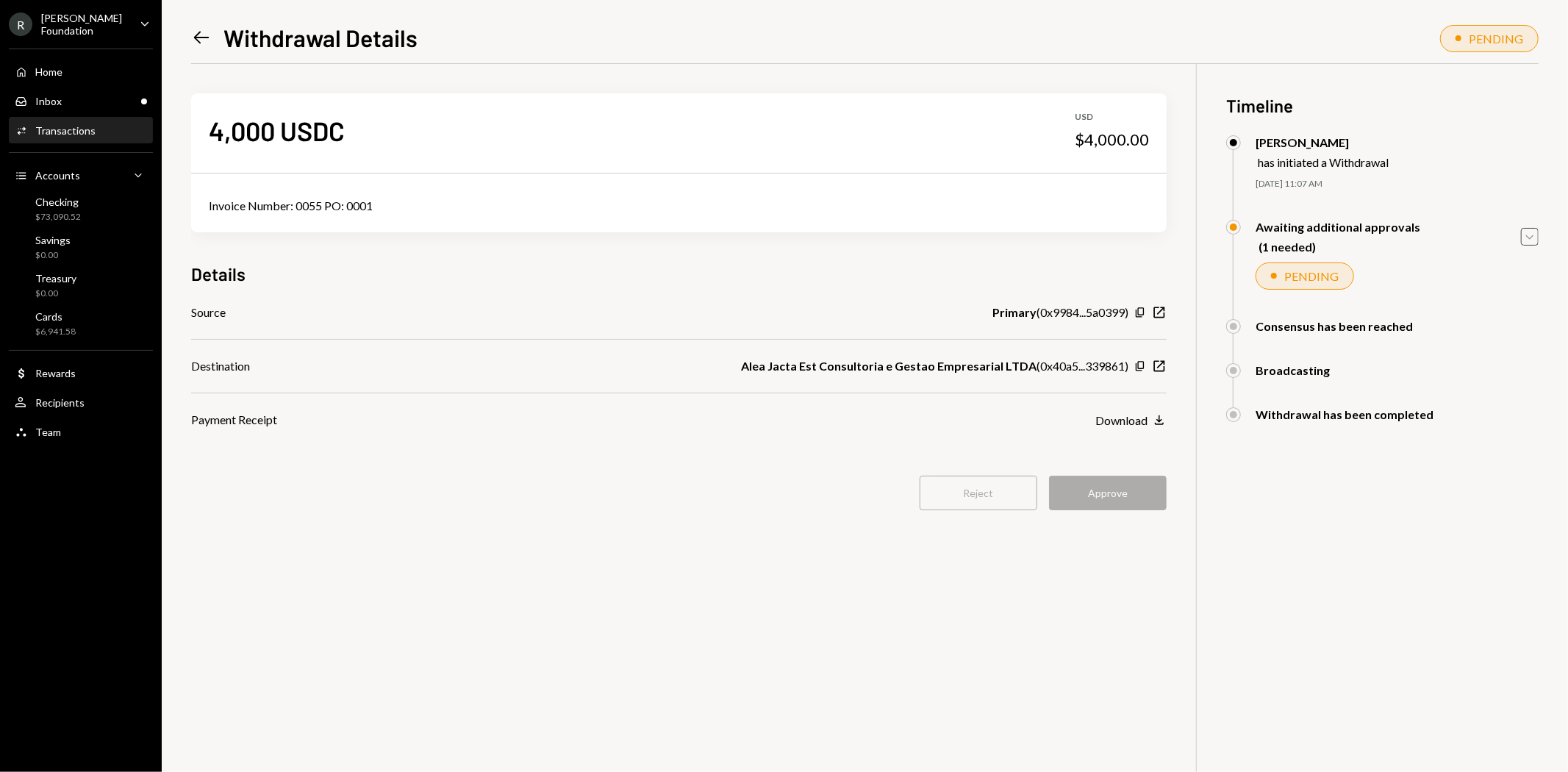
click at [1533, 238] on icon "Caret Down" at bounding box center [1529, 237] width 16 height 16
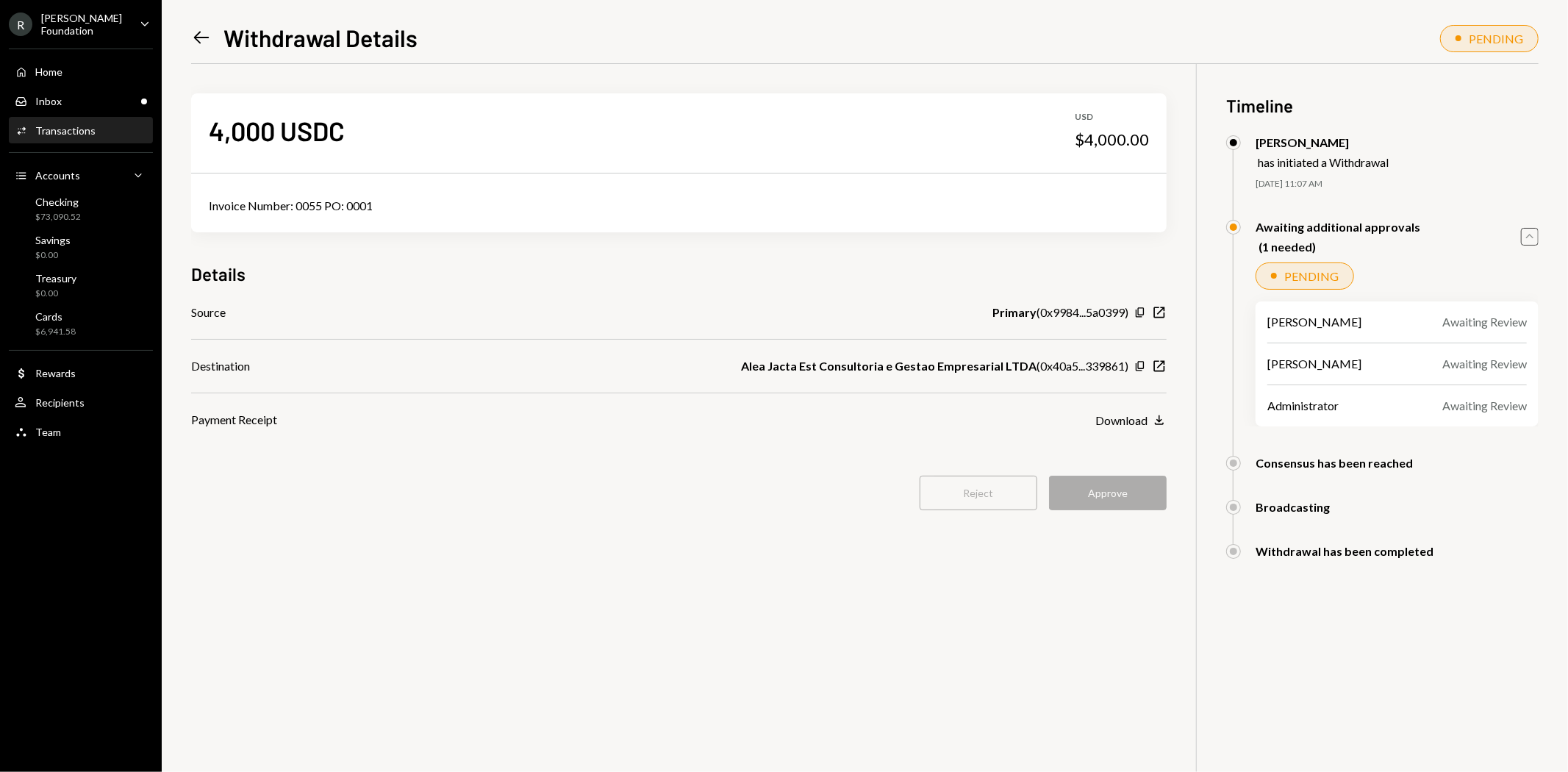
click at [202, 40] on icon "Left Arrow" at bounding box center [201, 37] width 21 height 21
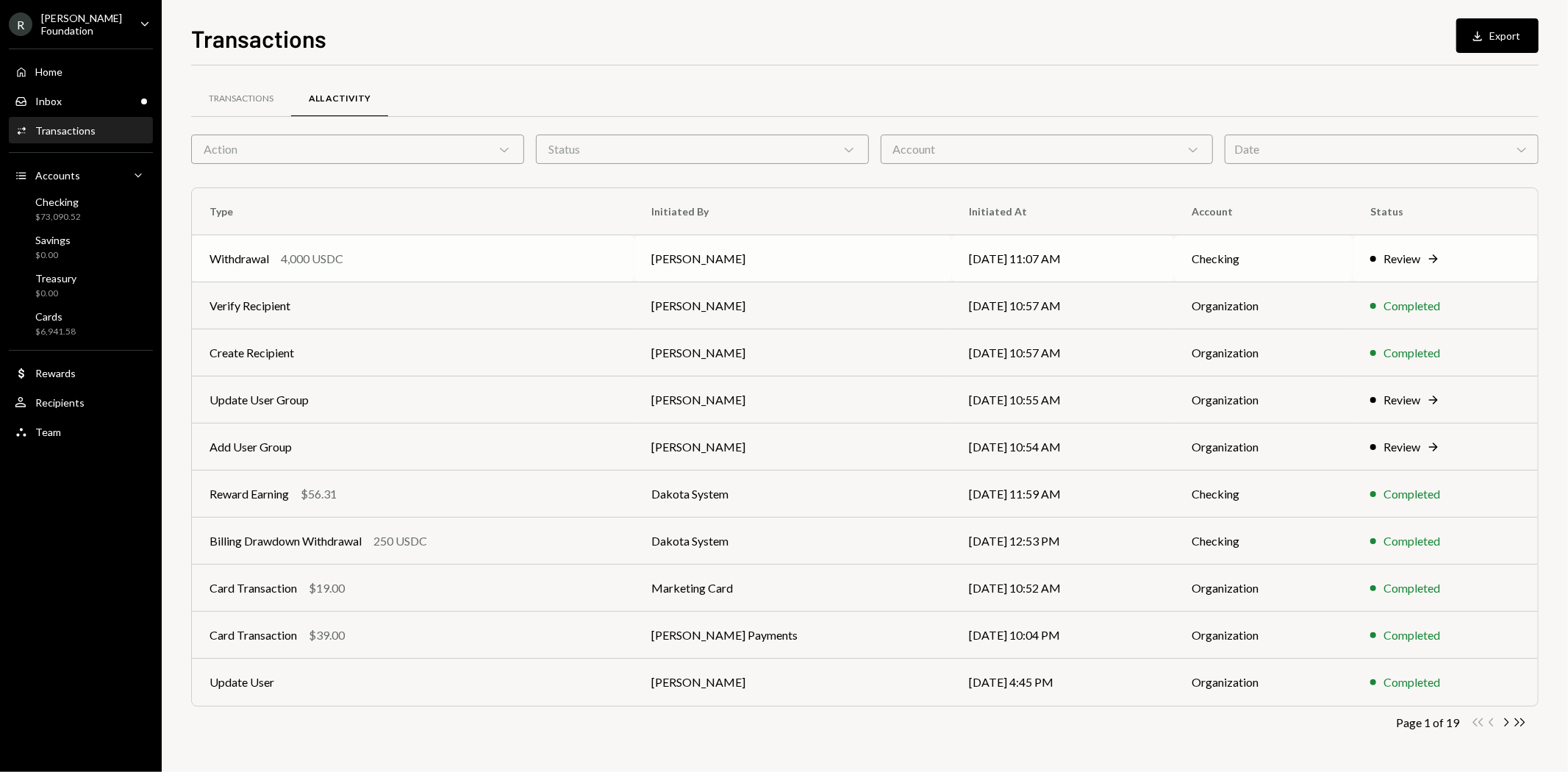
click at [1108, 258] on td "08/20/25 11:07 AM" at bounding box center [1062, 259] width 223 height 48
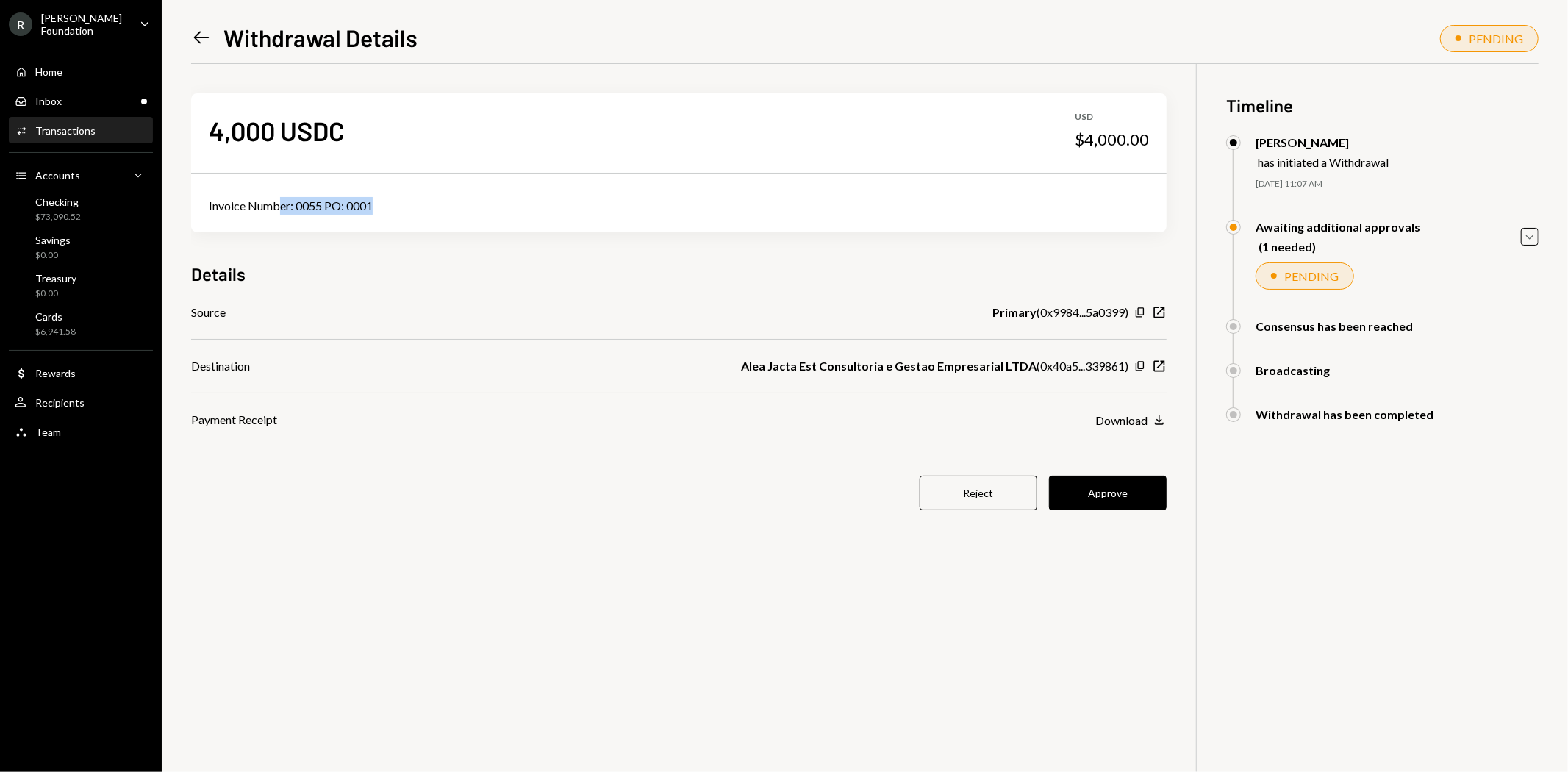
drag, startPoint x: 280, startPoint y: 209, endPoint x: 371, endPoint y: 214, distance: 91.1
click at [371, 214] on div "Invoice Number: 0055 PO: 0001" at bounding box center [679, 206] width 940 height 18
click at [373, 214] on div "Invoice Number: 0055 PO: 0001" at bounding box center [679, 206] width 940 height 18
click at [1134, 487] on button "Approve" at bounding box center [1107, 493] width 118 height 35
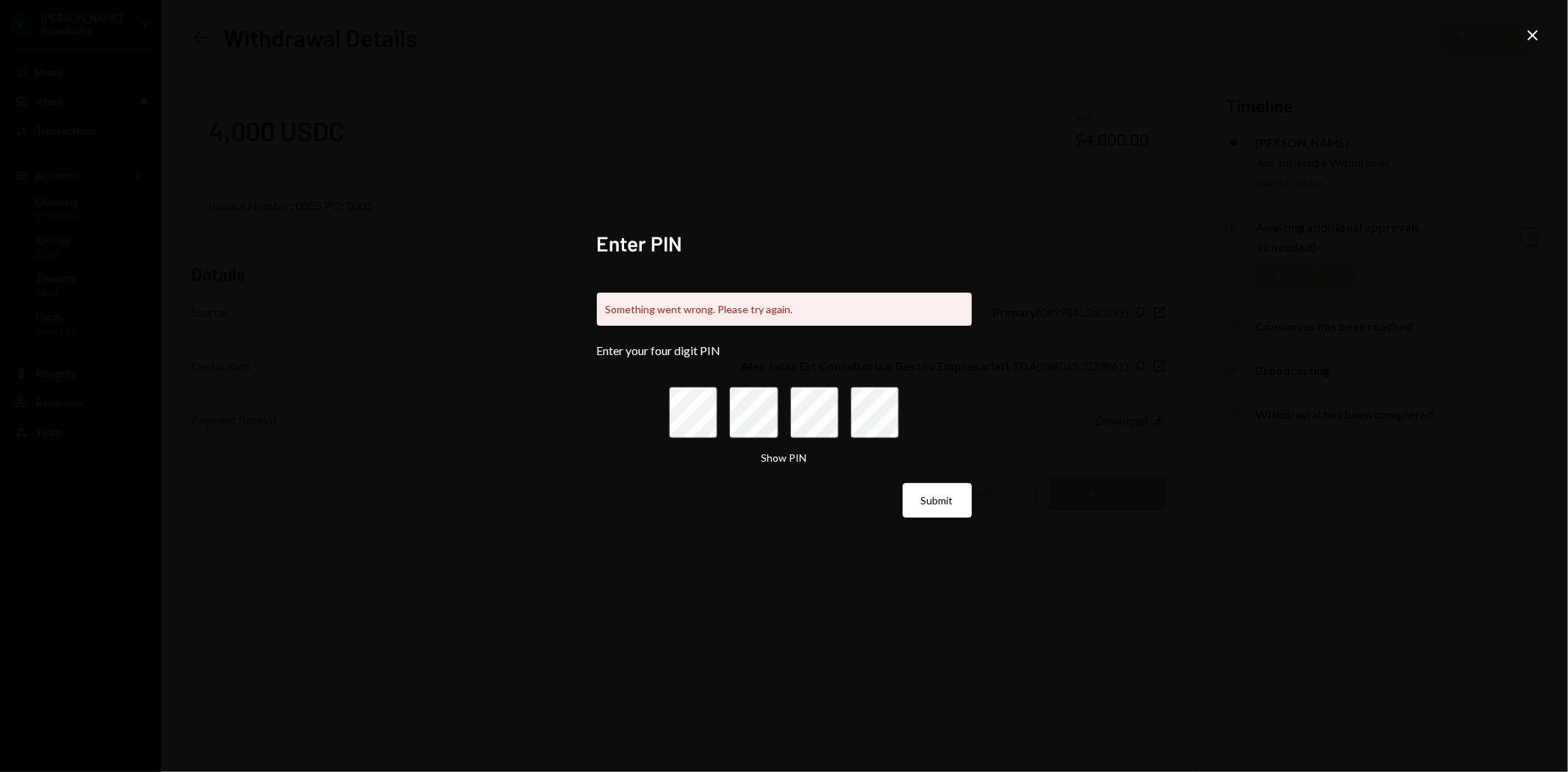
click at [1534, 42] on icon "Close" at bounding box center [1532, 36] width 18 height 18
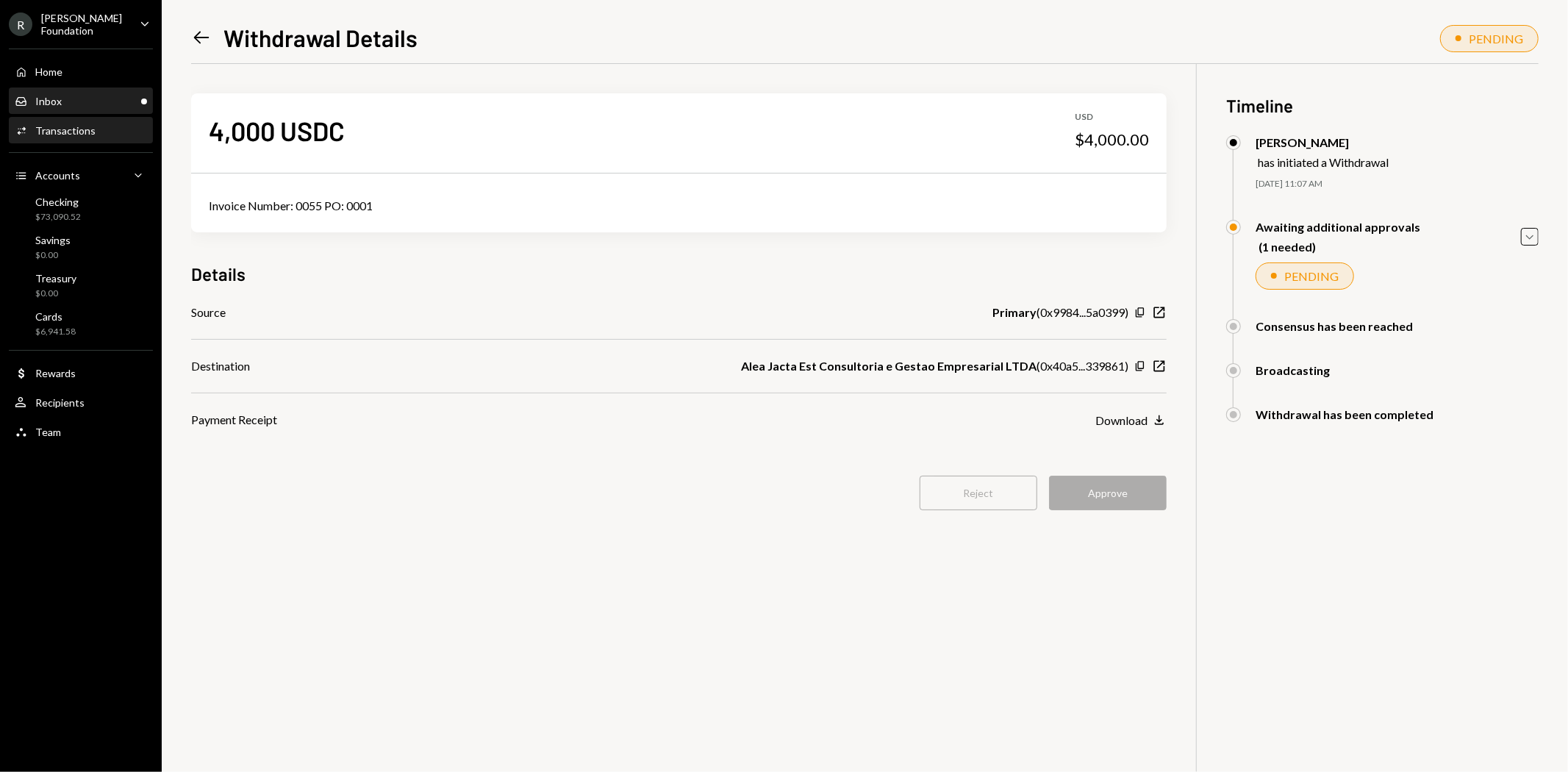
click at [64, 96] on div "Inbox Inbox" at bounding box center [81, 101] width 133 height 13
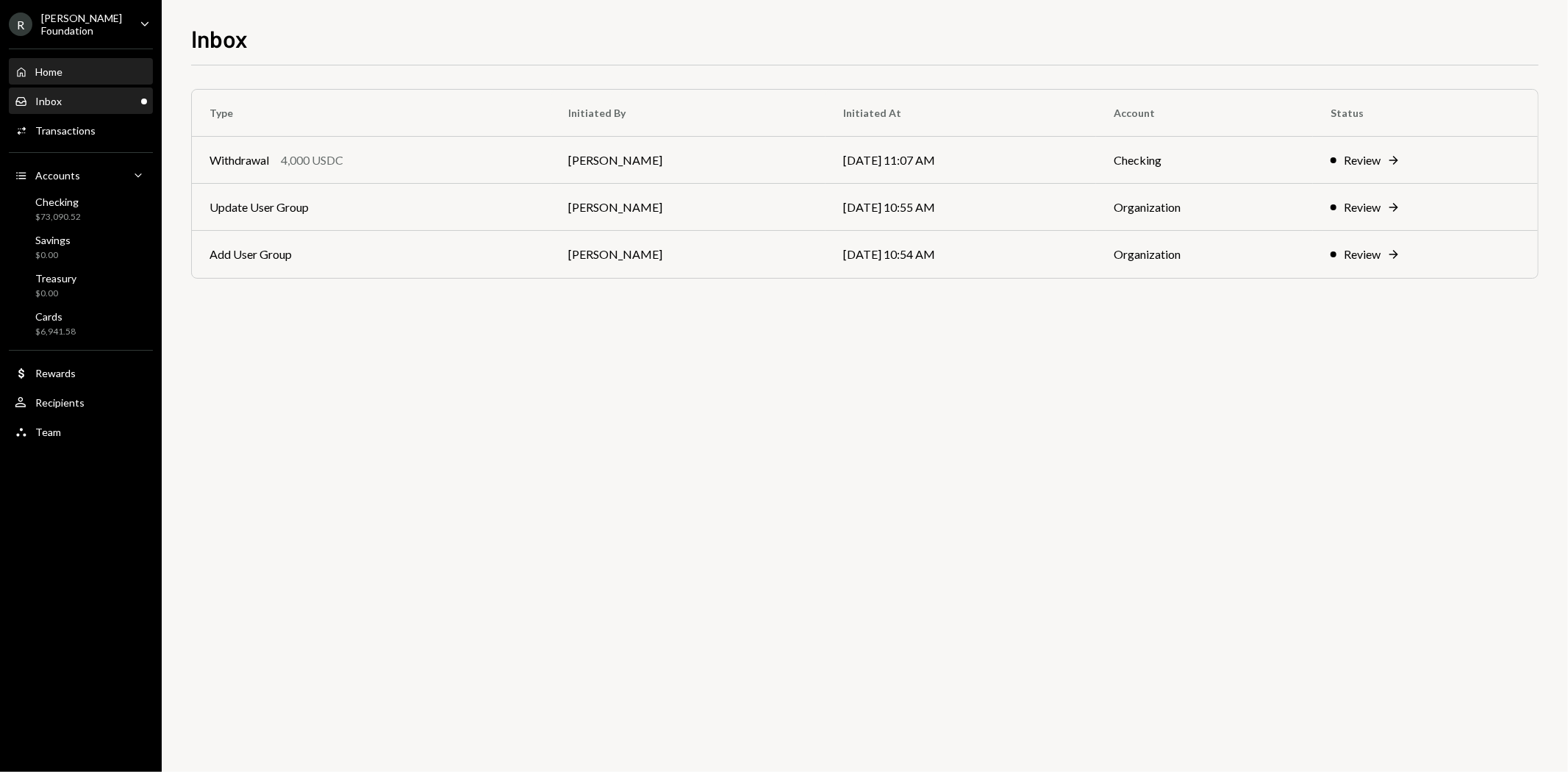
click at [70, 75] on div "Home Home" at bounding box center [81, 71] width 133 height 13
